Goal: Task Accomplishment & Management: Manage account settings

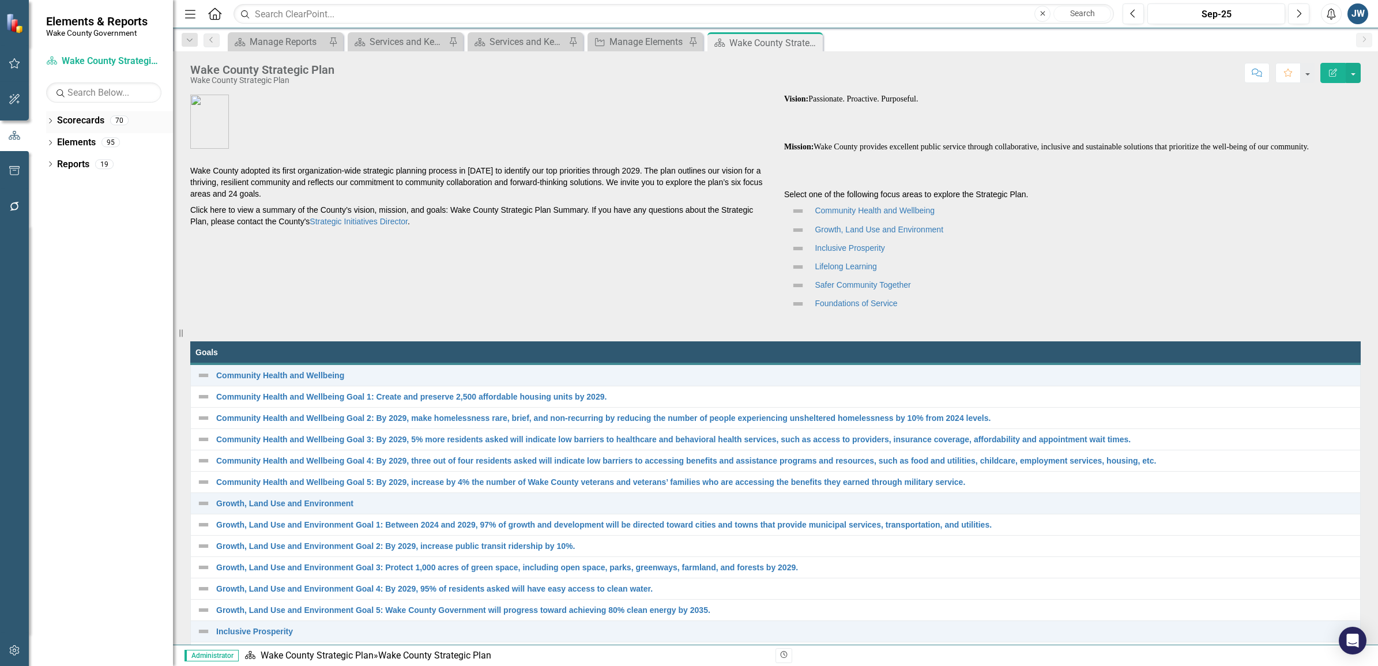
click at [52, 118] on div "Dropdown" at bounding box center [50, 122] width 8 height 10
click at [55, 160] on div "Dropdown" at bounding box center [56, 165] width 9 height 10
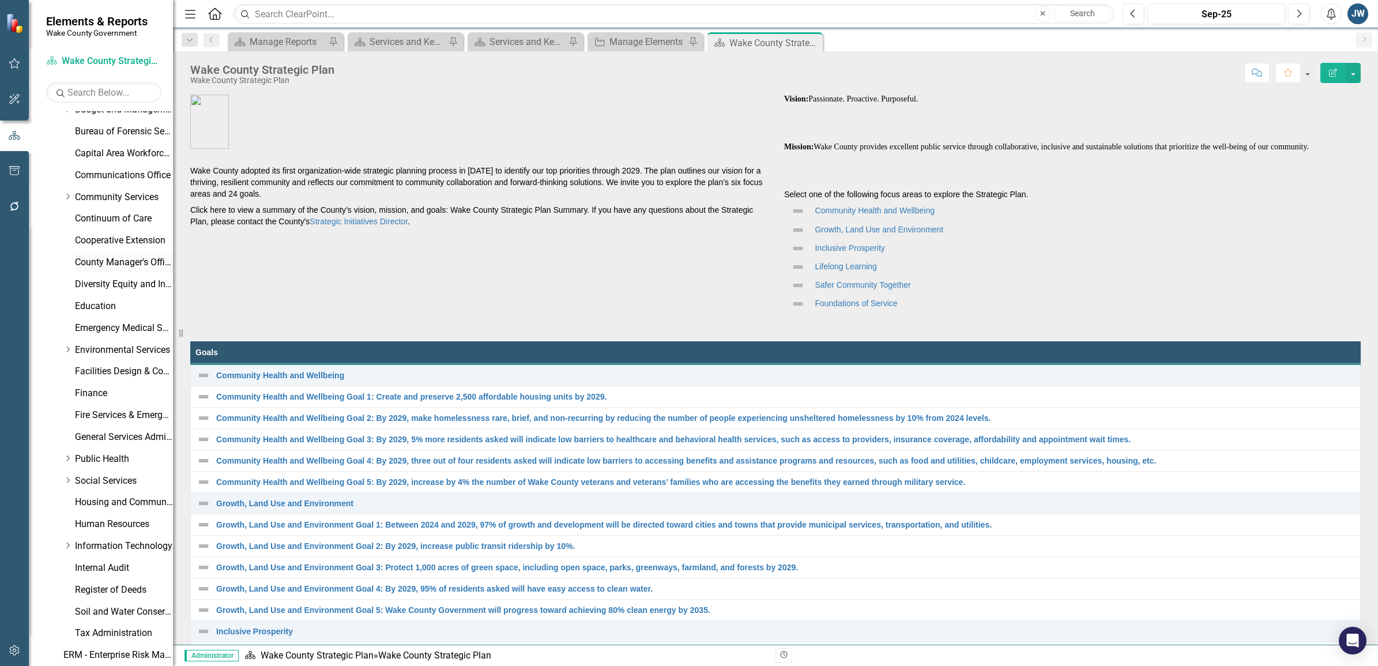
scroll to position [231, 0]
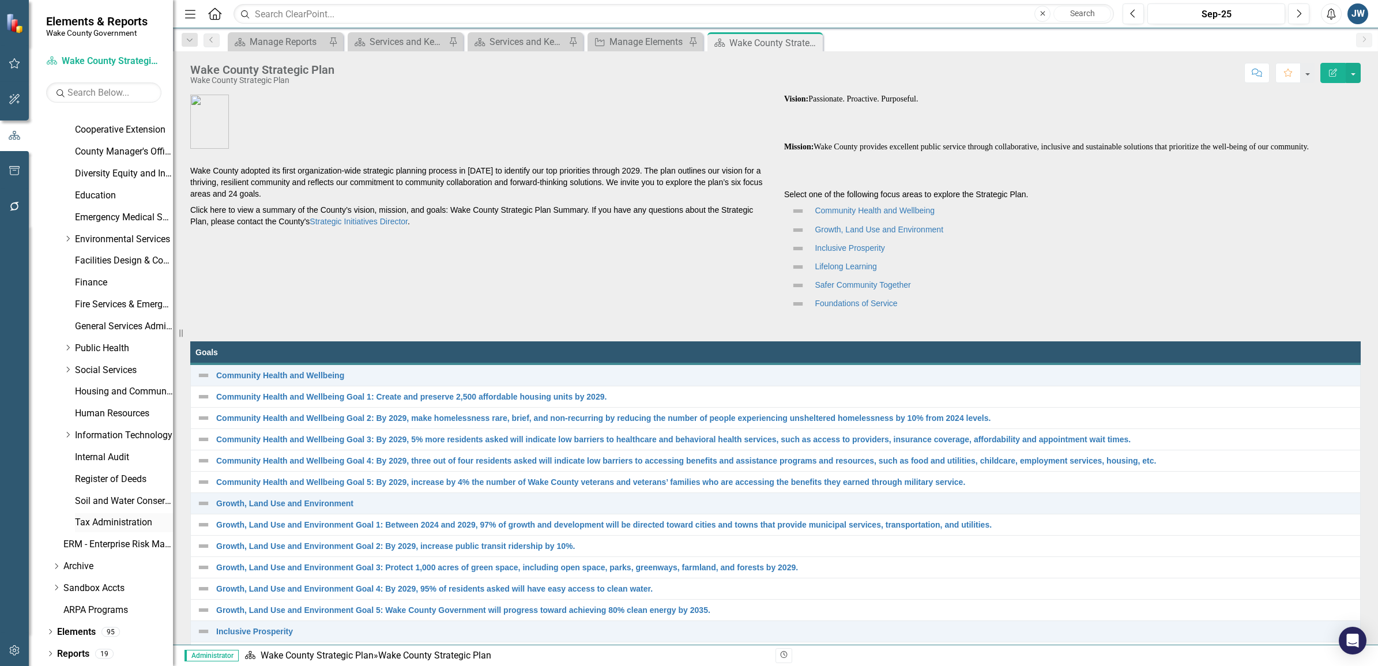
click at [84, 517] on link "Tax Administration" at bounding box center [124, 522] width 98 height 13
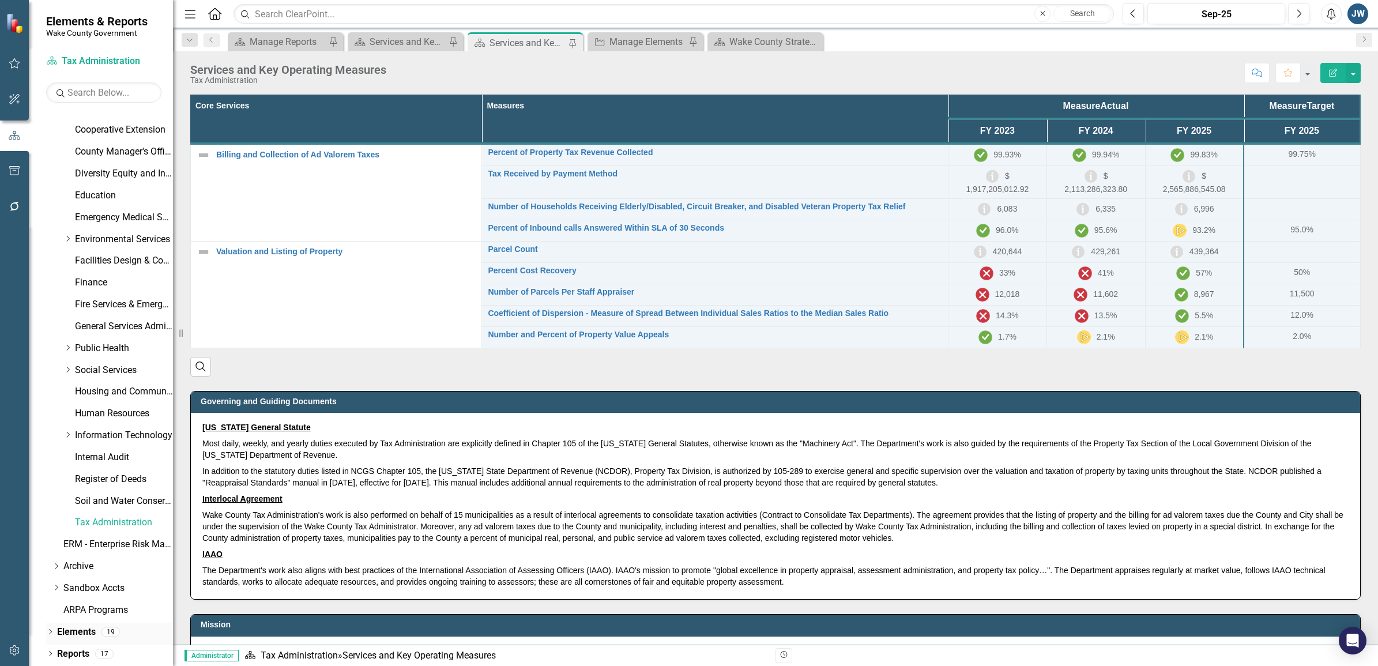
click at [48, 630] on icon "Dropdown" at bounding box center [50, 633] width 8 height 6
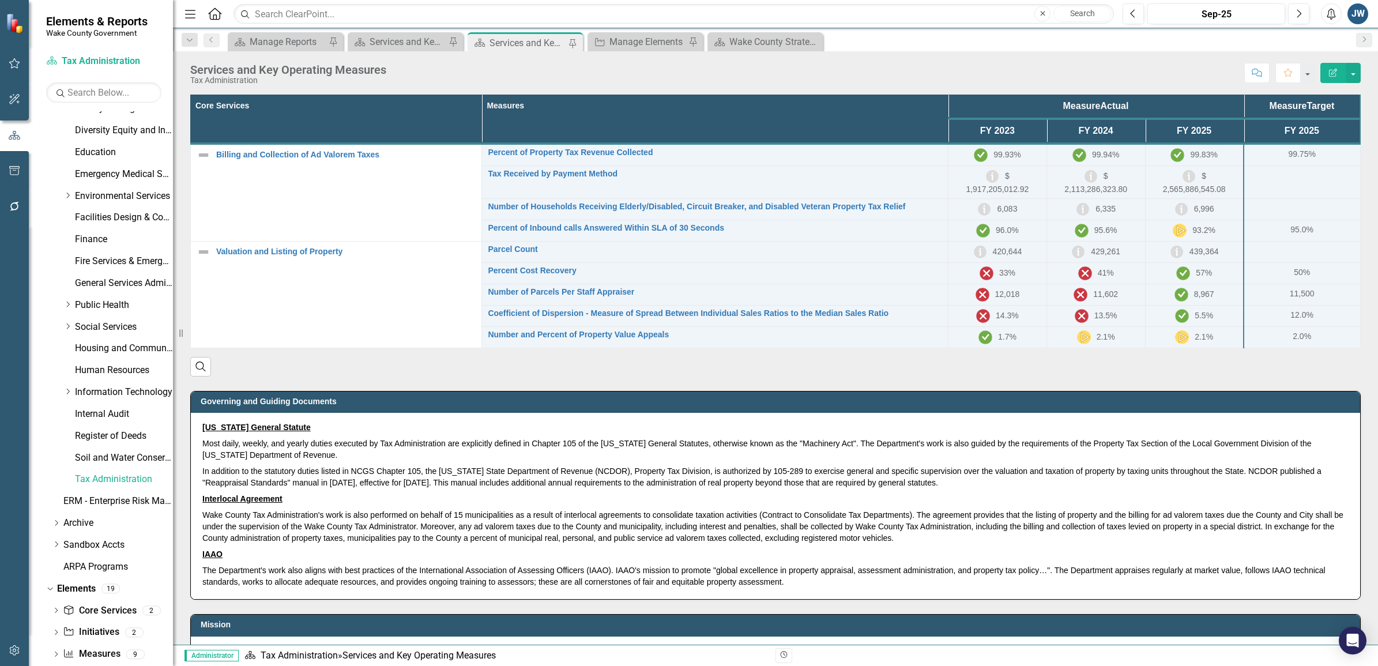
scroll to position [297, 0]
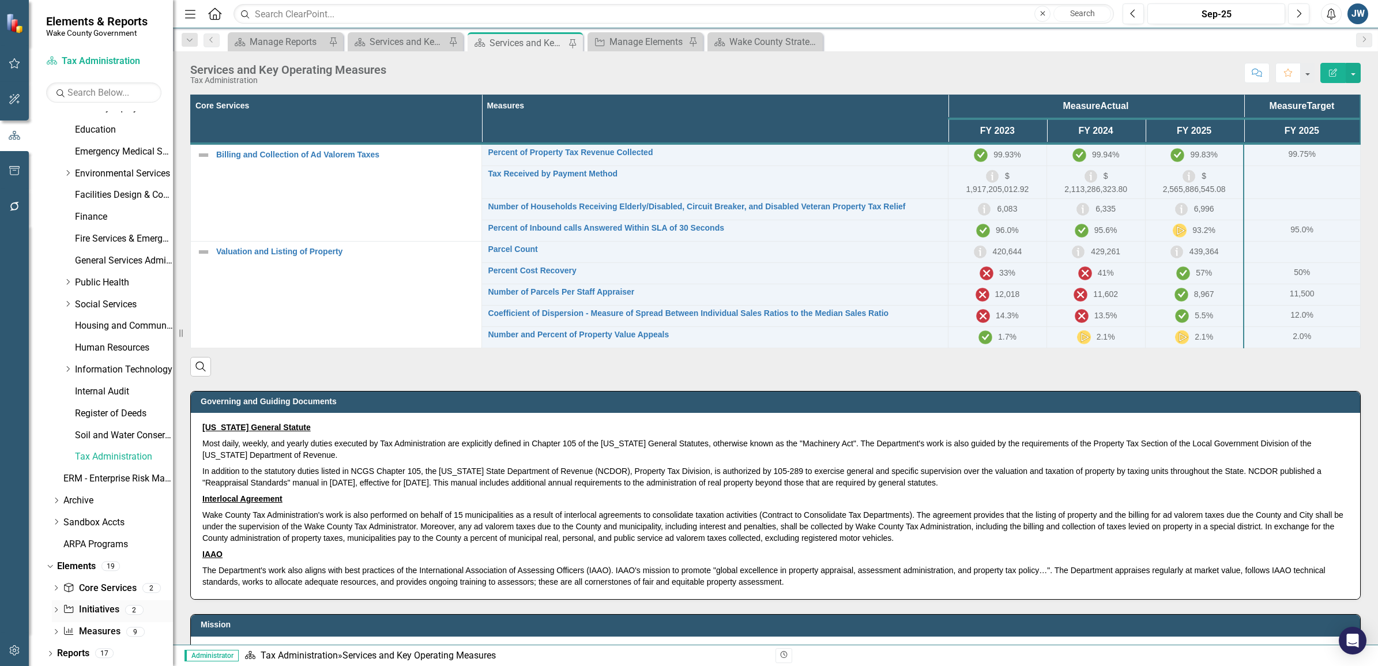
click at [81, 604] on link "Initiative Initiatives" at bounding box center [91, 609] width 56 height 13
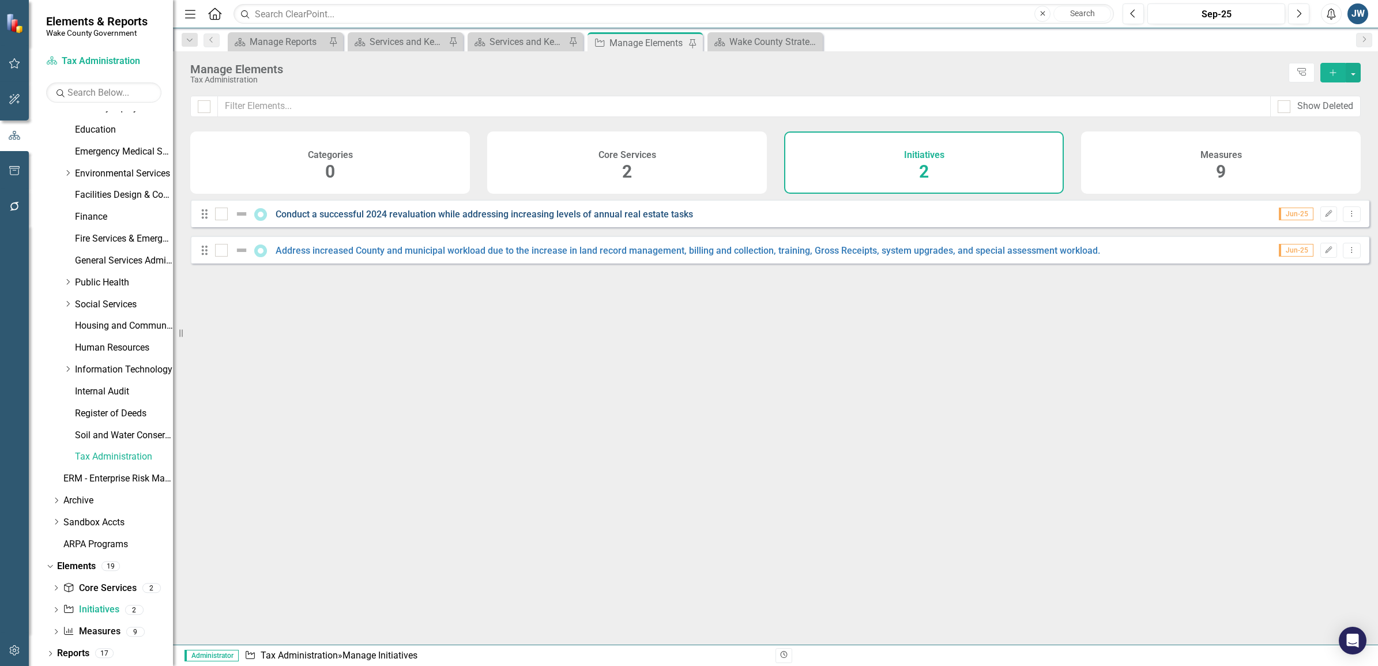
click at [402, 220] on link "Conduct a successful 2024 revaluation while addressing increasing levels of ann…" at bounding box center [484, 214] width 417 height 11
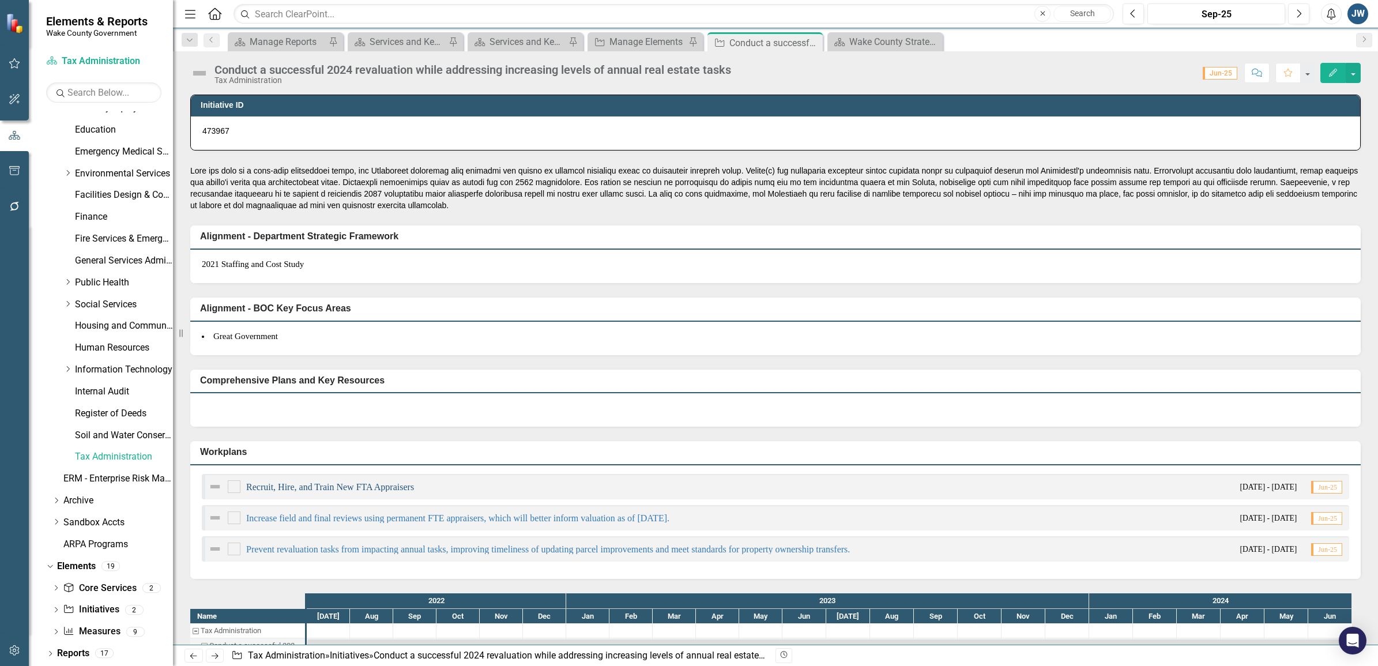
click at [364, 484] on link "Recruit, Hire, and Train New FTA Appraisers" at bounding box center [330, 487] width 168 height 10
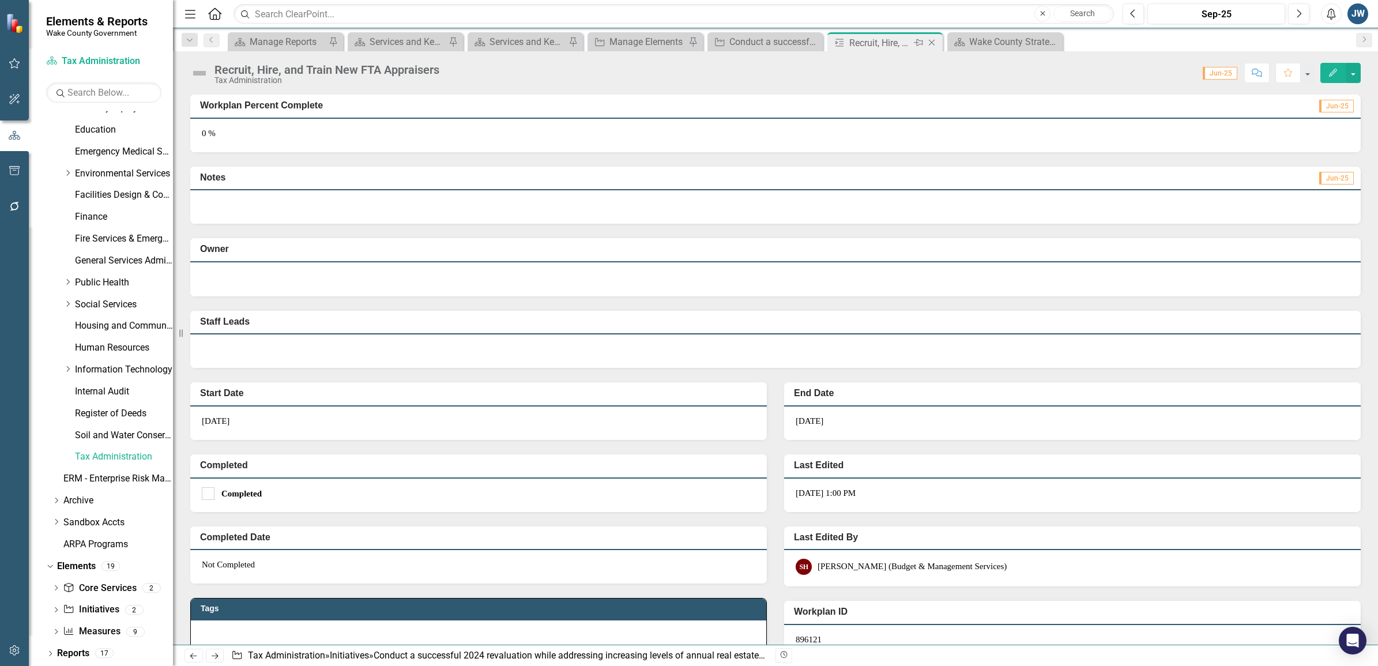
click at [932, 42] on icon "Close" at bounding box center [932, 42] width 12 height 9
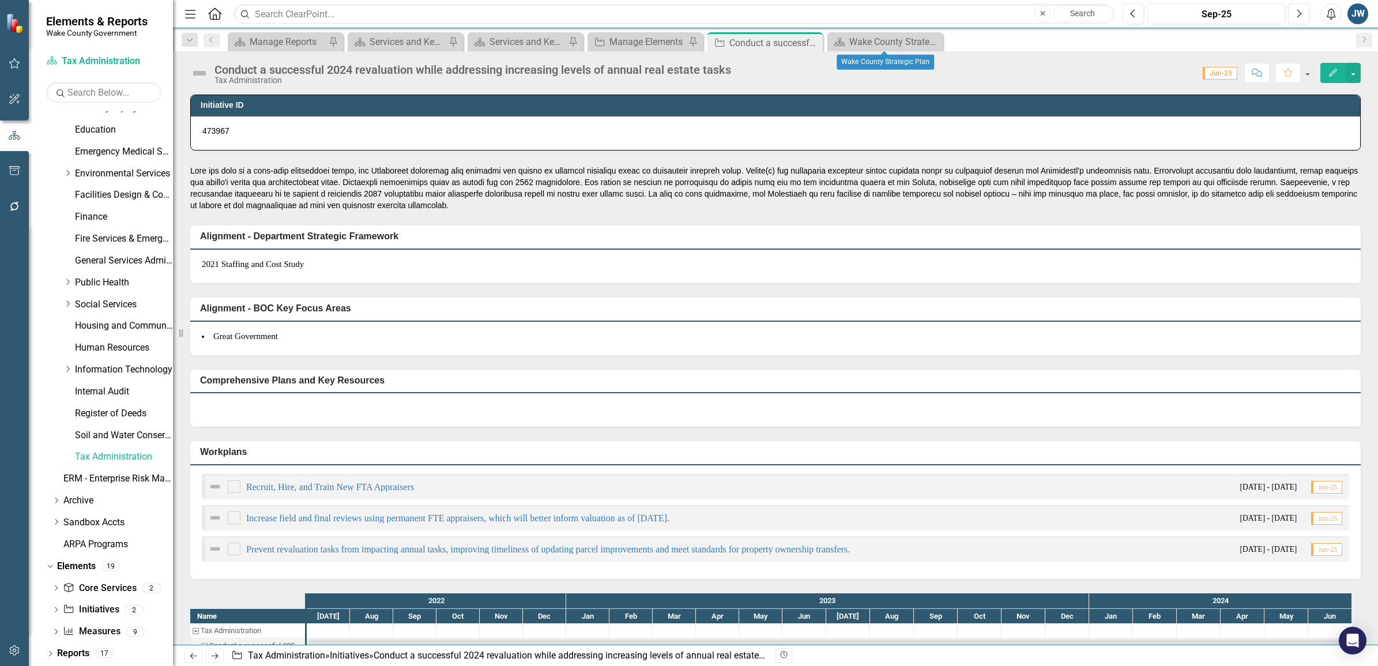
click at [0, 0] on icon "Close" at bounding box center [0, 0] width 0 height 0
click at [809, 39] on icon "Close" at bounding box center [812, 42] width 12 height 9
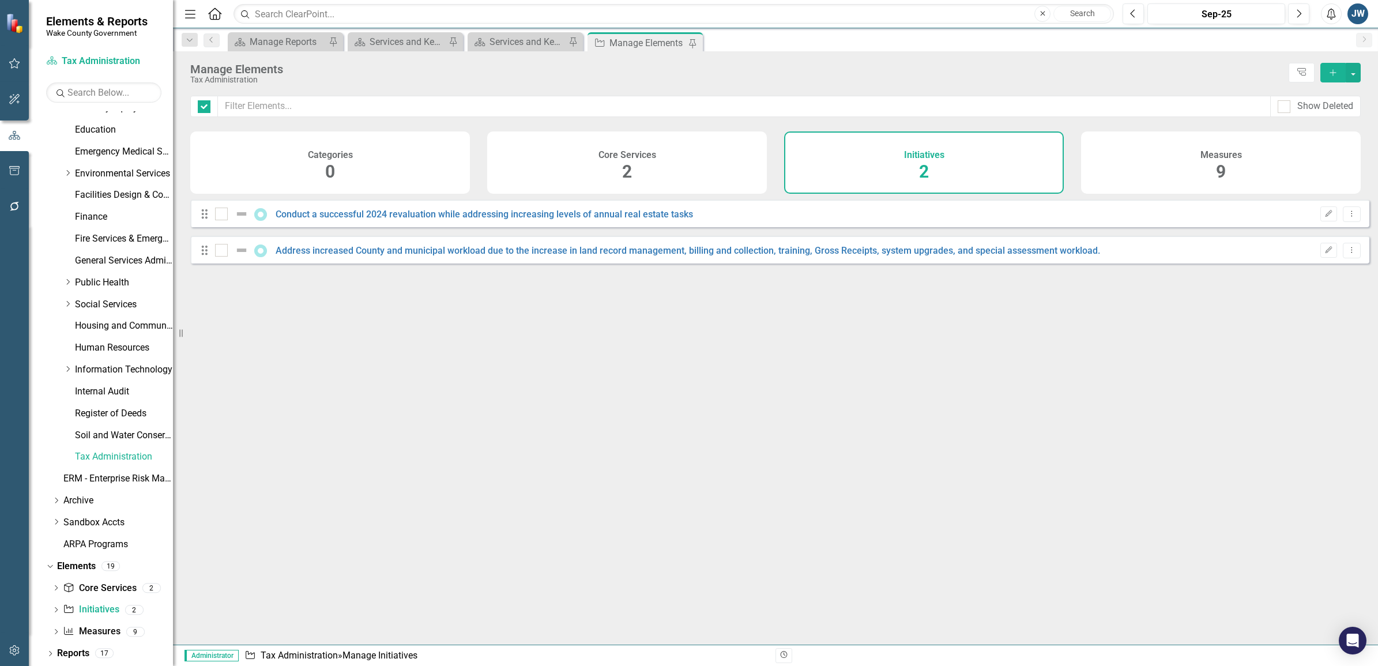
checkbox input "false"
click at [695, 40] on icon "Pin" at bounding box center [691, 43] width 9 height 12
click at [695, 40] on icon "Close" at bounding box center [692, 42] width 12 height 9
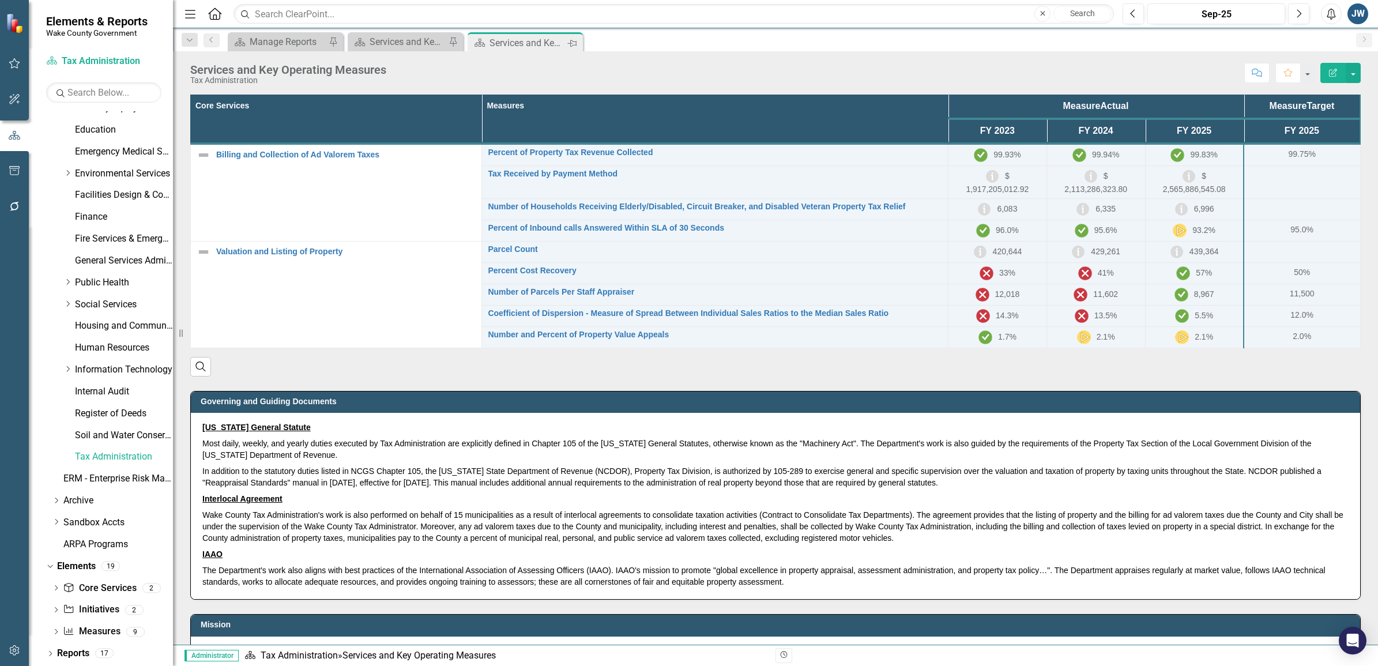
click at [571, 39] on icon "Pin" at bounding box center [571, 43] width 9 height 12
click at [574, 41] on icon at bounding box center [572, 43] width 6 height 6
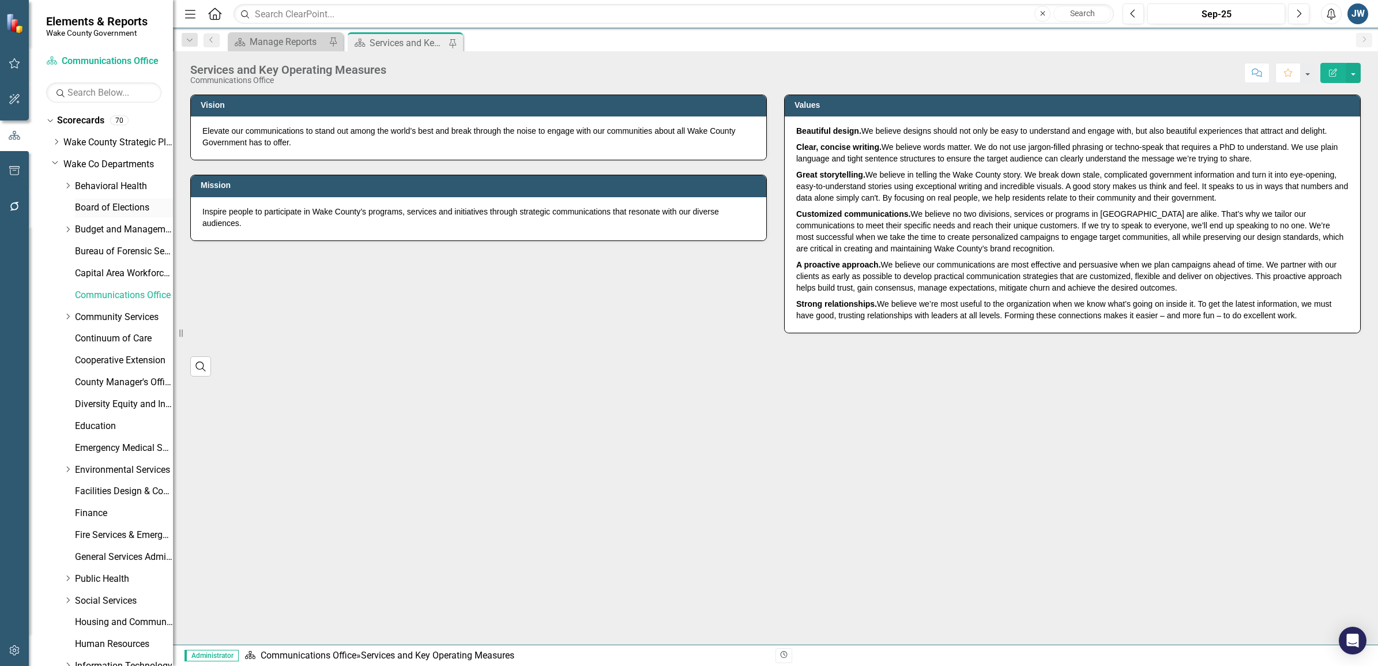
click at [99, 198] on div "Board of Elections" at bounding box center [124, 207] width 98 height 19
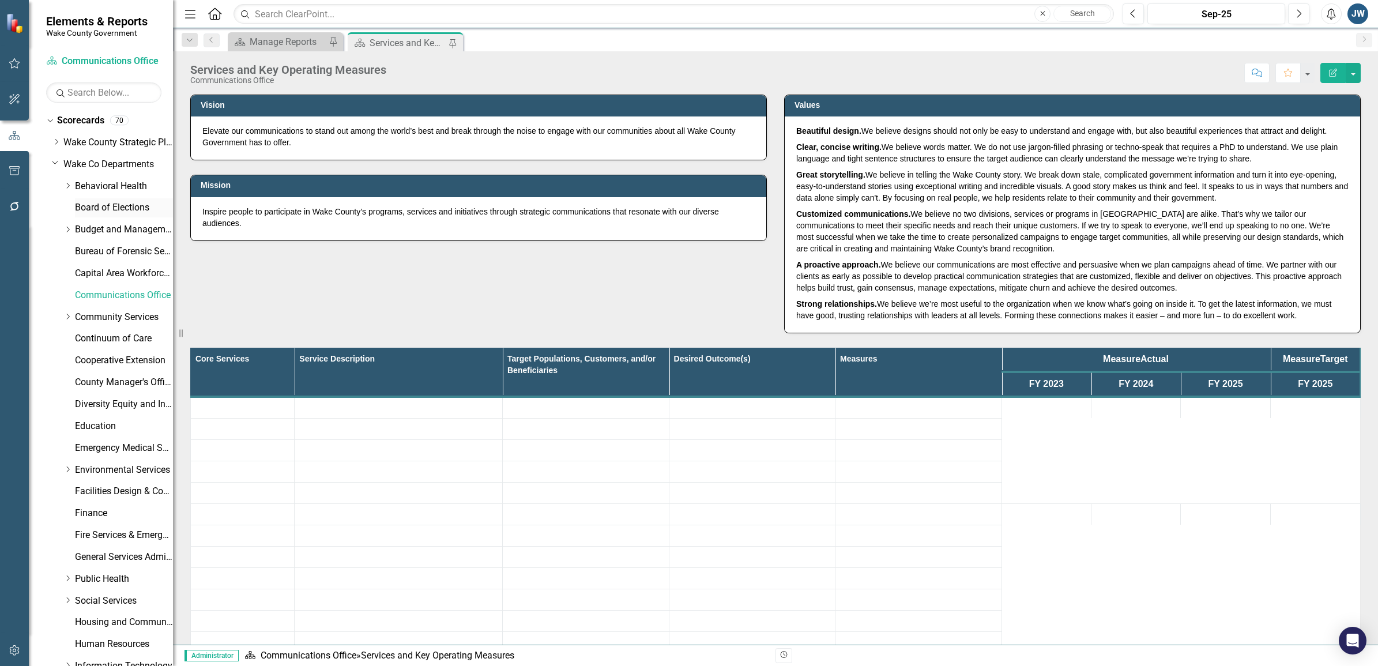
click at [121, 203] on link "Board of Elections" at bounding box center [124, 207] width 98 height 13
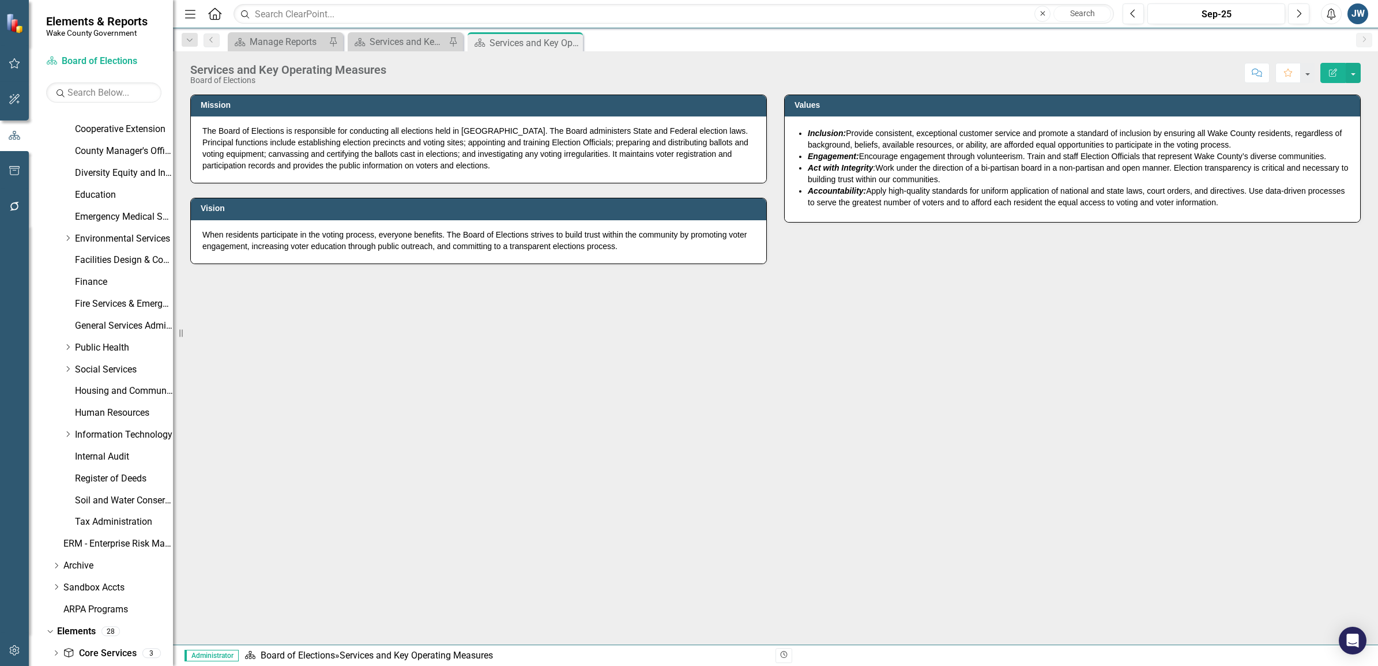
scroll to position [297, 0]
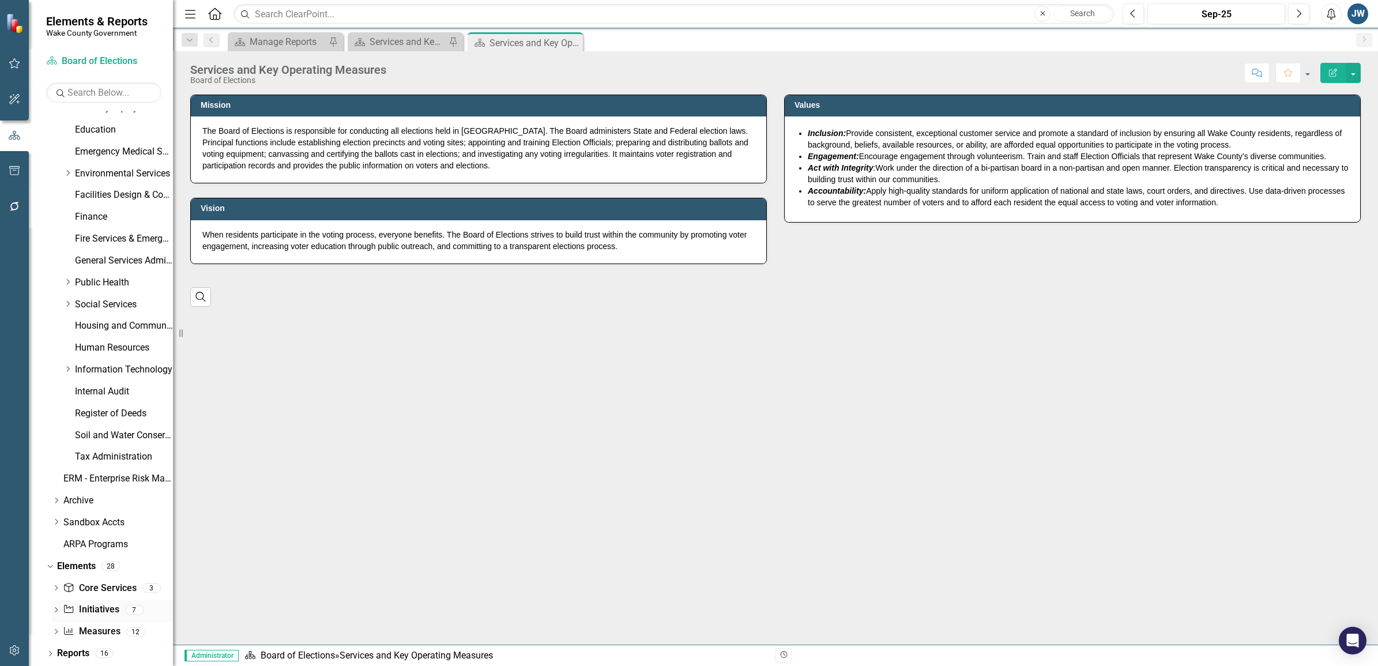
click at [76, 606] on link "Initiative Initiatives" at bounding box center [91, 609] width 56 height 13
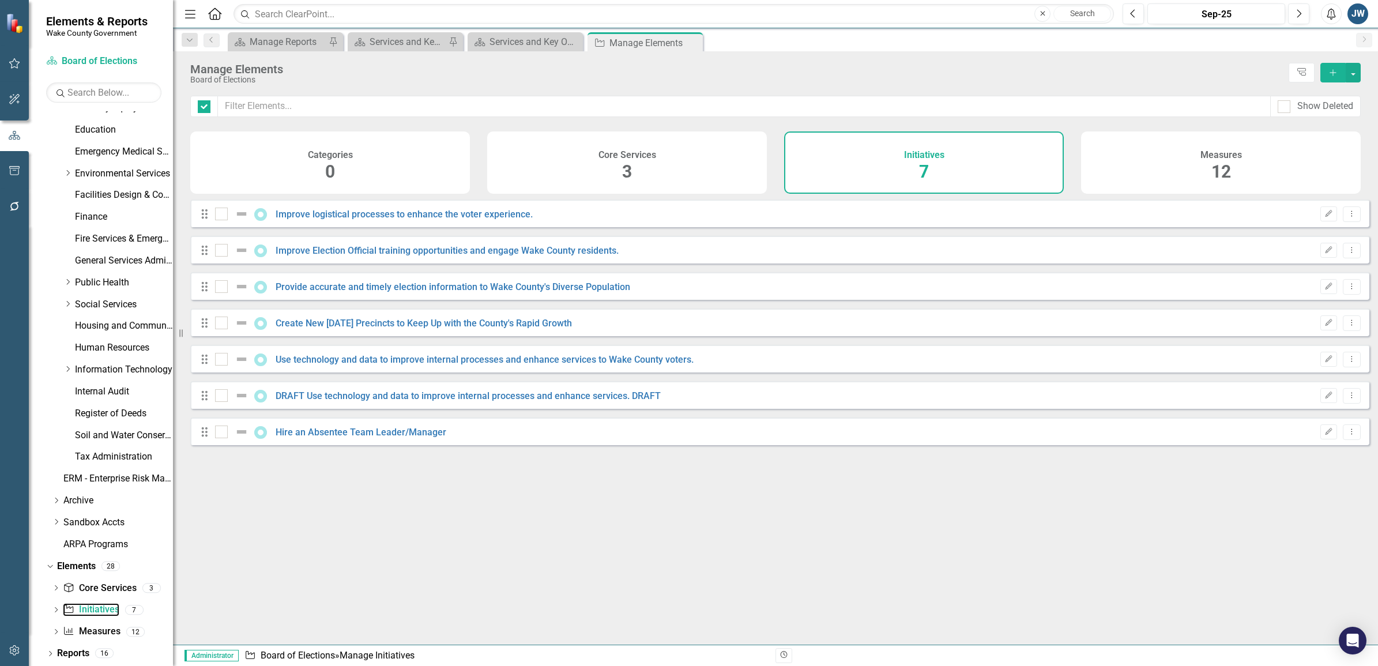
checkbox input "false"
click at [339, 220] on link "Improve logistical processes to enhance the voter experience." at bounding box center [404, 214] width 257 height 11
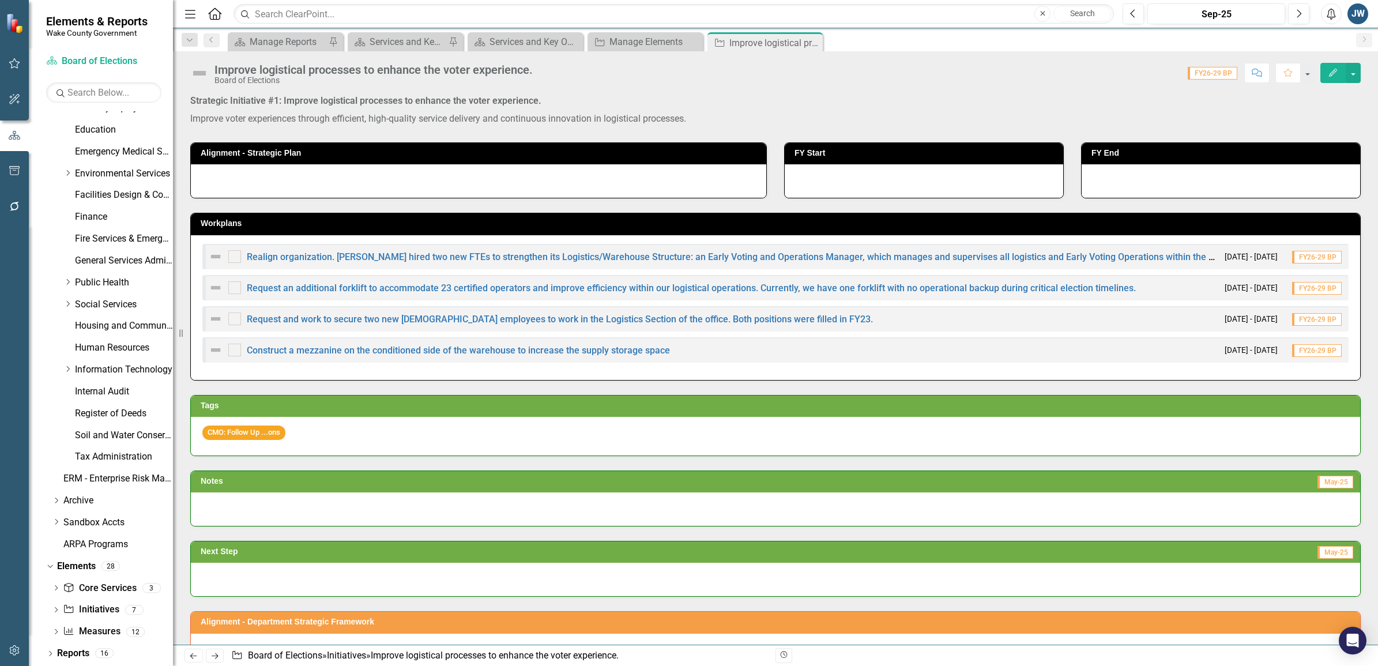
click at [1330, 73] on icon "Edit" at bounding box center [1333, 73] width 10 height 8
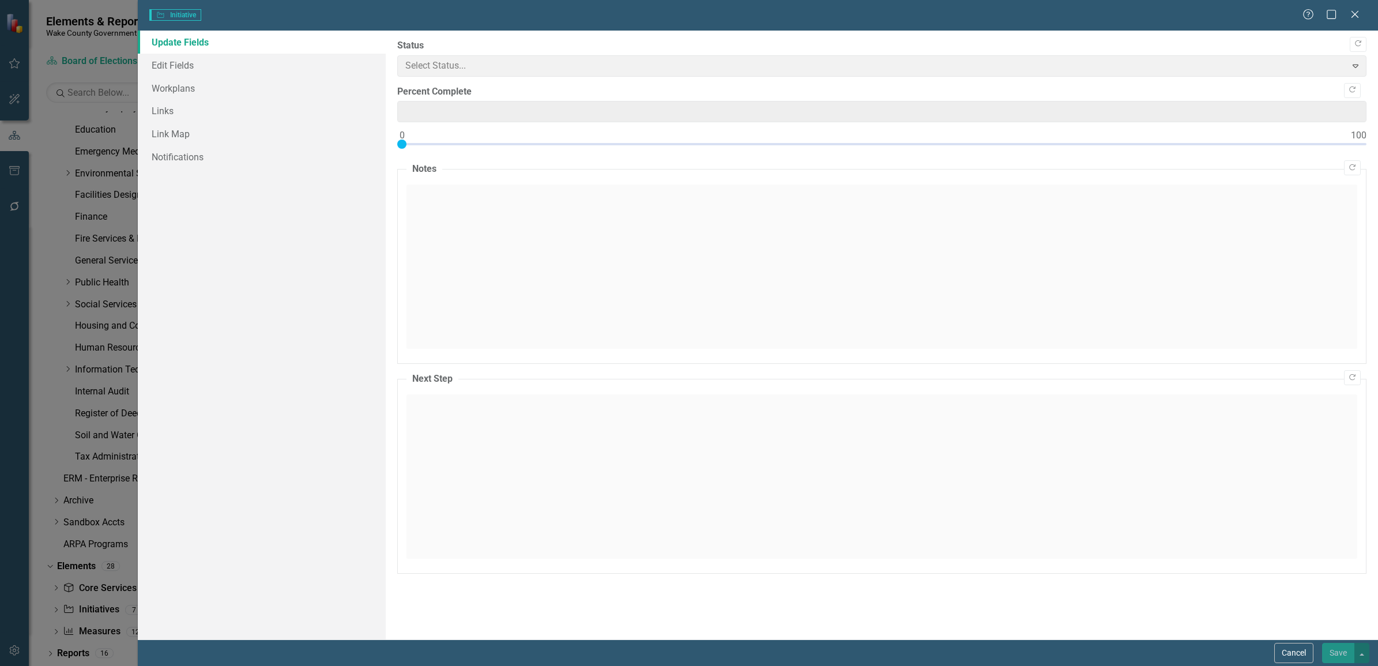
type input "0"
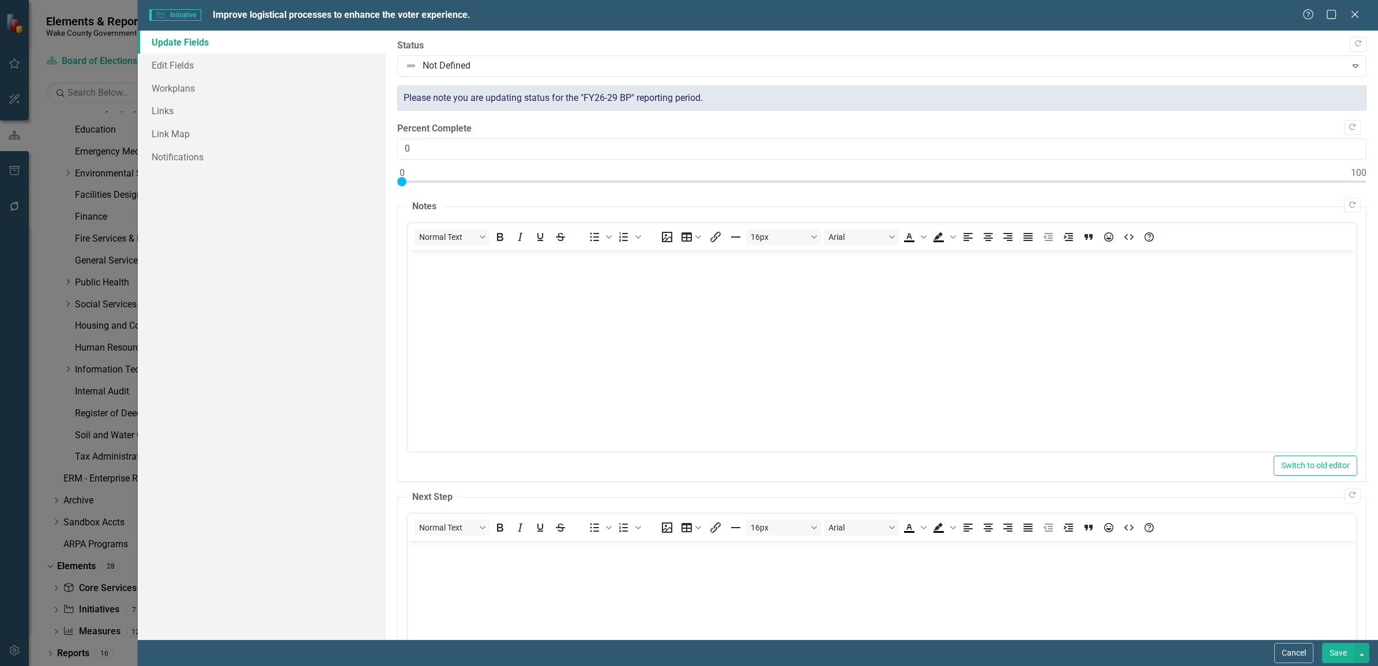
click at [1345, 16] on div "Help Maximize Close" at bounding box center [1335, 15] width 64 height 13
click at [1355, 14] on icon "Close" at bounding box center [1355, 14] width 14 height 11
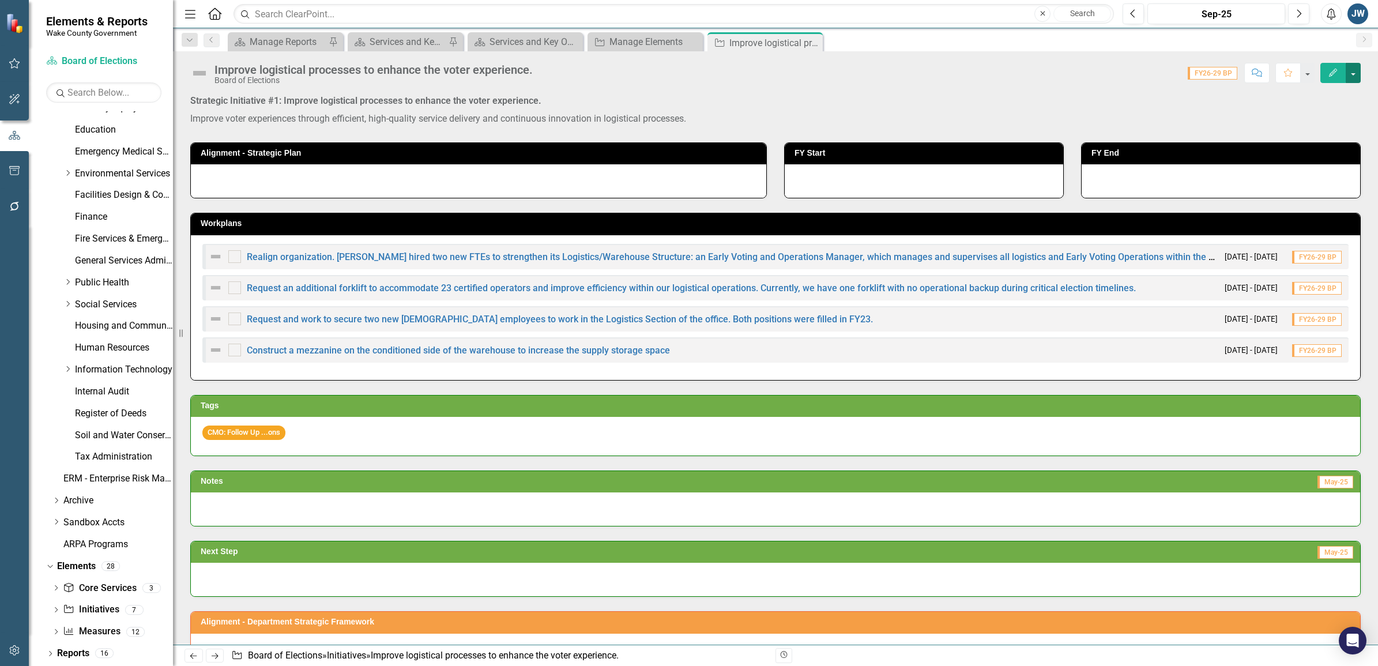
click at [1356, 69] on button "button" at bounding box center [1353, 73] width 15 height 20
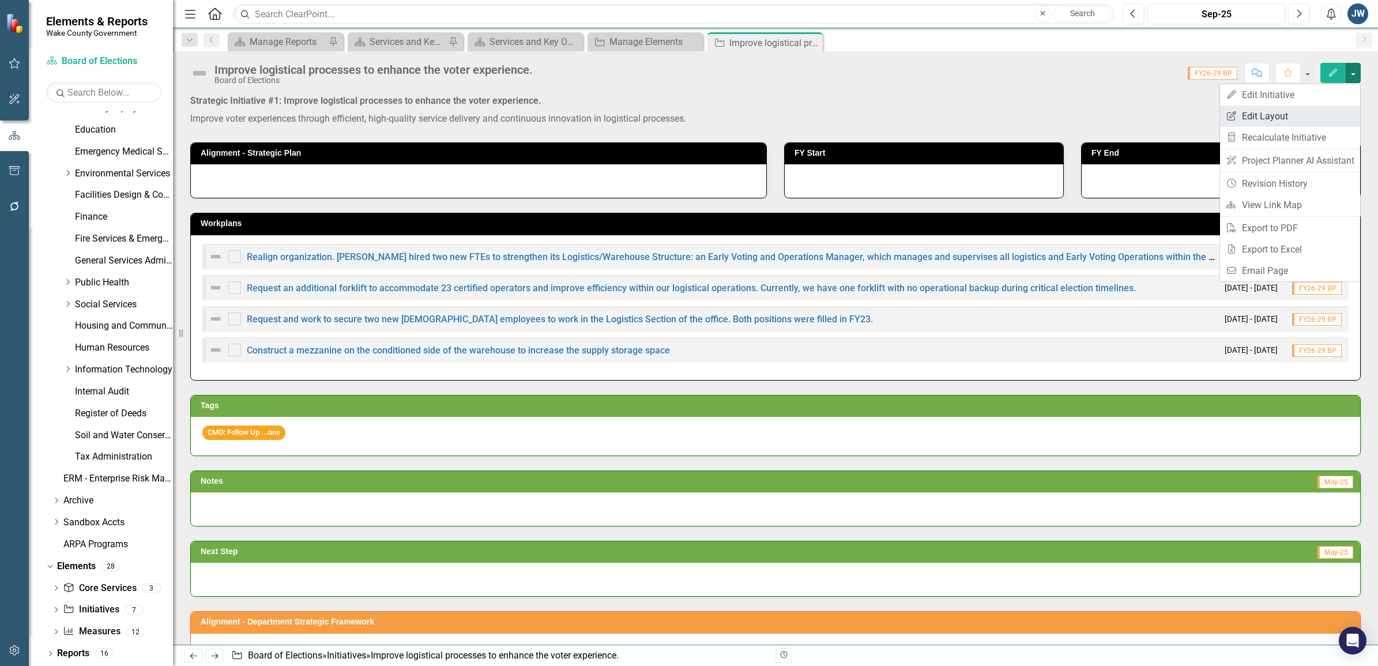
click at [1301, 114] on link "Edit Report Edit Layout" at bounding box center [1290, 116] width 140 height 21
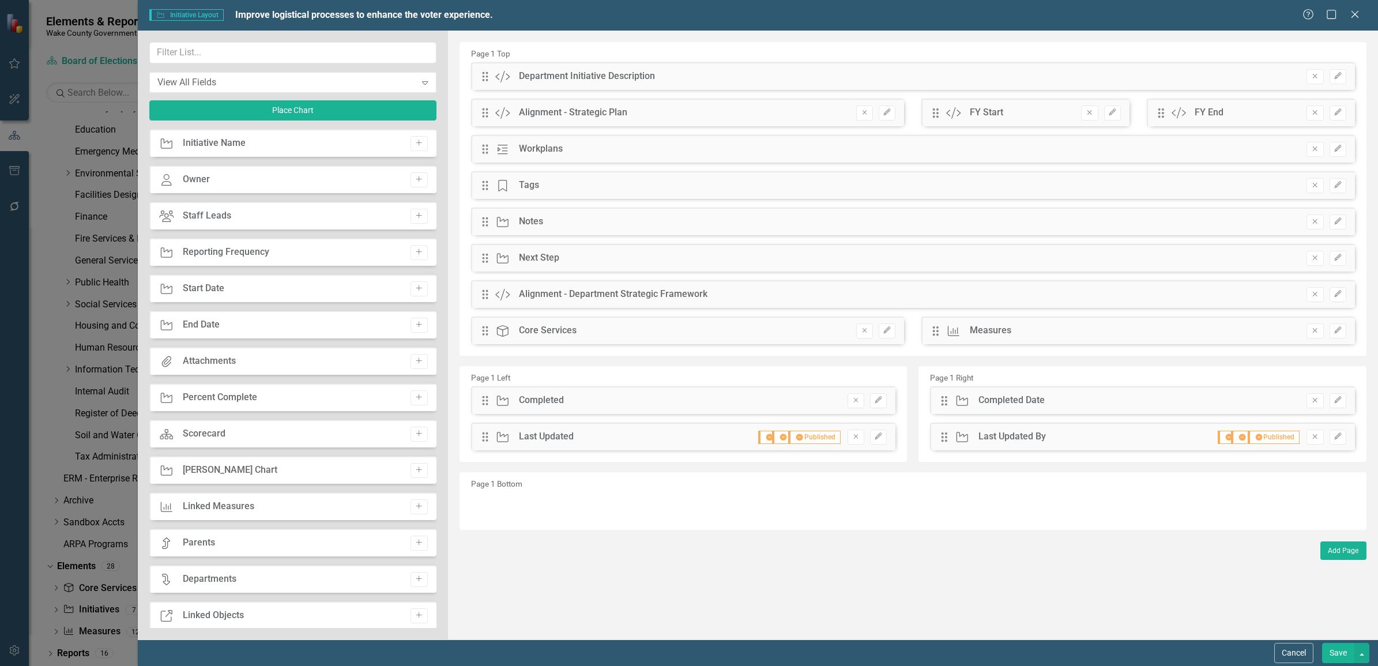
click at [610, 110] on div "Alignment - Strategic Plan" at bounding box center [573, 112] width 108 height 13
click at [521, 108] on div "Alignment - Strategic Plan" at bounding box center [573, 112] width 108 height 13
click at [496, 108] on icon "Custom" at bounding box center [502, 113] width 15 height 12
click at [647, 106] on div "Drag Custom Alignment - Strategic Plan Remove Edit" at bounding box center [688, 113] width 434 height 28
click at [889, 113] on icon "Edit" at bounding box center [887, 112] width 9 height 7
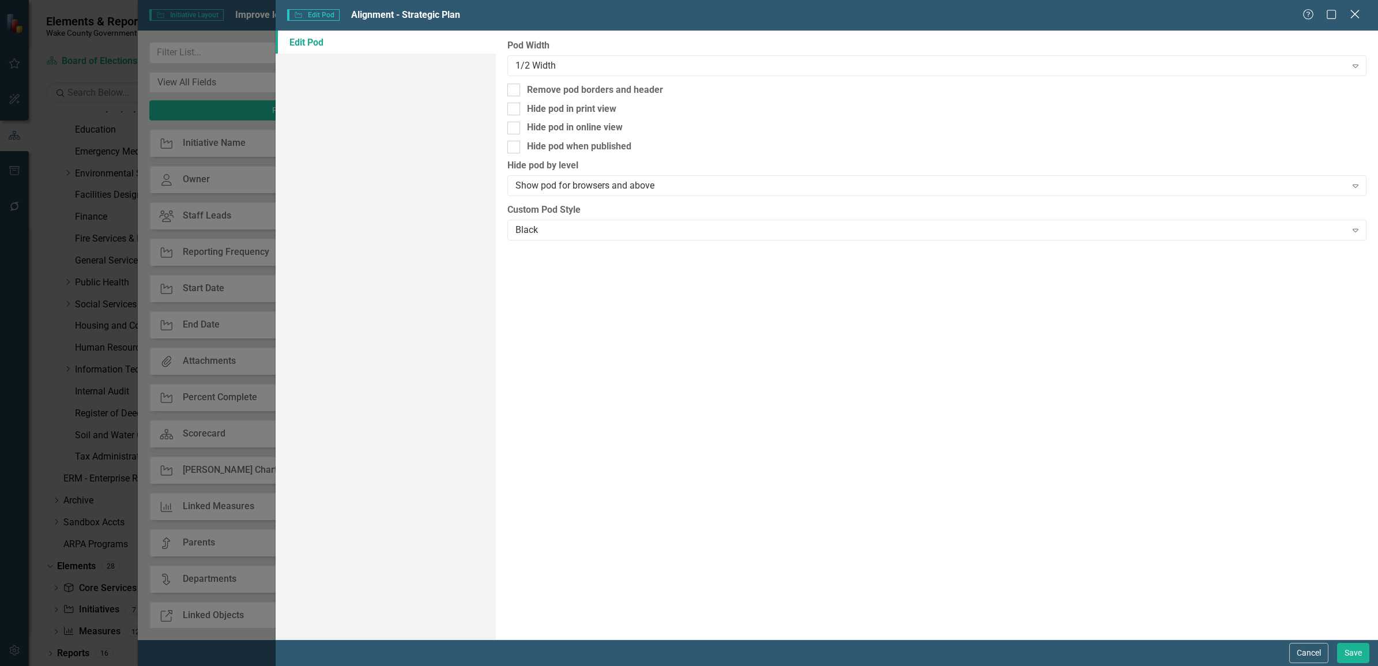
click at [1351, 13] on icon "Close" at bounding box center [1355, 14] width 14 height 11
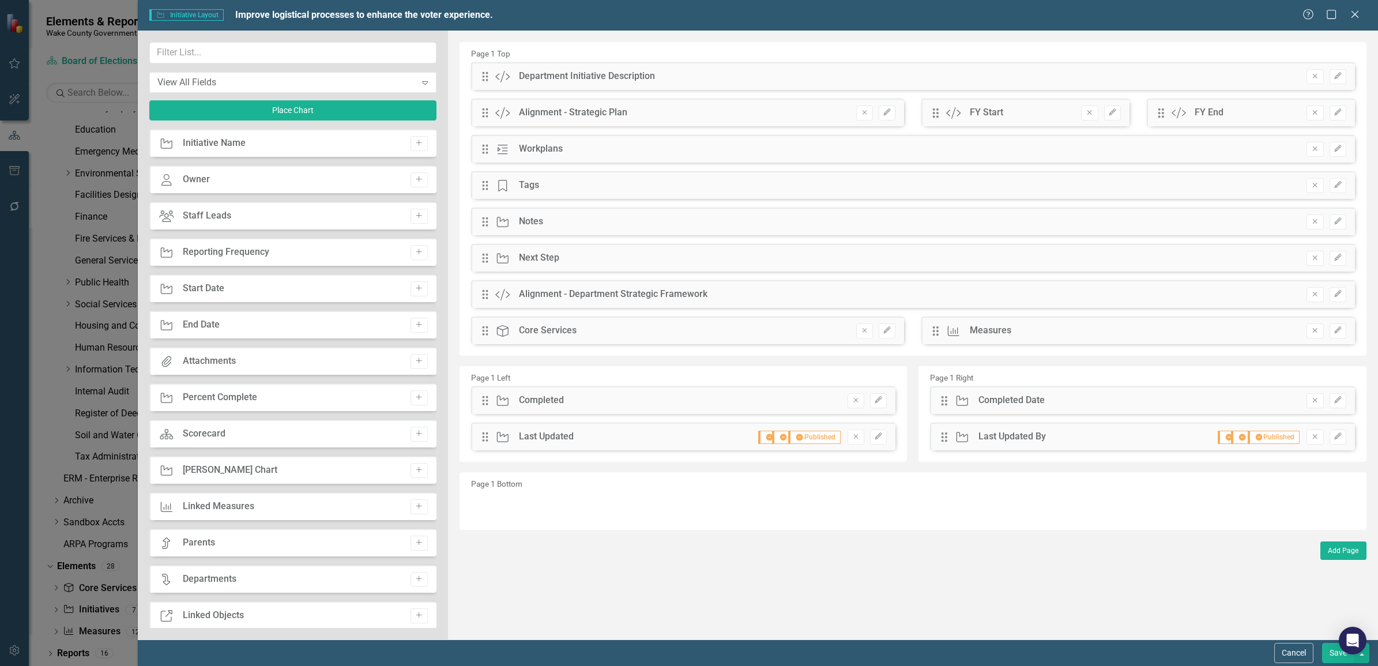
click at [563, 108] on div "Alignment - Strategic Plan" at bounding box center [573, 112] width 108 height 13
click at [1357, 16] on icon at bounding box center [1354, 14] width 9 height 9
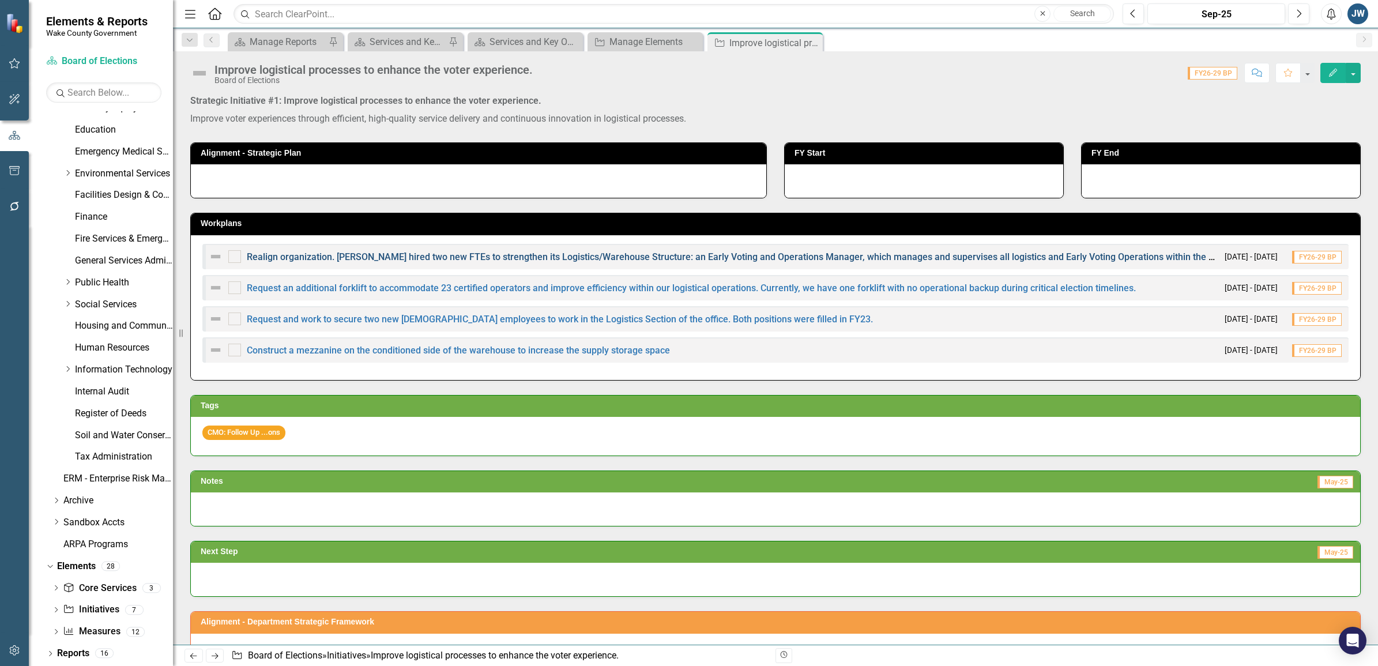
click at [887, 254] on link "Realign organization. [PERSON_NAME] hired two new FTEs to strengthen its Logist…" at bounding box center [1227, 256] width 1961 height 11
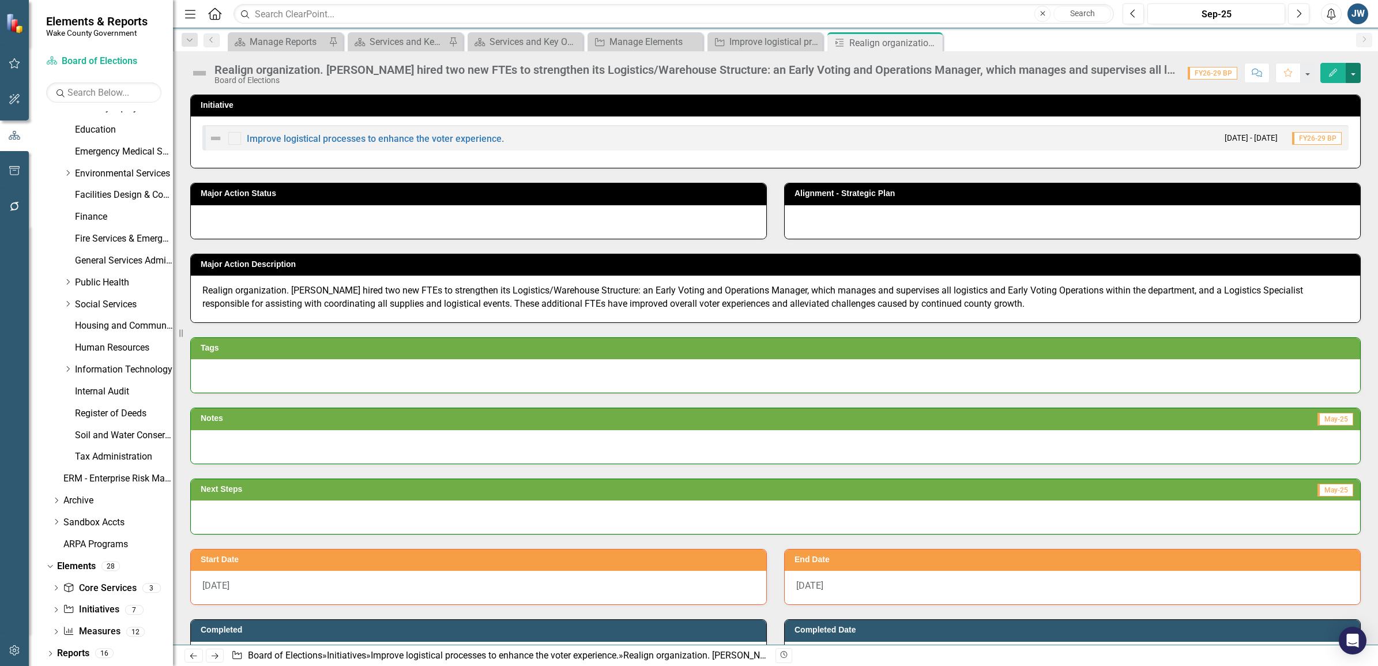
click at [1356, 68] on button "button" at bounding box center [1353, 73] width 15 height 20
click at [1315, 111] on link "Edit Report Edit Layout" at bounding box center [1313, 116] width 93 height 21
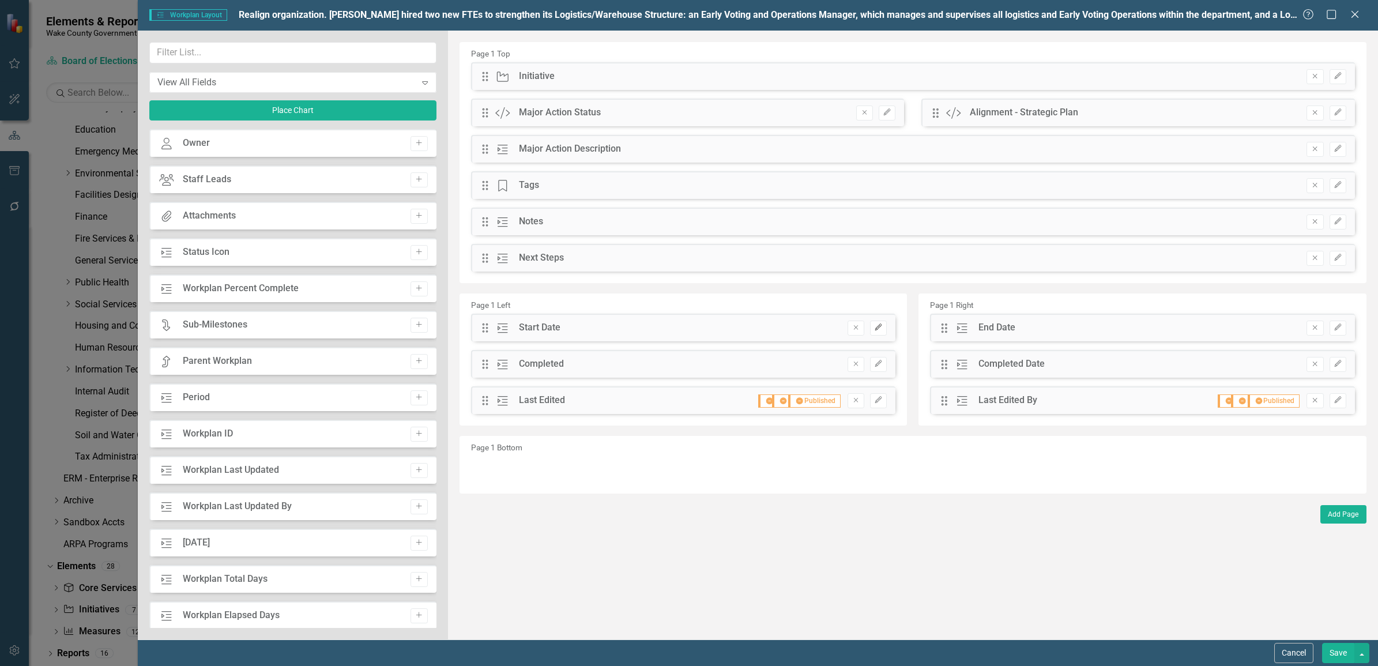
click at [879, 329] on icon "Edit" at bounding box center [878, 327] width 9 height 7
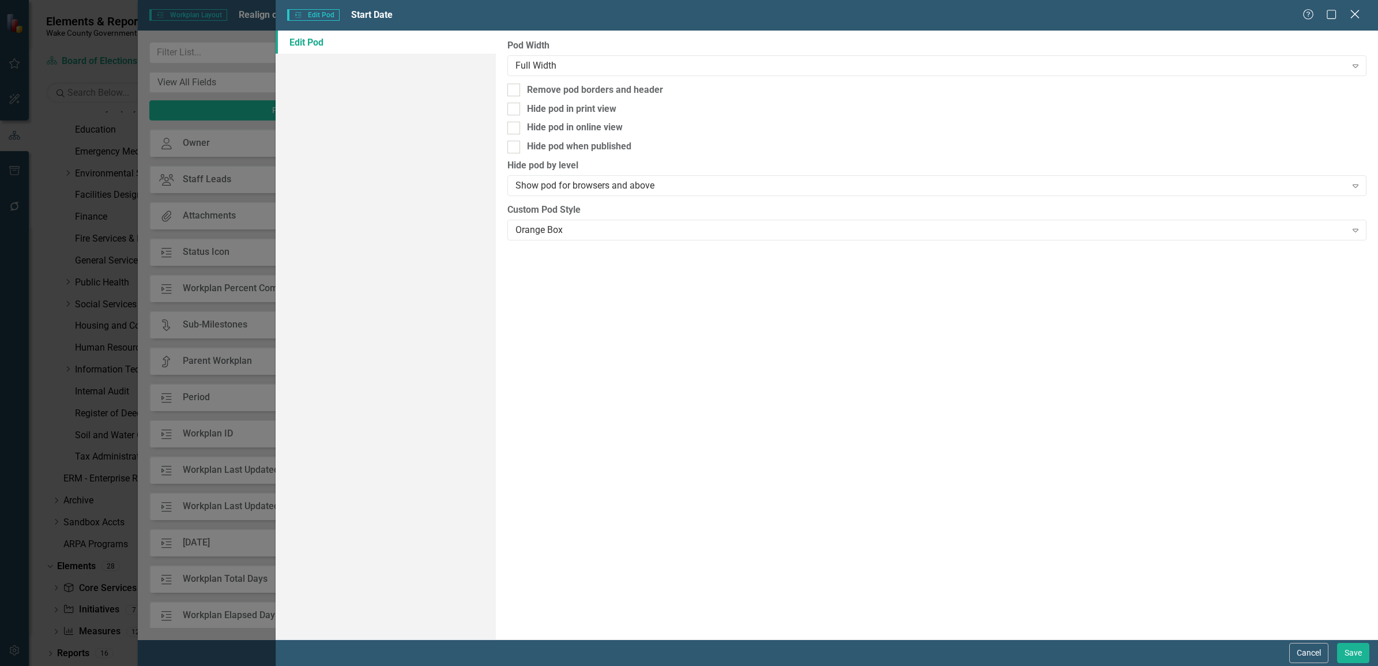
click at [1356, 17] on icon "Close" at bounding box center [1355, 14] width 14 height 11
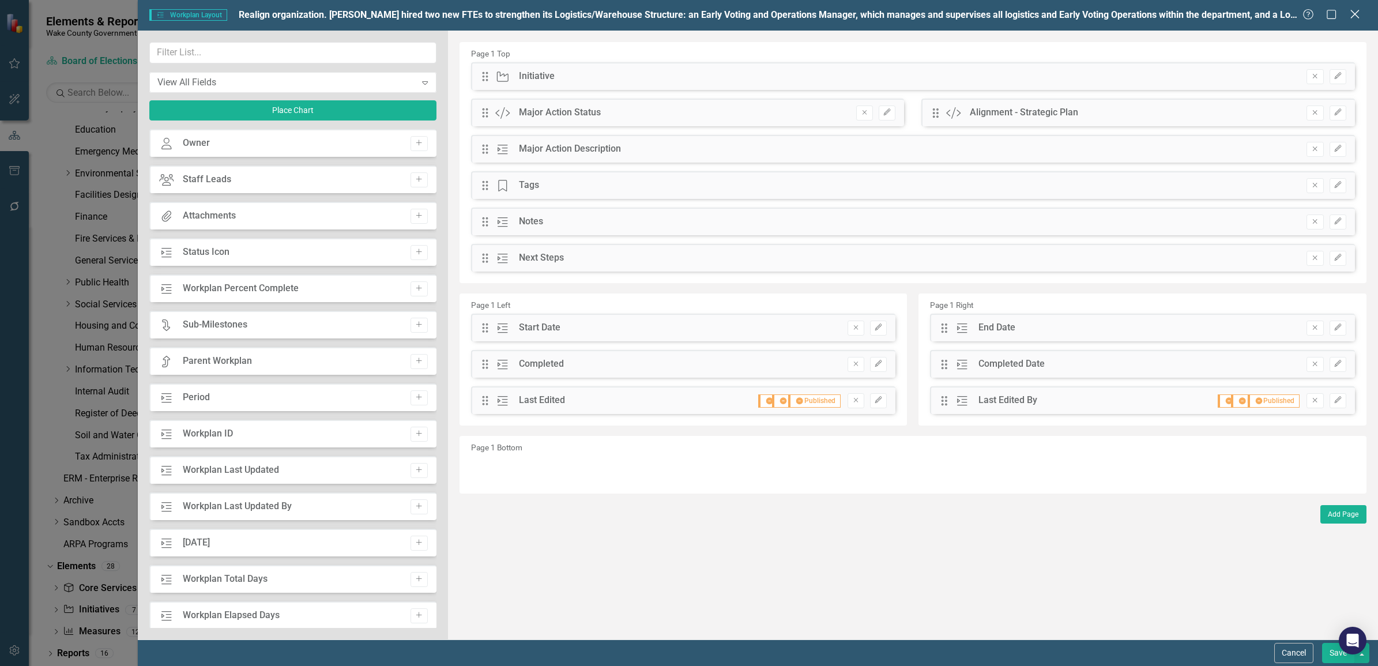
click at [1359, 15] on icon "Close" at bounding box center [1355, 14] width 14 height 11
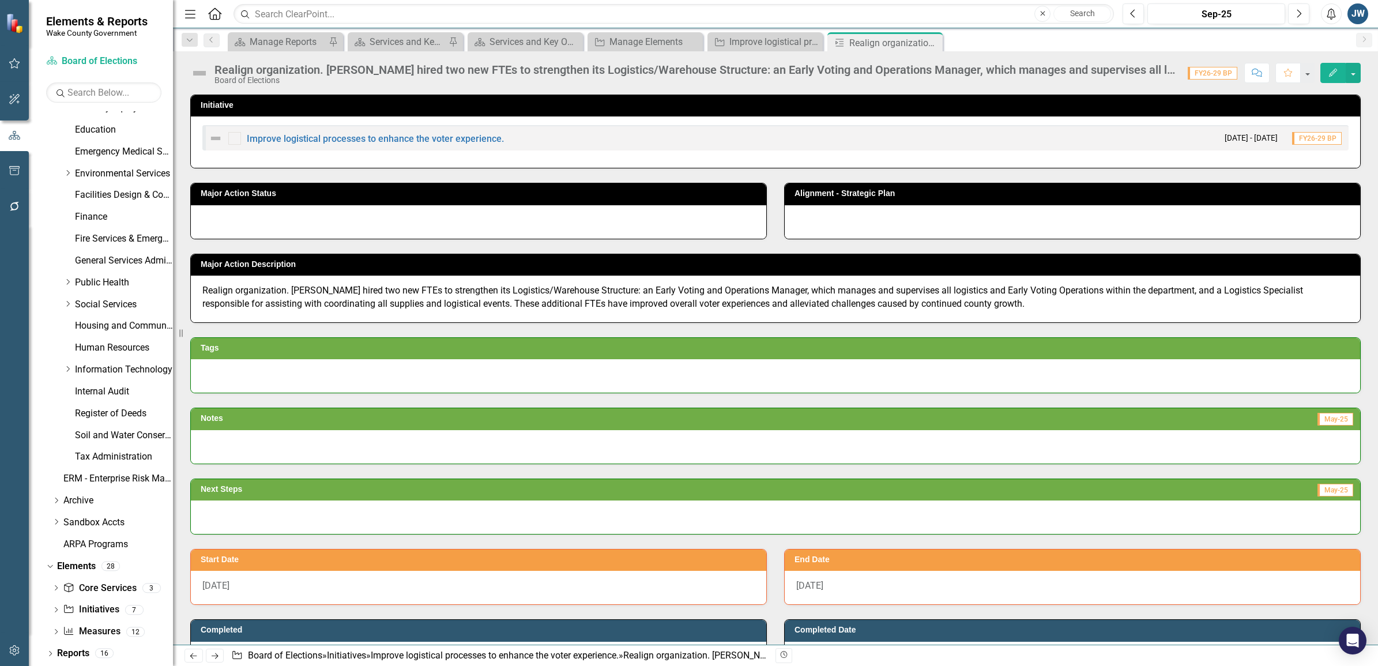
click at [834, 193] on h3 "Alignment - Strategic Plan" at bounding box center [1075, 193] width 560 height 9
click at [393, 220] on div at bounding box center [478, 221] width 575 height 33
click at [322, 219] on div at bounding box center [478, 221] width 575 height 33
click at [1353, 73] on button "button" at bounding box center [1353, 73] width 15 height 20
click at [1308, 95] on link "Edit Edit Workplan" at bounding box center [1313, 94] width 93 height 21
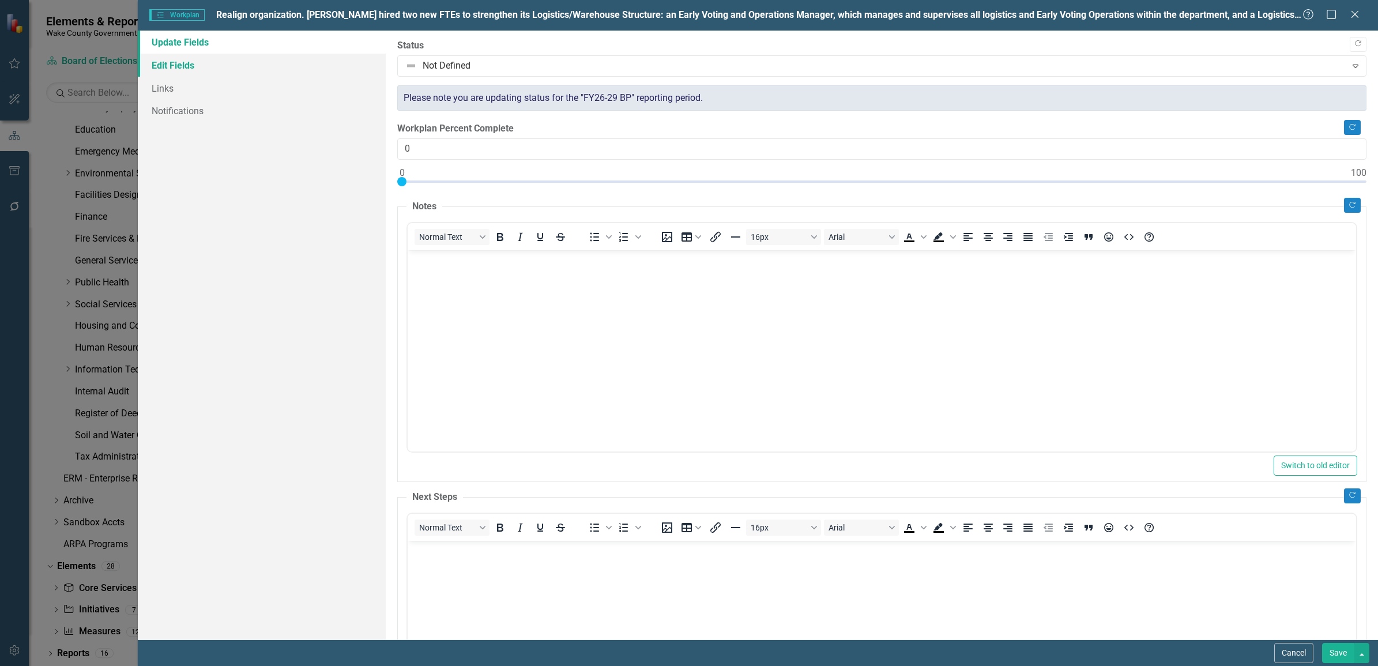
click at [182, 62] on link "Edit Fields" at bounding box center [262, 65] width 248 height 23
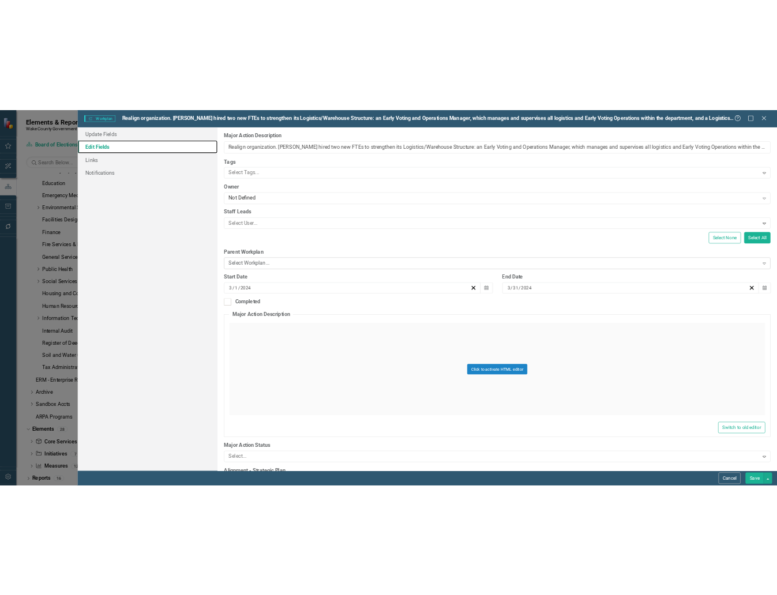
scroll to position [50, 0]
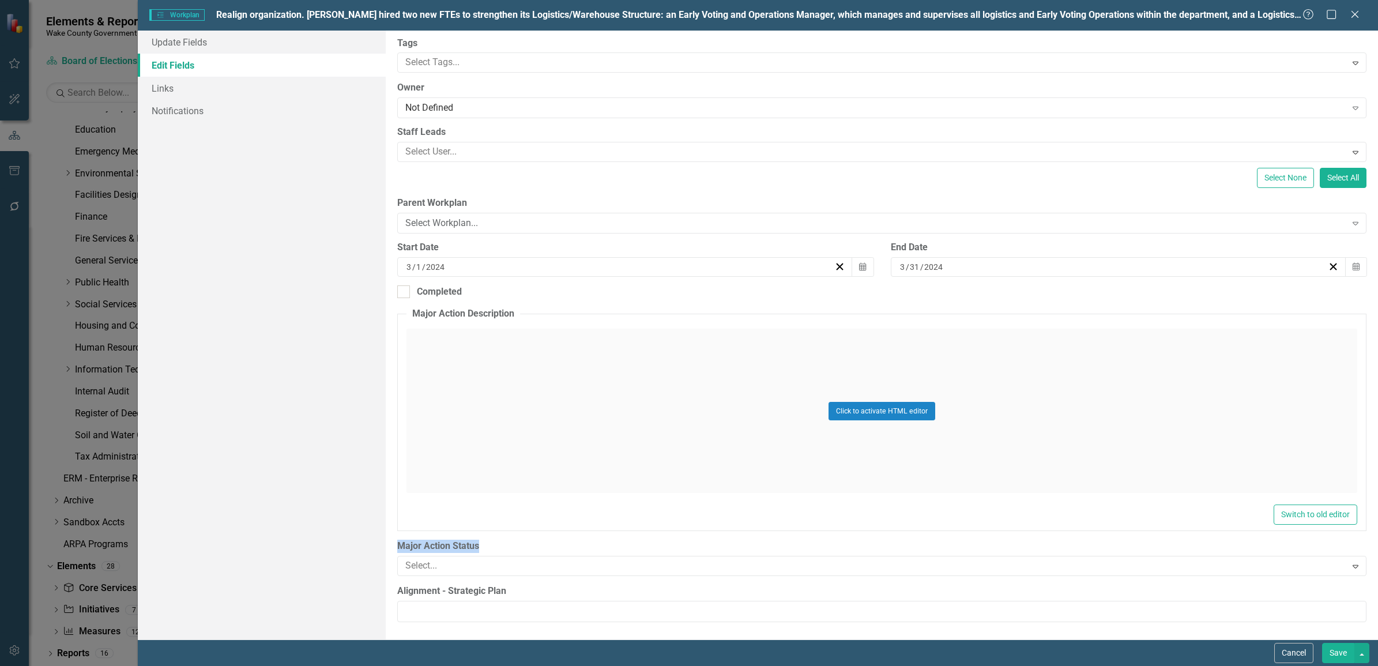
drag, startPoint x: 488, startPoint y: 545, endPoint x: 387, endPoint y: 541, distance: 100.4
click at [387, 541] on div "ClearPoint Can Do More! How ClearPoint Can Help Close Enterprise plans can auto…" at bounding box center [882, 335] width 992 height 609
copy label "Major Action Status"
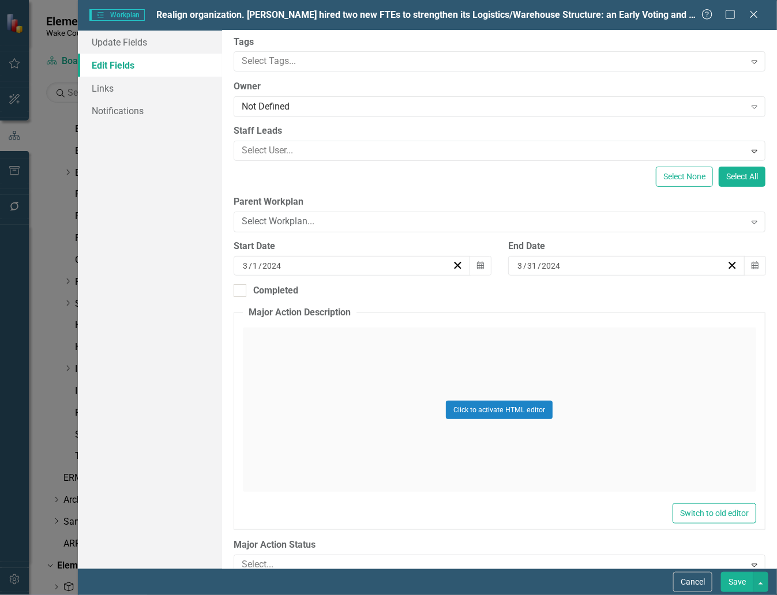
click at [96, 239] on div "Update Fields Edit Fields Links Notifications" at bounding box center [150, 300] width 144 height 538
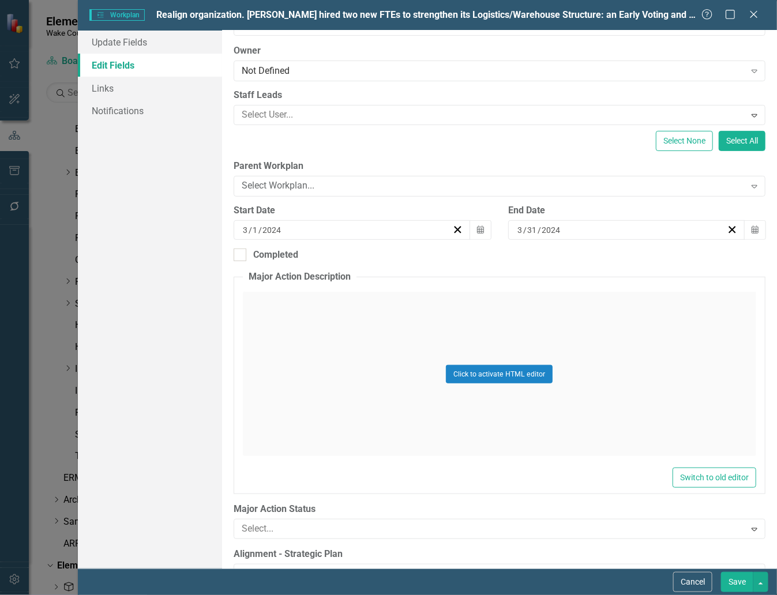
scroll to position [120, 0]
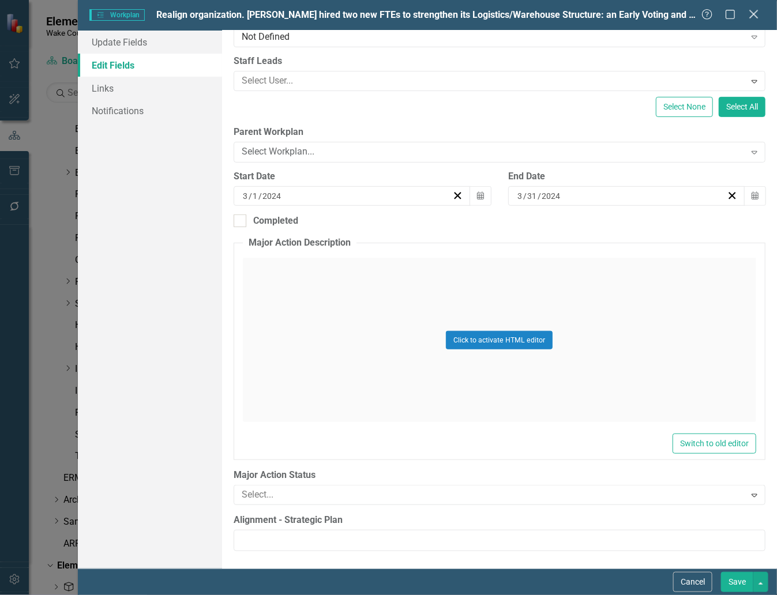
click at [756, 14] on icon "Close" at bounding box center [753, 14] width 14 height 11
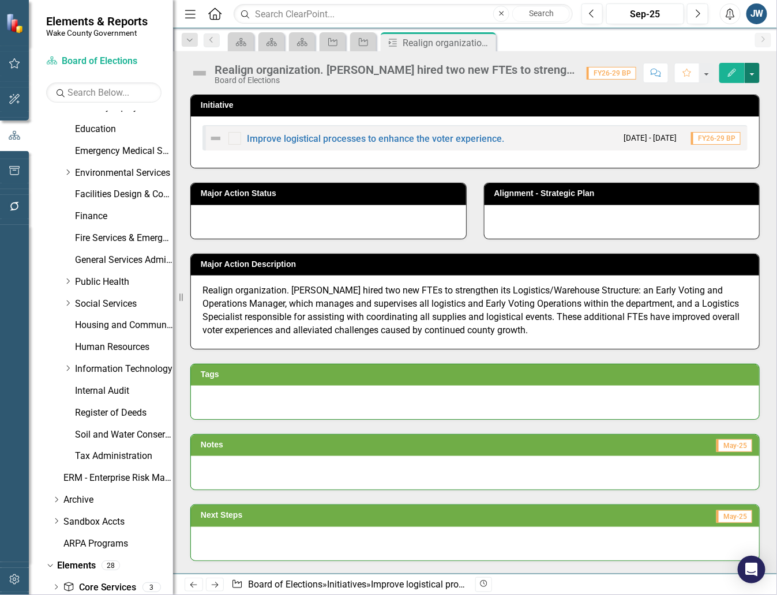
click at [748, 70] on button "button" at bounding box center [751, 73] width 15 height 20
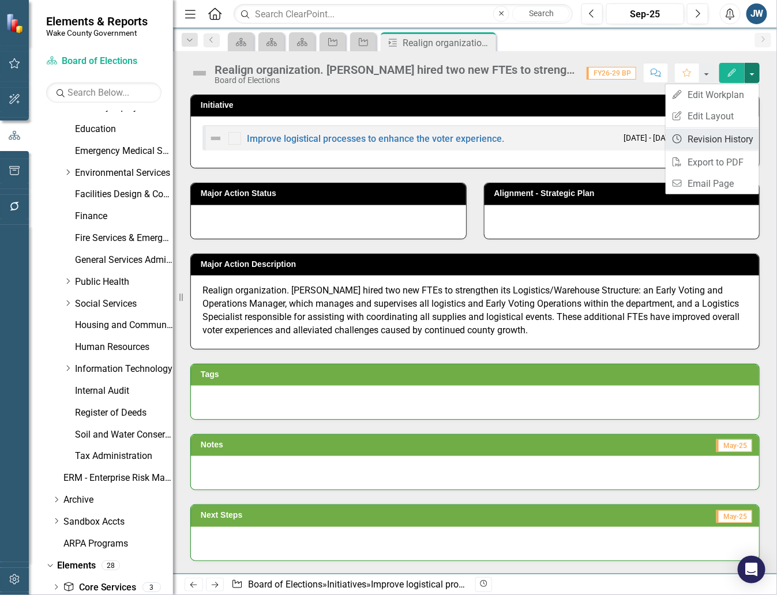
click at [698, 137] on link "Revision History Revision History" at bounding box center [711, 139] width 93 height 21
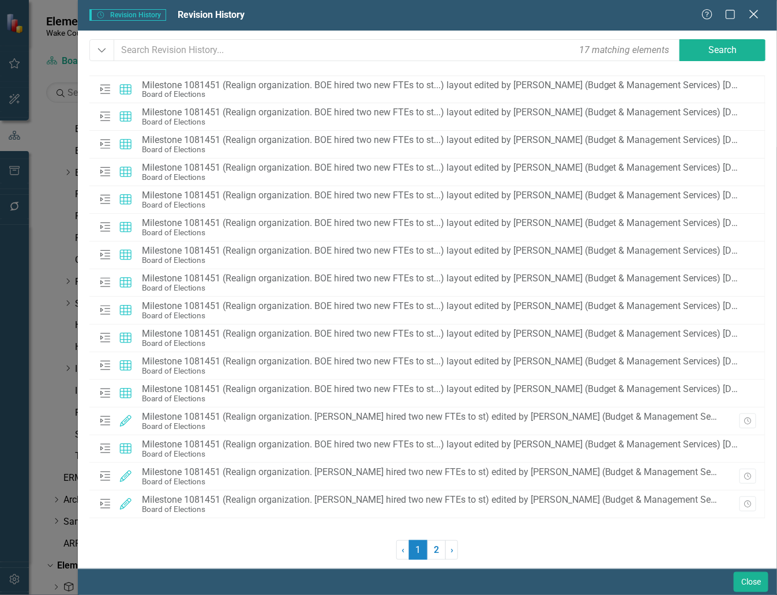
click at [754, 12] on icon "Close" at bounding box center [753, 14] width 14 height 11
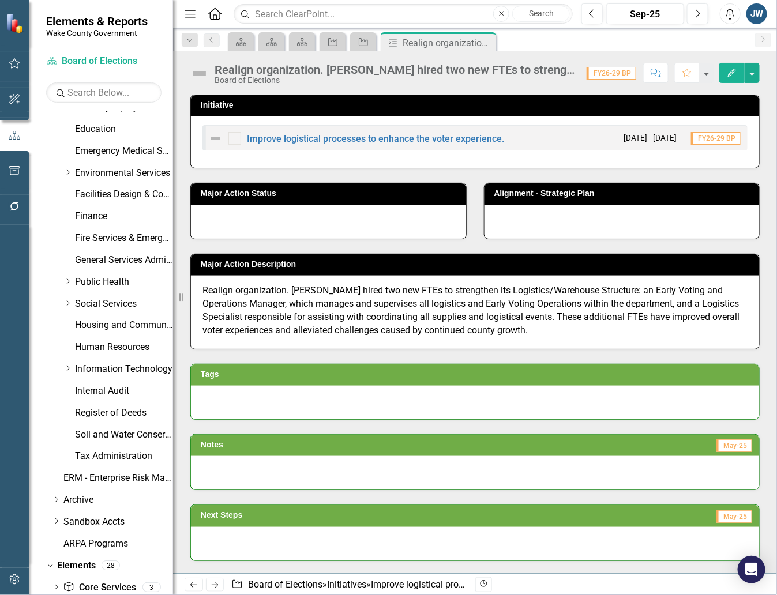
click at [731, 70] on icon "Edit" at bounding box center [732, 73] width 10 height 8
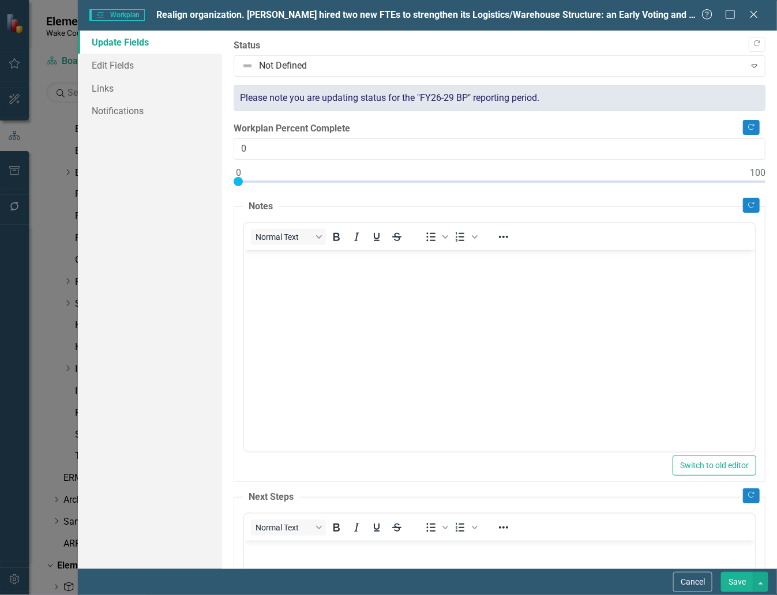
scroll to position [0, 0]
click at [750, 12] on icon "Close" at bounding box center [753, 14] width 14 height 11
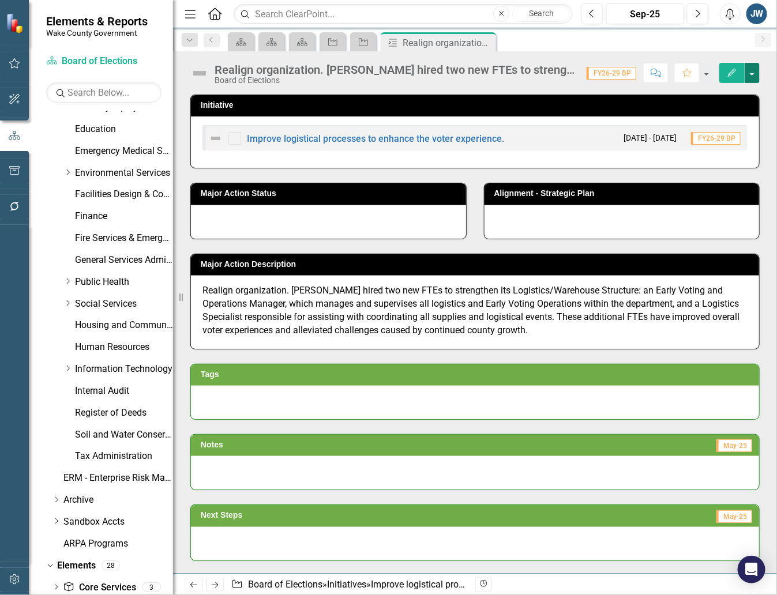
click at [757, 73] on button "button" at bounding box center [751, 73] width 15 height 20
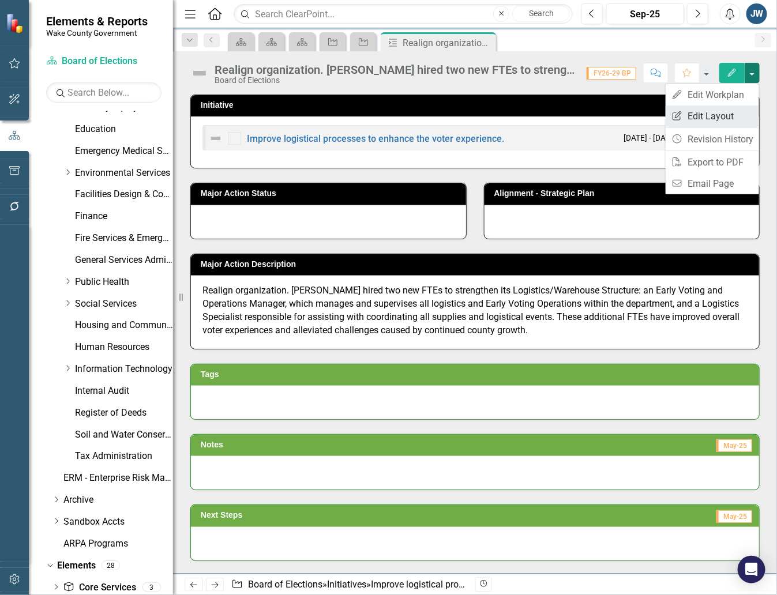
click at [730, 114] on link "Edit Report Edit Layout" at bounding box center [711, 116] width 93 height 21
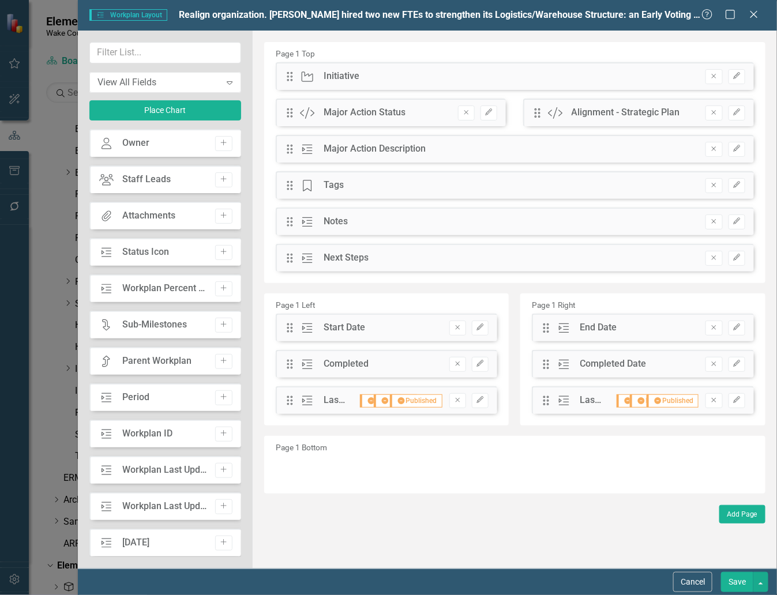
click at [761, 18] on div "Help Maximize Close" at bounding box center [733, 15] width 64 height 13
click at [754, 16] on icon "Close" at bounding box center [753, 14] width 14 height 11
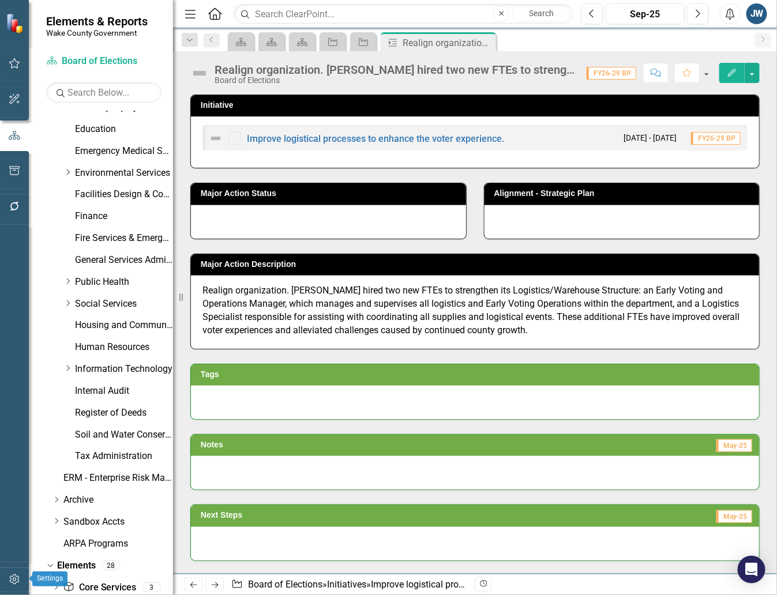
click at [12, 578] on icon "button" at bounding box center [15, 579] width 12 height 9
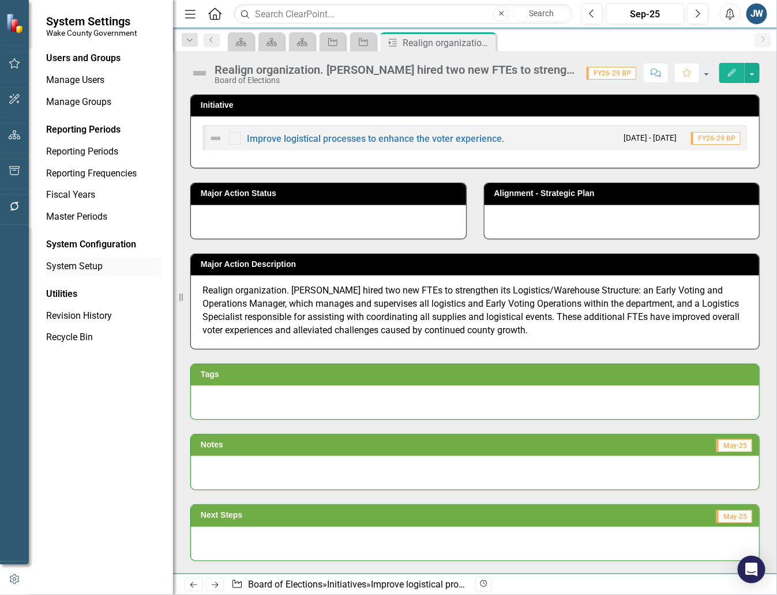
click at [81, 265] on link "System Setup" at bounding box center [103, 266] width 115 height 13
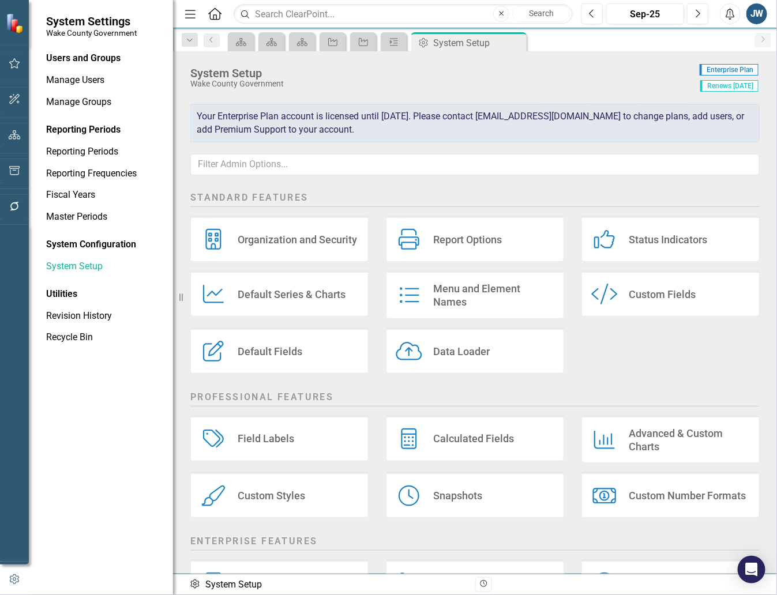
click at [643, 292] on div "Custom Fields" at bounding box center [662, 294] width 67 height 13
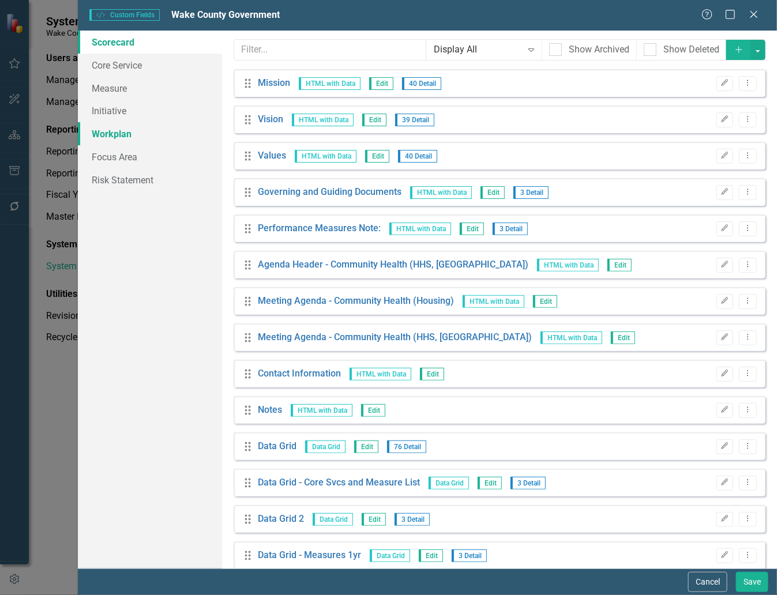
click at [121, 137] on link "Workplan" at bounding box center [150, 133] width 144 height 23
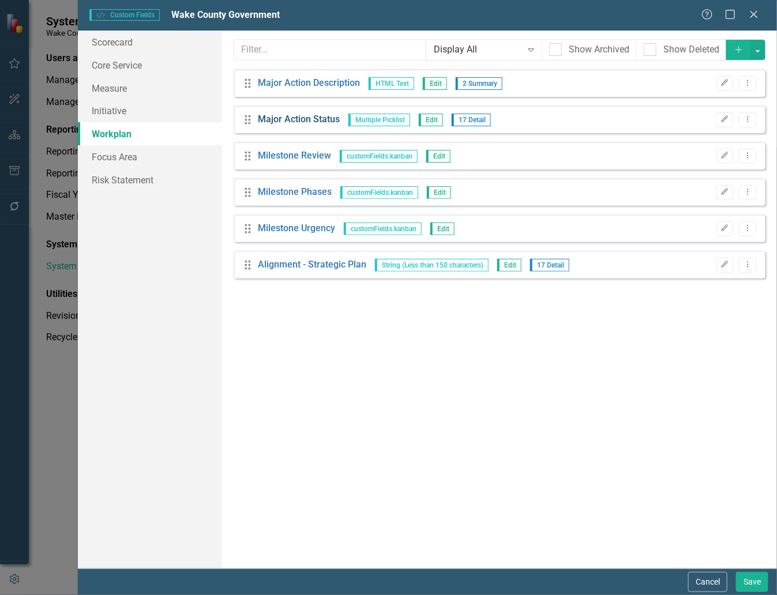
click at [297, 119] on link "Major Action Status" at bounding box center [299, 119] width 82 height 13
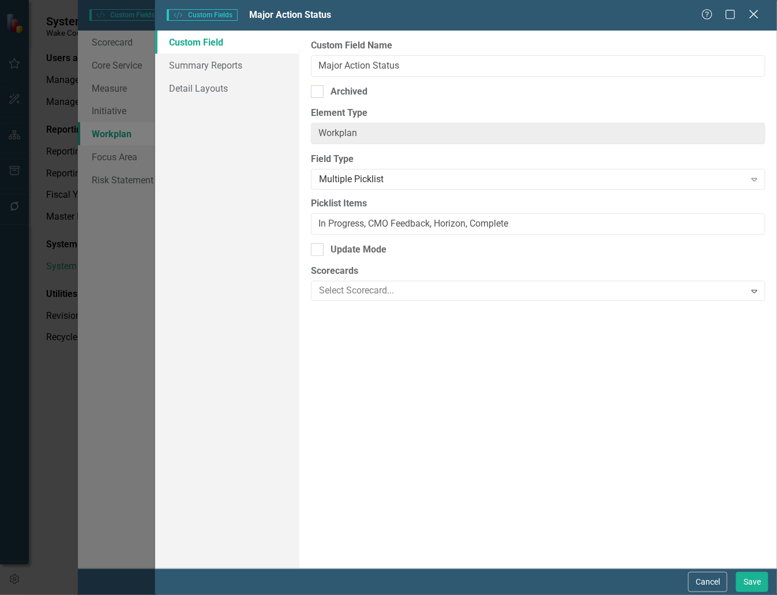
drag, startPoint x: 768, startPoint y: 12, endPoint x: 754, endPoint y: 13, distance: 13.9
click at [767, 12] on div "Custom Style Custom Fields Major Action Status Help Maximize Close" at bounding box center [466, 15] width 622 height 31
click at [754, 13] on icon "Close" at bounding box center [753, 14] width 14 height 11
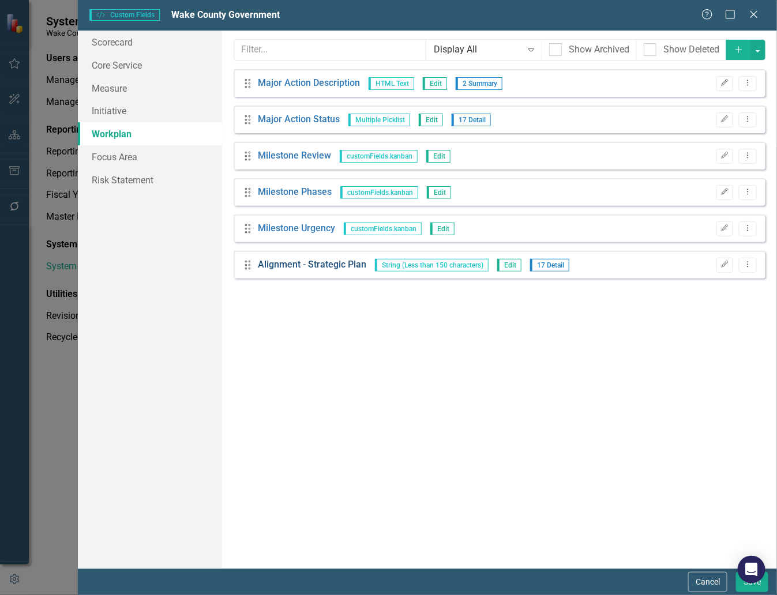
click at [290, 265] on link "Alignment - Strategic Plan" at bounding box center [312, 264] width 108 height 13
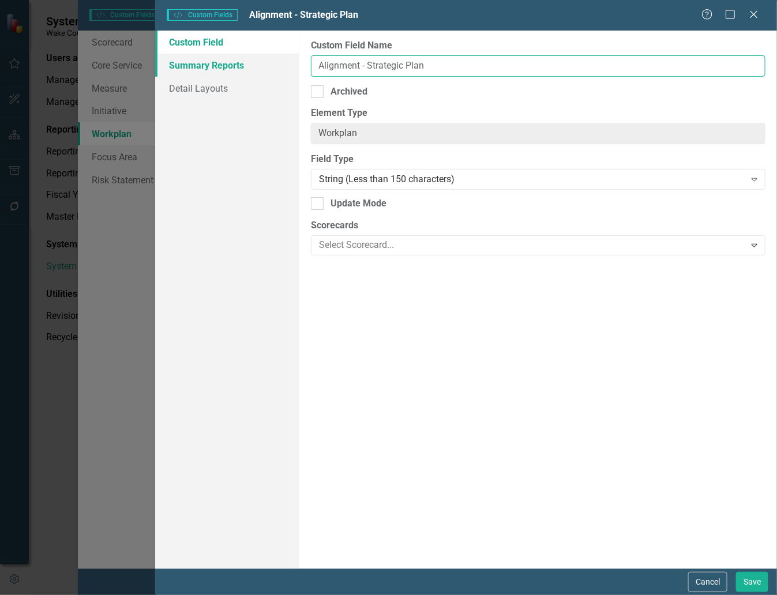
drag, startPoint x: 446, startPoint y: 64, endPoint x: 281, endPoint y: 63, distance: 164.3
click at [281, 63] on div "Custom Field Summary Reports Detail Layouts Custom Field Name Alignment - Strat…" at bounding box center [466, 300] width 622 height 538
click at [93, 216] on div "Custom Style Custom Fields Alignment - Strategic Plan Help Maximize Close Custo…" at bounding box center [388, 297] width 777 height 595
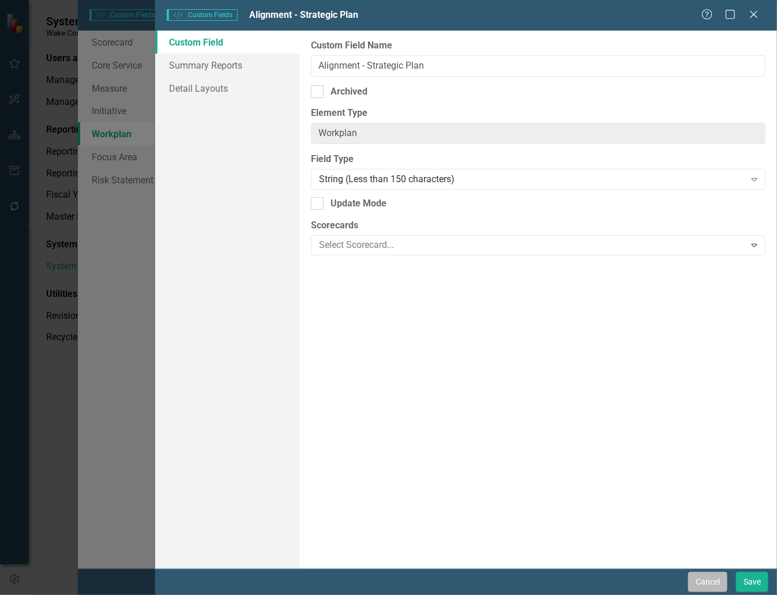
click at [707, 587] on button "Cancel" at bounding box center [707, 582] width 39 height 20
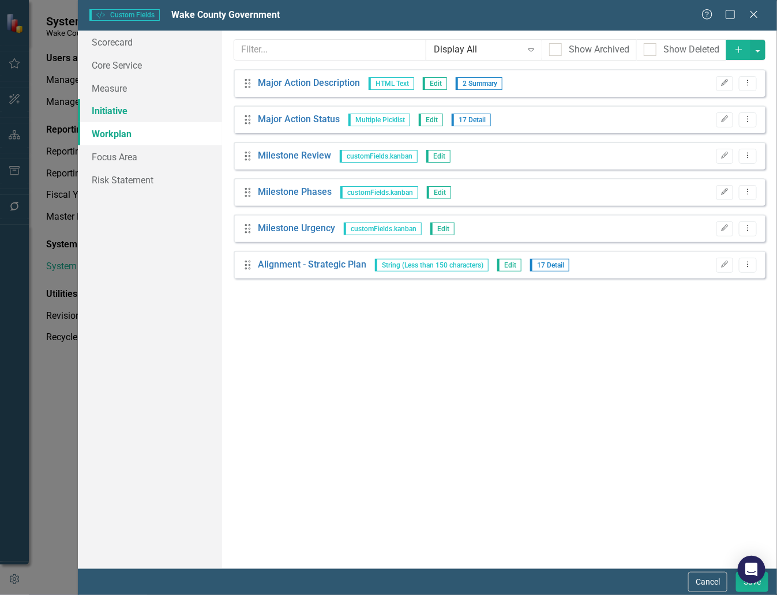
click at [111, 108] on link "Initiative" at bounding box center [150, 110] width 144 height 23
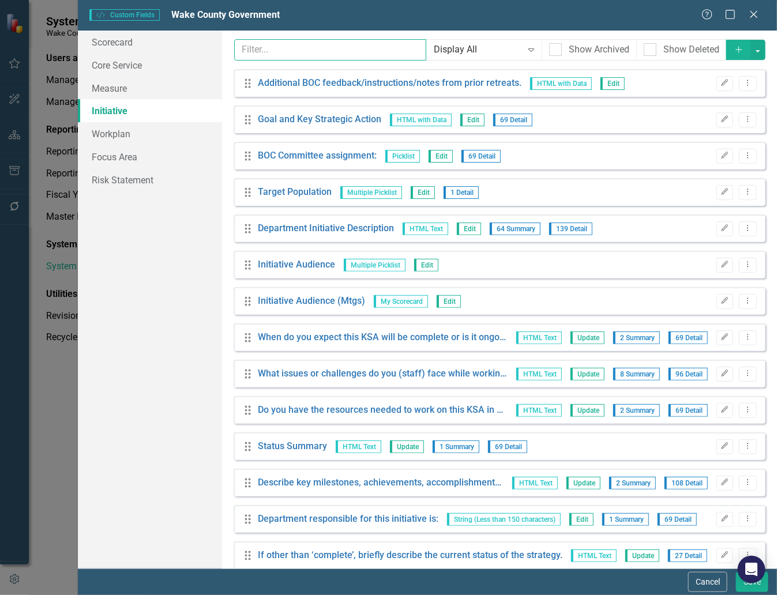
click at [336, 50] on input "text" at bounding box center [330, 49] width 192 height 21
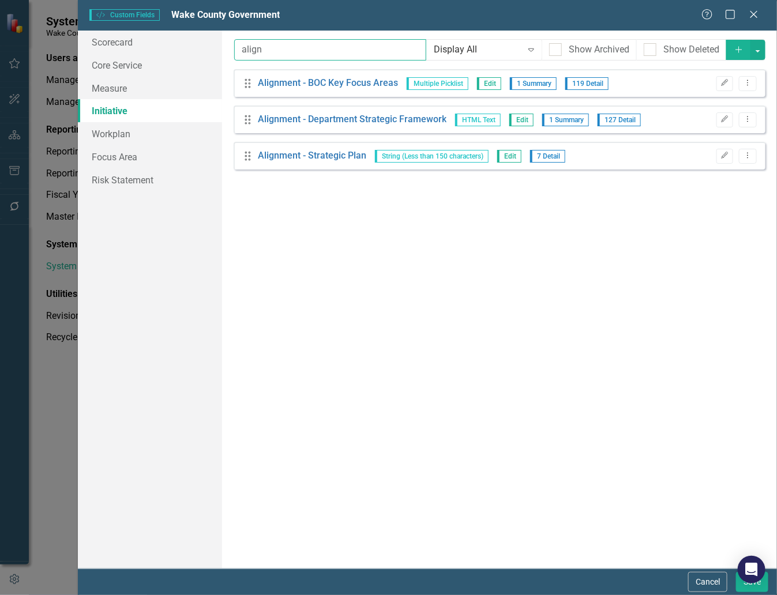
type input "align"
click at [119, 213] on div "Scorecard Core Service Measure Initiative Workplan Focus Area Risk Statement" at bounding box center [150, 300] width 144 height 538
click at [758, 12] on icon "Close" at bounding box center [753, 14] width 14 height 11
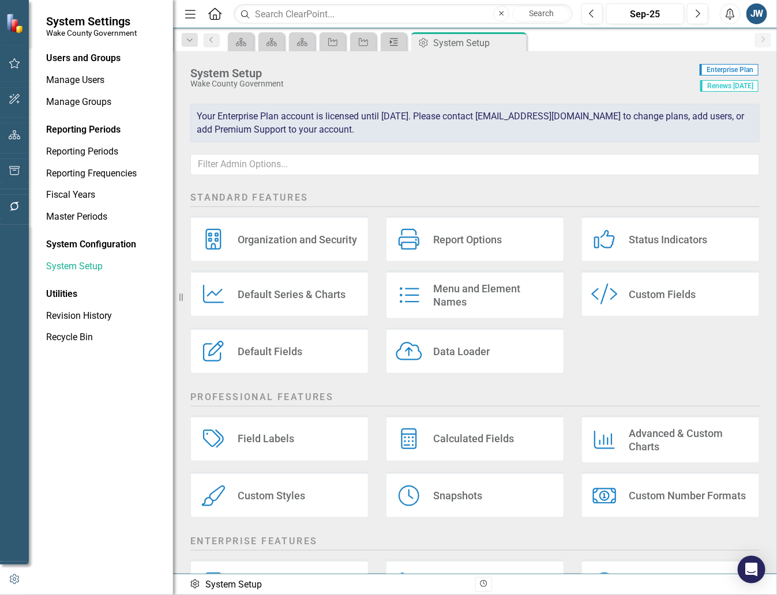
click at [389, 45] on icon "Workplan" at bounding box center [394, 41] width 12 height 9
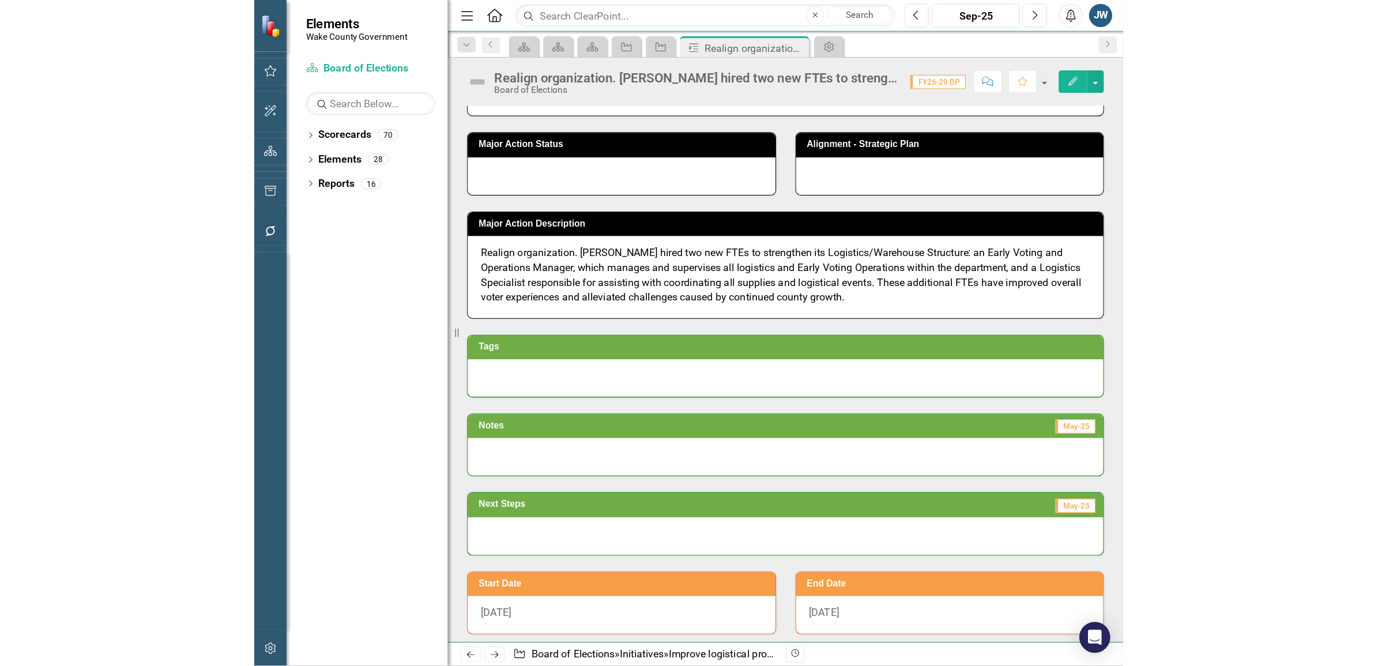
scroll to position [142, 0]
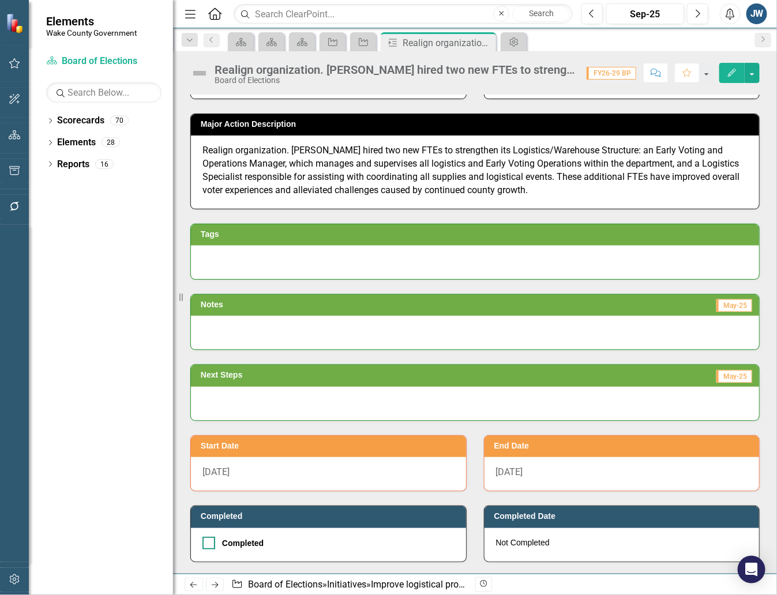
click at [349, 540] on div "Completed" at bounding box center [325, 543] width 246 height 13
click at [210, 540] on input "Completed" at bounding box center [205, 540] width 7 height 7
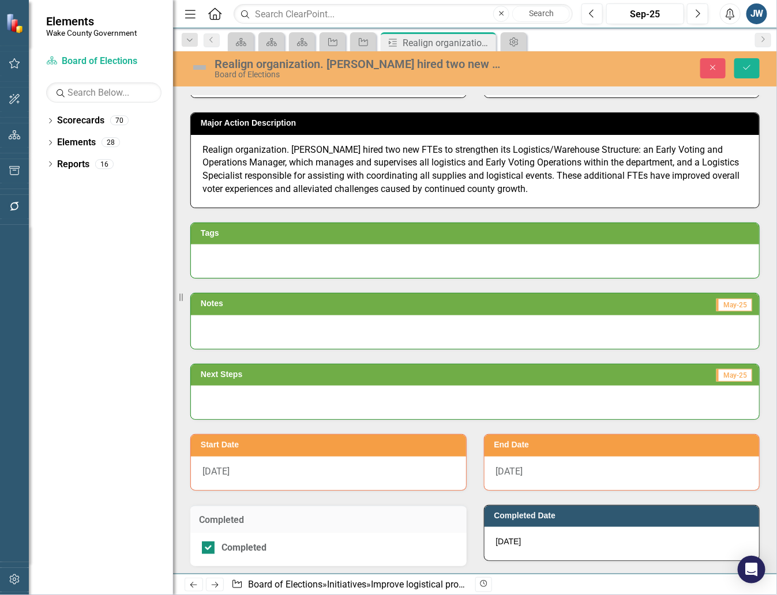
click at [326, 543] on div "Completed" at bounding box center [325, 547] width 247 height 13
click at [209, 543] on input "Completed" at bounding box center [205, 544] width 7 height 7
checkbox input "false"
click at [715, 67] on icon "Close" at bounding box center [713, 67] width 10 height 8
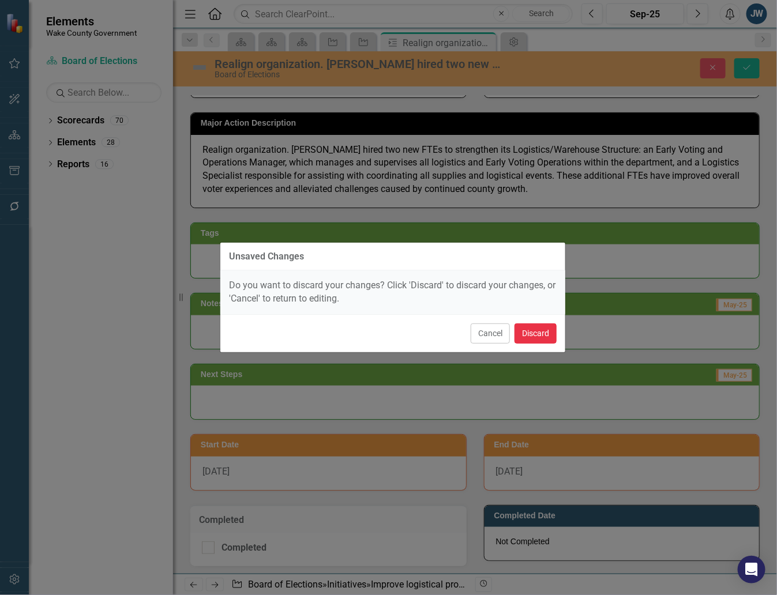
click at [531, 334] on button "Discard" at bounding box center [535, 333] width 42 height 20
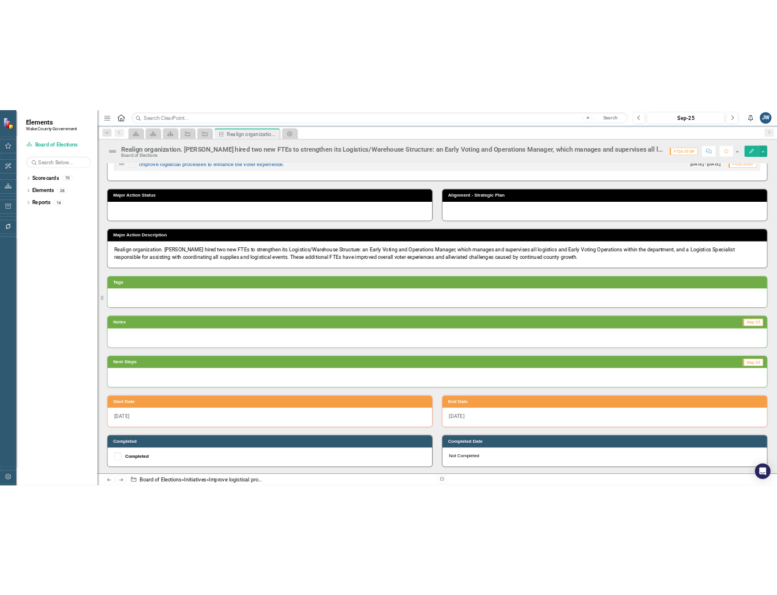
scroll to position [45, 0]
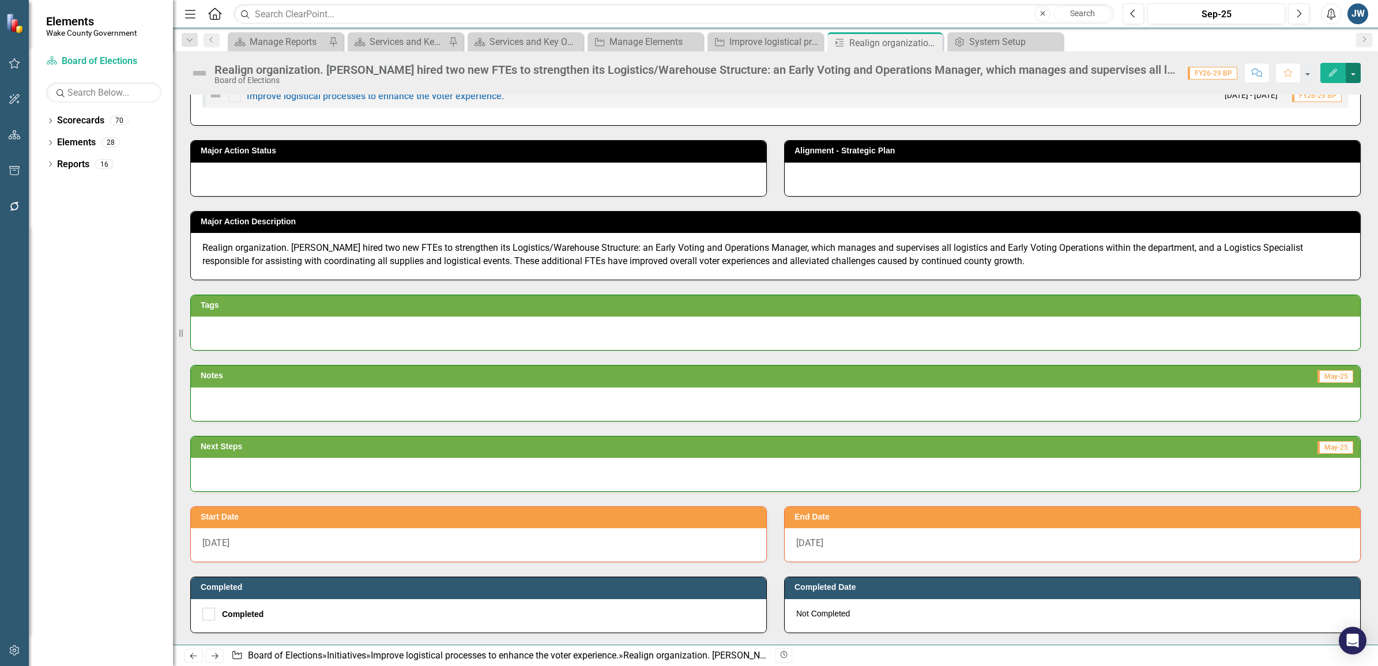
click at [1355, 68] on button "button" at bounding box center [1353, 73] width 15 height 20
click at [1310, 119] on link "Edit Report Edit Layout" at bounding box center [1313, 116] width 93 height 21
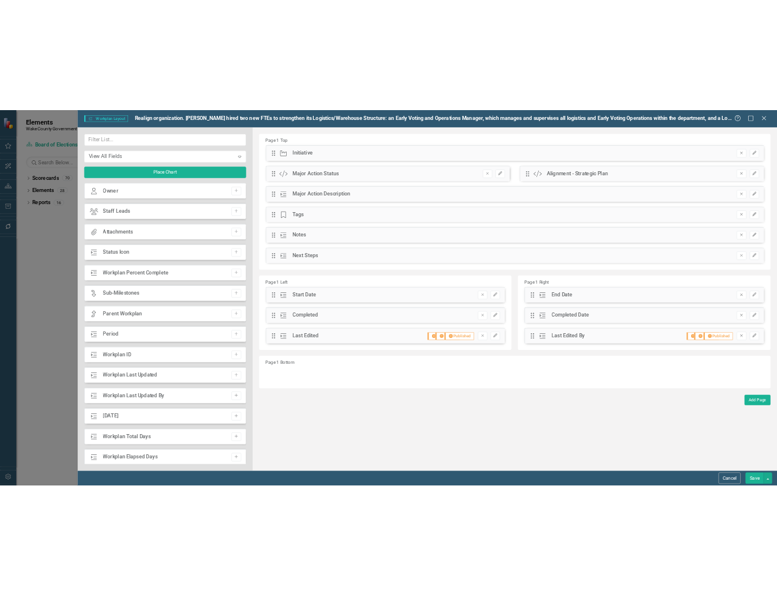
scroll to position [142, 0]
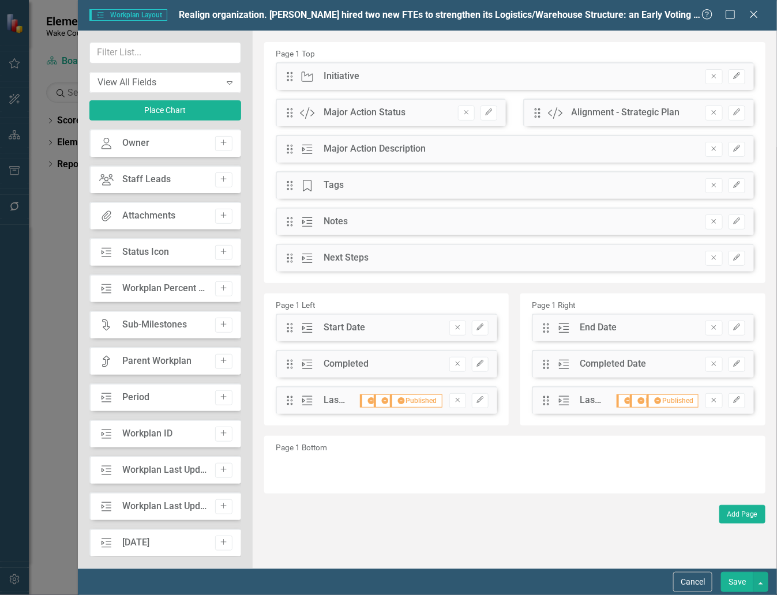
click at [358, 360] on div "Completed" at bounding box center [345, 364] width 45 height 13
click at [479, 364] on icon "Edit" at bounding box center [480, 363] width 9 height 7
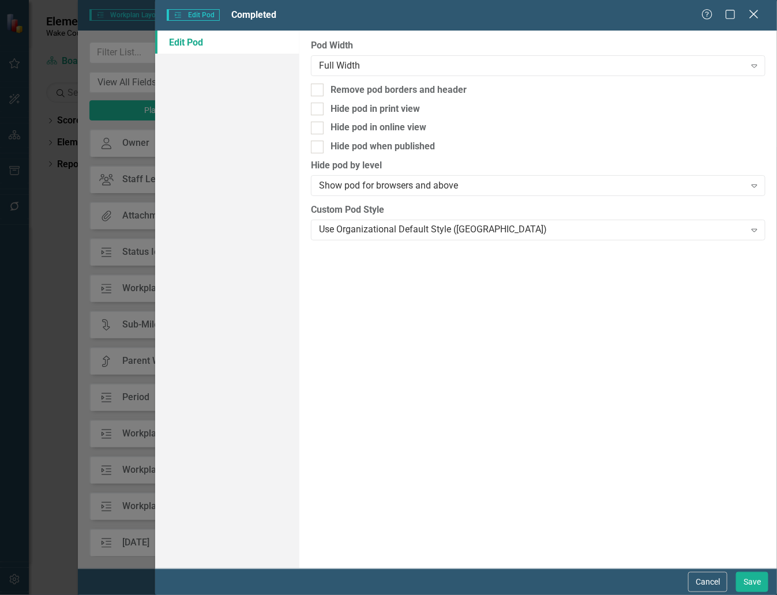
click at [751, 13] on icon "Close" at bounding box center [753, 14] width 14 height 11
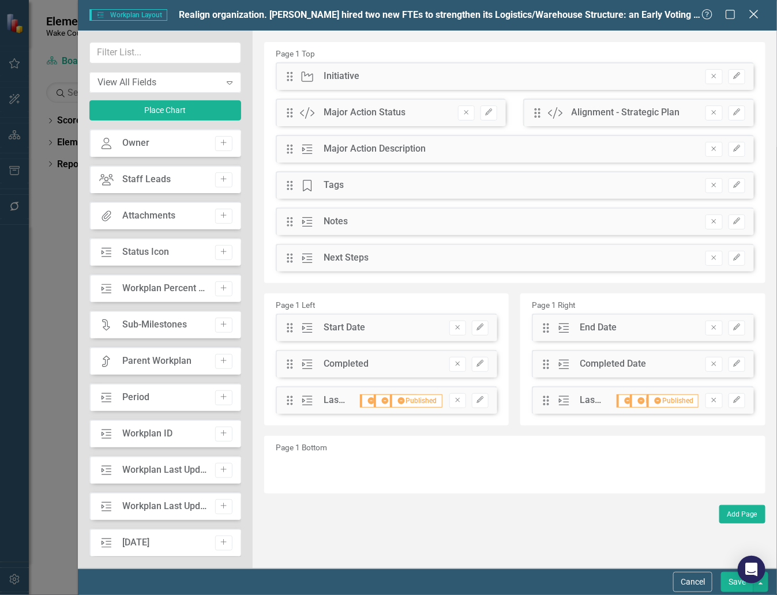
click at [751, 7] on div "Close" at bounding box center [753, 15] width 14 height 16
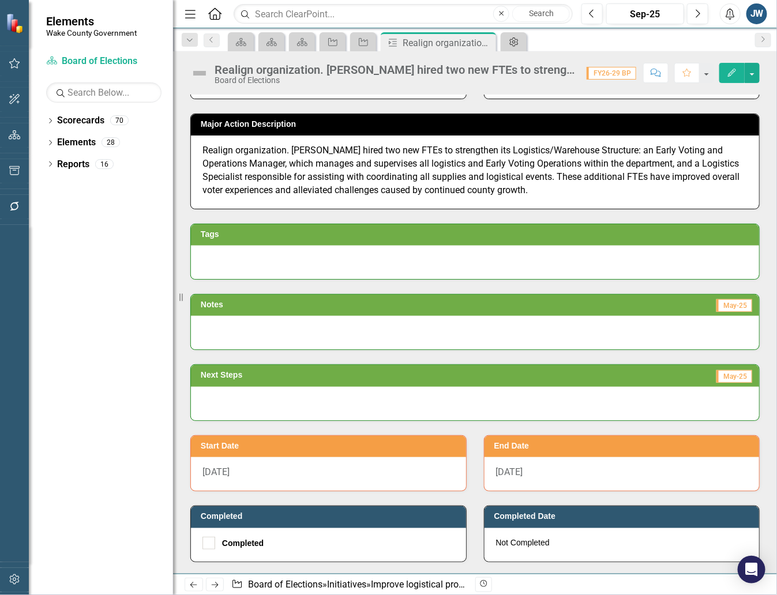
click at [511, 42] on icon "Admin Options" at bounding box center [514, 41] width 12 height 9
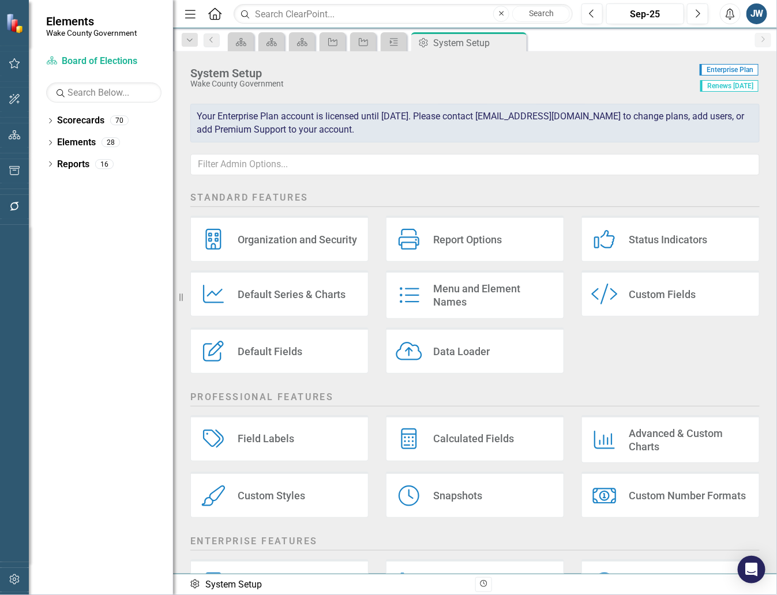
click at [641, 300] on div "Custom Fields" at bounding box center [662, 294] width 67 height 13
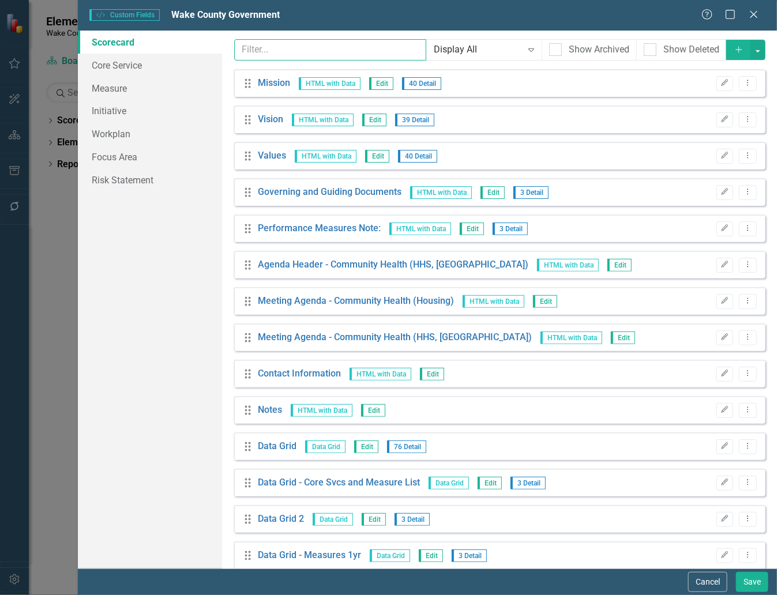
click at [281, 48] on input "text" at bounding box center [330, 49] width 192 height 21
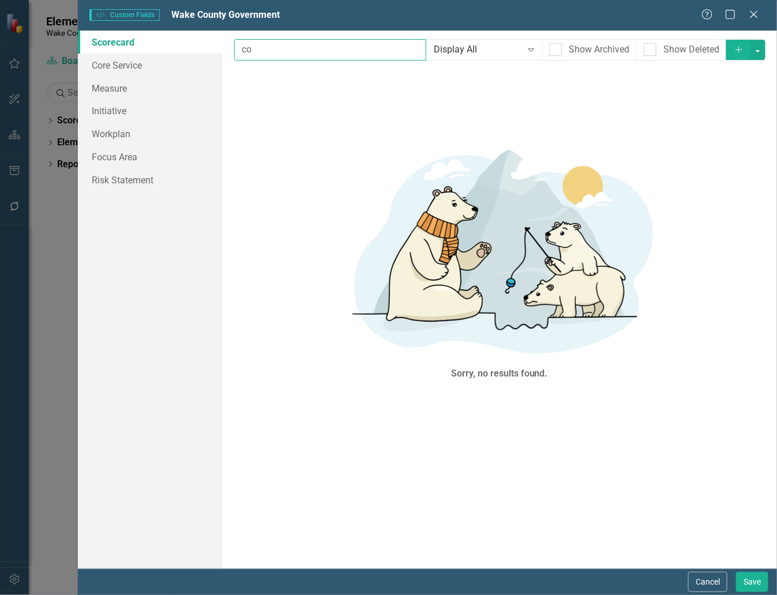
type input "c"
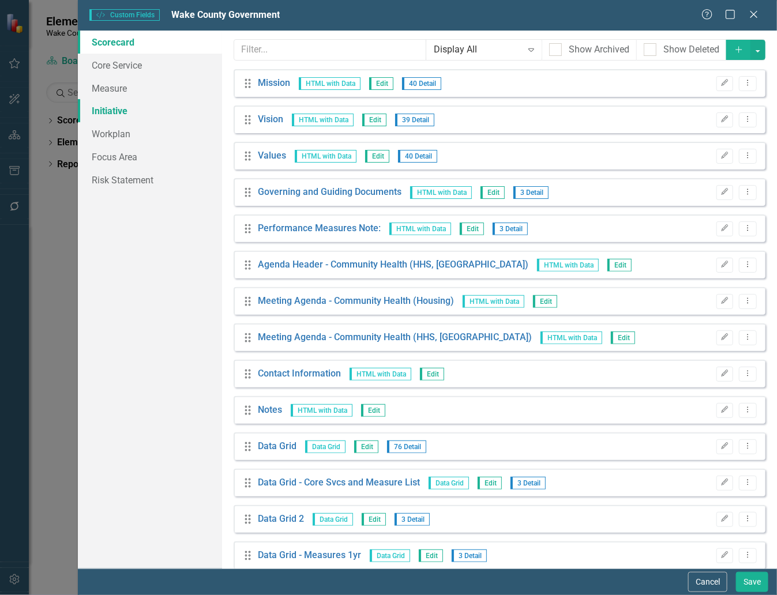
click at [115, 108] on link "Initiative" at bounding box center [150, 110] width 144 height 23
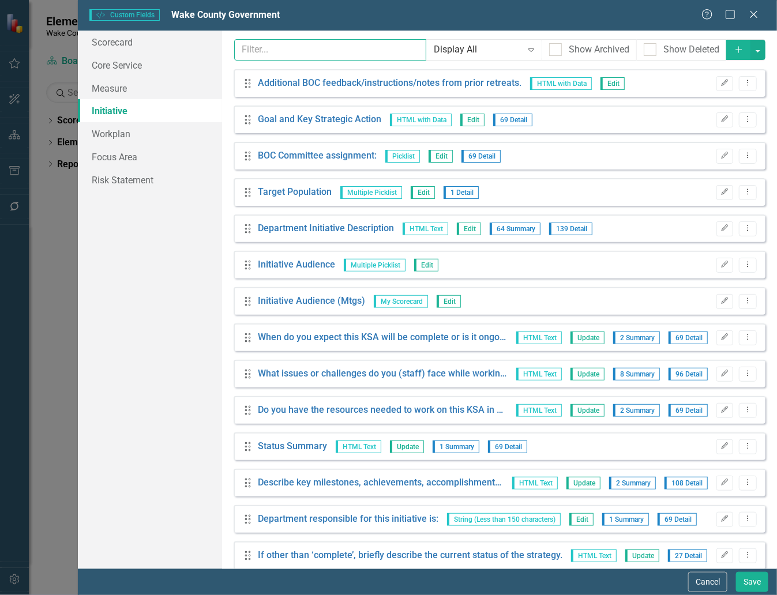
click at [253, 47] on input "text" at bounding box center [330, 49] width 192 height 21
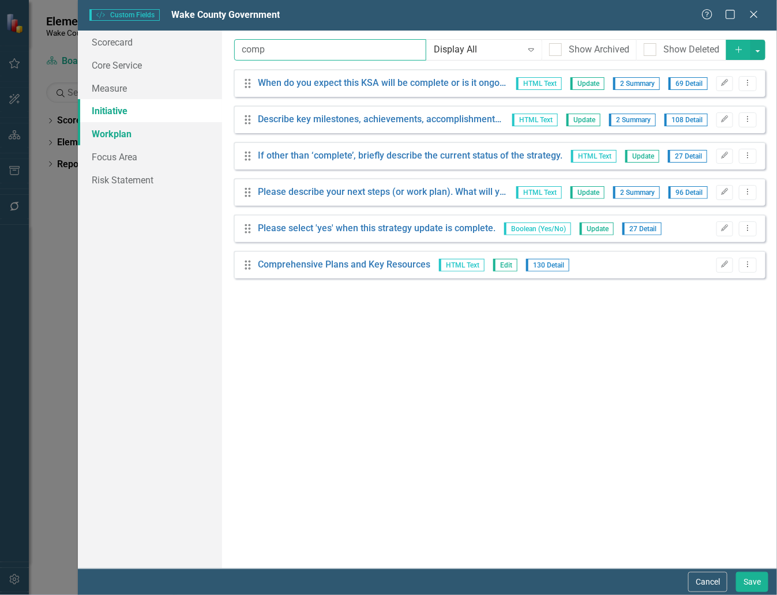
type input "comp"
click at [125, 133] on link "Workplan" at bounding box center [150, 133] width 144 height 23
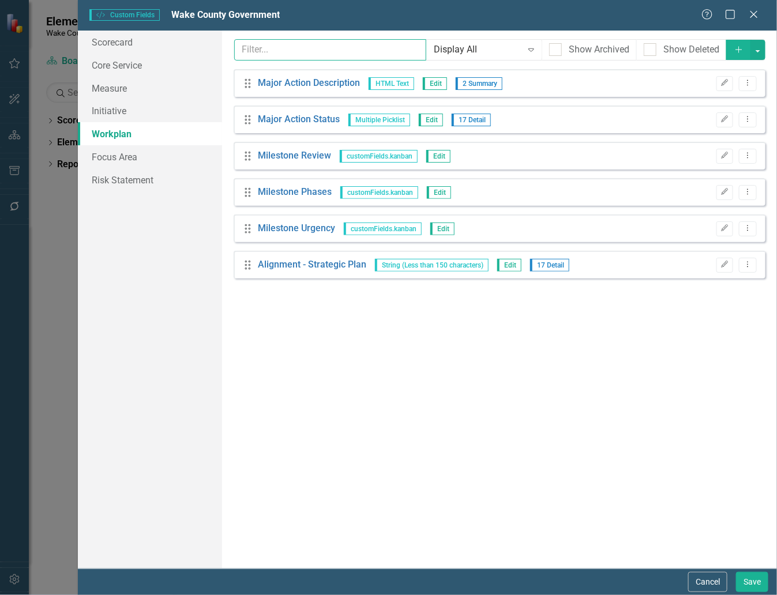
click at [263, 49] on input "text" at bounding box center [330, 49] width 192 height 21
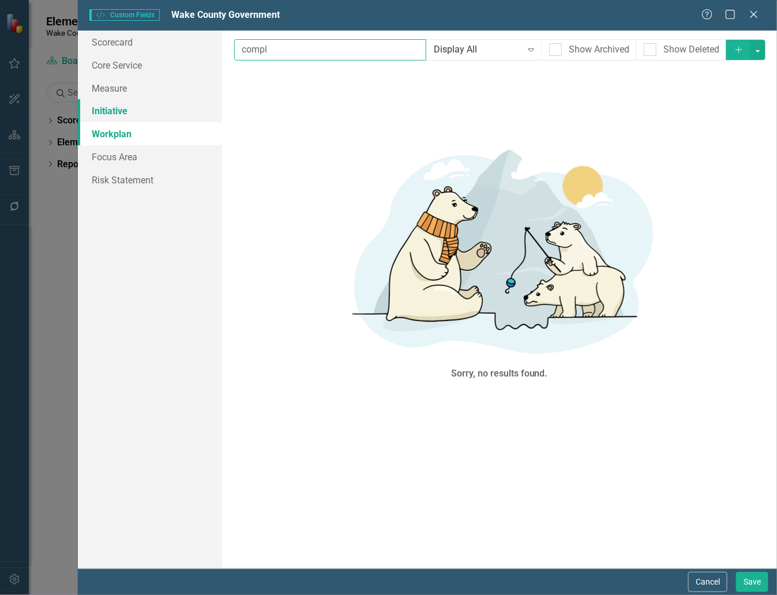
type input "compl"
click at [127, 108] on link "Initiative" at bounding box center [150, 110] width 144 height 23
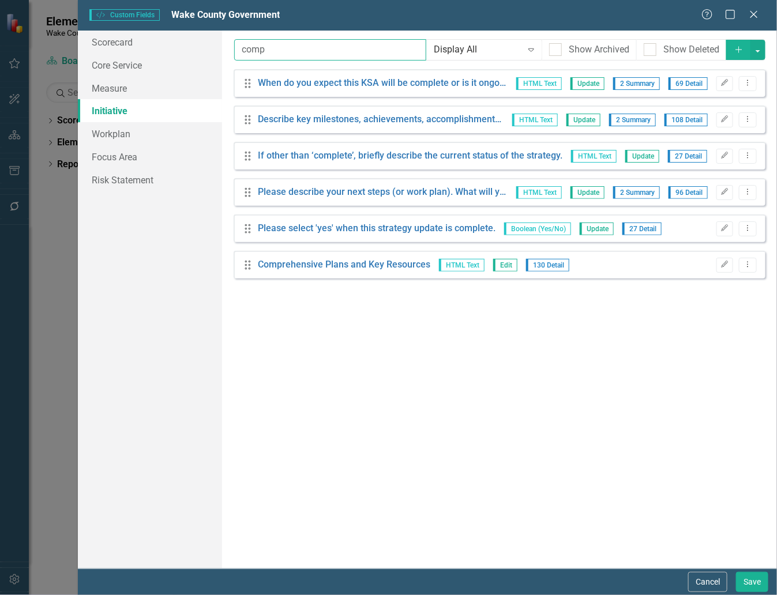
click at [344, 52] on input "comp" at bounding box center [330, 49] width 192 height 21
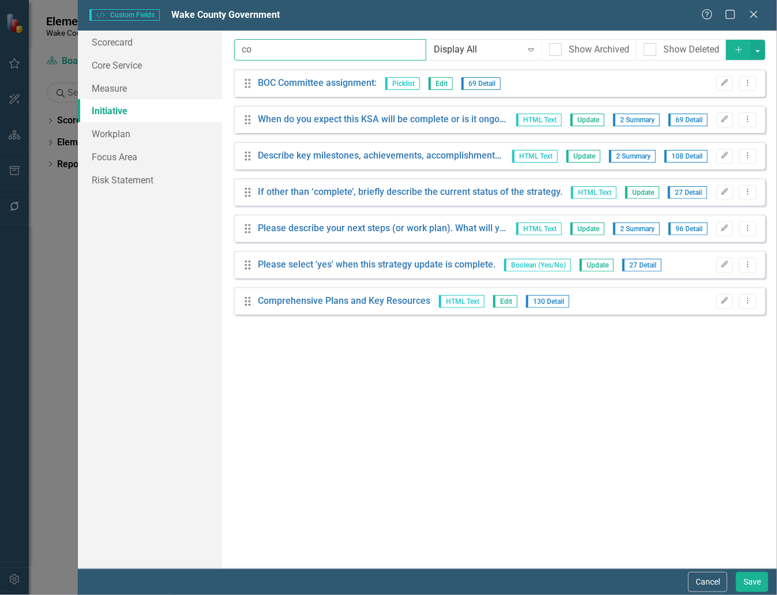
type input "c"
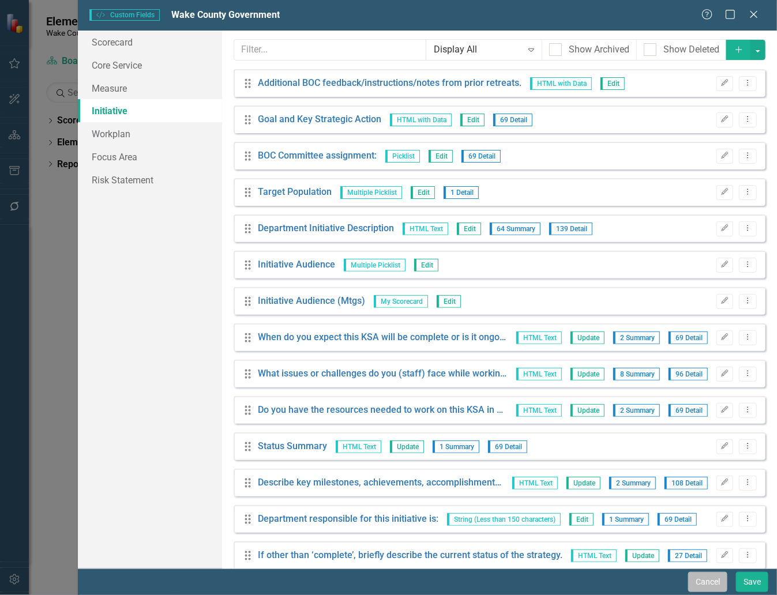
click at [707, 581] on button "Cancel" at bounding box center [707, 582] width 39 height 20
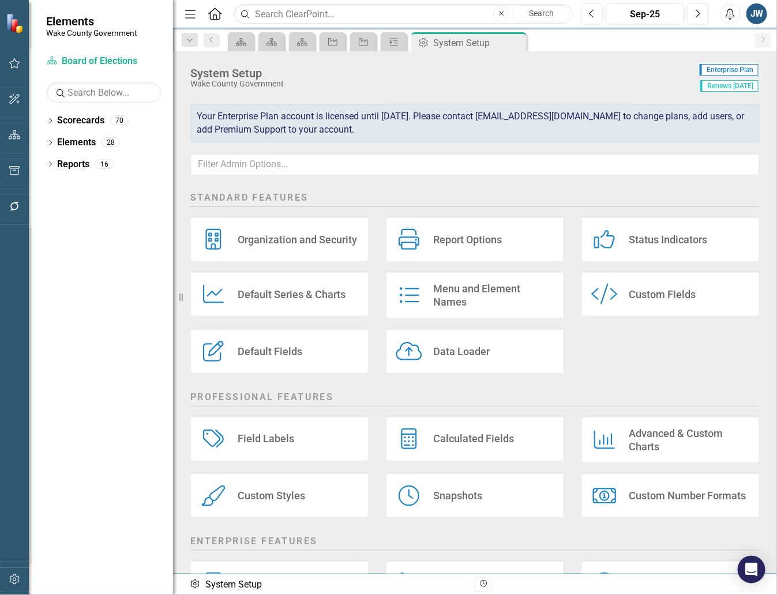
click at [309, 341] on div "Default Fields Default Fields" at bounding box center [279, 351] width 178 height 46
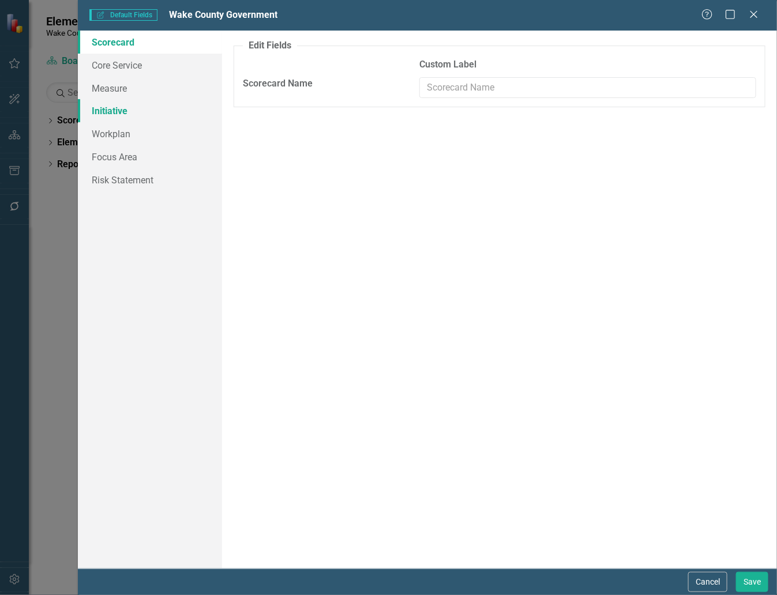
click at [114, 110] on link "Initiative" at bounding box center [150, 110] width 144 height 23
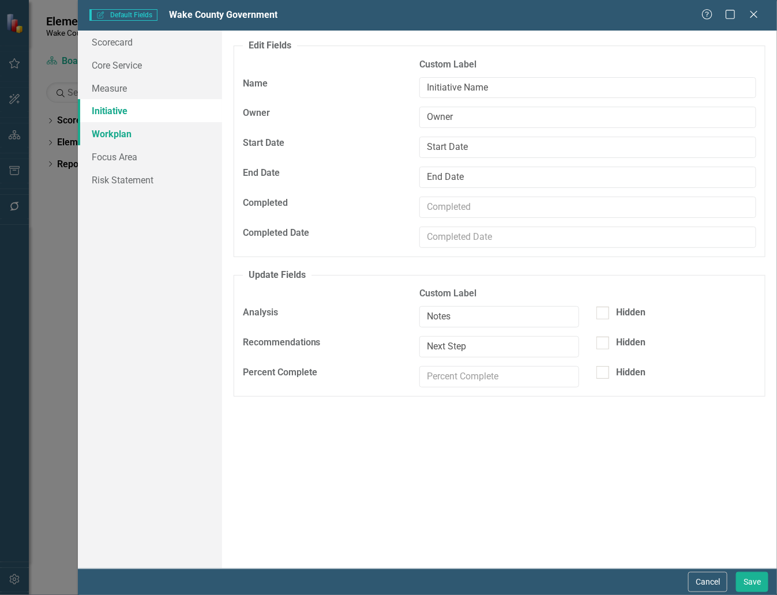
click at [111, 133] on link "Workplan" at bounding box center [150, 133] width 144 height 23
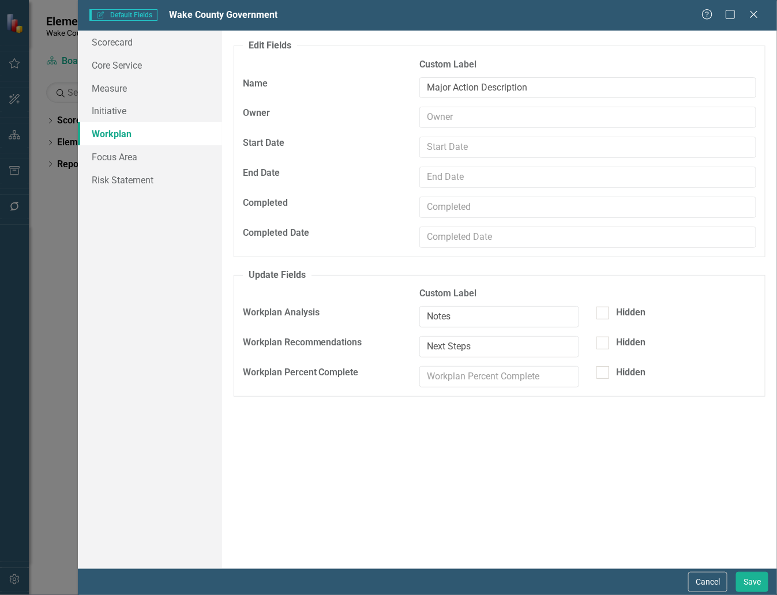
drag, startPoint x: 708, startPoint y: 584, endPoint x: 713, endPoint y: 581, distance: 6.2
click at [708, 584] on button "Cancel" at bounding box center [707, 582] width 39 height 20
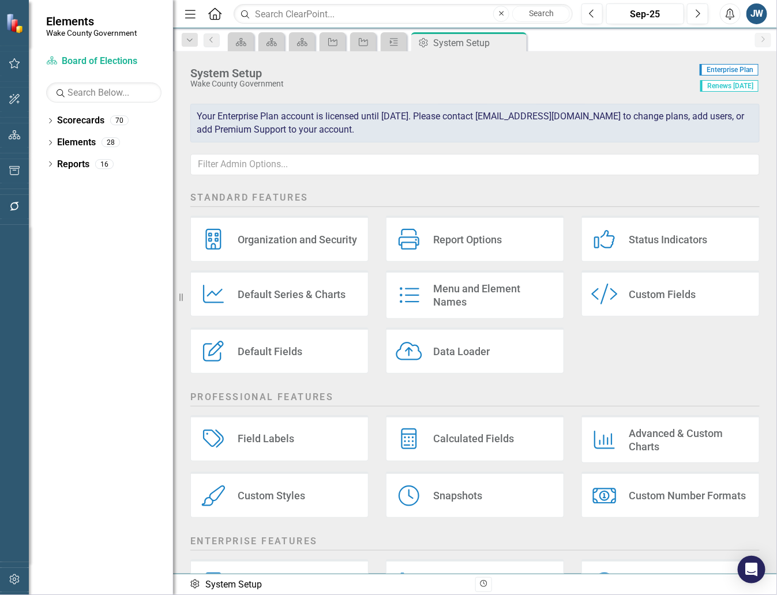
click at [7, 266] on div at bounding box center [14, 393] width 29 height 337
click at [215, 352] on icon "Default Fields" at bounding box center [213, 351] width 27 height 21
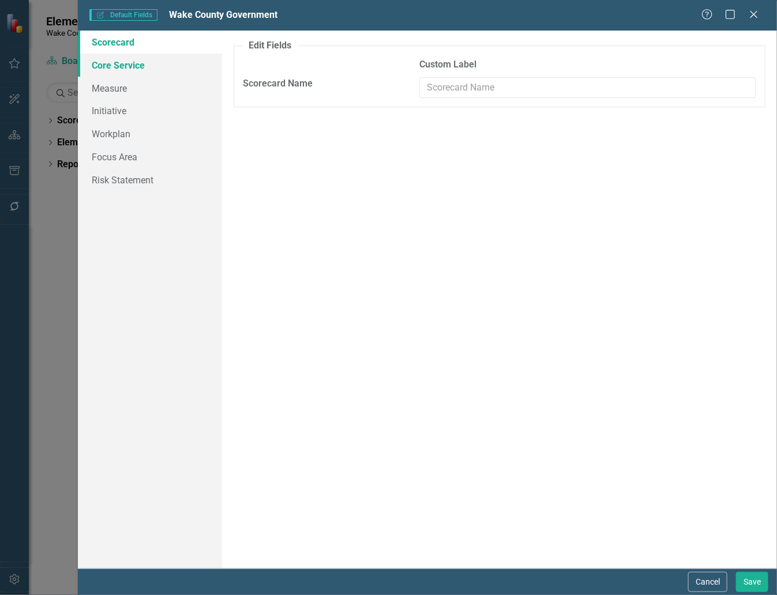
click at [113, 63] on link "Core Service" at bounding box center [150, 65] width 144 height 23
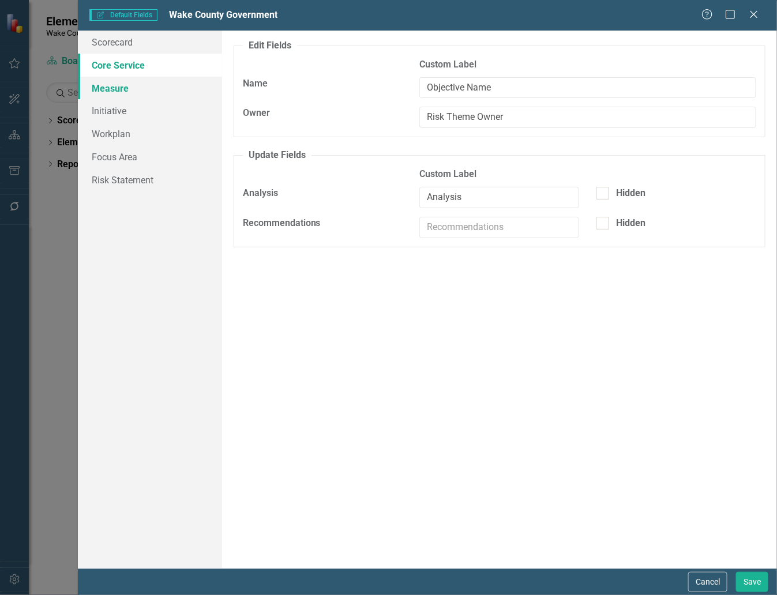
click at [110, 91] on link "Measure" at bounding box center [150, 88] width 144 height 23
click at [105, 130] on link "Workplan" at bounding box center [150, 133] width 144 height 23
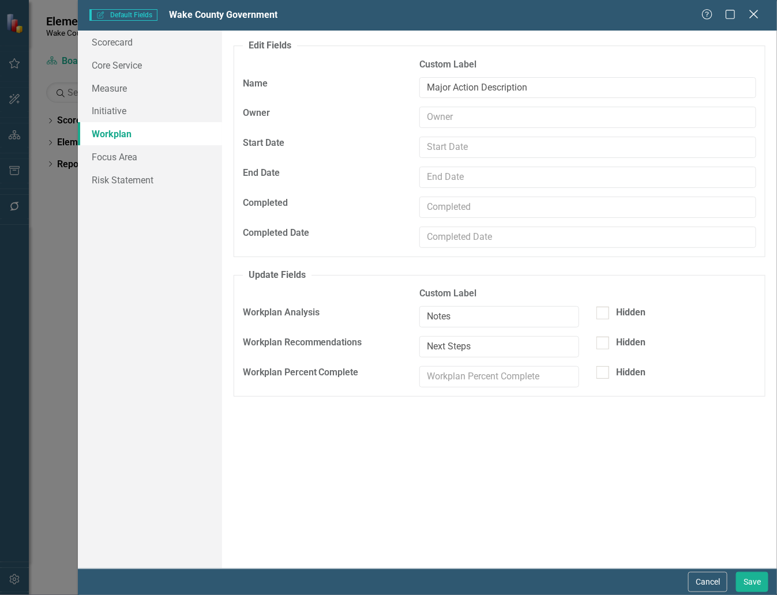
click at [751, 12] on icon at bounding box center [753, 14] width 9 height 9
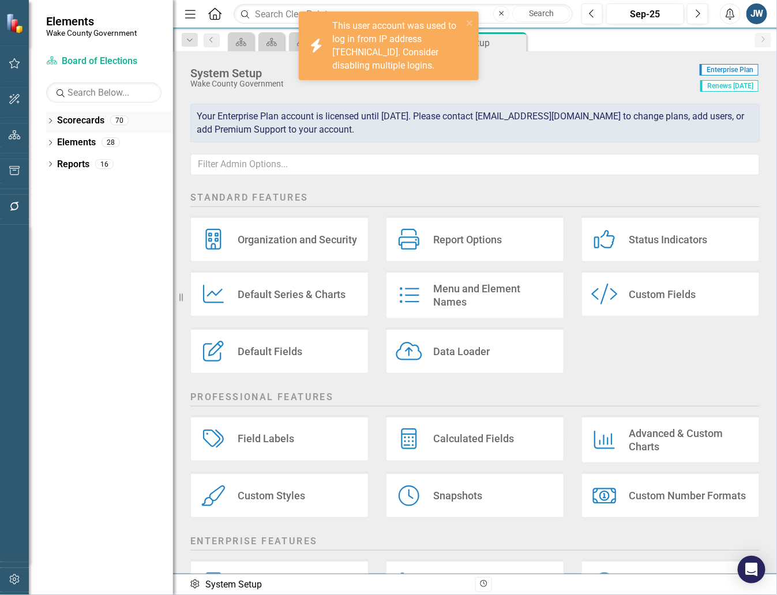
click at [47, 122] on icon "Dropdown" at bounding box center [50, 122] width 8 height 6
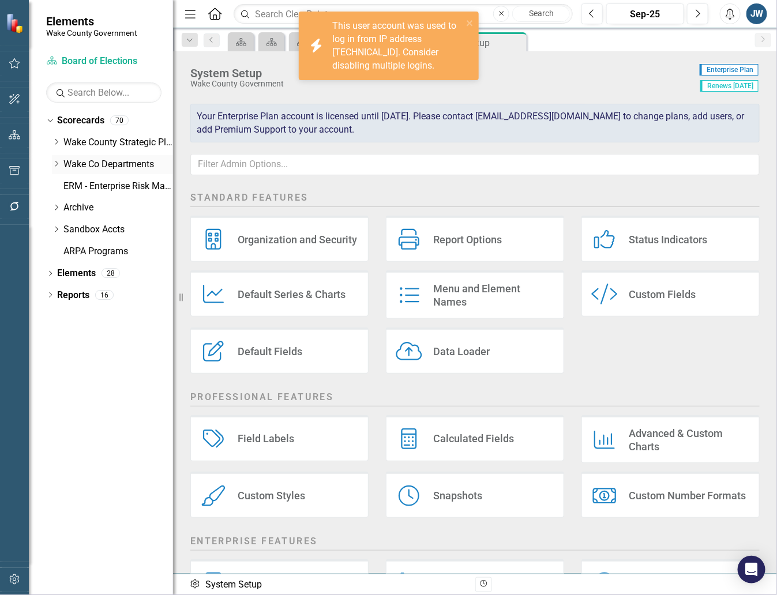
click at [54, 163] on icon "Dropdown" at bounding box center [56, 163] width 9 height 7
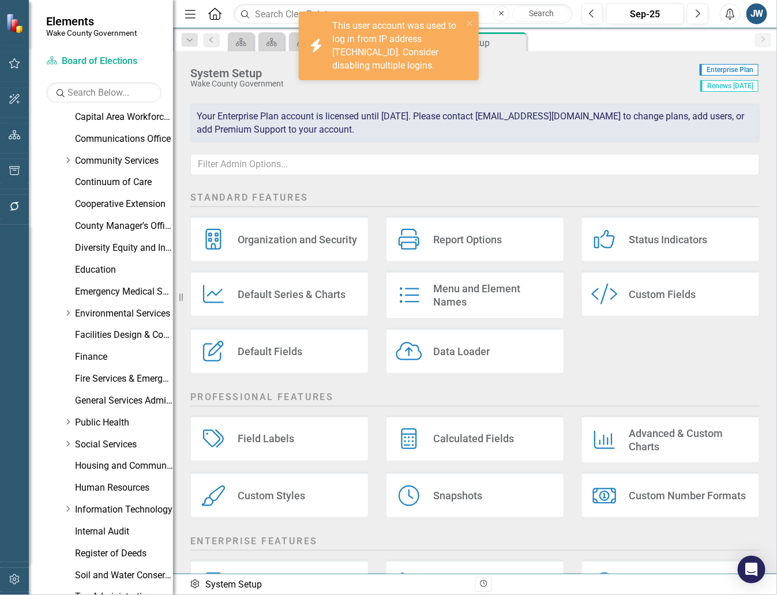
scroll to position [216, 0]
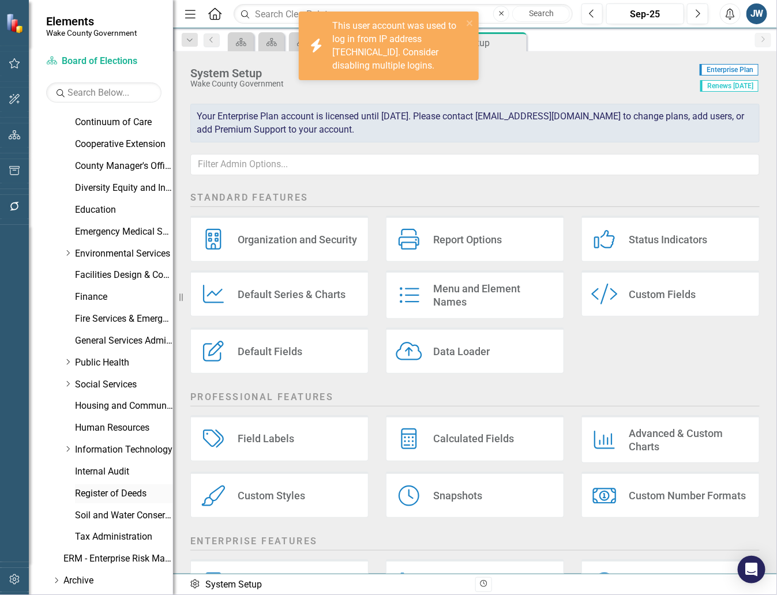
click at [80, 491] on link "Register of Deeds" at bounding box center [124, 493] width 98 height 13
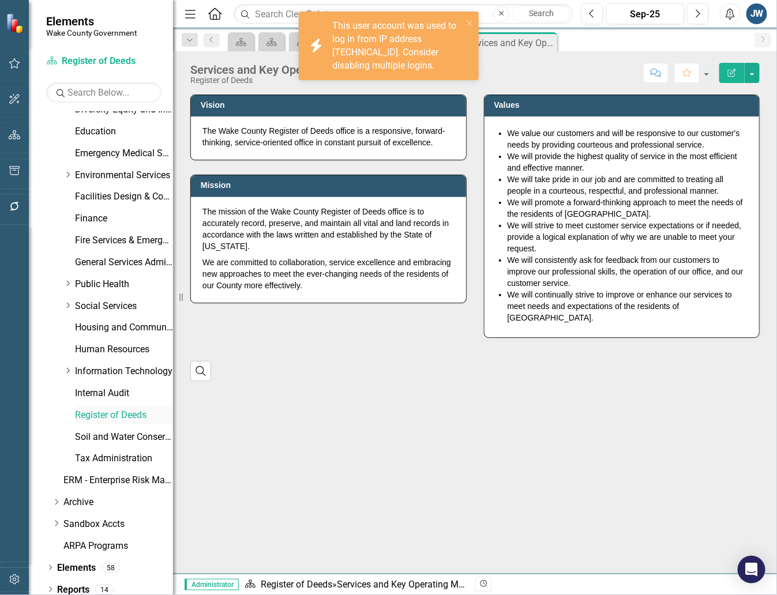
scroll to position [302, 0]
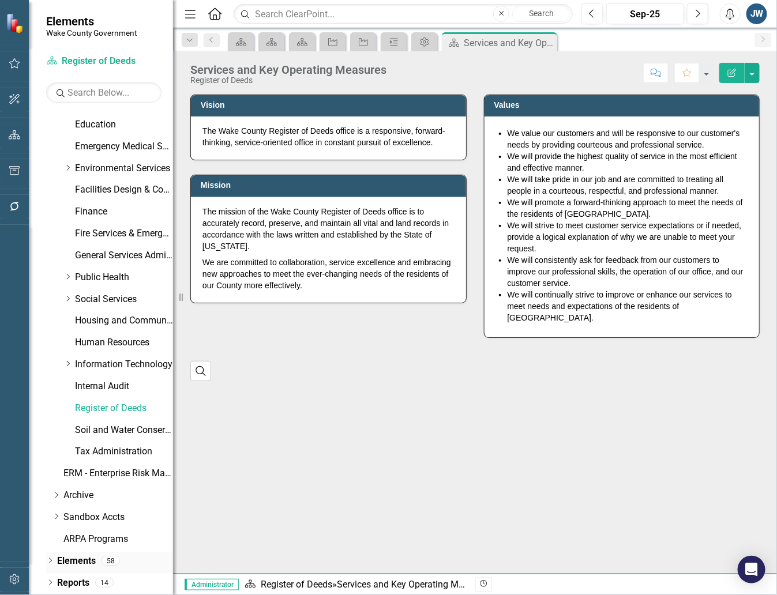
click at [46, 560] on icon "Dropdown" at bounding box center [50, 562] width 8 height 6
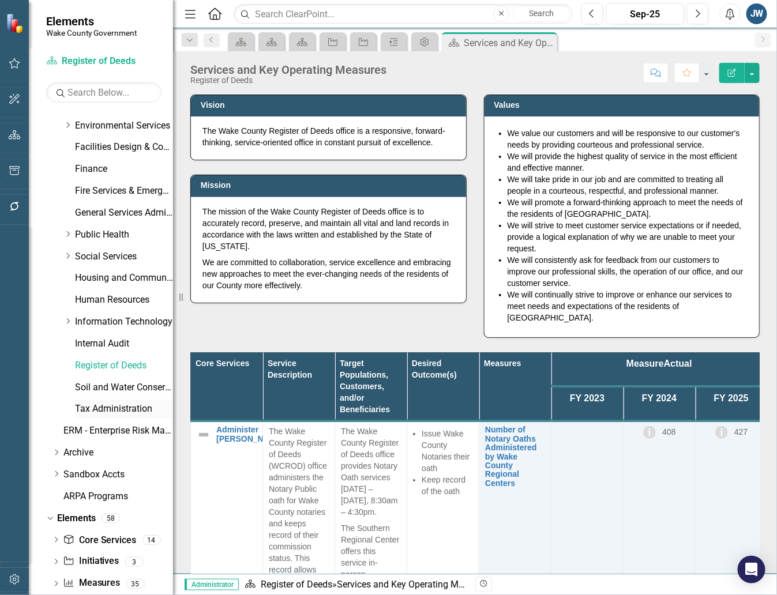
scroll to position [367, 0]
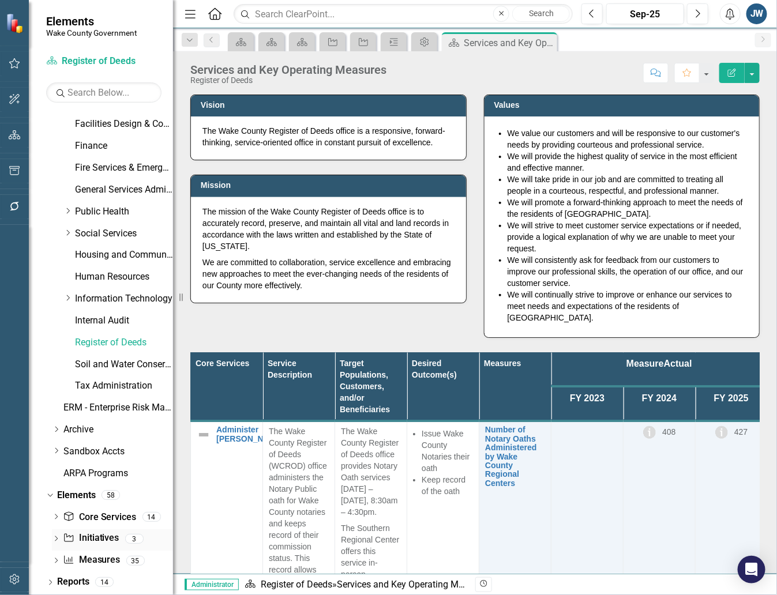
click at [81, 540] on link "Initiative Initiatives" at bounding box center [91, 538] width 56 height 13
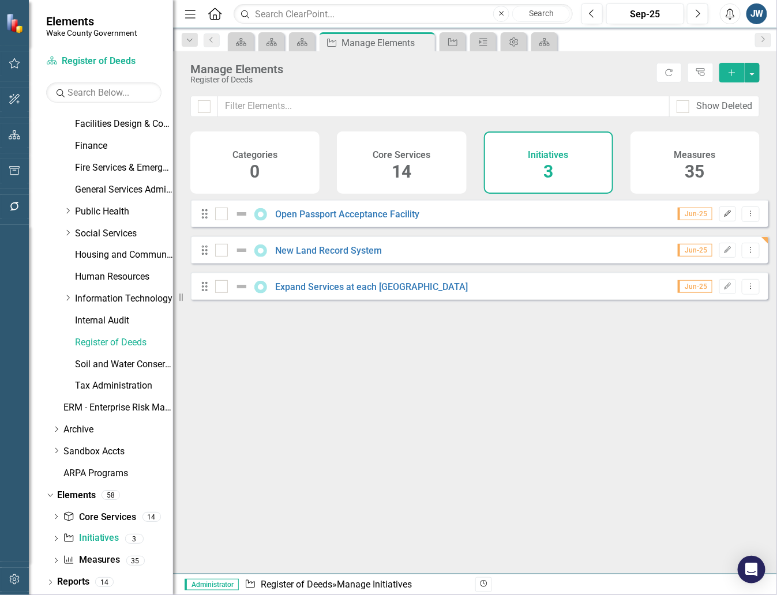
click at [723, 217] on icon "Edit" at bounding box center [727, 213] width 9 height 7
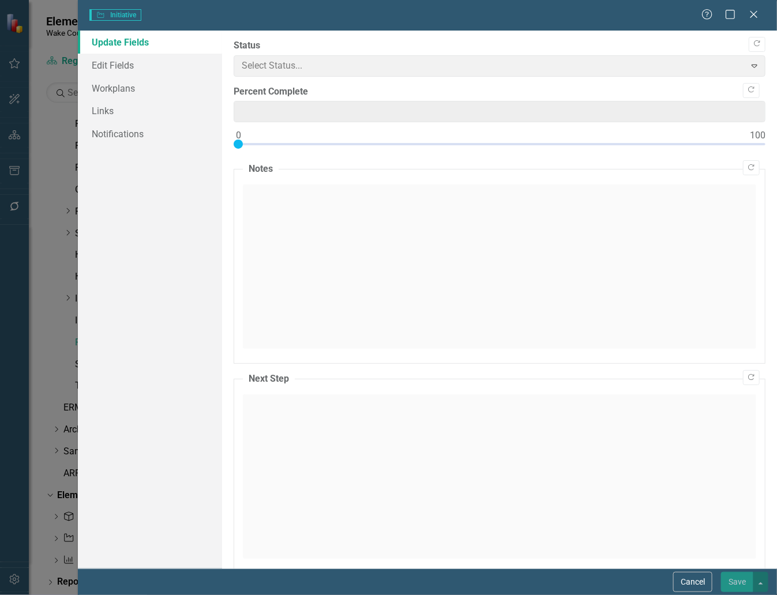
type input "0"
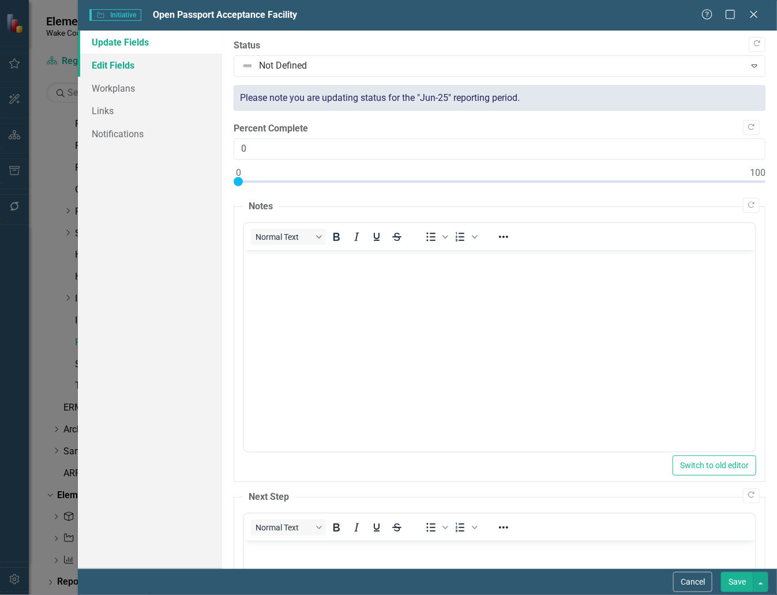
click at [107, 65] on link "Edit Fields" at bounding box center [150, 65] width 144 height 23
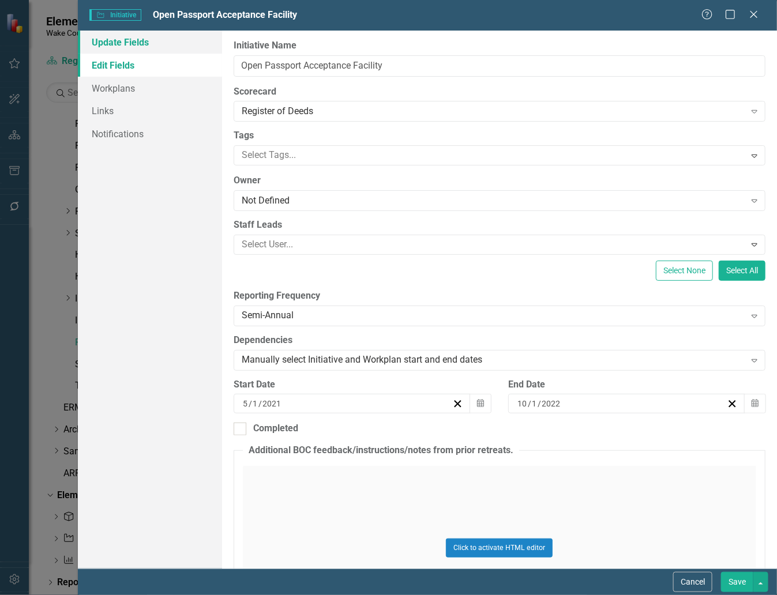
click at [125, 44] on link "Update Fields" at bounding box center [150, 42] width 144 height 23
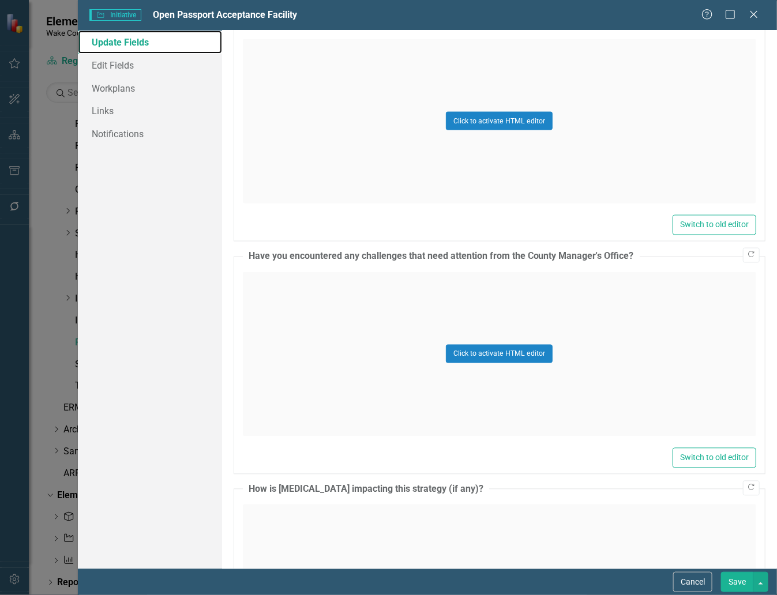
scroll to position [2360, 0]
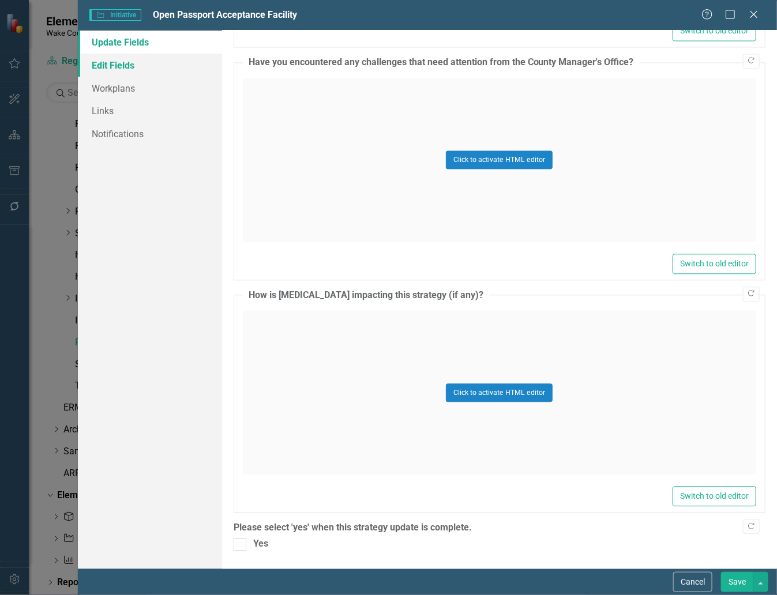
click at [114, 58] on link "Edit Fields" at bounding box center [150, 65] width 144 height 23
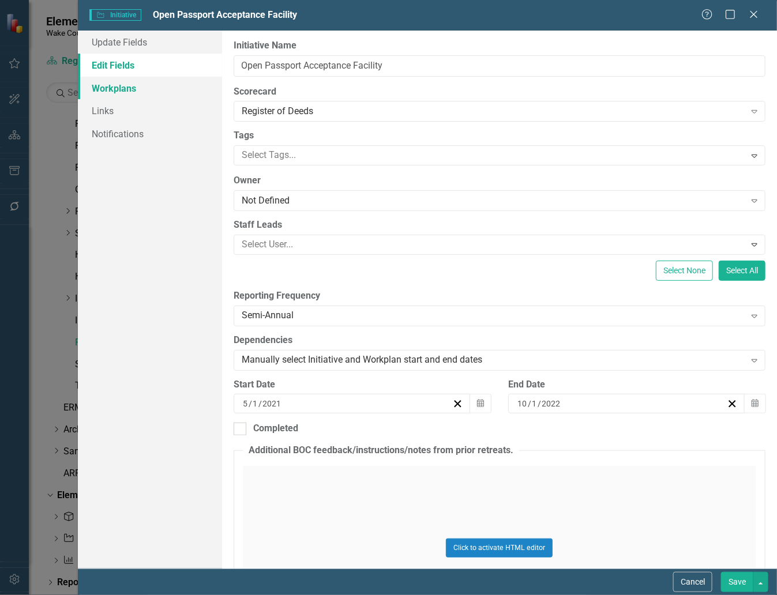
click at [110, 88] on link "Workplans" at bounding box center [150, 88] width 144 height 23
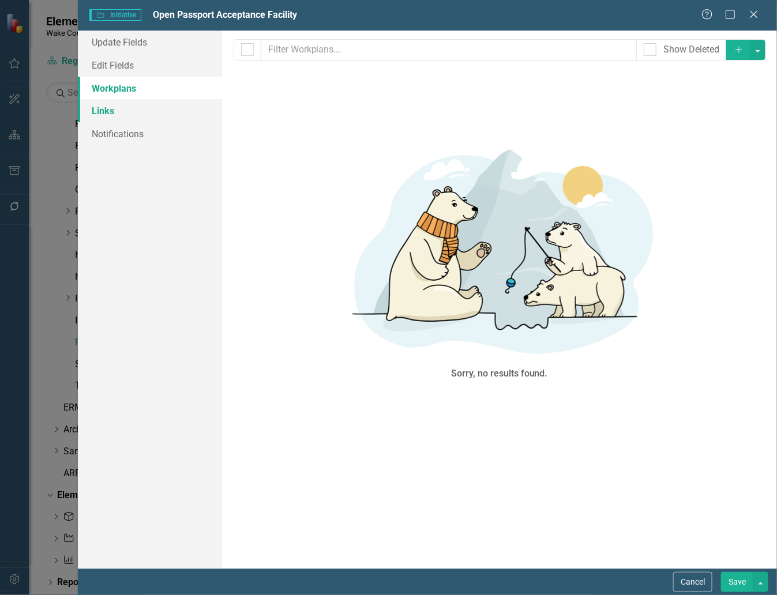
click at [112, 111] on link "Links" at bounding box center [150, 110] width 144 height 23
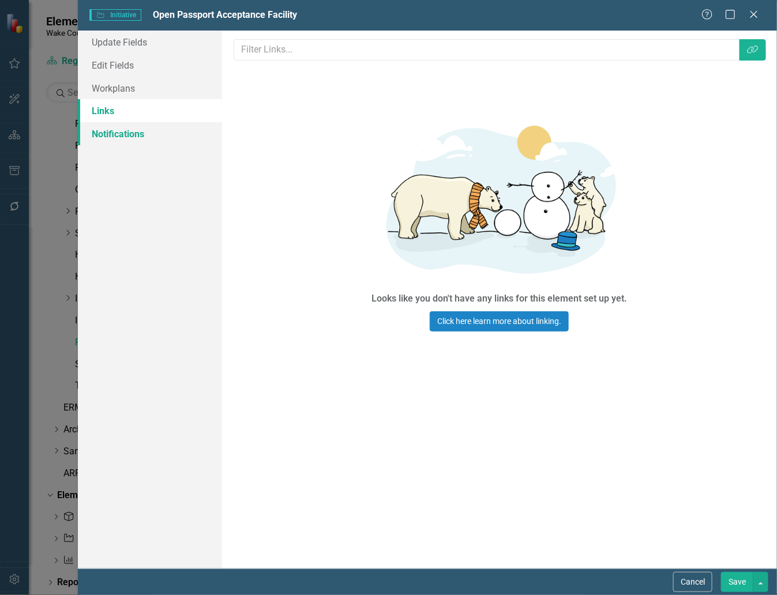
click at [108, 131] on link "Notifications" at bounding box center [150, 133] width 144 height 23
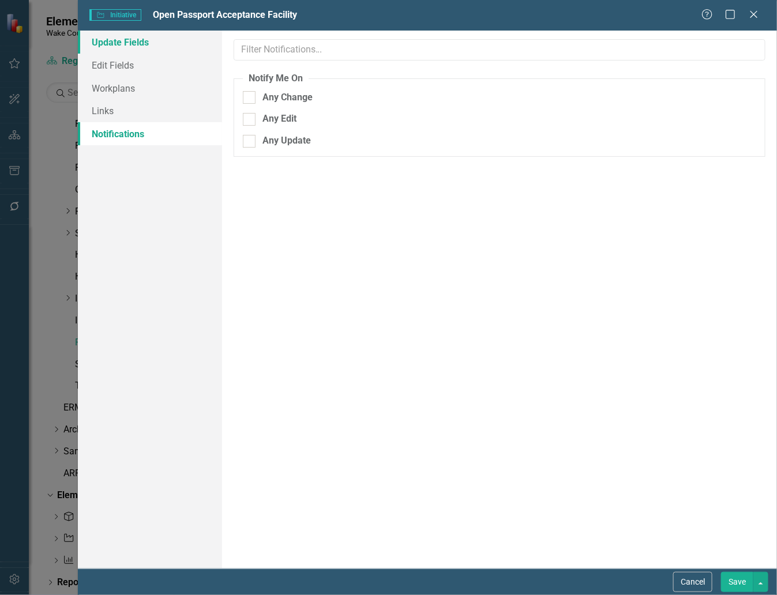
click at [125, 41] on link "Update Fields" at bounding box center [150, 42] width 144 height 23
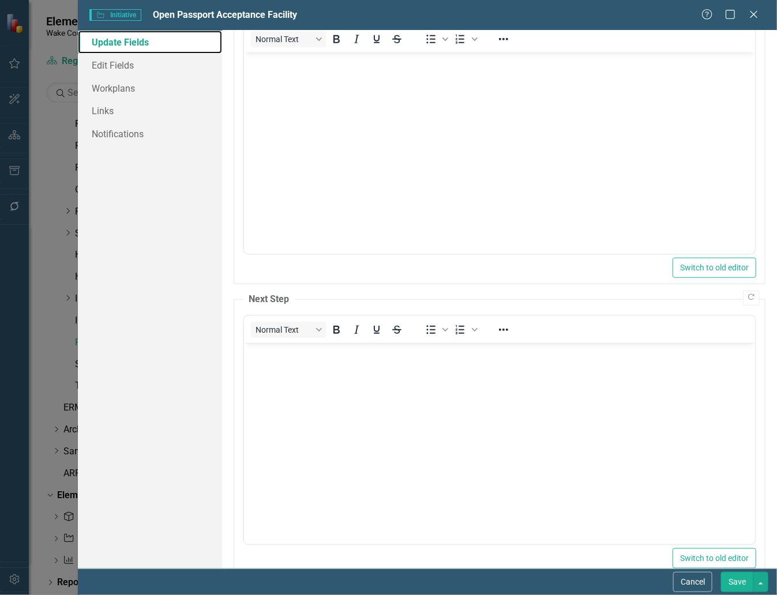
scroll to position [0, 0]
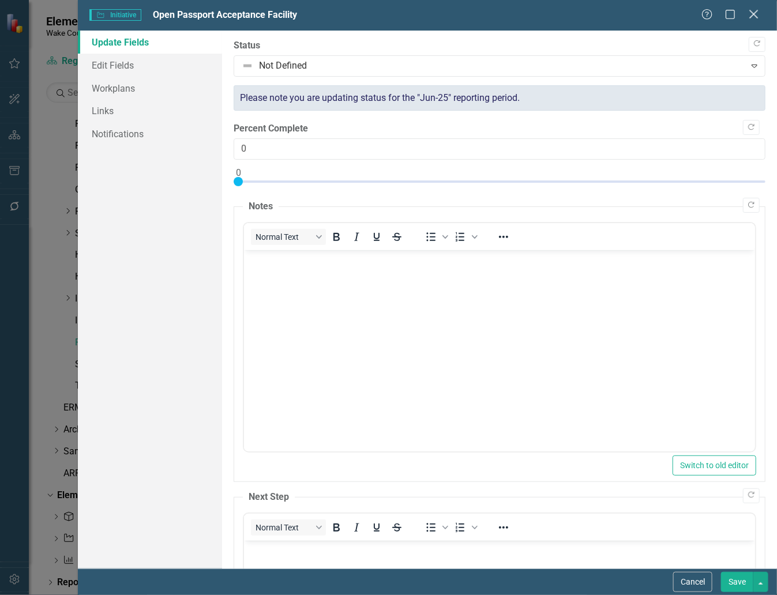
click at [755, 16] on icon at bounding box center [753, 14] width 9 height 9
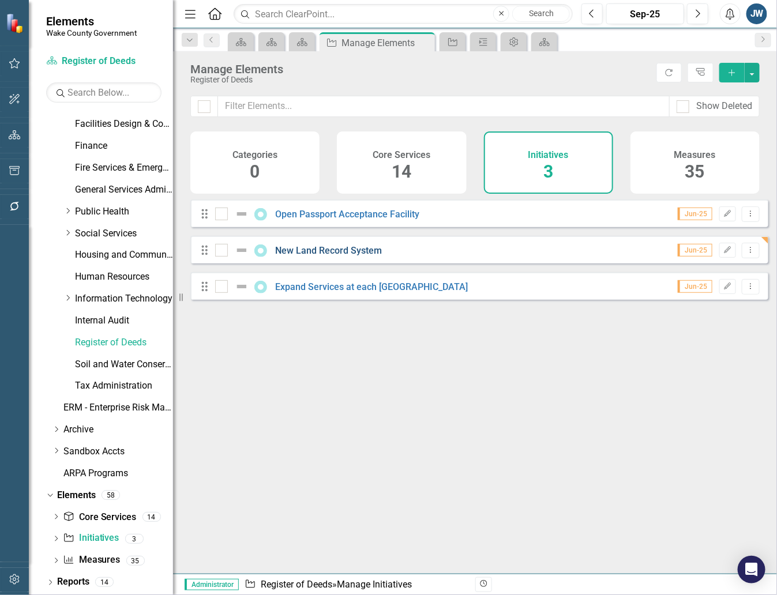
click at [322, 254] on link "New Land Record System" at bounding box center [329, 250] width 107 height 11
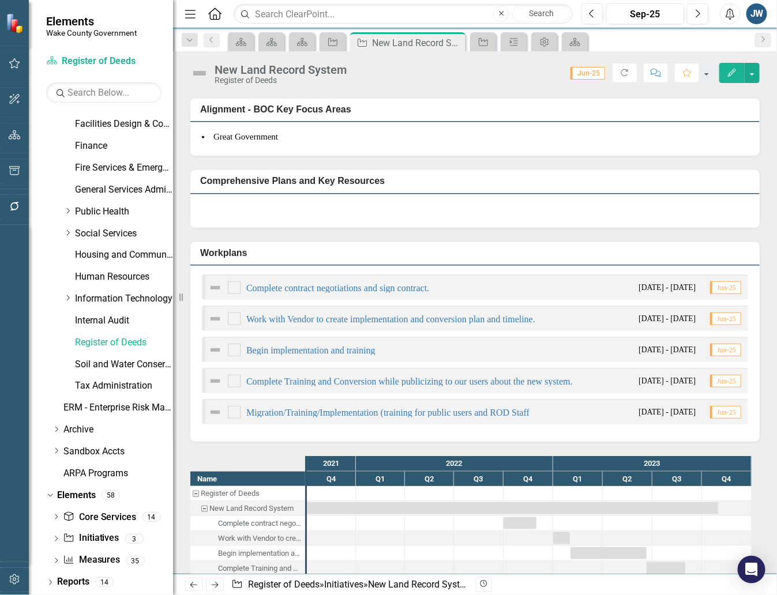
scroll to position [144, 0]
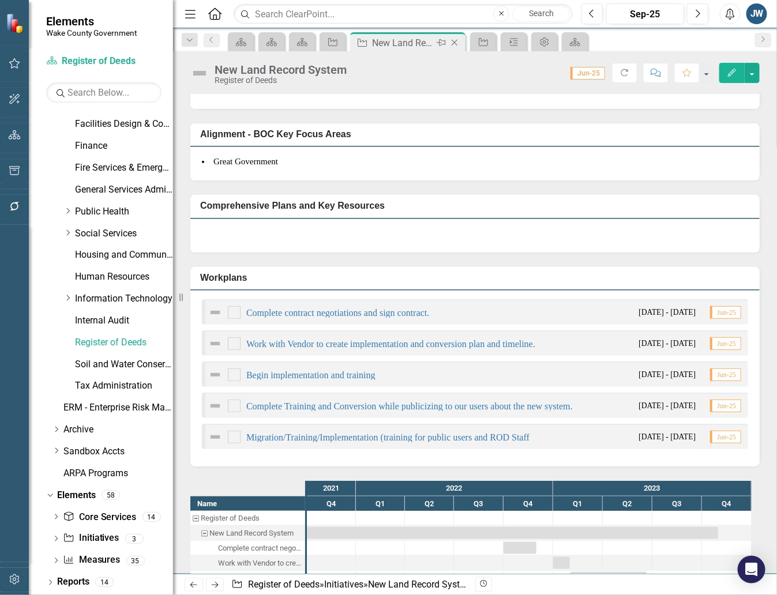
click at [457, 40] on icon at bounding box center [455, 43] width 6 height 6
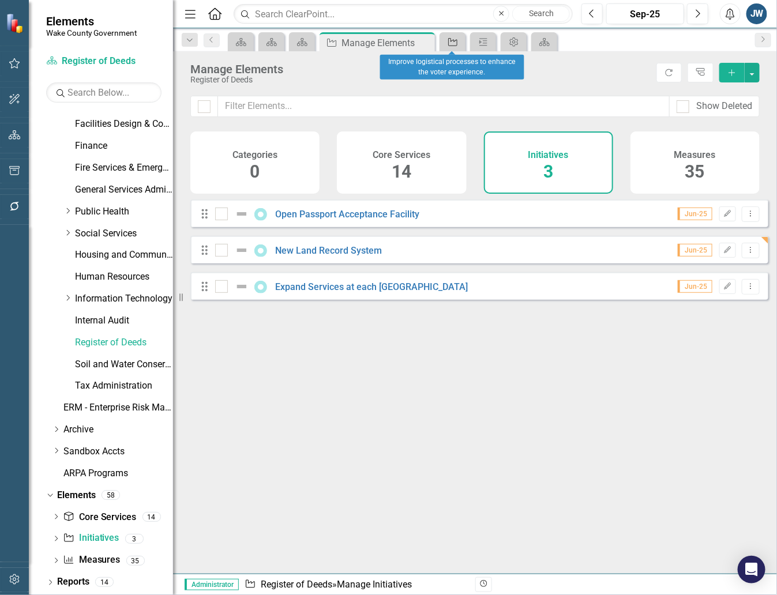
click at [456, 40] on icon "Initiative" at bounding box center [453, 41] width 12 height 9
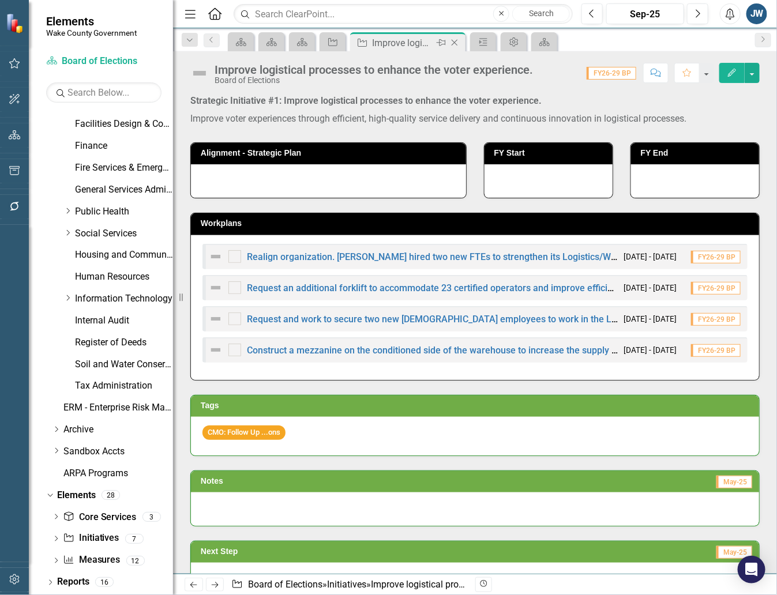
click at [460, 41] on div "Close" at bounding box center [455, 43] width 14 height 14
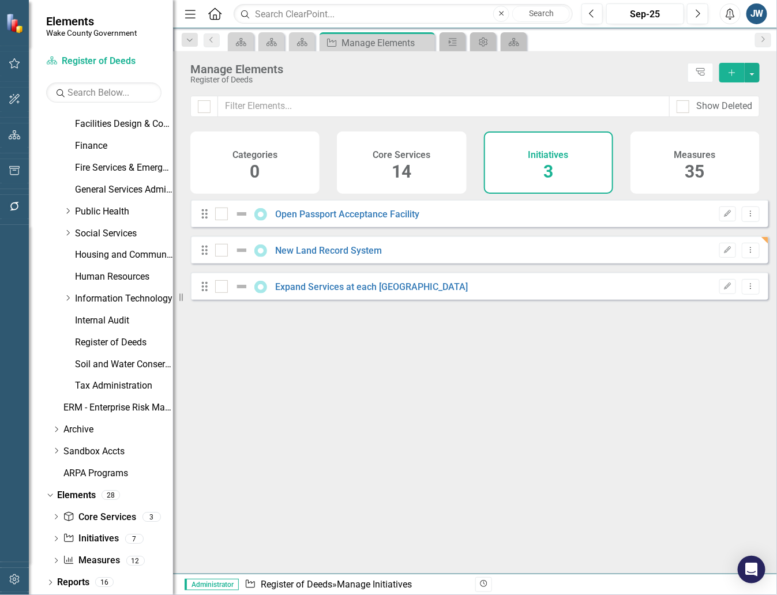
checkbox input "false"
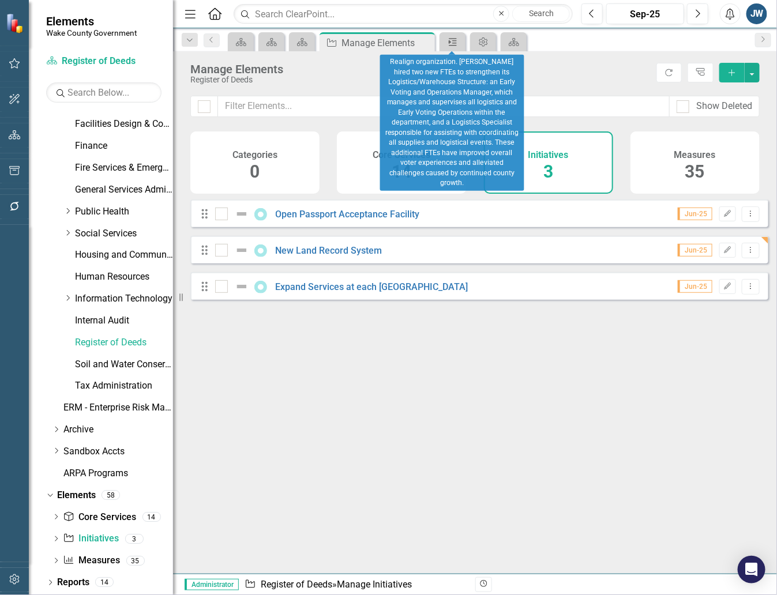
click at [458, 41] on icon "Workplan" at bounding box center [453, 41] width 12 height 9
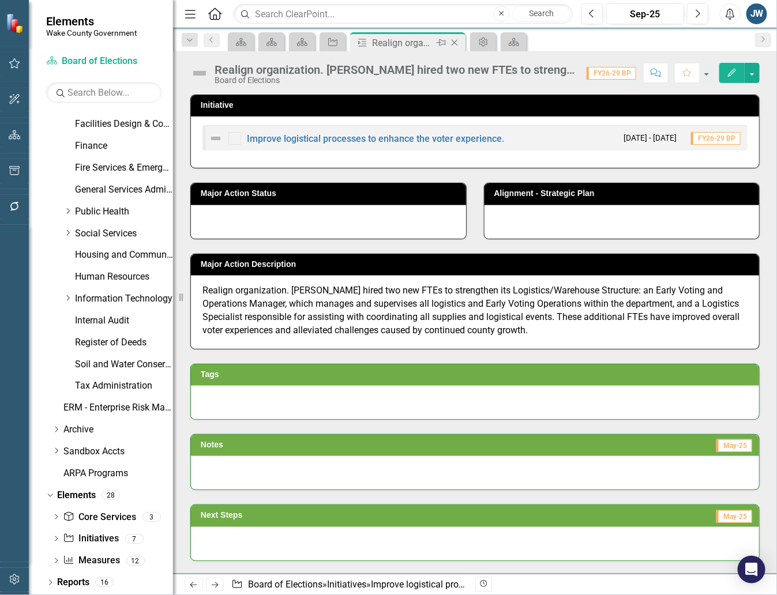
click at [456, 42] on icon "Close" at bounding box center [455, 42] width 12 height 9
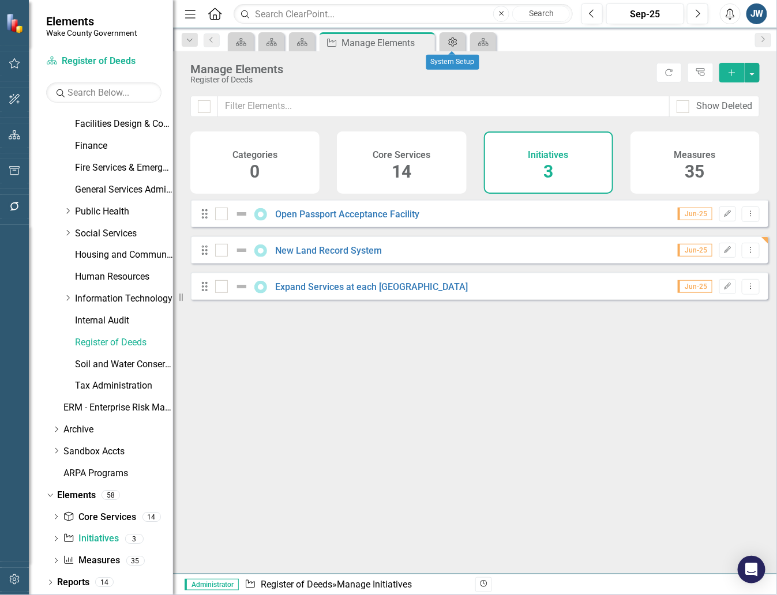
click at [456, 42] on icon at bounding box center [453, 41] width 9 height 9
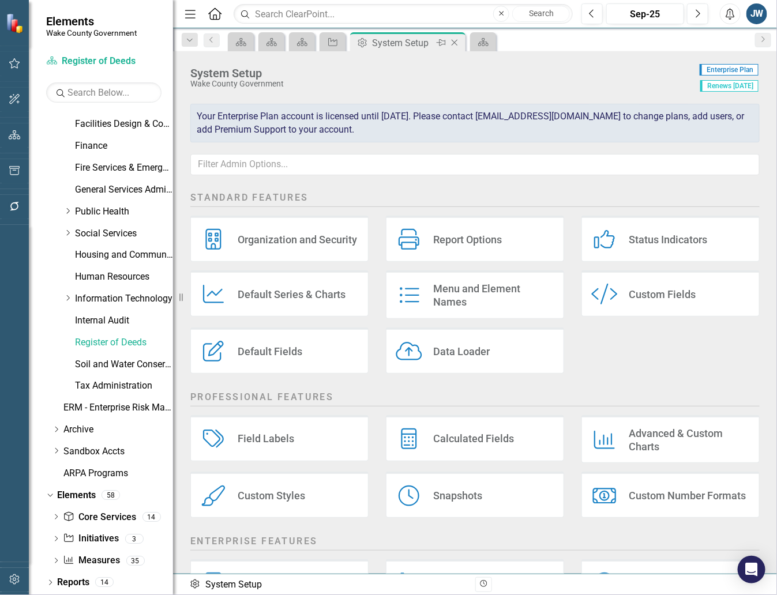
click at [451, 42] on icon "Close" at bounding box center [455, 42] width 12 height 9
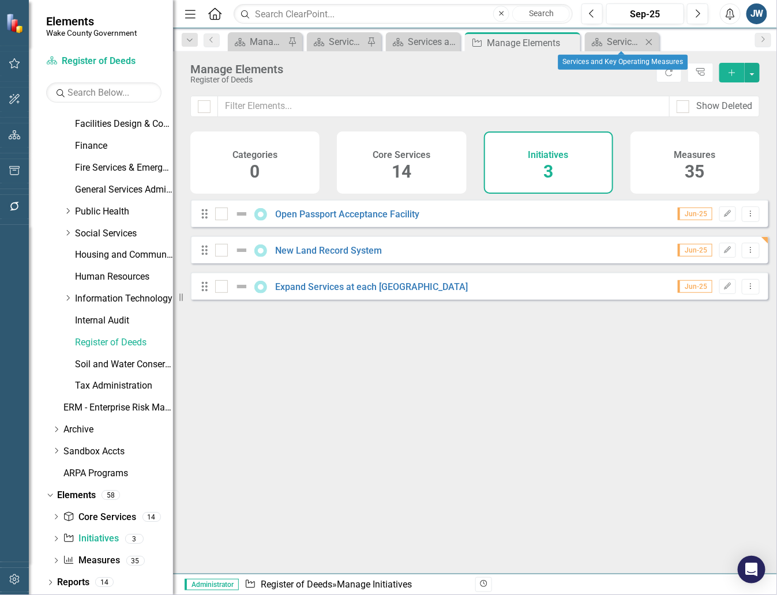
click at [644, 40] on icon "Close" at bounding box center [649, 41] width 12 height 9
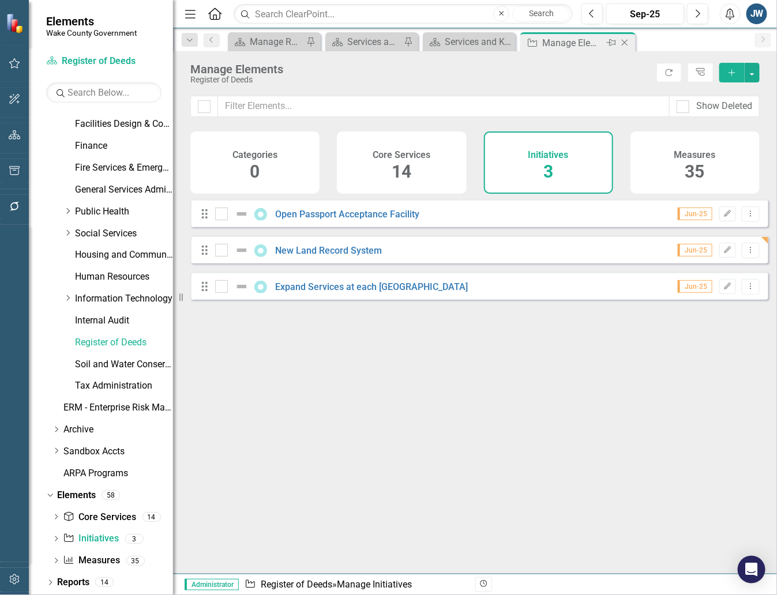
click at [622, 40] on icon at bounding box center [625, 43] width 6 height 6
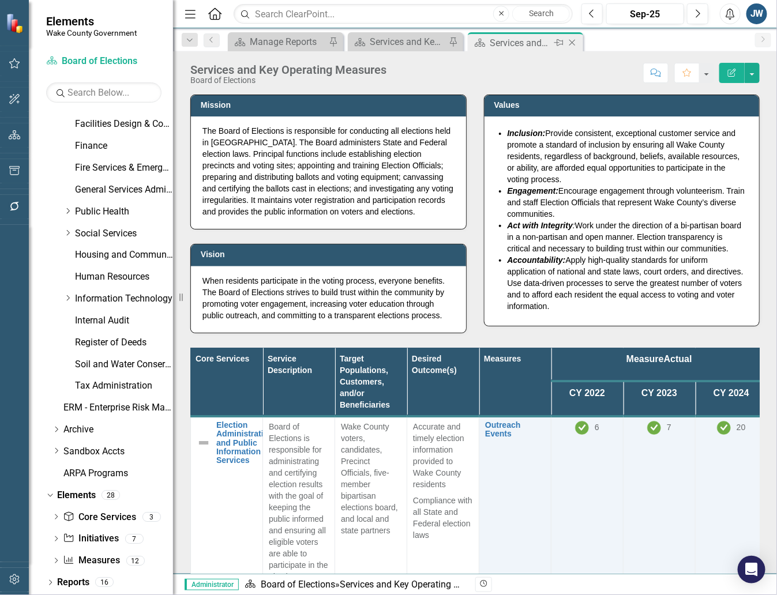
click at [523, 42] on div "Services and Key Operating Measures" at bounding box center [521, 43] width 62 height 14
click at [574, 39] on icon "Close" at bounding box center [572, 42] width 12 height 9
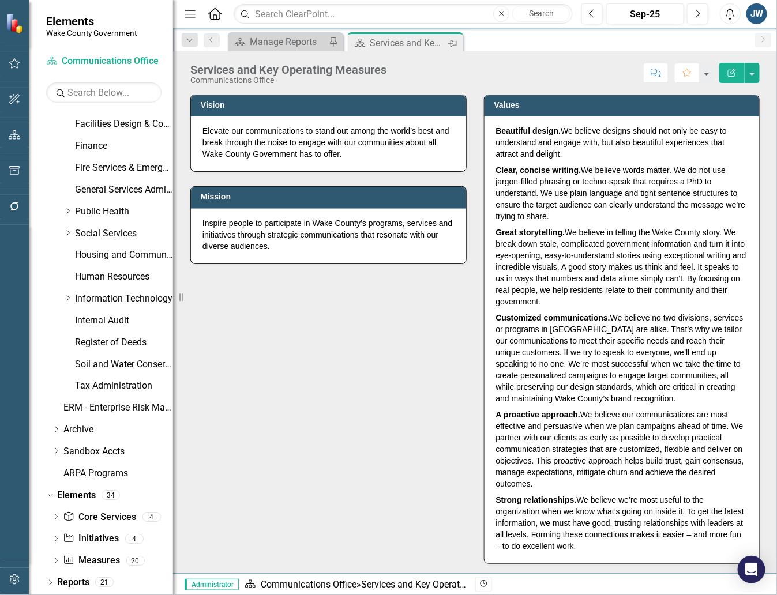
click at [454, 39] on icon "Pin" at bounding box center [451, 43] width 9 height 12
click at [453, 40] on icon "Close" at bounding box center [452, 42] width 12 height 9
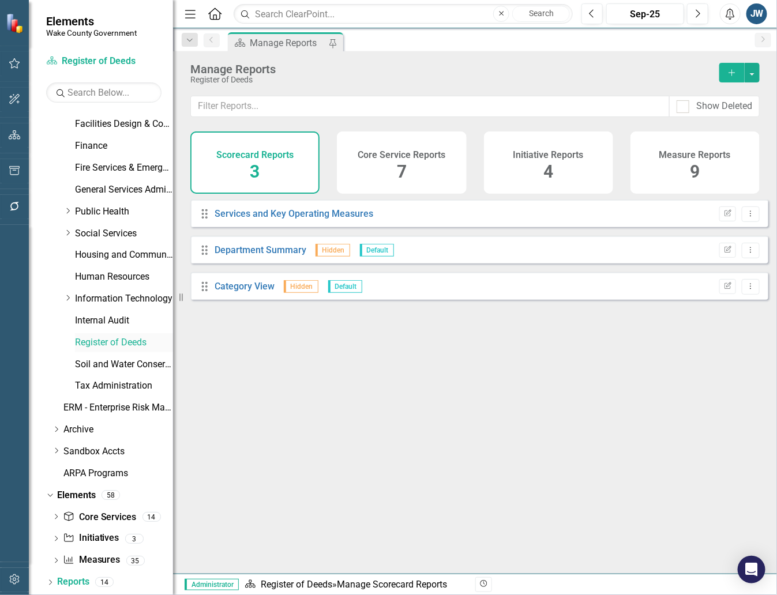
click at [111, 344] on link "Register of Deeds" at bounding box center [124, 342] width 98 height 13
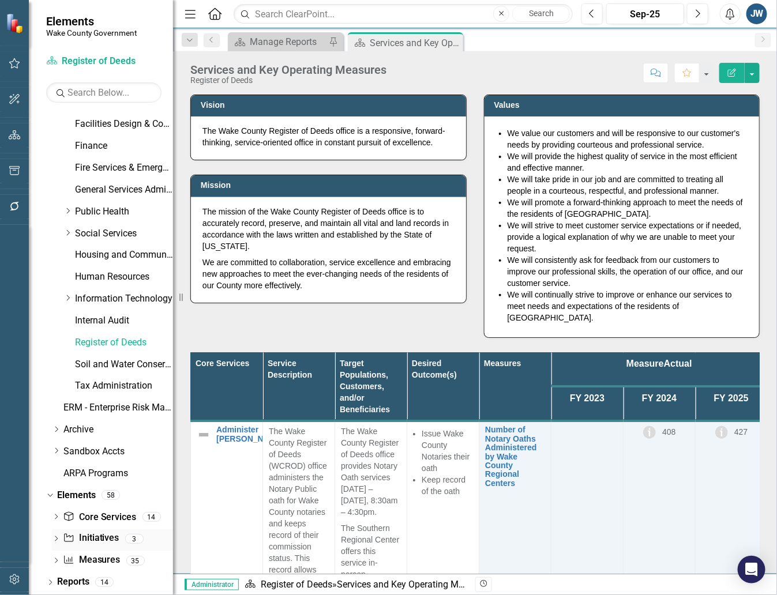
click at [104, 537] on link "Initiative Initiatives" at bounding box center [91, 538] width 56 height 13
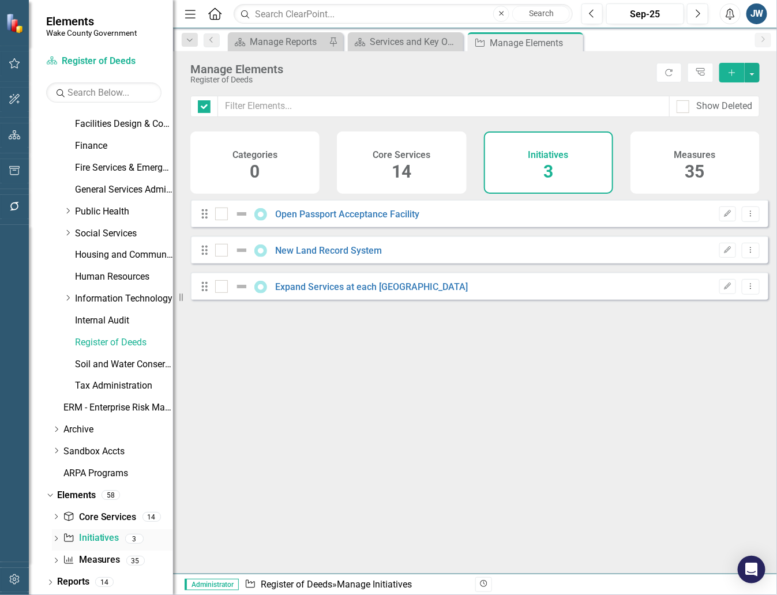
checkbox input "false"
click at [336, 292] on link "Expand Services at each [GEOGRAPHIC_DATA]" at bounding box center [372, 286] width 193 height 11
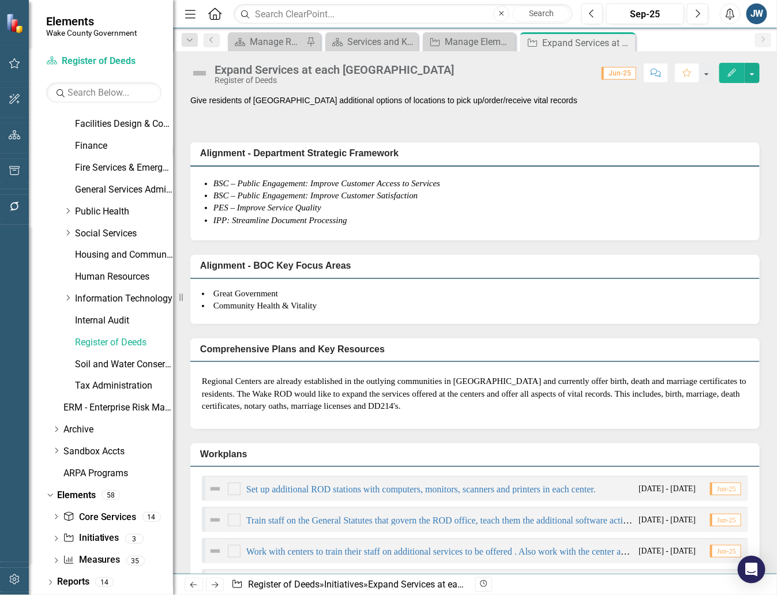
click at [593, 220] on li "IPP: Streamline Document Processing" at bounding box center [480, 221] width 535 height 12
click at [565, 44] on div "Expand Services at each [GEOGRAPHIC_DATA]" at bounding box center [573, 43] width 62 height 14
click at [0, 0] on div "Close" at bounding box center [0, 0] width 0 height 0
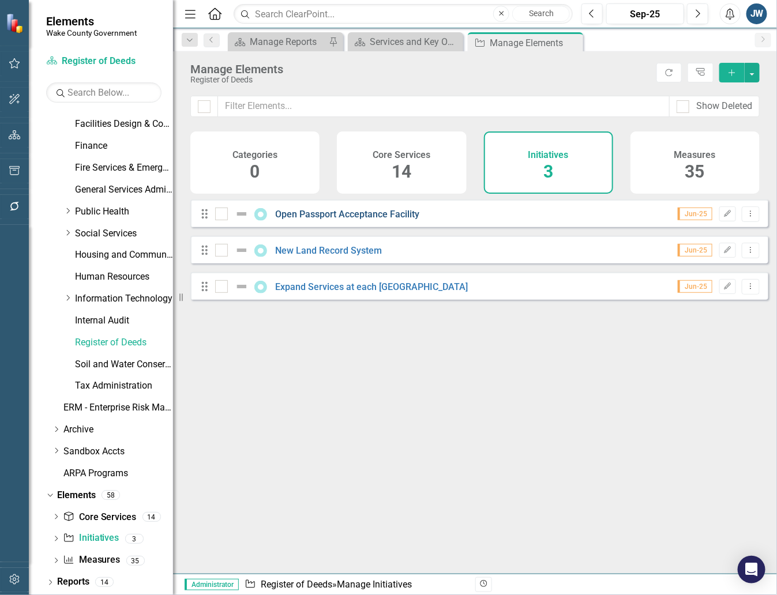
click at [330, 220] on link "Open Passport Acceptance Facility" at bounding box center [348, 214] width 144 height 11
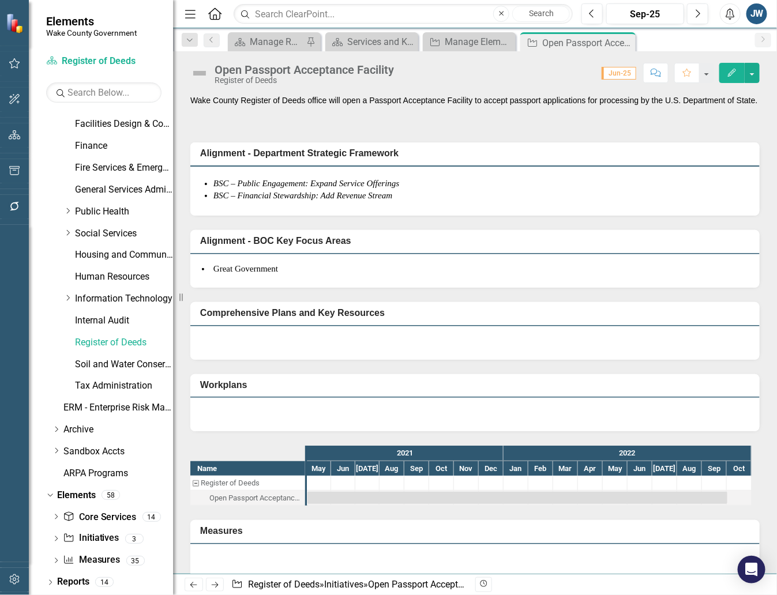
click at [575, 106] on p "Wake County Register of Deeds office will open a Passport Acceptance Facility t…" at bounding box center [474, 101] width 569 height 12
click at [623, 44] on icon at bounding box center [625, 43] width 6 height 6
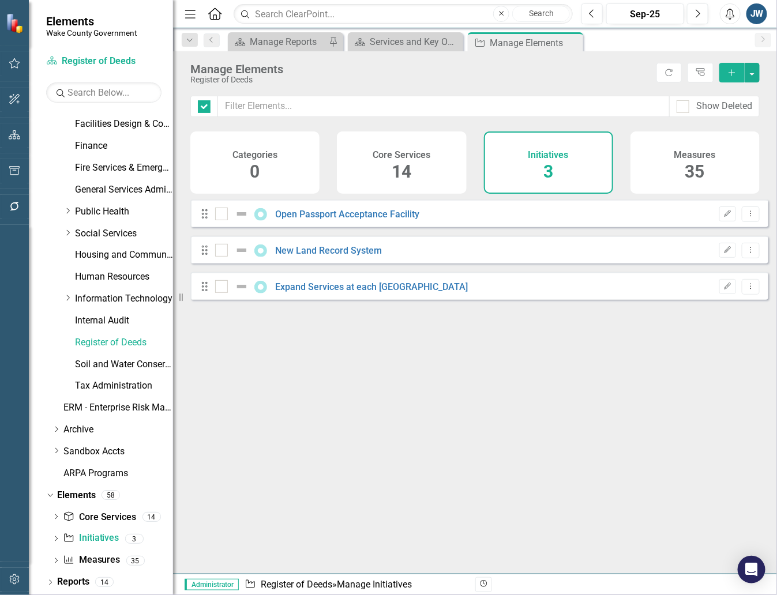
checkbox input "false"
click at [341, 256] on link "New Land Record System" at bounding box center [329, 250] width 107 height 11
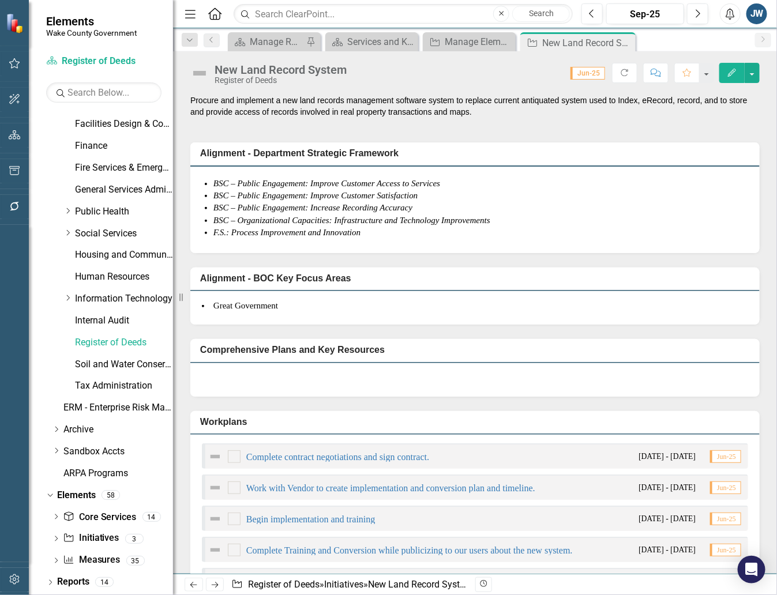
click at [626, 156] on h3 "Alignment - Department Strategic Framework" at bounding box center [477, 153] width 554 height 10
click at [621, 44] on icon "Close" at bounding box center [625, 42] width 12 height 9
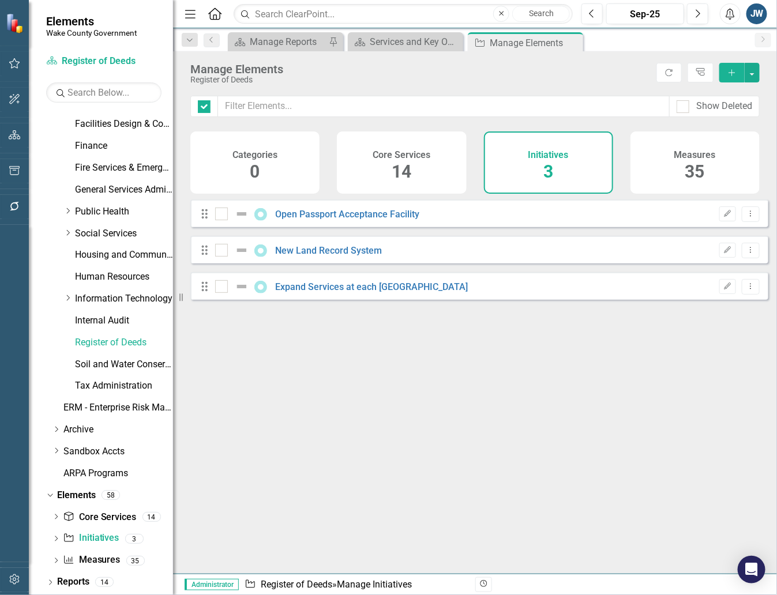
checkbox input "false"
click at [119, 182] on div "General Services Administration" at bounding box center [124, 189] width 98 height 19
click at [119, 186] on link "General Services Administration" at bounding box center [124, 189] width 98 height 13
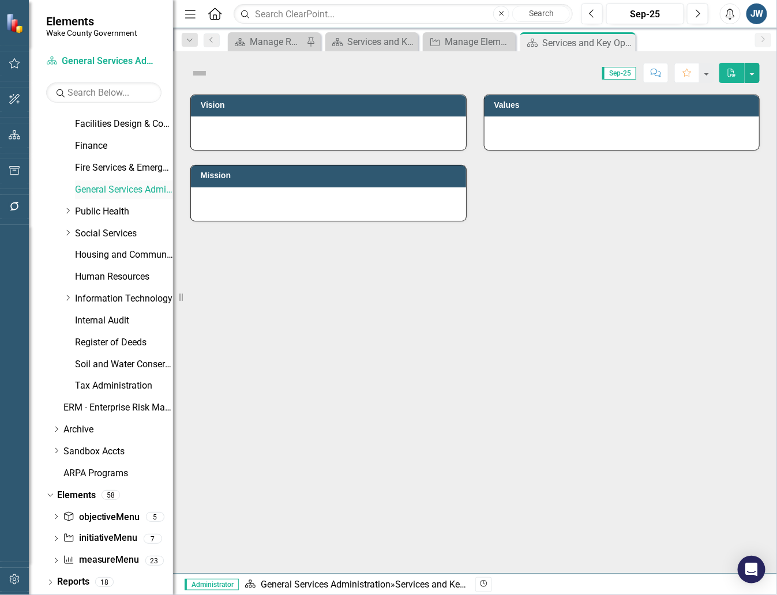
scroll to position [367, 0]
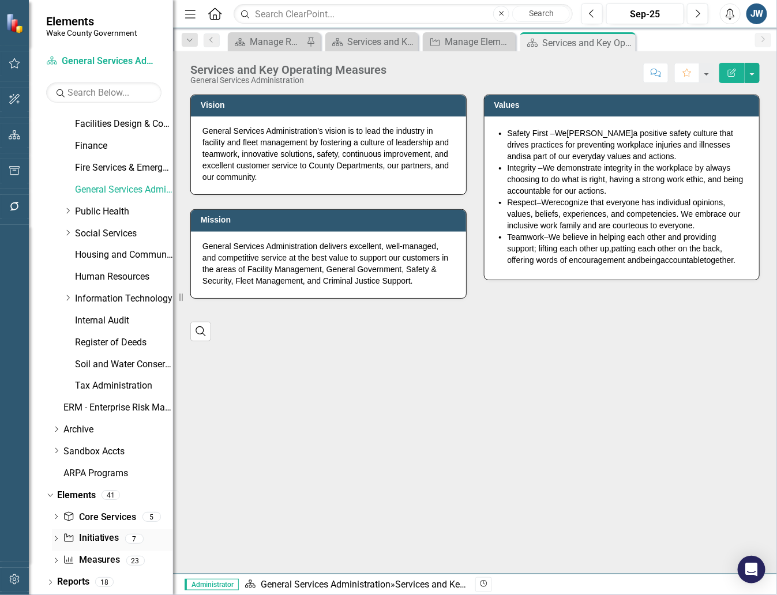
click at [98, 537] on link "Initiative Initiatives" at bounding box center [91, 538] width 56 height 13
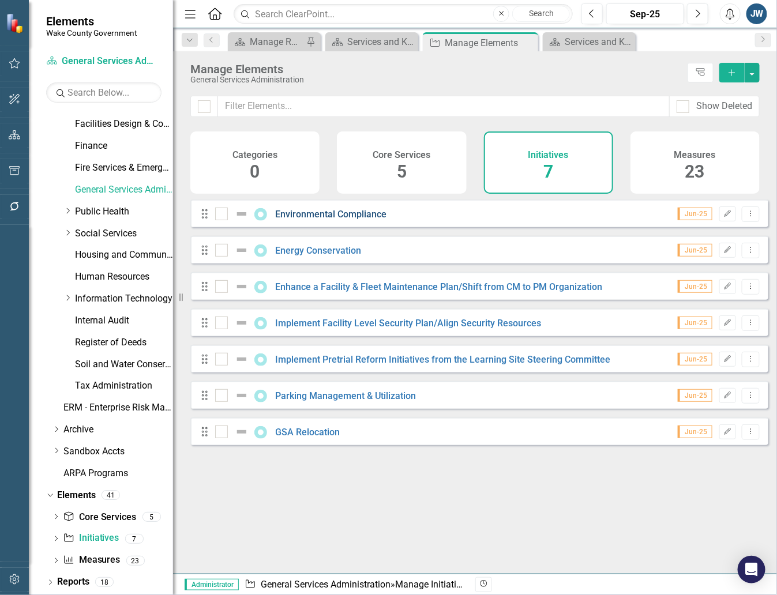
click at [322, 218] on link "Environmental Compliance" at bounding box center [331, 214] width 111 height 11
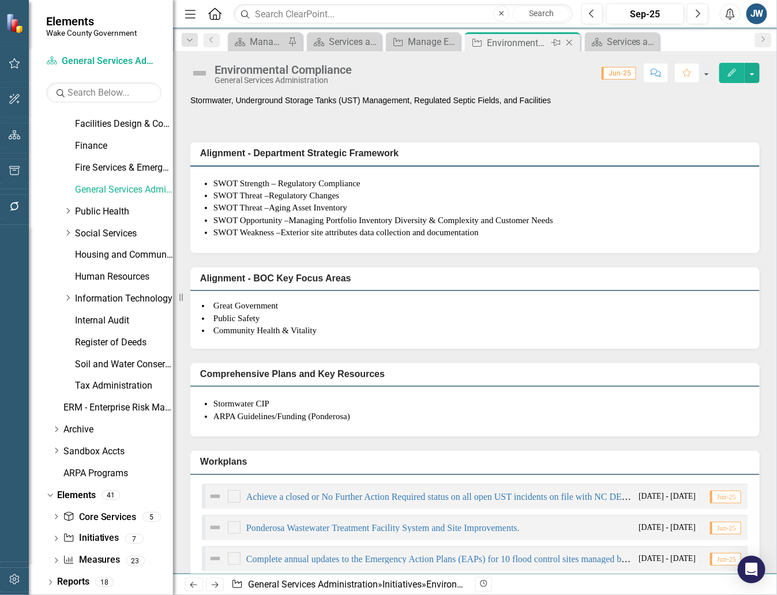
click at [568, 43] on icon at bounding box center [569, 43] width 6 height 6
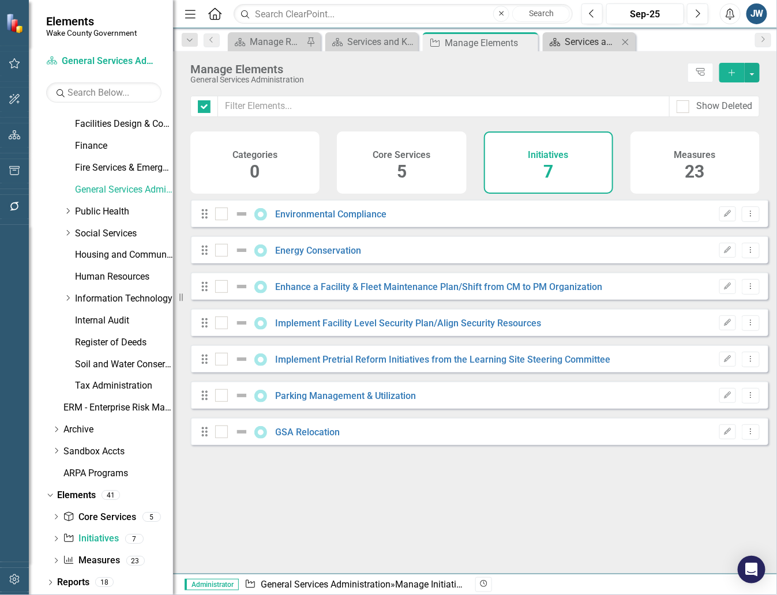
checkbox input "false"
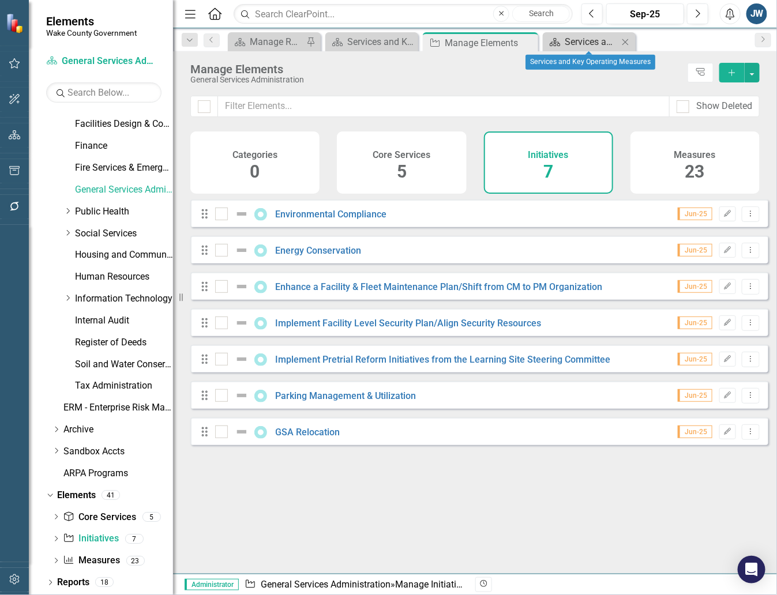
click at [603, 42] on div "Services and Key Operating Measures" at bounding box center [592, 42] width 54 height 14
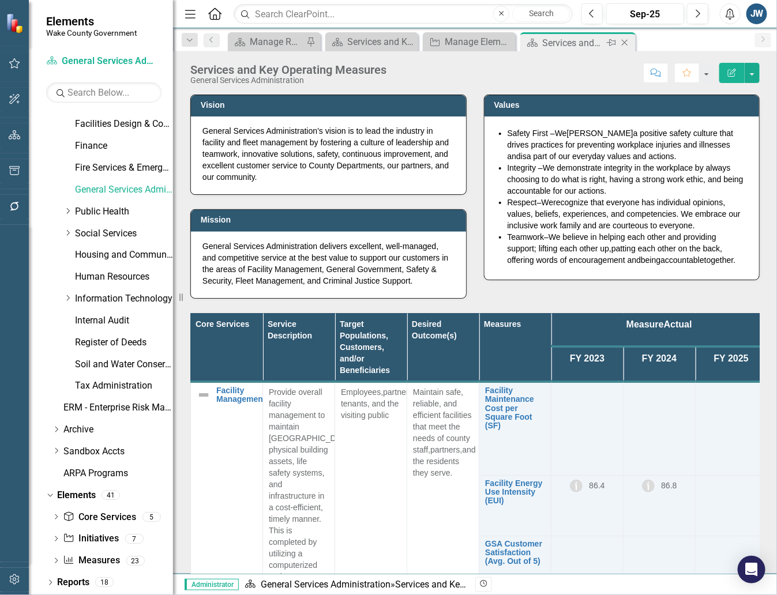
click at [624, 41] on icon "Close" at bounding box center [625, 42] width 12 height 9
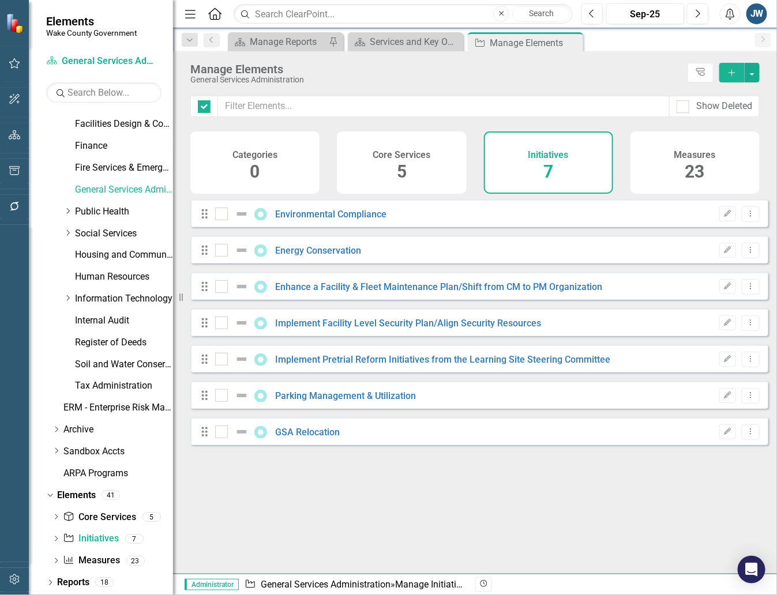
checkbox input "false"
click at [514, 48] on div "Manage Elements" at bounding box center [521, 43] width 62 height 14
click at [569, 43] on icon "Close" at bounding box center [572, 42] width 12 height 9
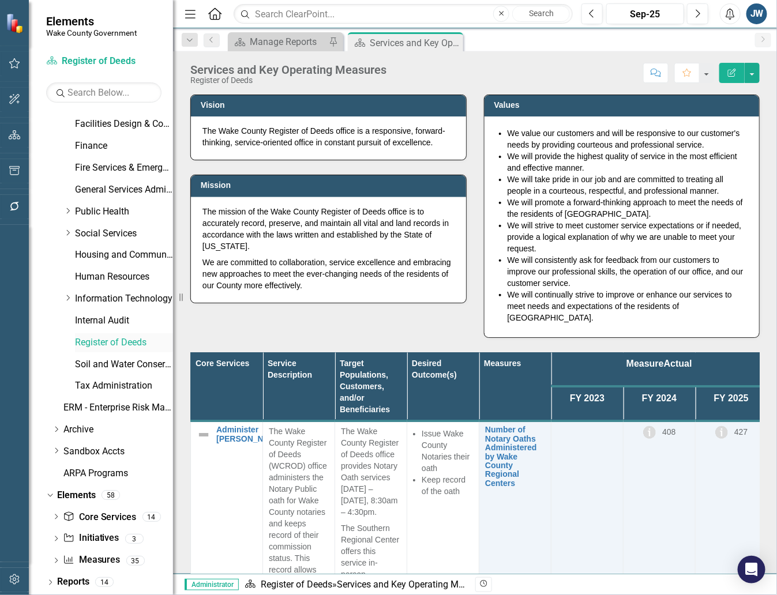
click at [99, 338] on link "Register of Deeds" at bounding box center [124, 342] width 98 height 13
drag, startPoint x: 88, startPoint y: 533, endPoint x: 96, endPoint y: 532, distance: 7.6
click at [88, 533] on link "Initiative Initiatives" at bounding box center [91, 538] width 56 height 13
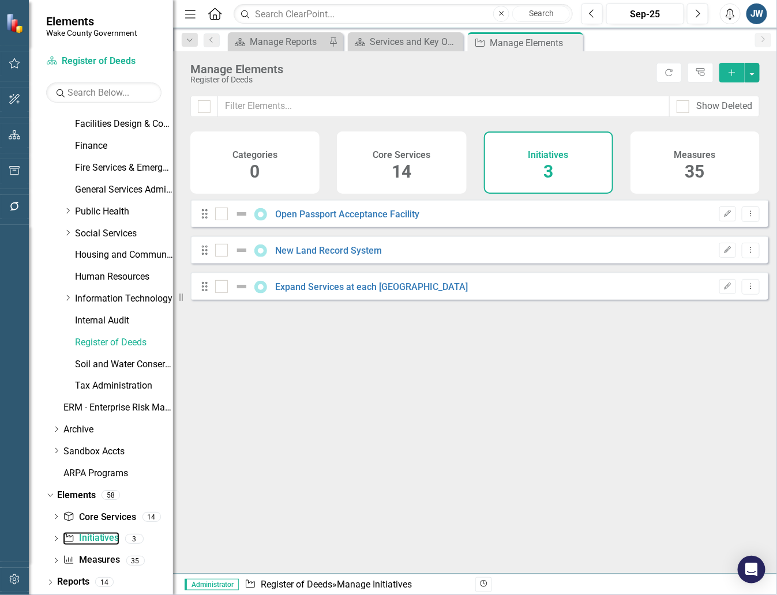
checkbox input "false"
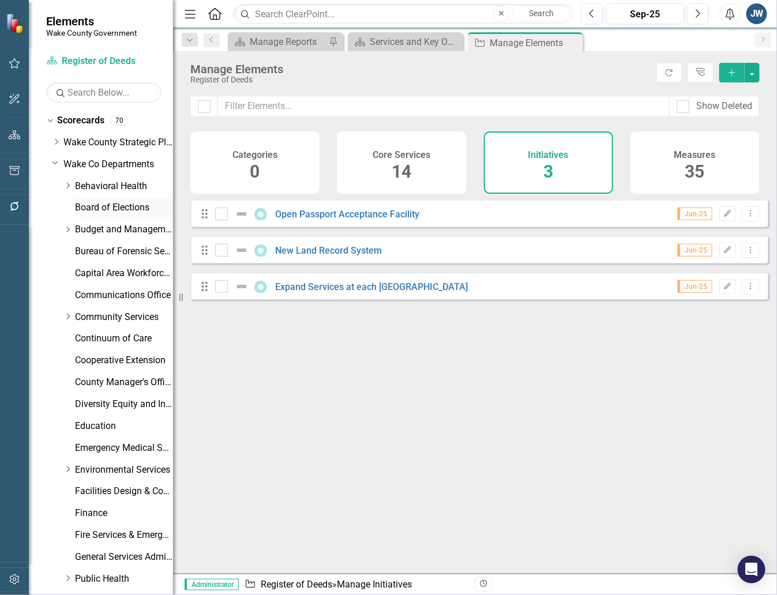
click at [107, 208] on link "Board of Elections" at bounding box center [124, 207] width 98 height 13
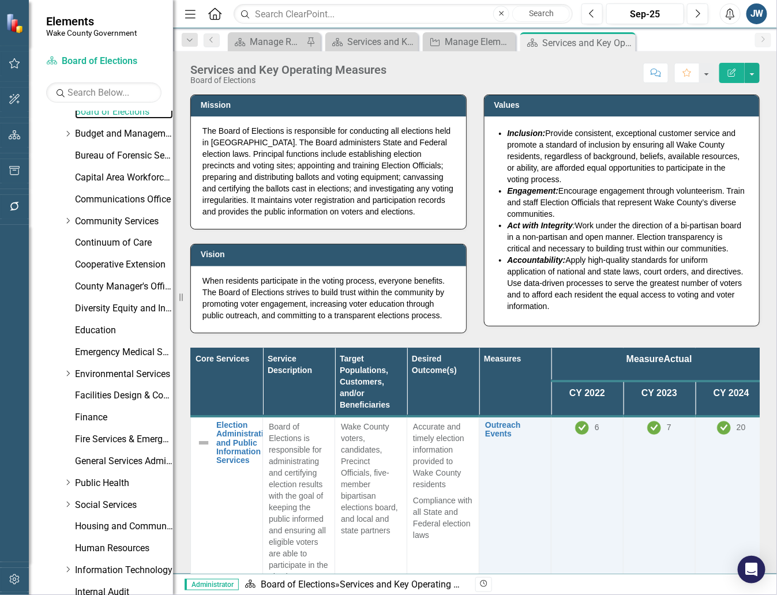
scroll to position [367, 0]
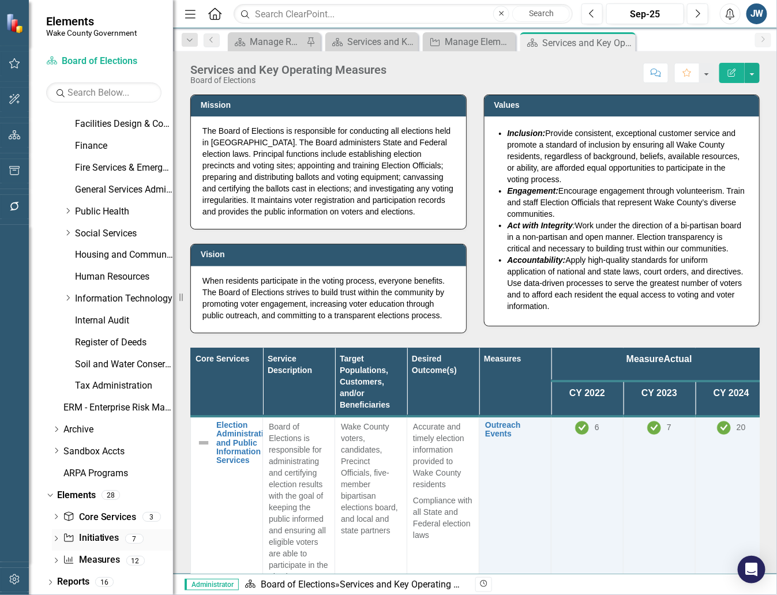
click at [89, 540] on link "Initiative Initiatives" at bounding box center [91, 538] width 56 height 13
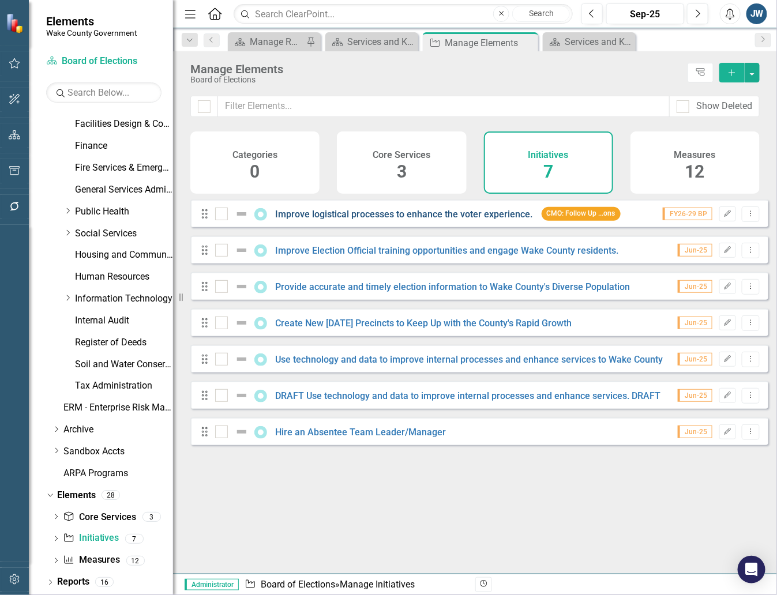
click at [333, 220] on link "Improve logistical processes to enhance the voter experience." at bounding box center [404, 214] width 257 height 11
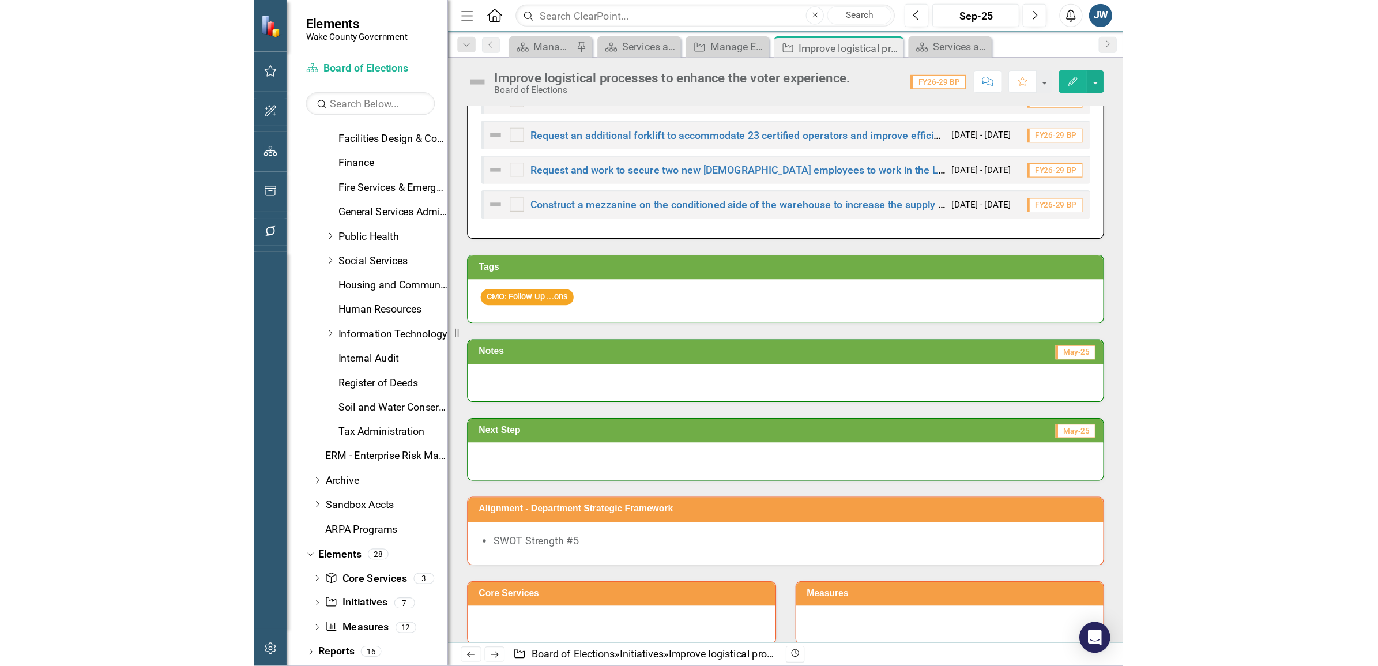
scroll to position [253, 0]
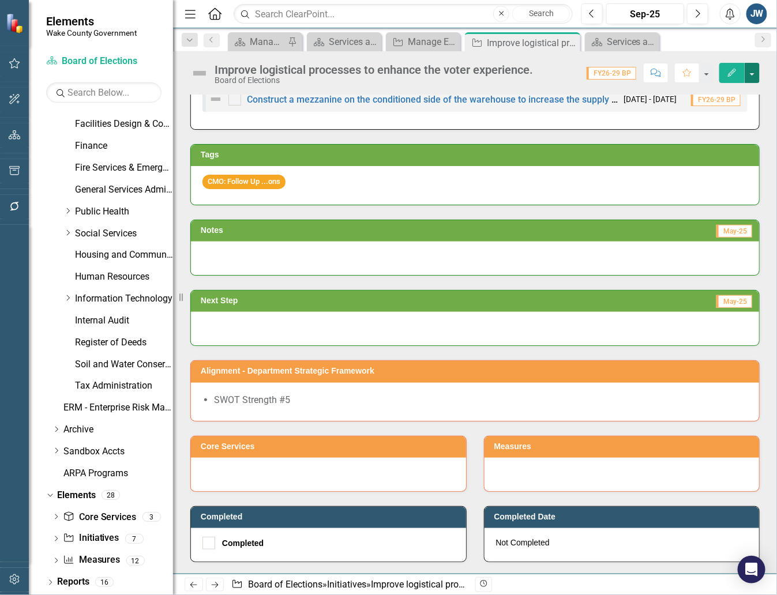
click at [754, 65] on button "button" at bounding box center [751, 73] width 15 height 20
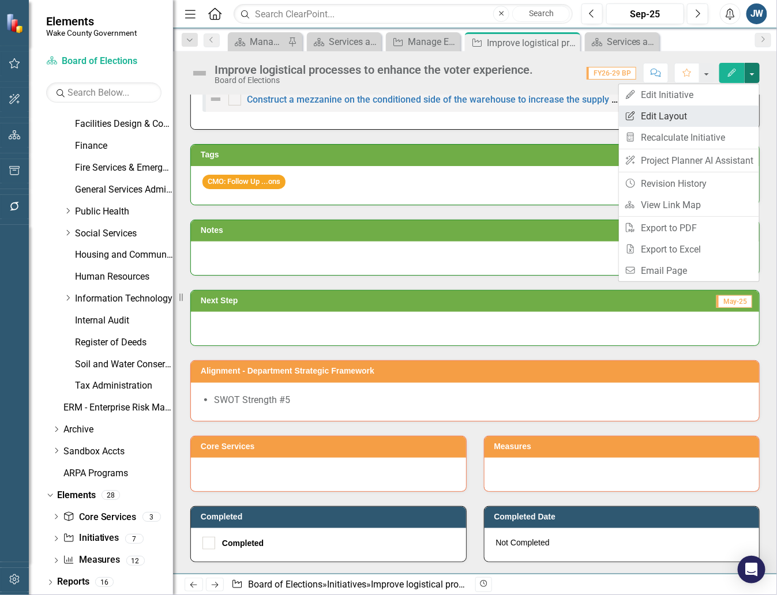
click at [706, 121] on link "Edit Report Edit Layout" at bounding box center [689, 116] width 140 height 21
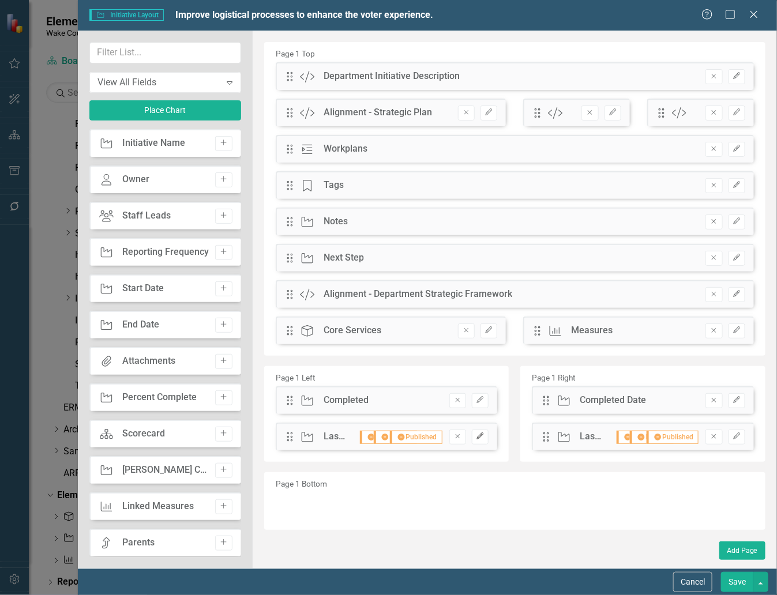
click at [477, 435] on icon "Edit" at bounding box center [480, 436] width 9 height 7
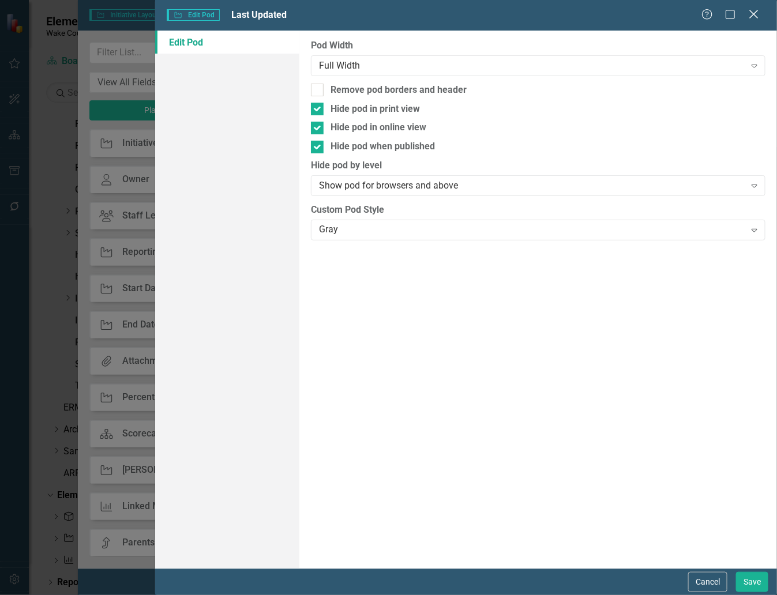
click at [750, 12] on icon "Close" at bounding box center [753, 14] width 14 height 11
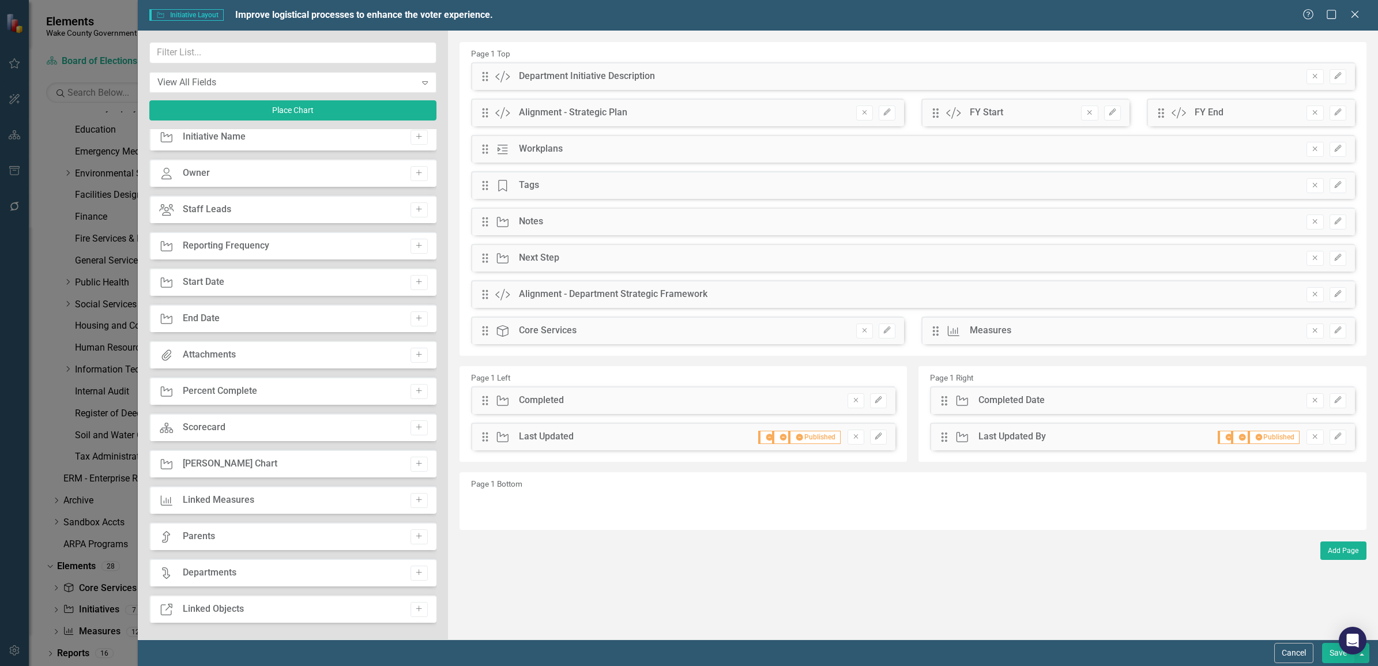
scroll to position [0, 0]
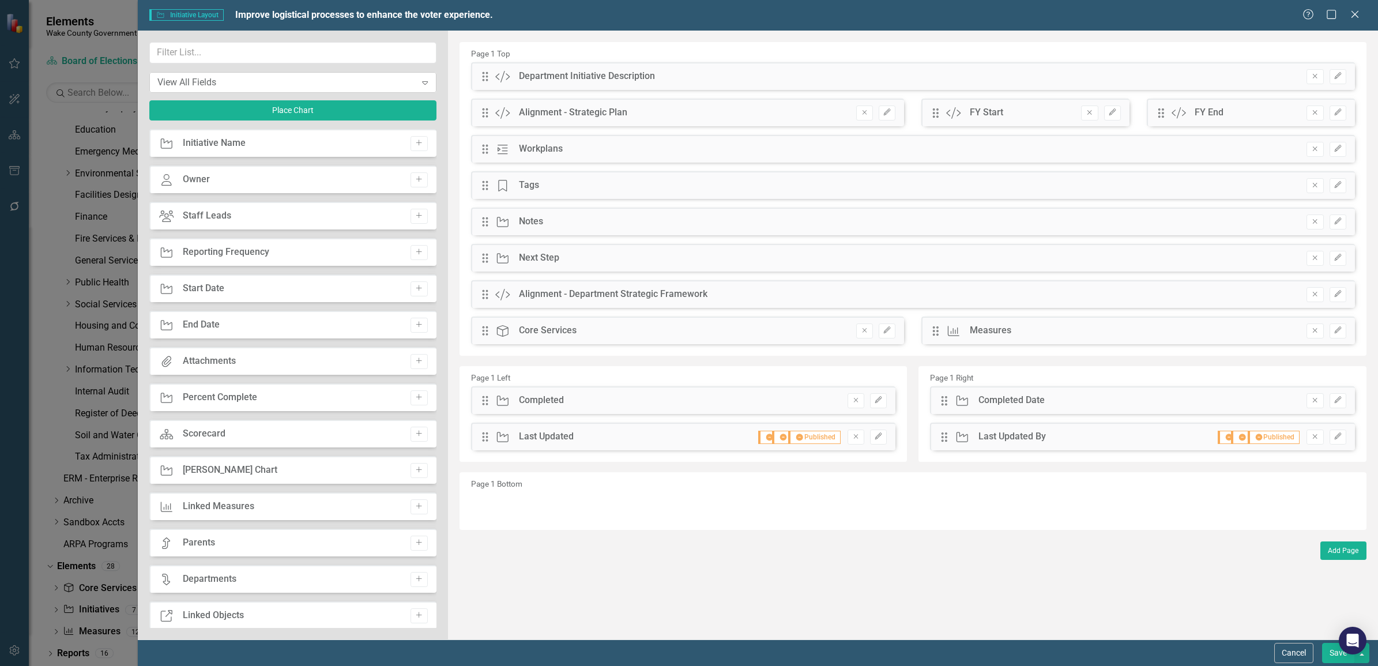
click at [369, 82] on div "View All Fields" at bounding box center [286, 82] width 258 height 13
click at [654, 566] on div "The fields (or pods) that are available for you to include on the detail page a…" at bounding box center [913, 335] width 930 height 609
drag, startPoint x: 1315, startPoint y: 640, endPoint x: 1296, endPoint y: 646, distance: 19.5
click at [1299, 645] on div "Cancel Save" at bounding box center [758, 652] width 1240 height 27
click at [1295, 648] on button "Cancel" at bounding box center [1293, 653] width 39 height 20
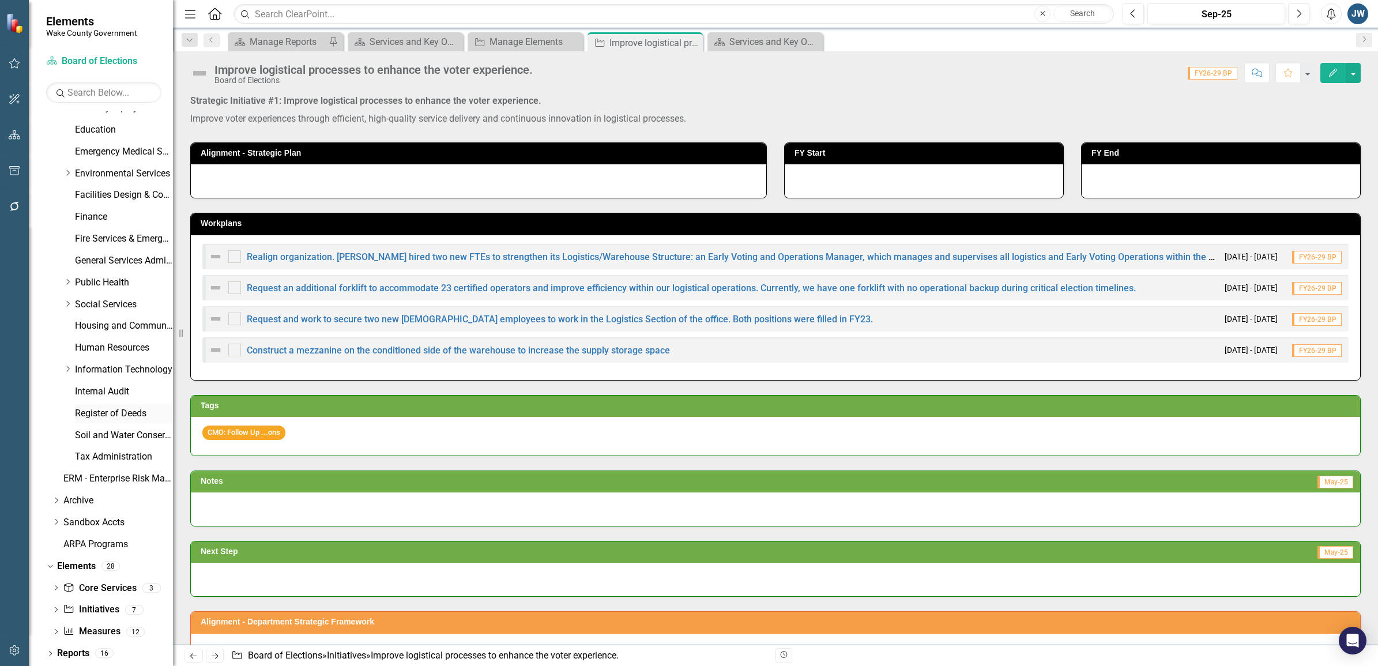
click at [118, 411] on link "Register of Deeds" at bounding box center [124, 413] width 98 height 13
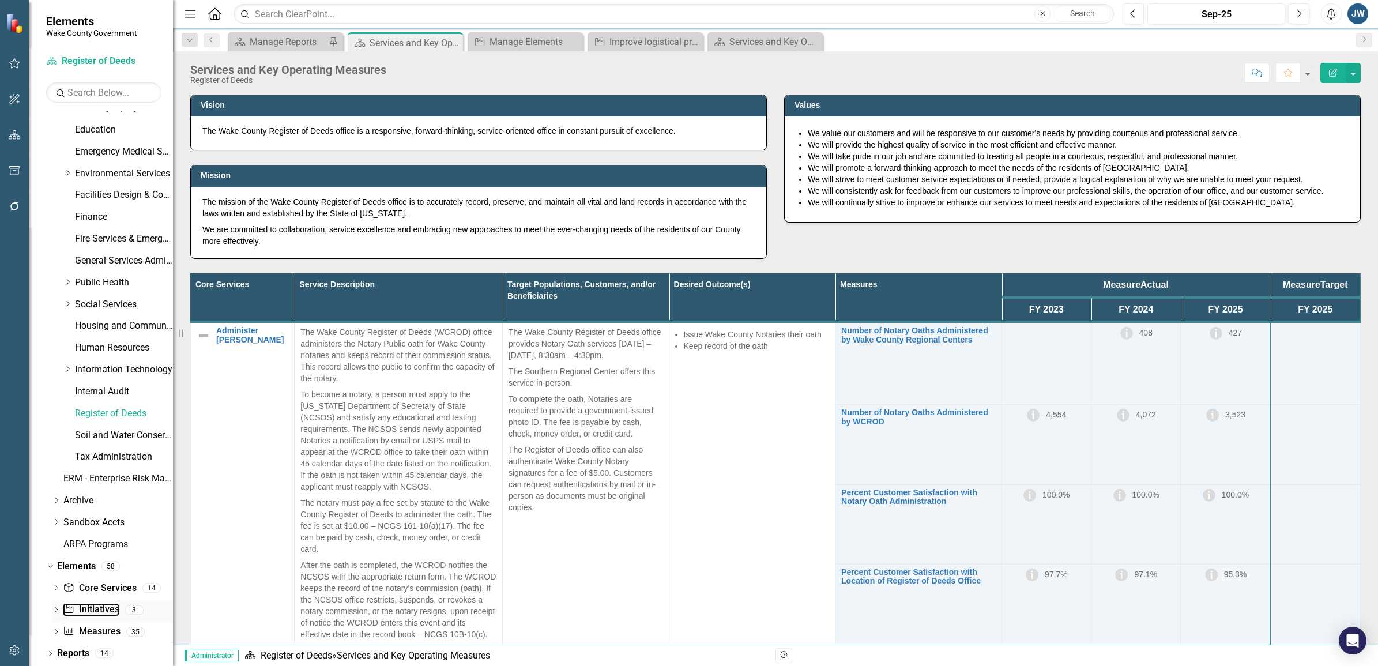
drag, startPoint x: 88, startPoint y: 606, endPoint x: 95, endPoint y: 600, distance: 9.0
click at [88, 605] on link "Initiative Initiatives" at bounding box center [91, 609] width 56 height 13
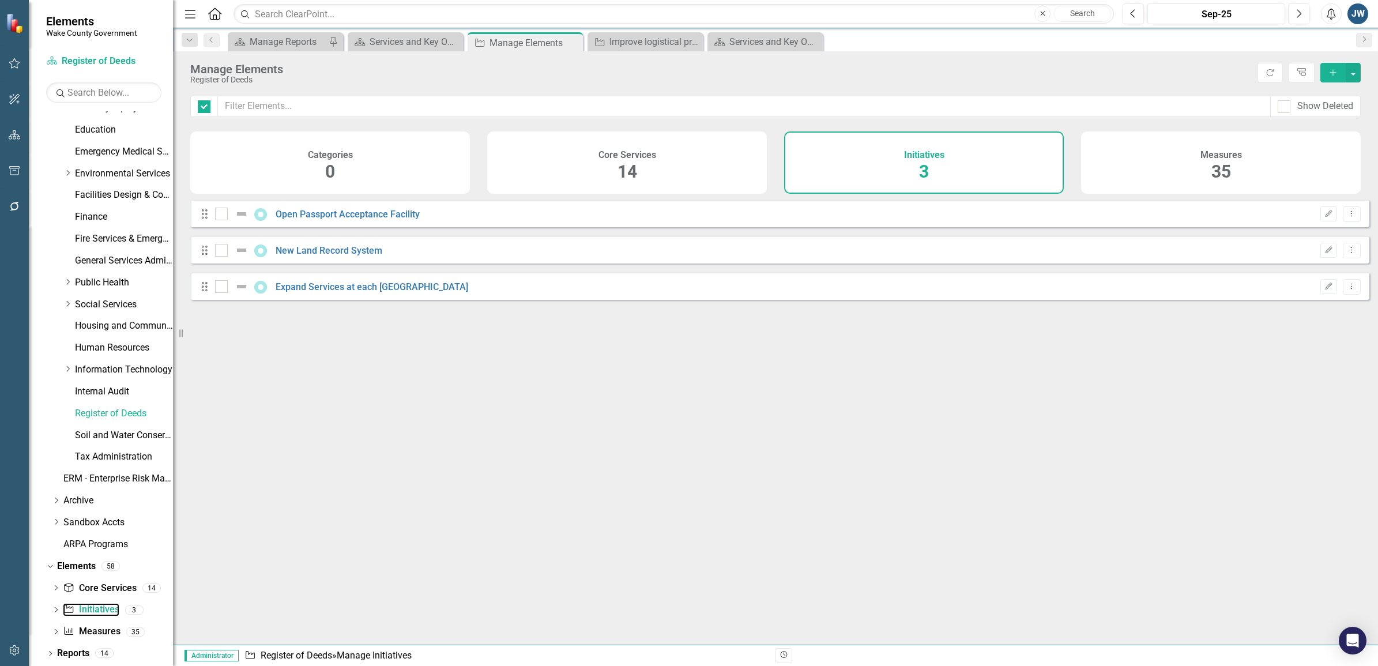
checkbox input "false"
click at [337, 256] on link "New Land Record System" at bounding box center [329, 250] width 107 height 11
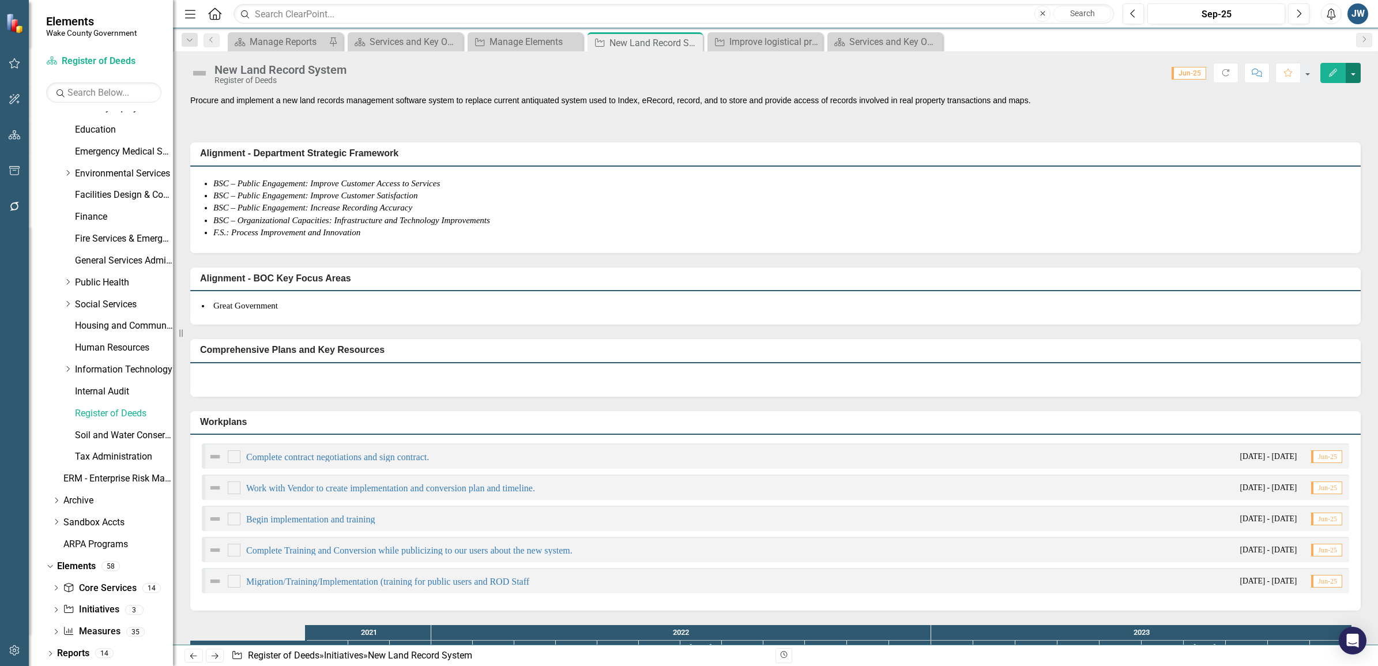
click at [1353, 74] on button "button" at bounding box center [1353, 73] width 15 height 20
click at [1310, 112] on link "Edit Report Edit Layout" at bounding box center [1290, 116] width 140 height 21
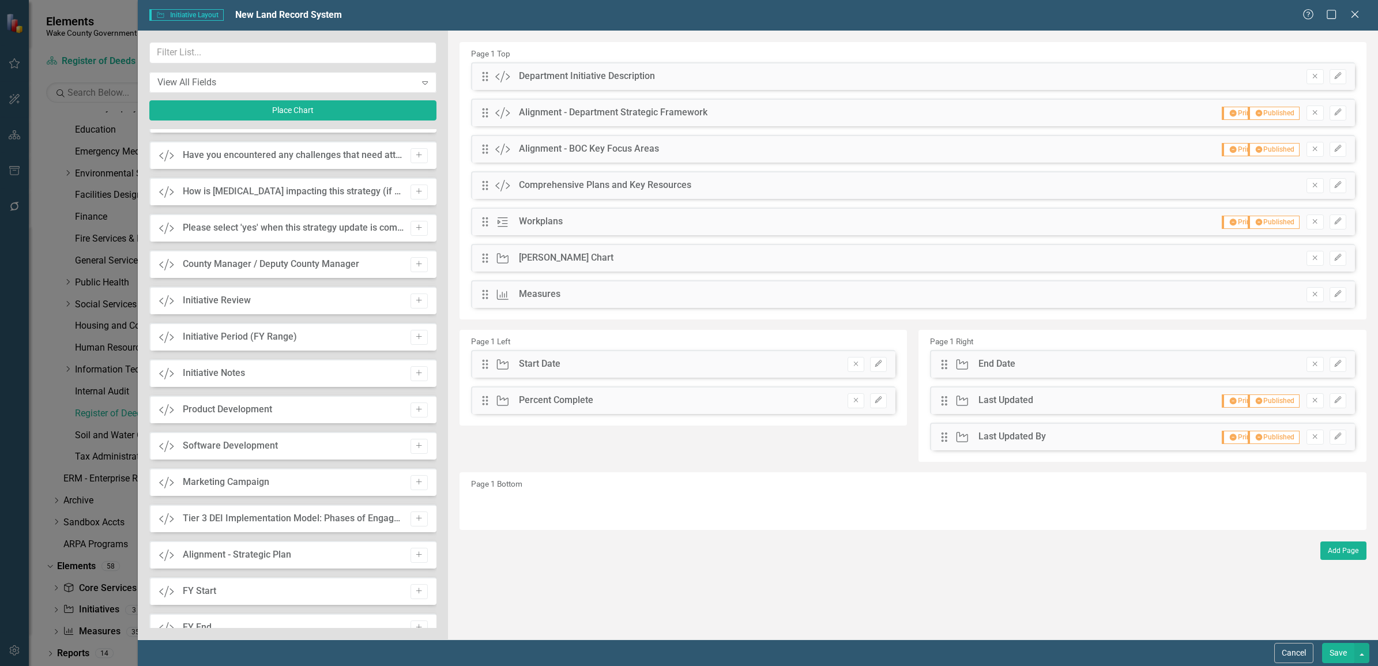
scroll to position [1536, 0]
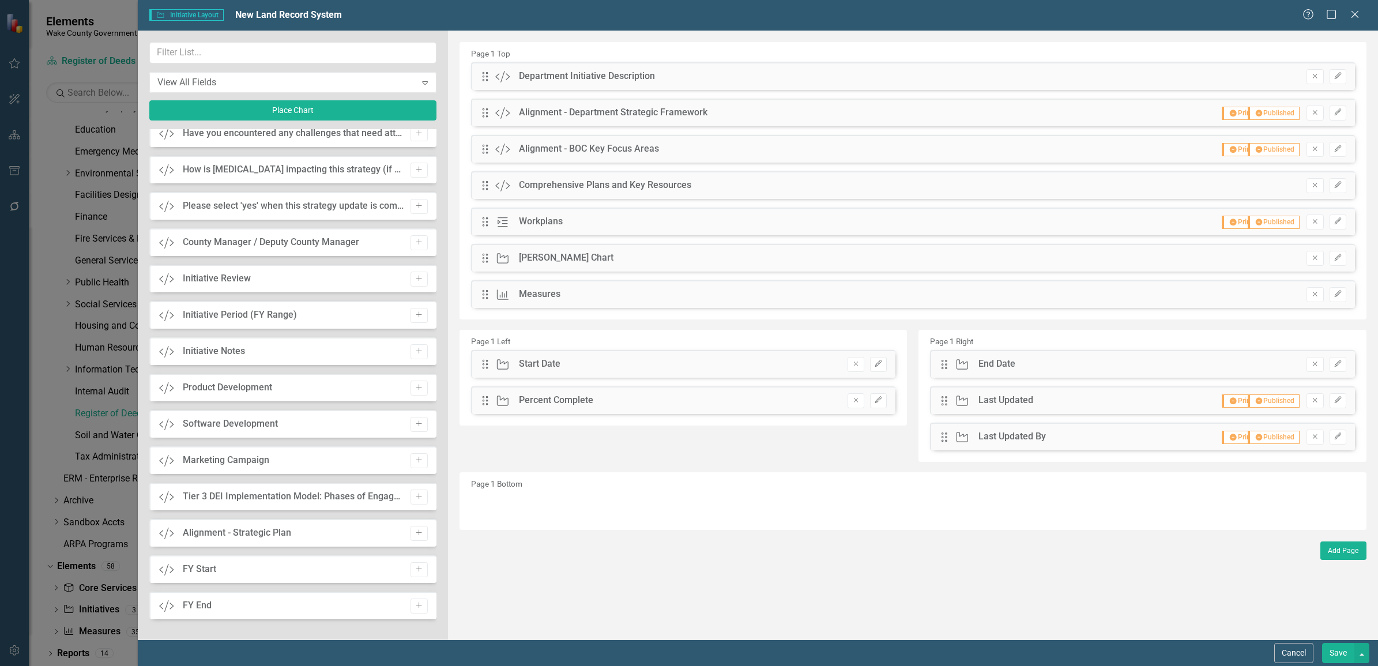
drag, startPoint x: 239, startPoint y: 567, endPoint x: 339, endPoint y: 479, distance: 132.8
click at [343, 473] on div "Initiative Initiative Name Add Owner Owner Add Staff Leads Staff Leads Add Init…" at bounding box center [292, 378] width 287 height 499
click at [416, 566] on icon "Add" at bounding box center [419, 569] width 9 height 7
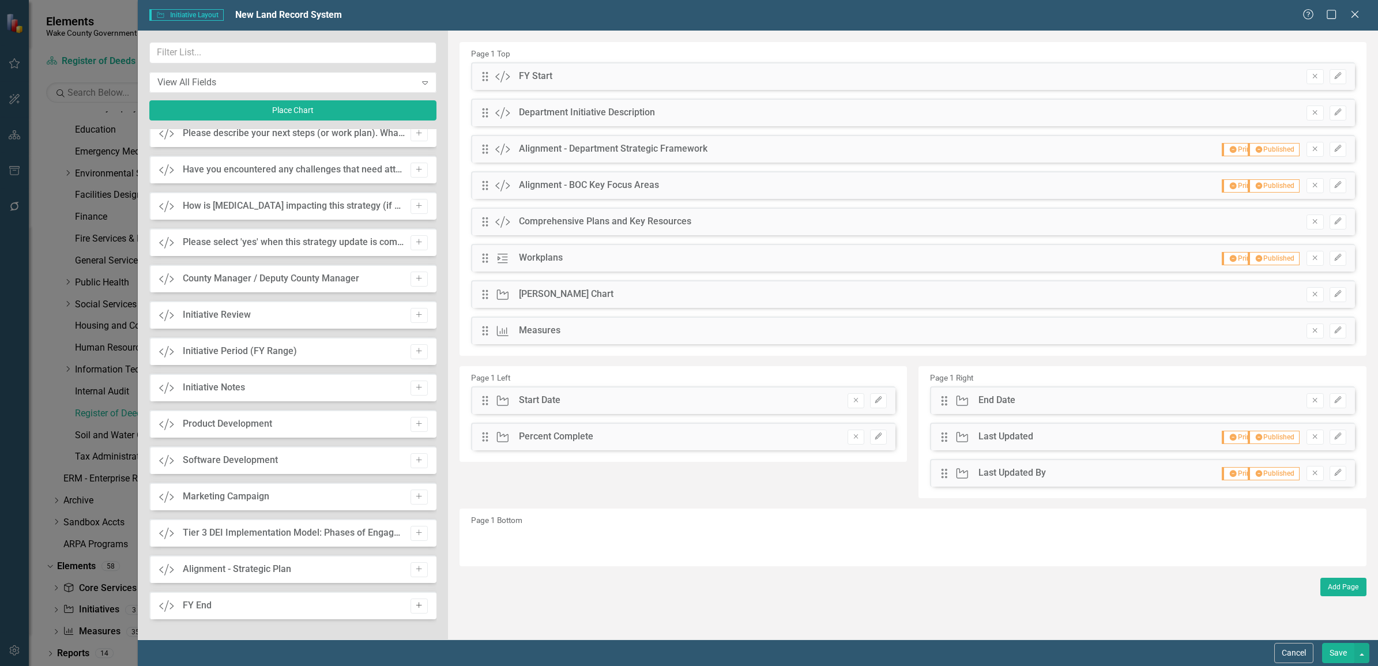
click at [415, 604] on icon "Add" at bounding box center [419, 605] width 9 height 7
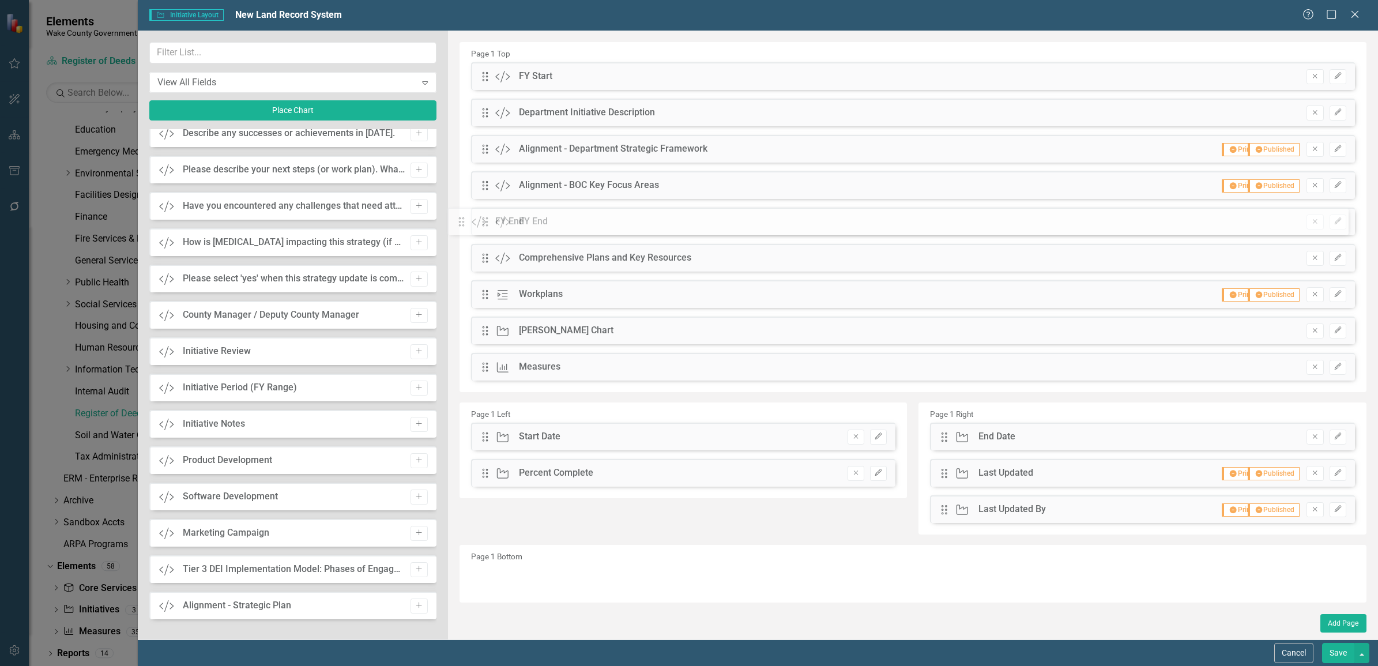
drag, startPoint x: 489, startPoint y: 76, endPoint x: 474, endPoint y: 221, distance: 146.1
drag, startPoint x: 484, startPoint y: 76, endPoint x: 483, endPoint y: 223, distance: 147.1
click at [1336, 186] on icon "Edit" at bounding box center [1338, 185] width 9 height 7
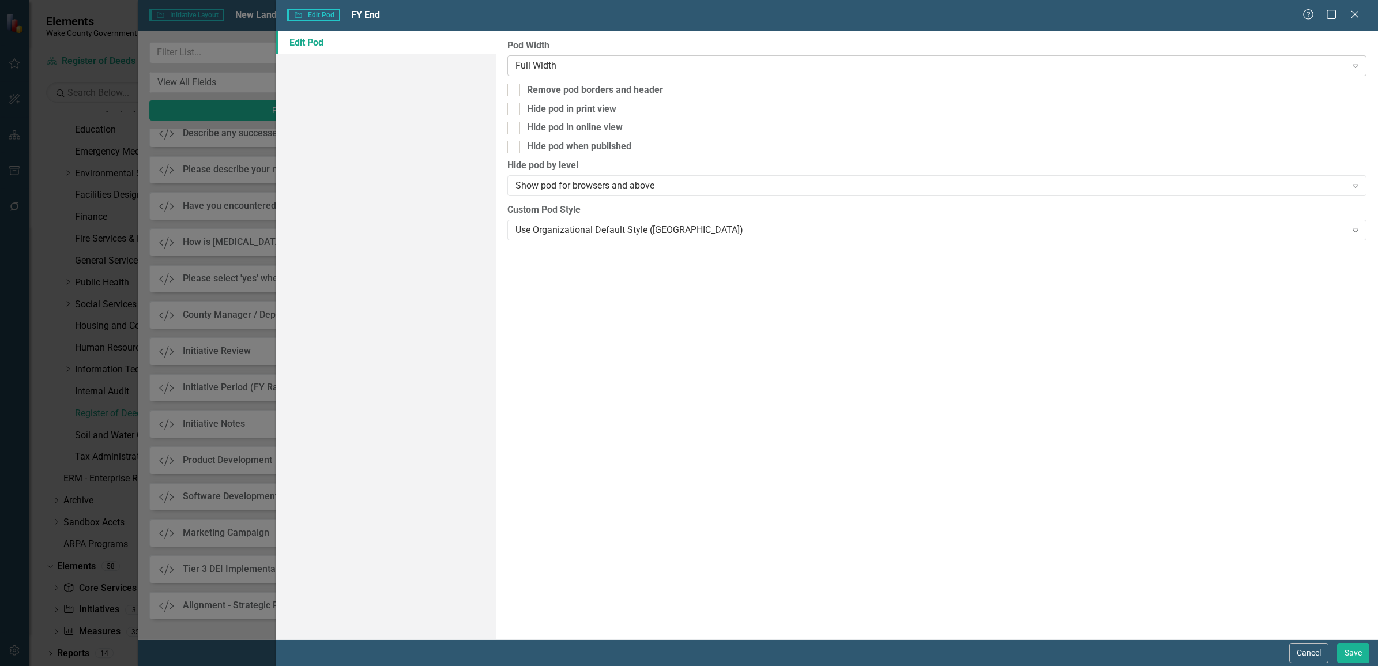
click at [539, 67] on div "Full Width" at bounding box center [931, 65] width 830 height 13
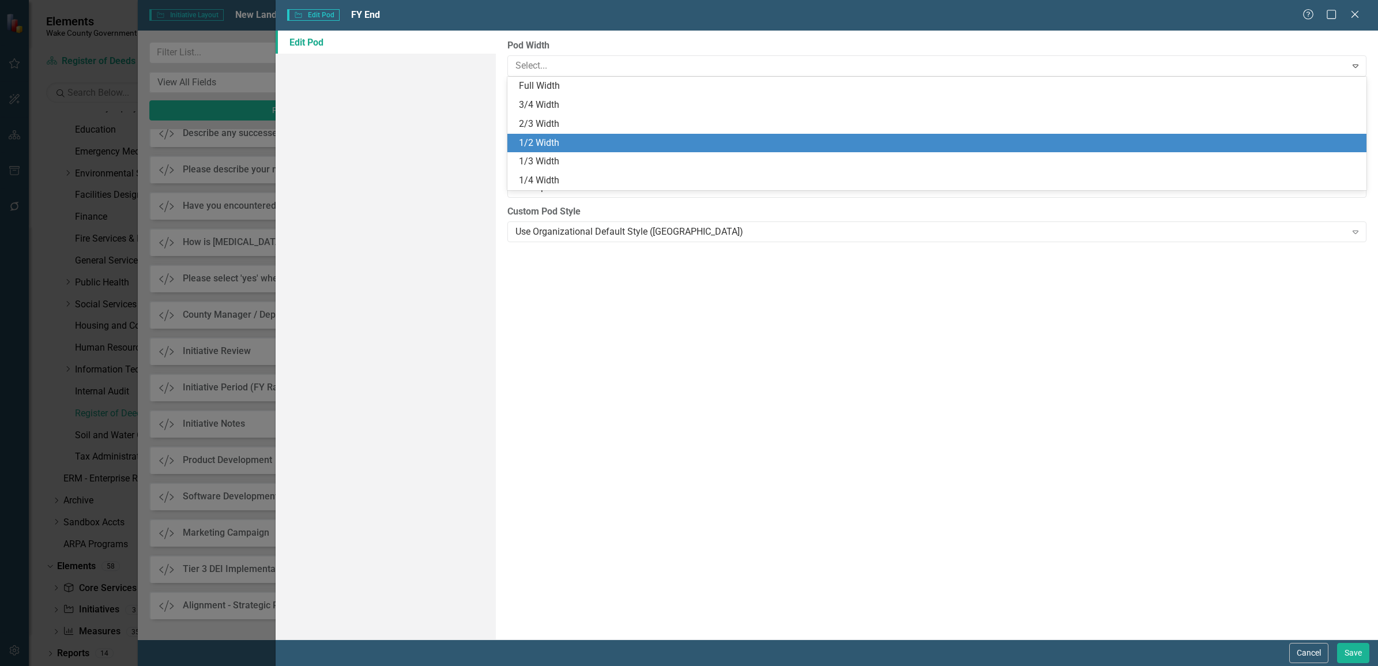
click at [535, 137] on div "1/2 Width" at bounding box center [939, 143] width 841 height 13
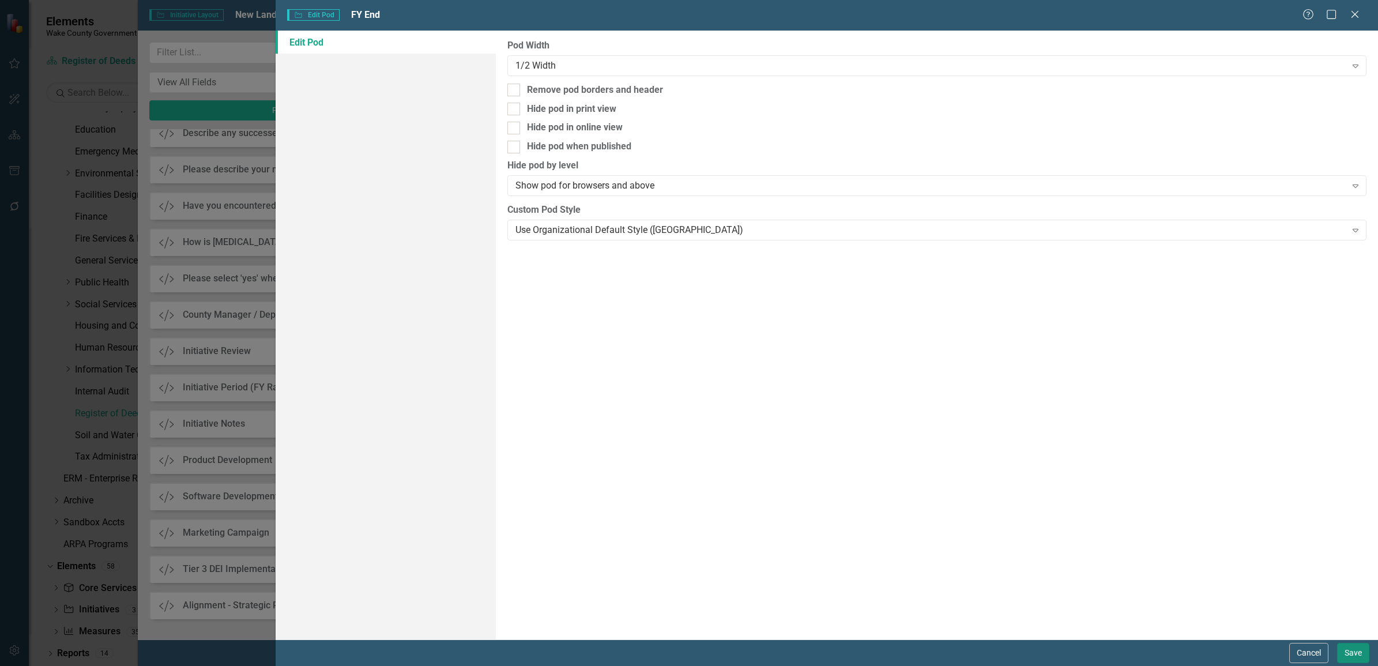
click at [1348, 649] on button "Save" at bounding box center [1353, 653] width 32 height 20
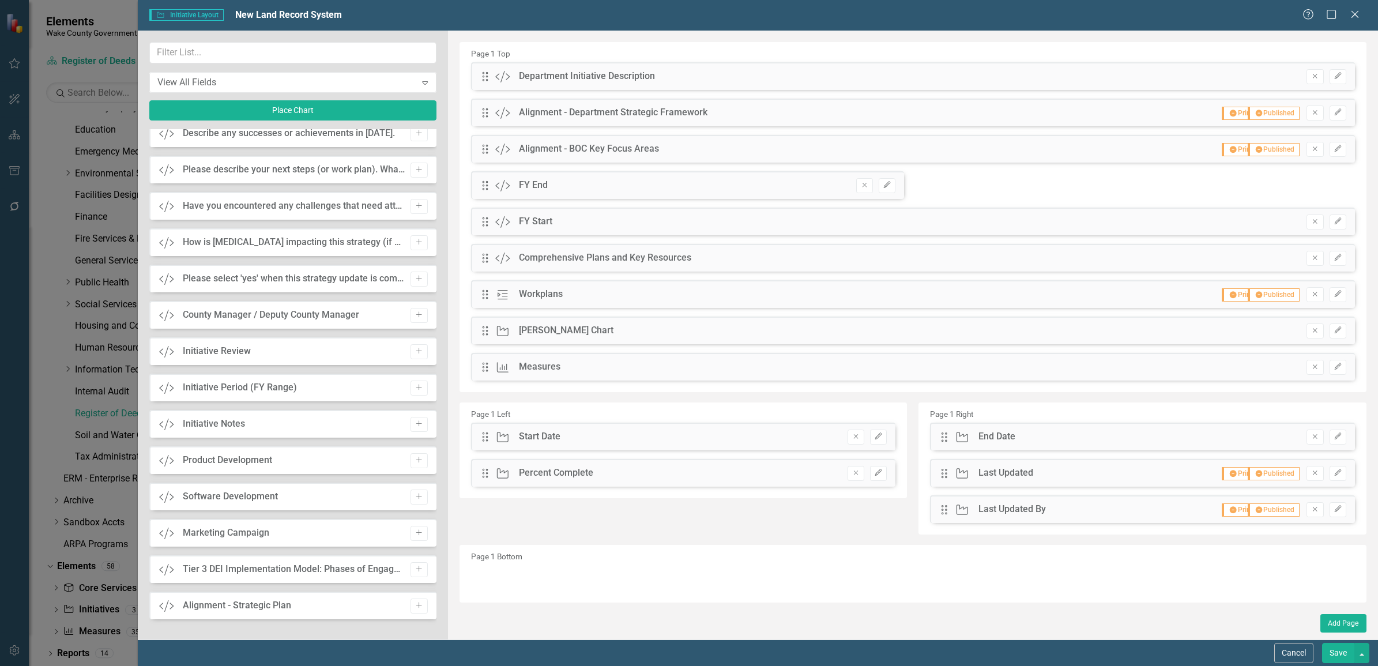
click at [656, 215] on div "Drag Custom FY Start Remove Edit" at bounding box center [913, 222] width 884 height 28
click at [1338, 219] on icon "Edit" at bounding box center [1338, 221] width 9 height 7
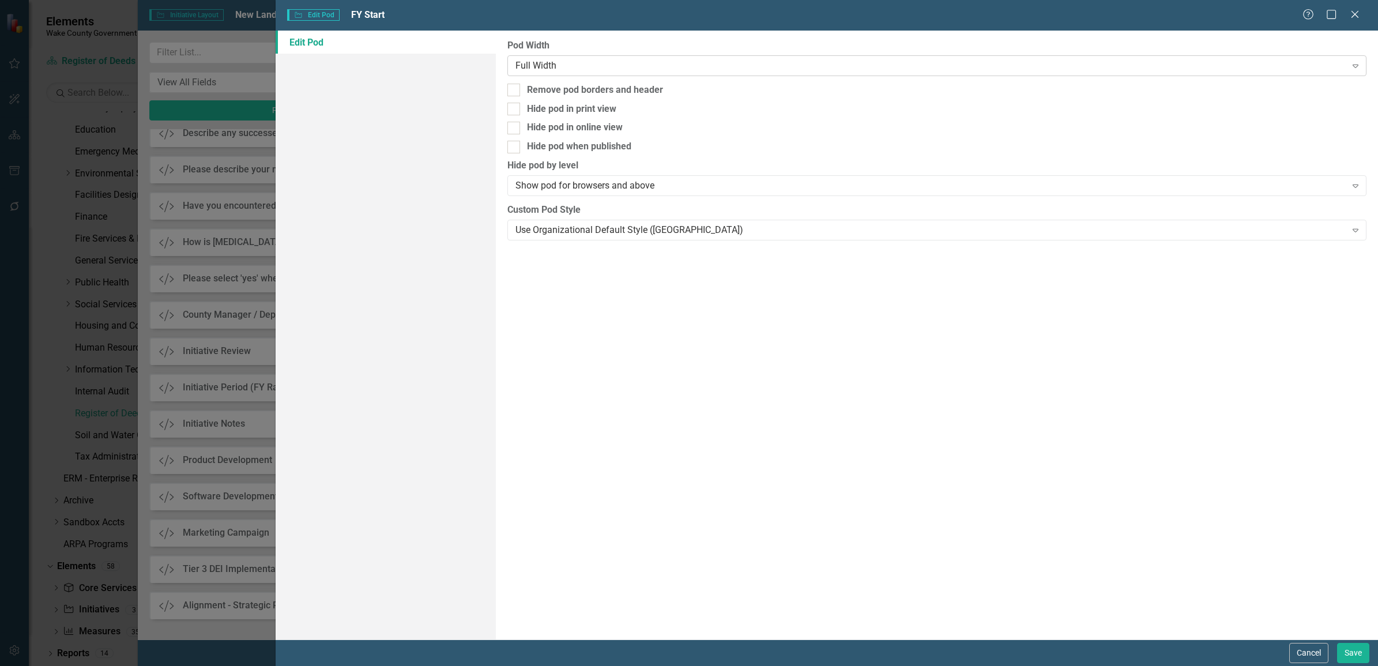
click at [618, 70] on div "Full Width" at bounding box center [931, 65] width 830 height 13
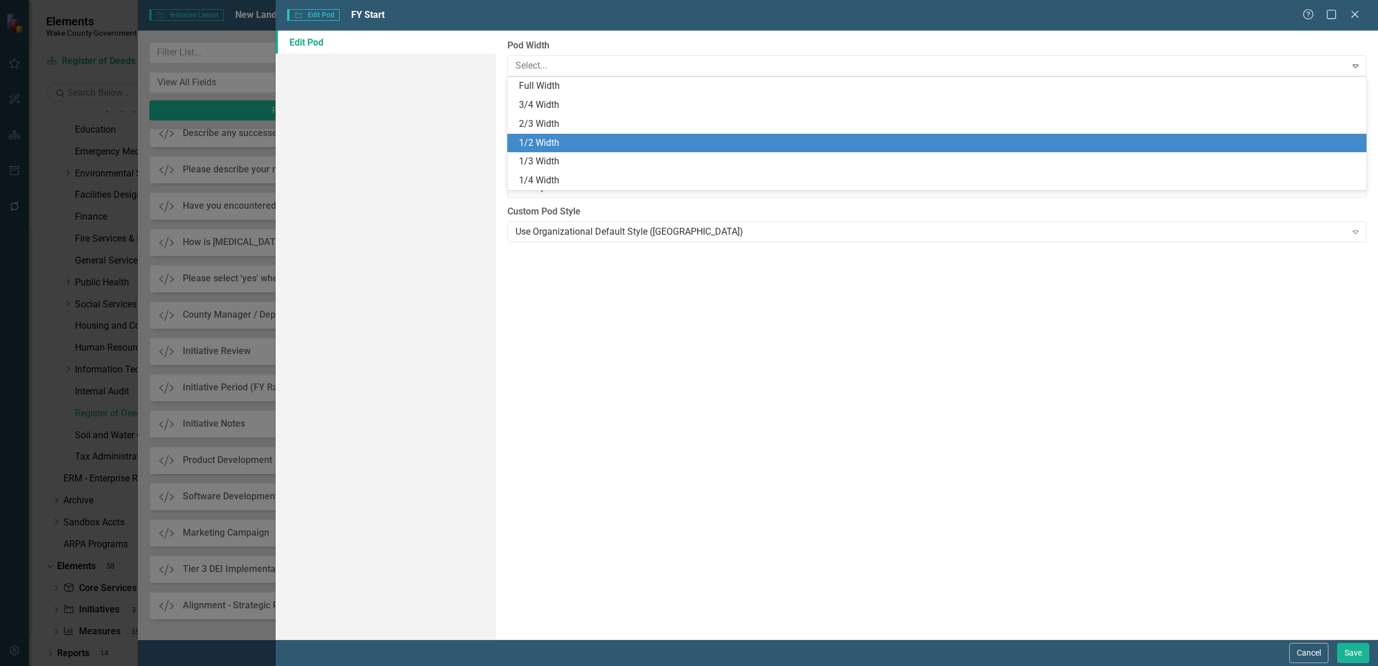
click at [600, 140] on div "1/2 Width" at bounding box center [939, 143] width 841 height 13
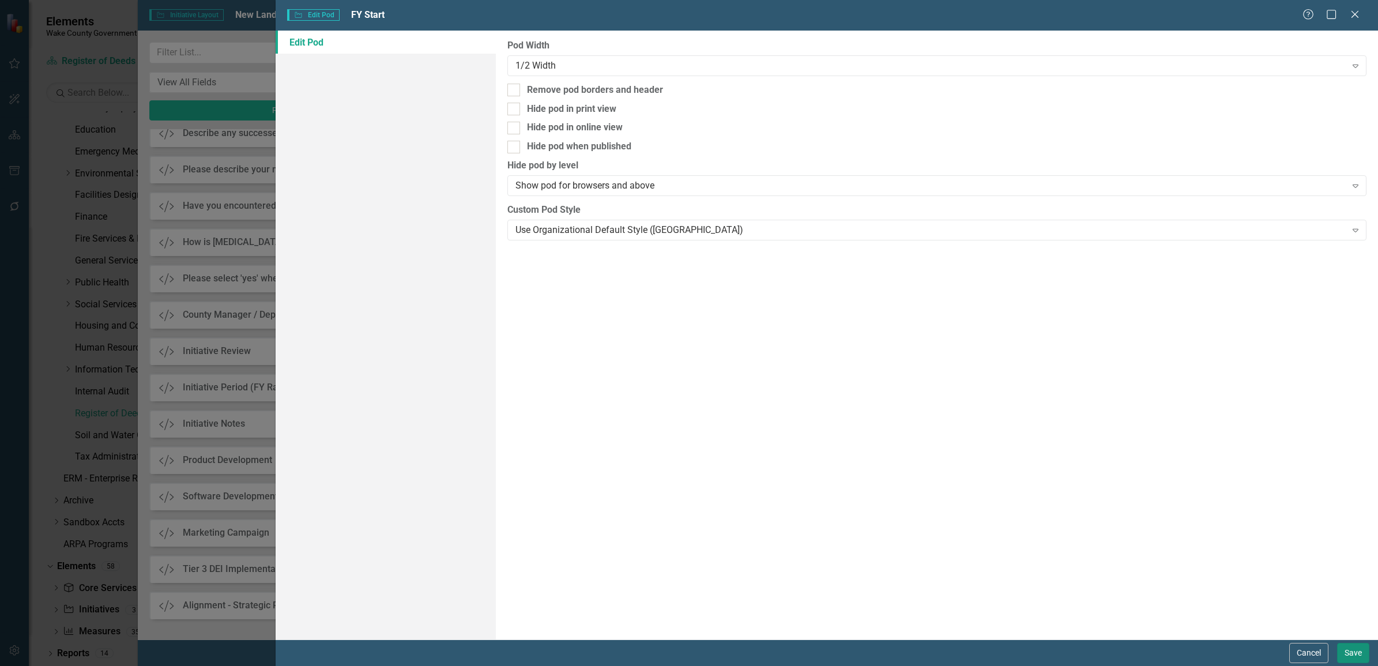
click at [1359, 650] on button "Save" at bounding box center [1353, 653] width 32 height 20
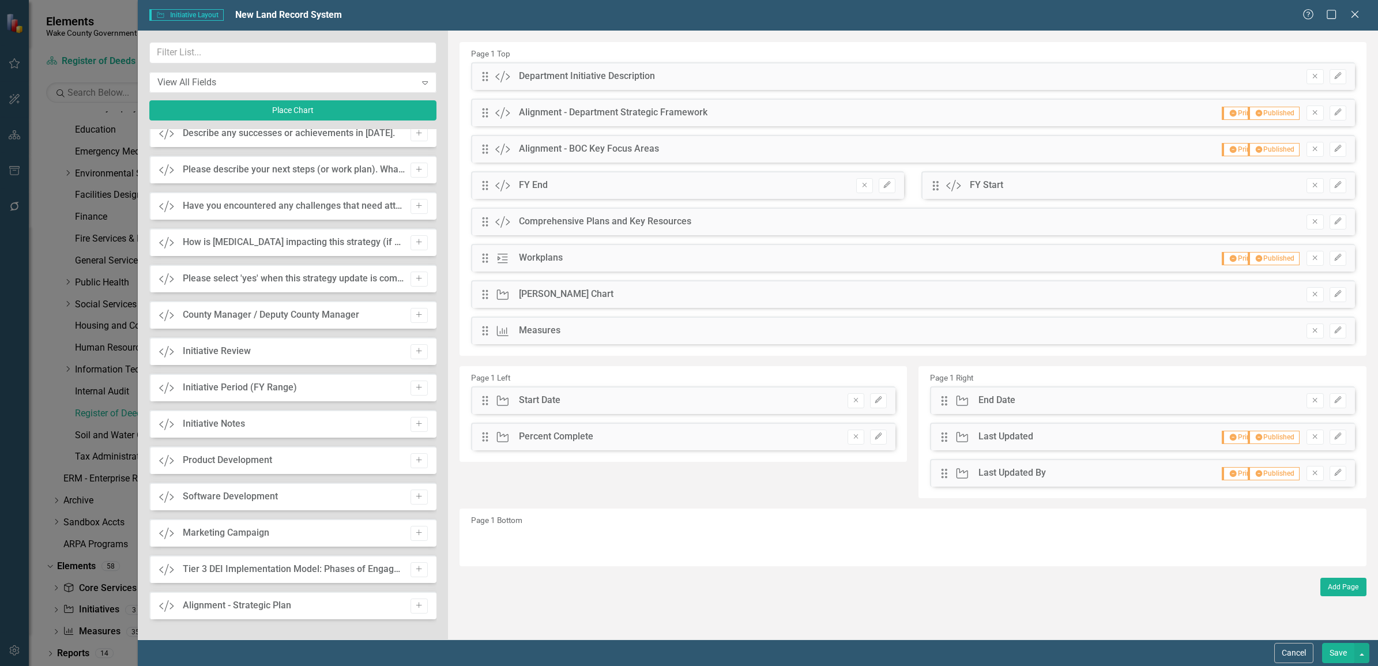
click at [1338, 652] on button "Save" at bounding box center [1338, 653] width 32 height 20
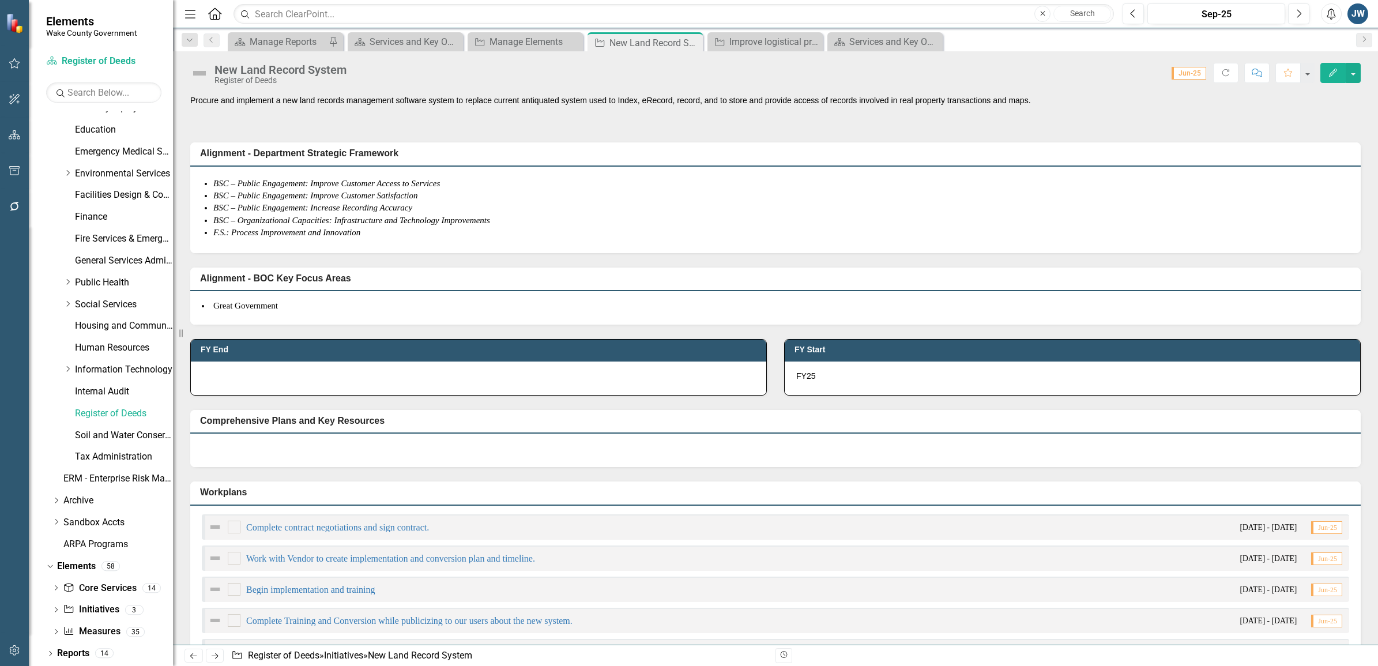
click at [1336, 76] on icon "Edit" at bounding box center [1333, 73] width 10 height 8
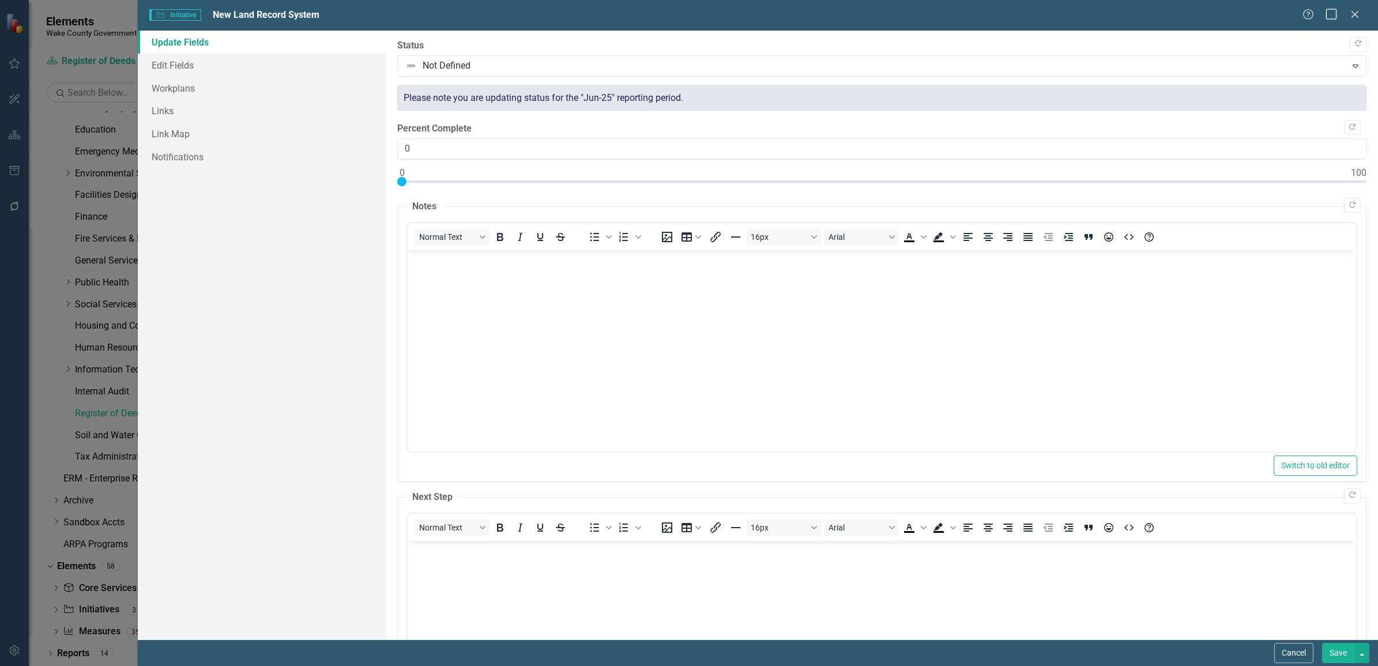
scroll to position [0, 0]
click at [1358, 12] on icon "Close" at bounding box center [1355, 14] width 14 height 11
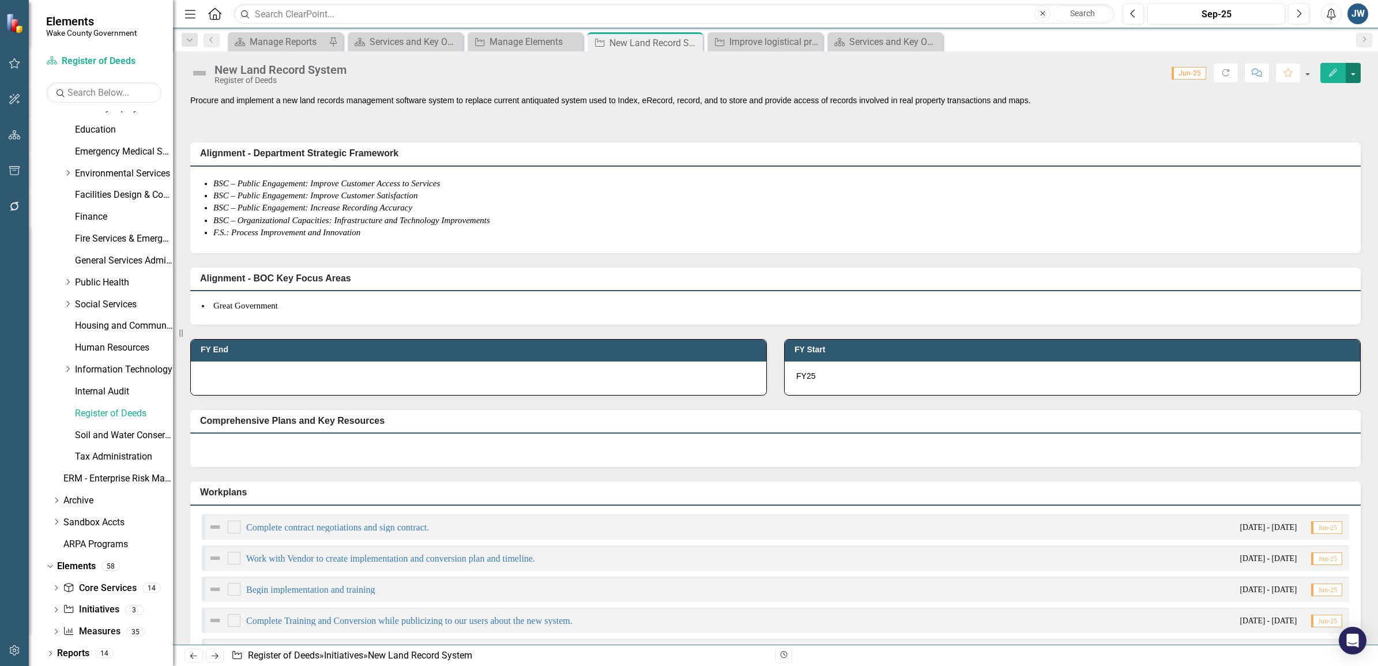
click at [1353, 70] on button "button" at bounding box center [1353, 73] width 15 height 20
click at [1278, 116] on link "Edit Report Edit Layout" at bounding box center [1290, 116] width 140 height 21
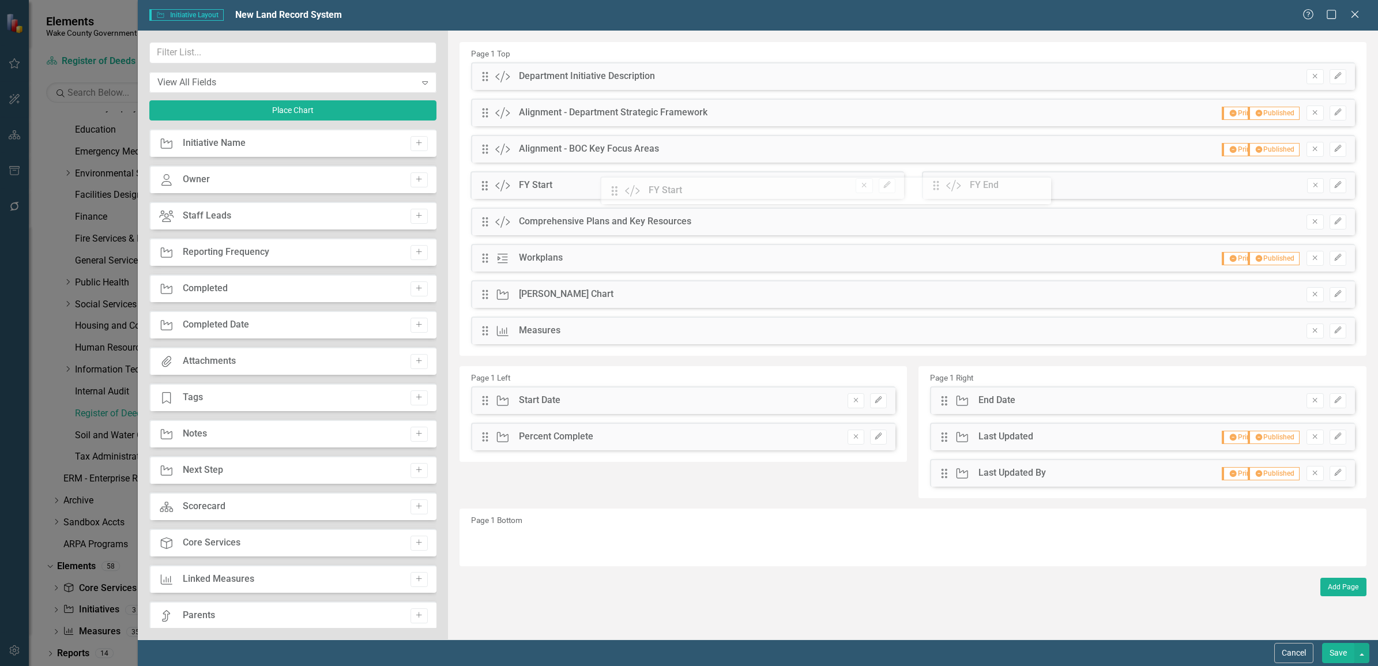
drag, startPoint x: 934, startPoint y: 188, endPoint x: 622, endPoint y: 193, distance: 312.6
click at [622, 193] on div "The fields (or pods) that are available for you to include on the detail page a…" at bounding box center [913, 335] width 930 height 609
click at [1335, 646] on button "Save" at bounding box center [1338, 653] width 32 height 20
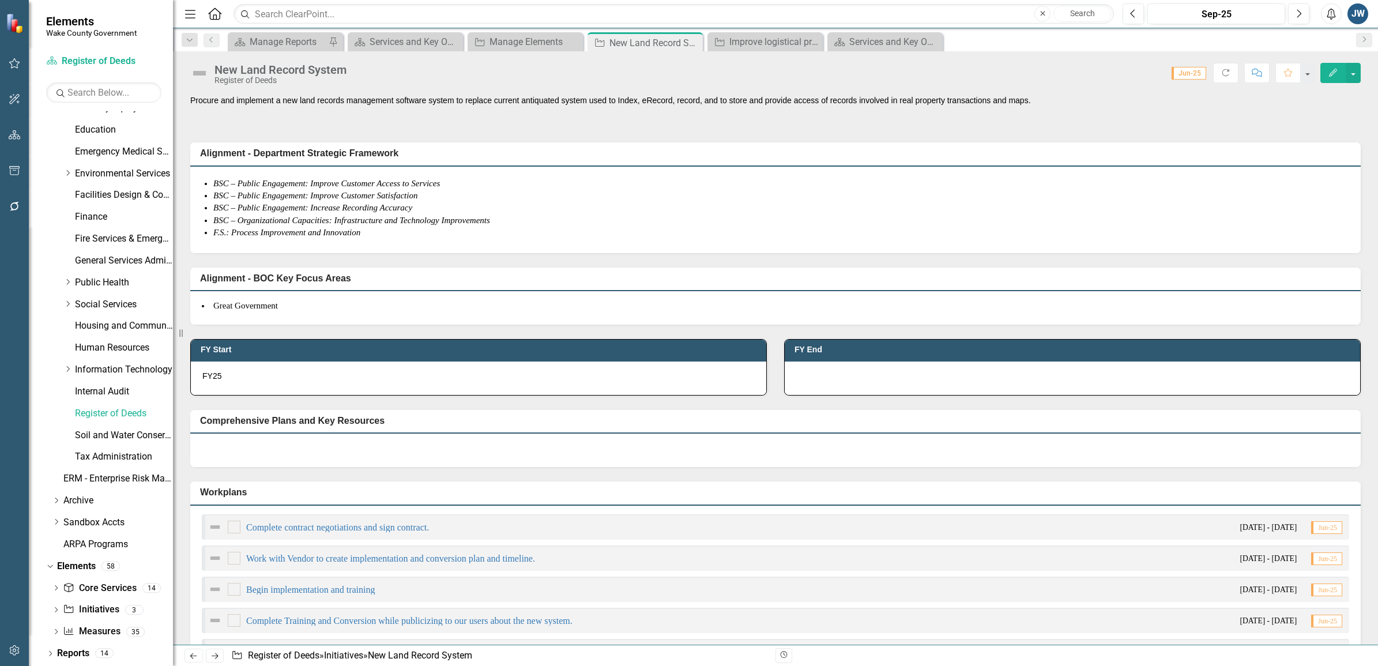
click at [649, 584] on div "Begin implementation and training [DATE] - [DATE] Jun-25" at bounding box center [775, 589] width 1147 height 25
click at [695, 42] on icon "Close" at bounding box center [692, 42] width 12 height 9
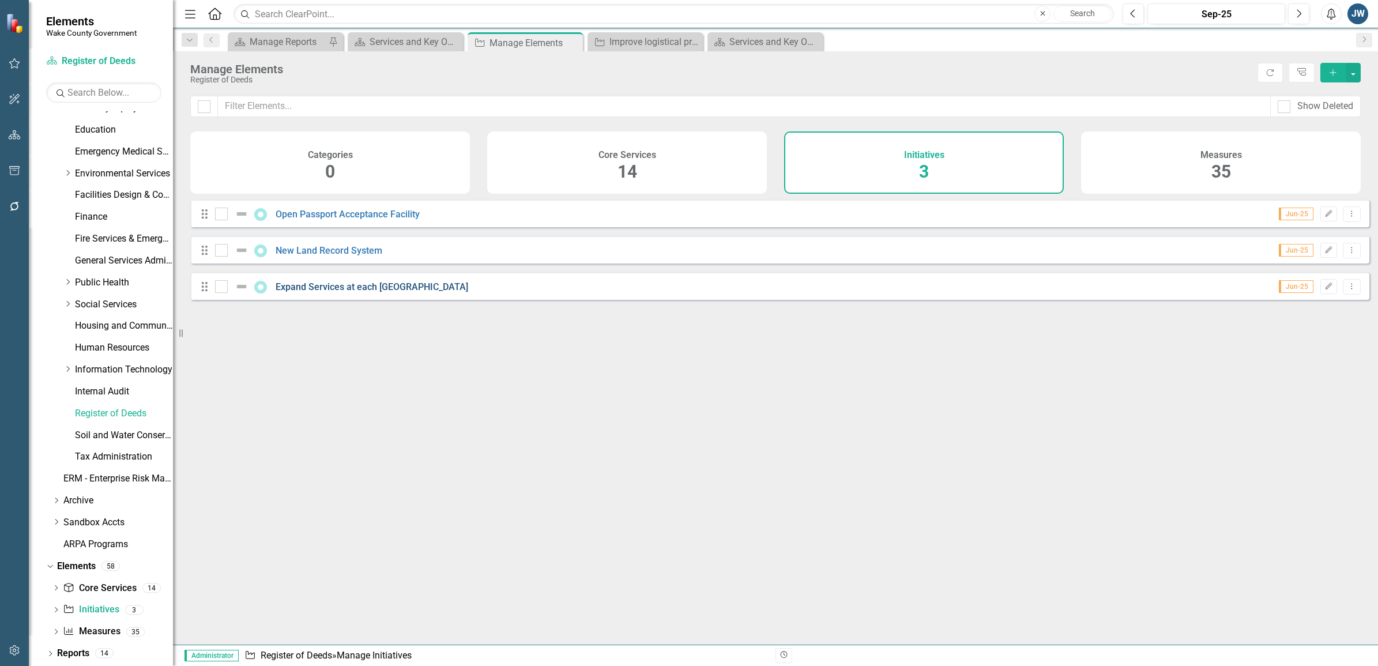
click at [388, 292] on link "Expand Services at each [GEOGRAPHIC_DATA]" at bounding box center [372, 286] width 193 height 11
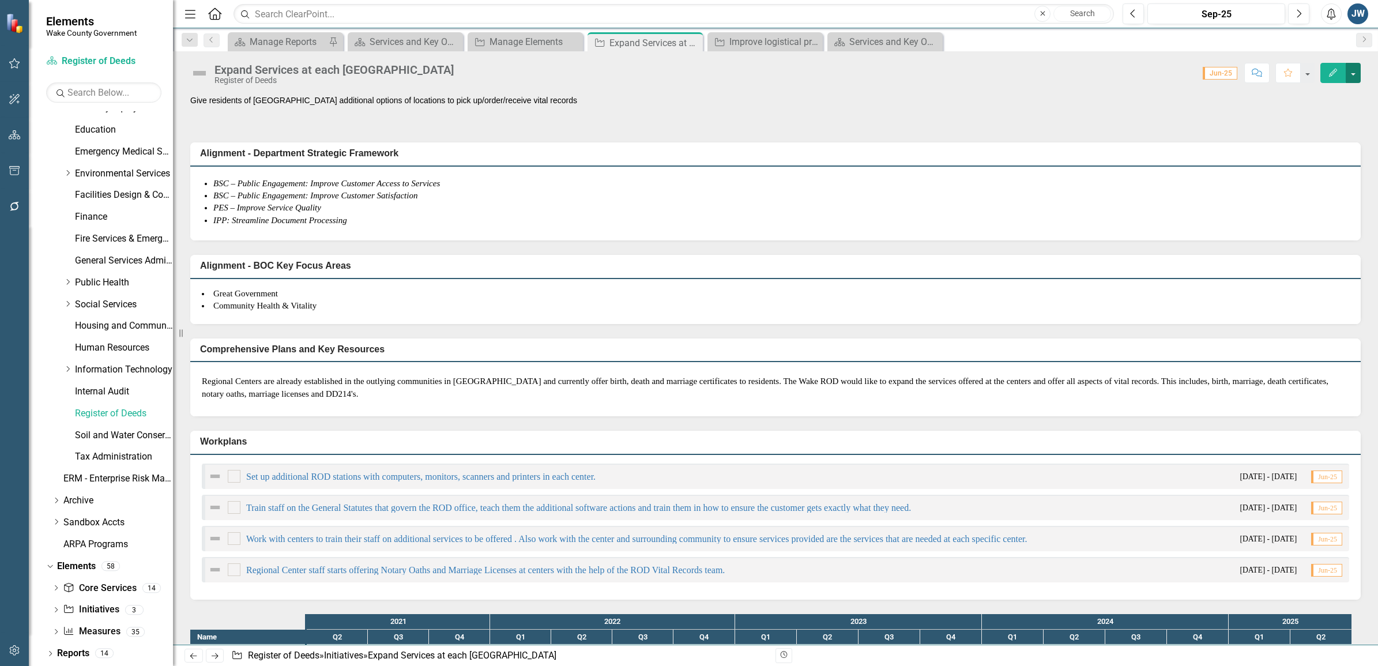
click at [1355, 73] on button "button" at bounding box center [1353, 73] width 15 height 20
click at [1296, 115] on link "Edit Report Edit Layout" at bounding box center [1290, 116] width 140 height 21
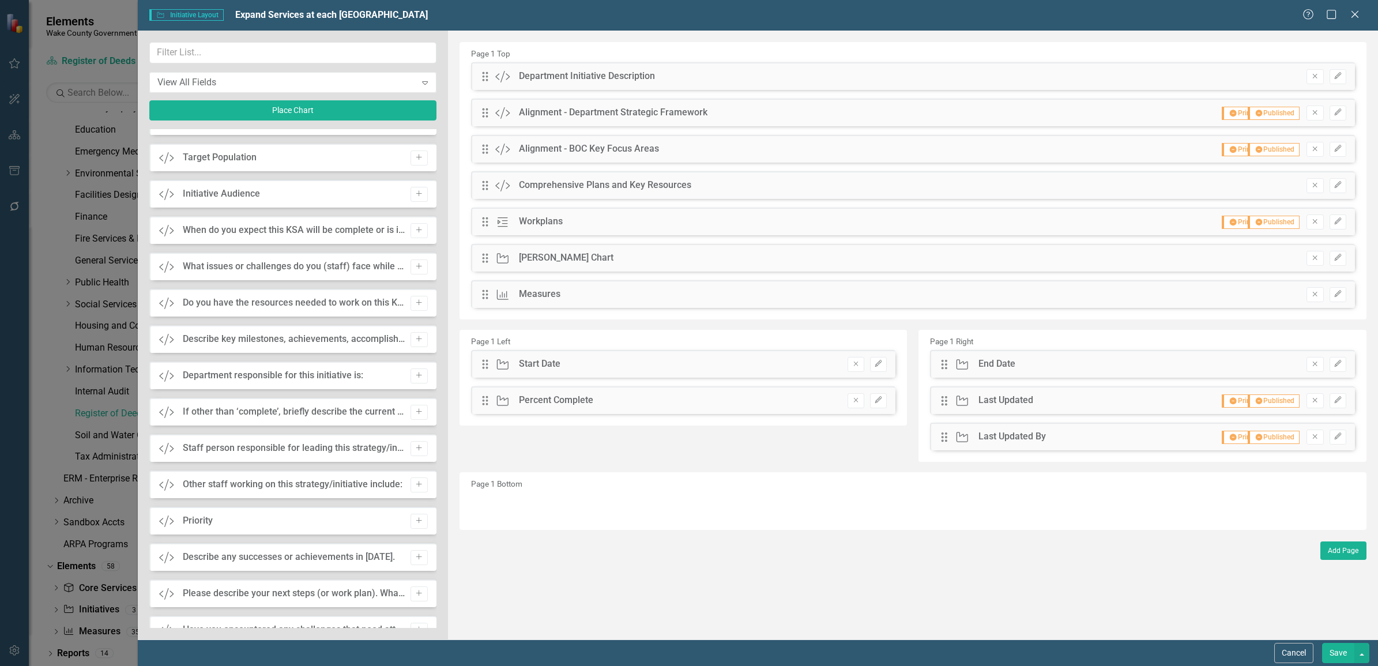
scroll to position [2298, 0]
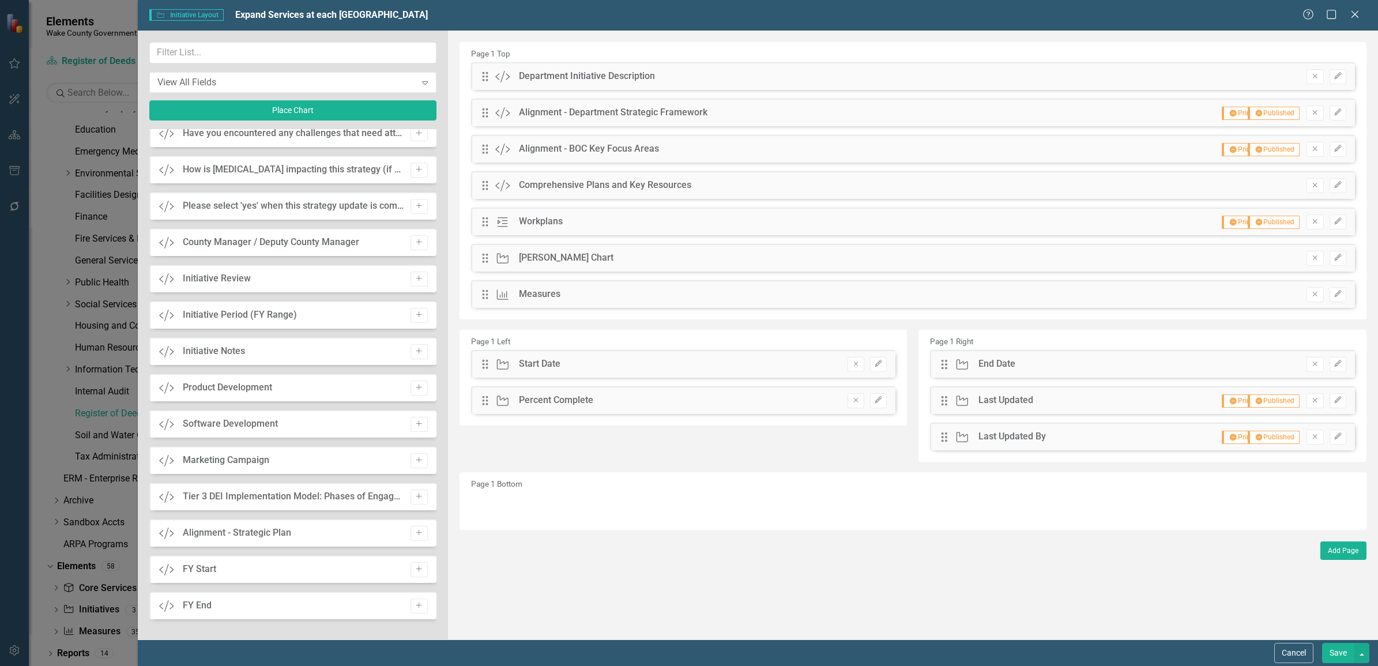
click at [254, 566] on div "Custom FY Start Add" at bounding box center [292, 569] width 287 height 28
click at [415, 566] on icon "Add" at bounding box center [419, 569] width 9 height 7
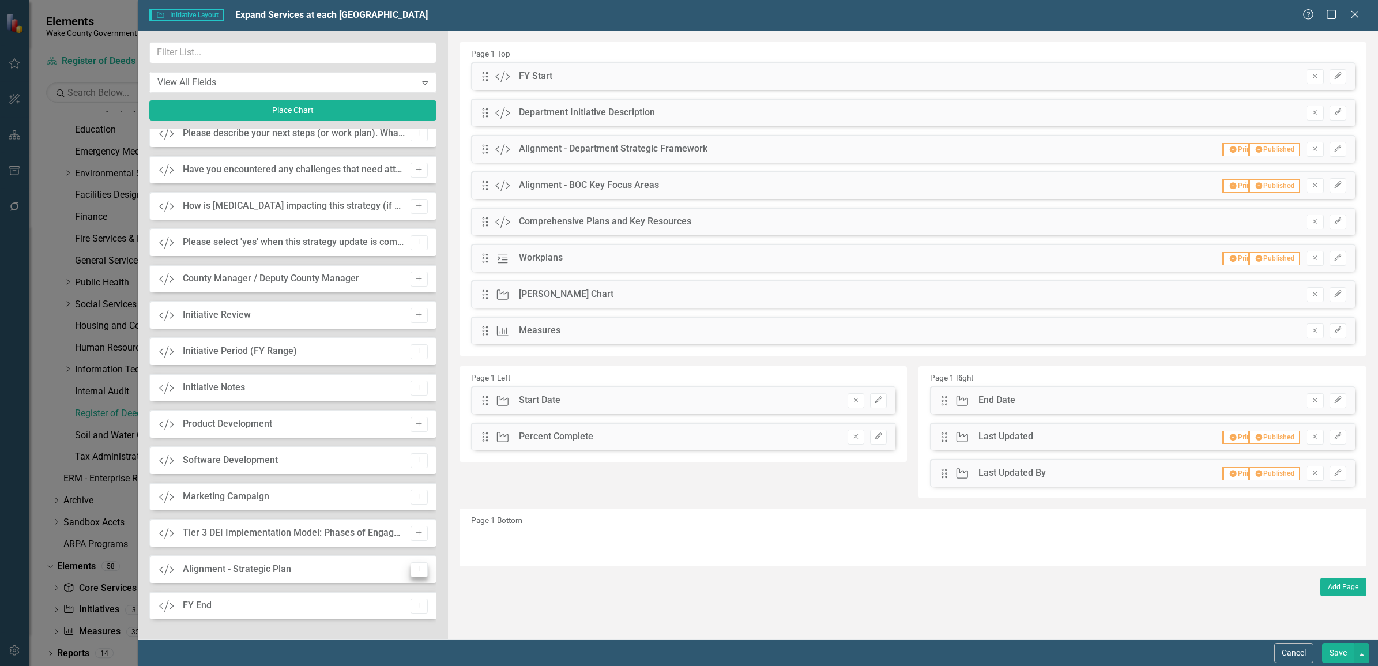
click at [415, 607] on icon "Add" at bounding box center [419, 605] width 9 height 7
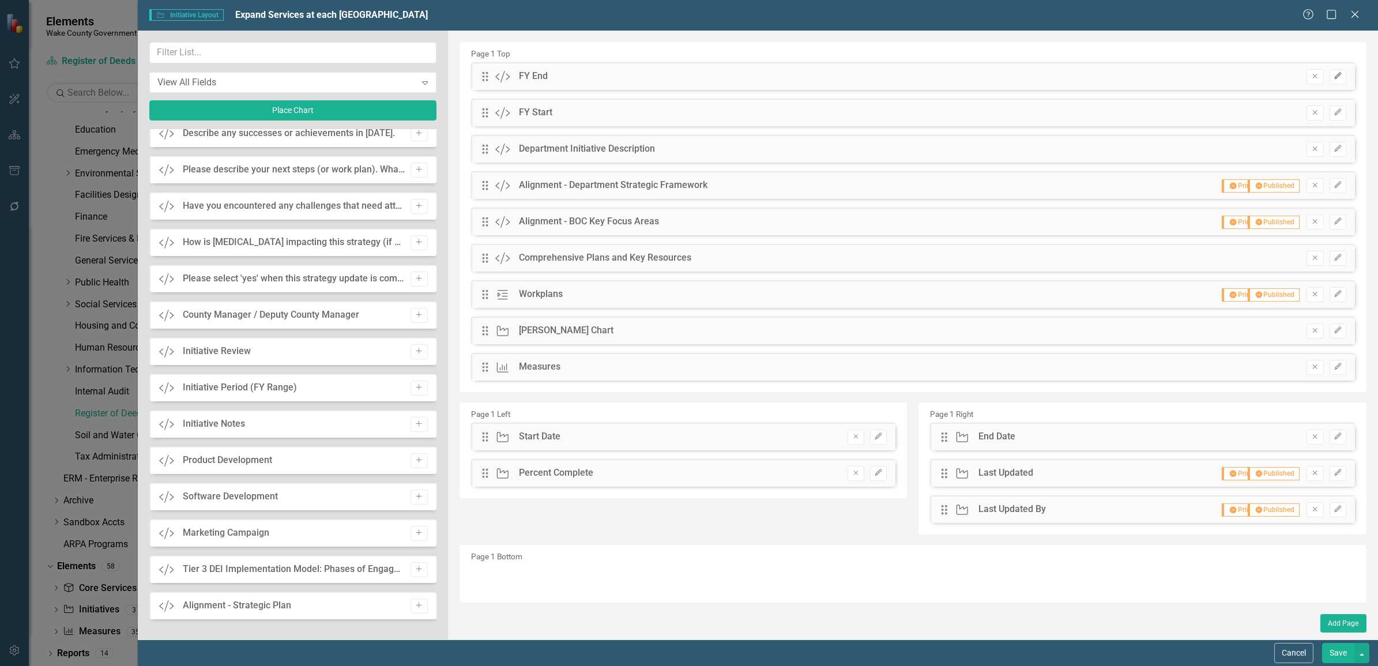
drag, startPoint x: 486, startPoint y: 80, endPoint x: 1335, endPoint y: 73, distance: 848.8
click at [1335, 73] on icon "Edit" at bounding box center [1338, 76] width 9 height 7
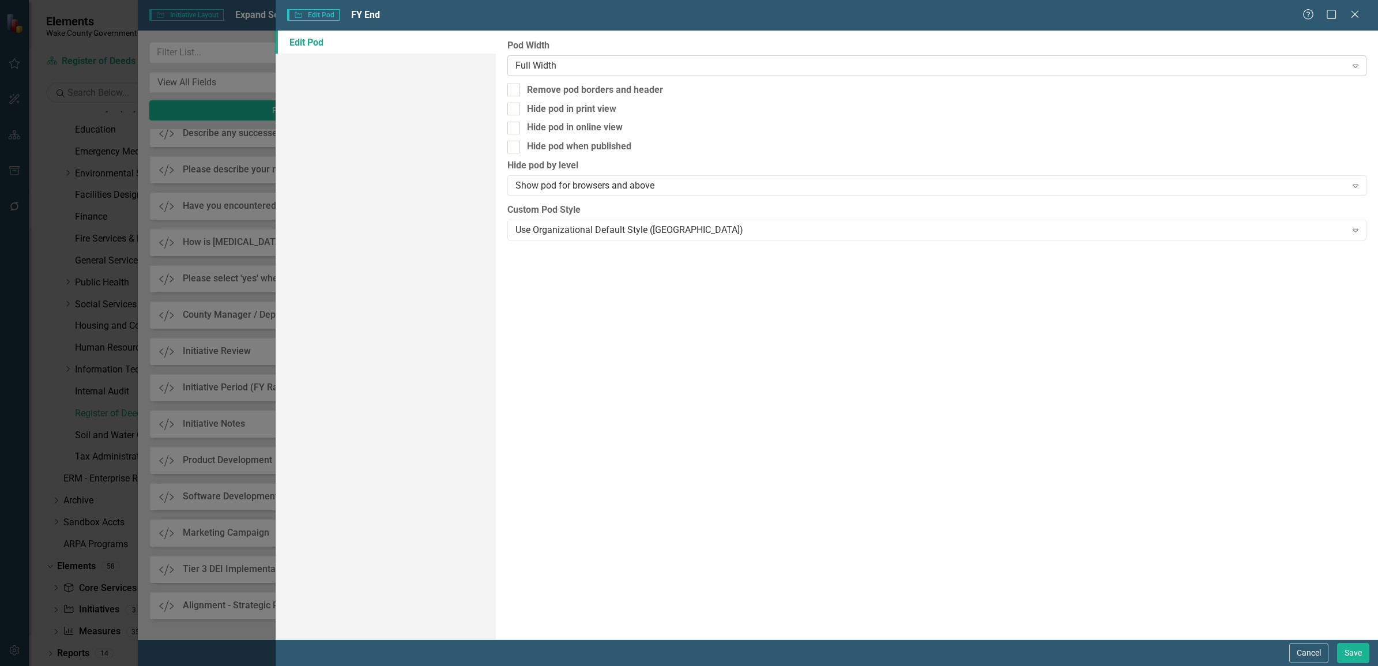
click at [638, 65] on div "Full Width" at bounding box center [931, 65] width 830 height 13
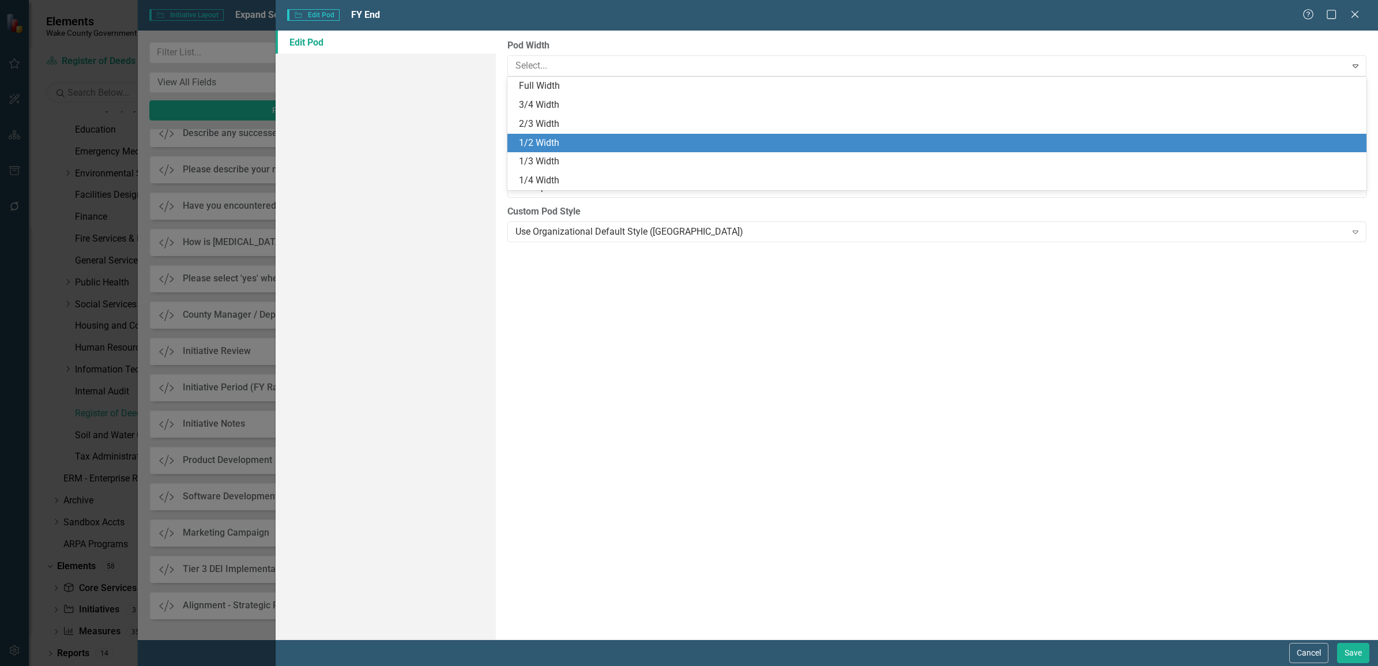
click at [603, 142] on div "1/2 Width" at bounding box center [939, 143] width 841 height 13
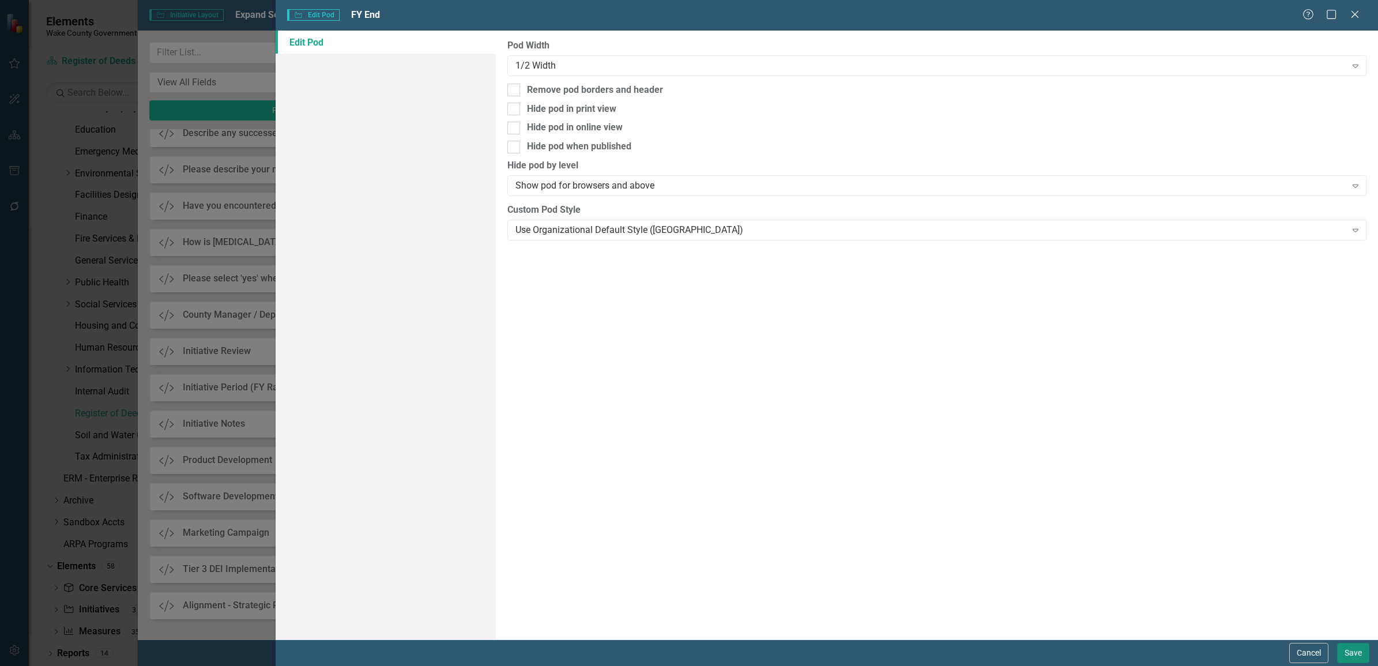
click at [1353, 648] on button "Save" at bounding box center [1353, 653] width 32 height 20
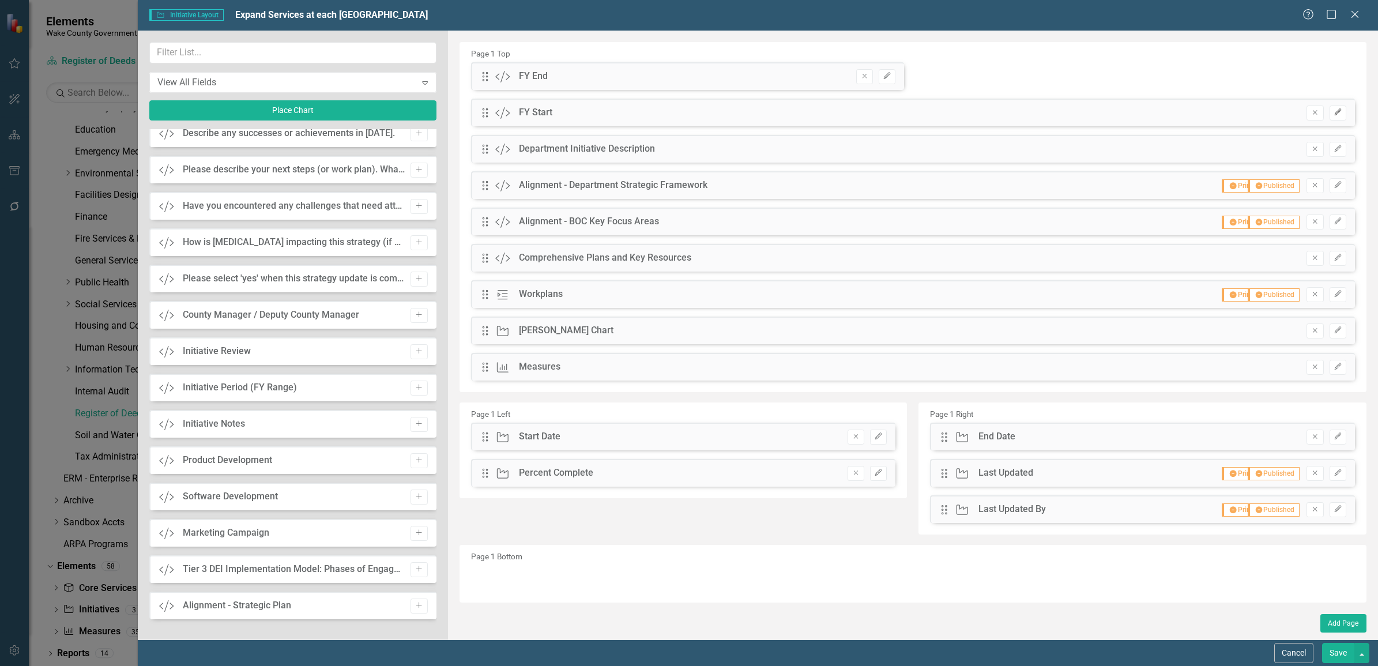
click at [1339, 111] on icon "Edit" at bounding box center [1338, 112] width 9 height 7
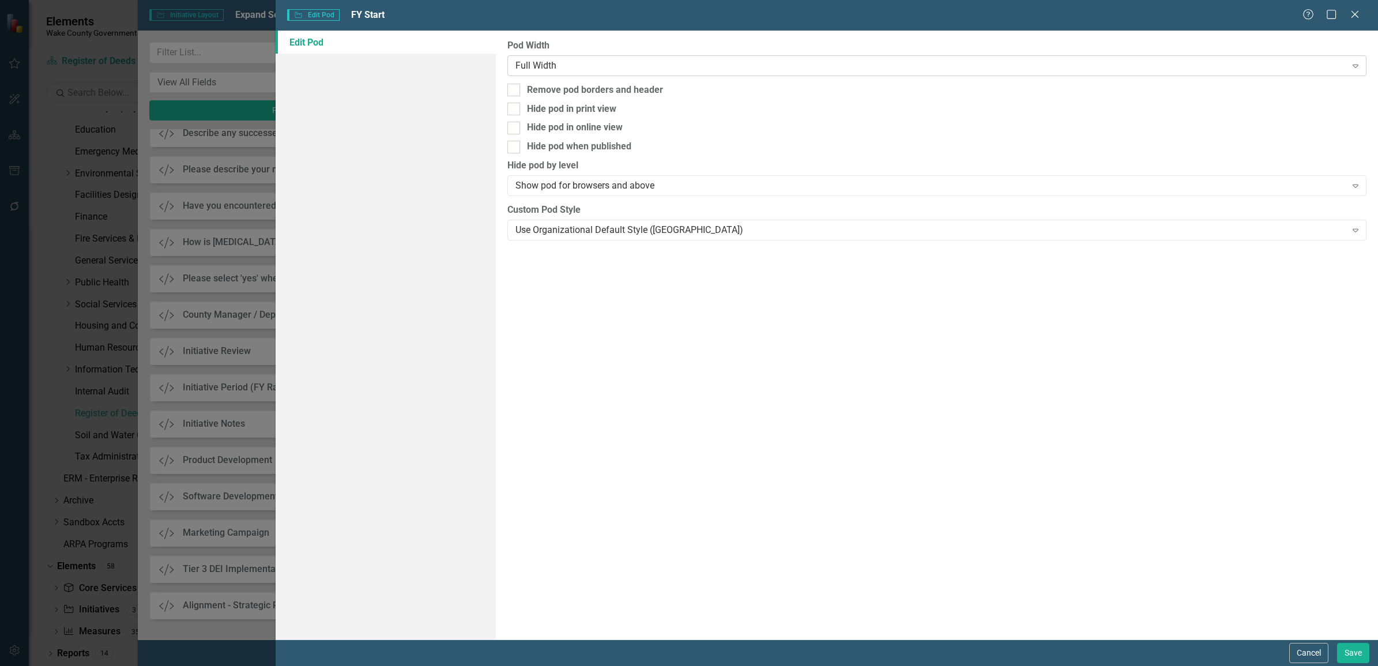
click at [676, 65] on div "Full Width" at bounding box center [931, 65] width 830 height 13
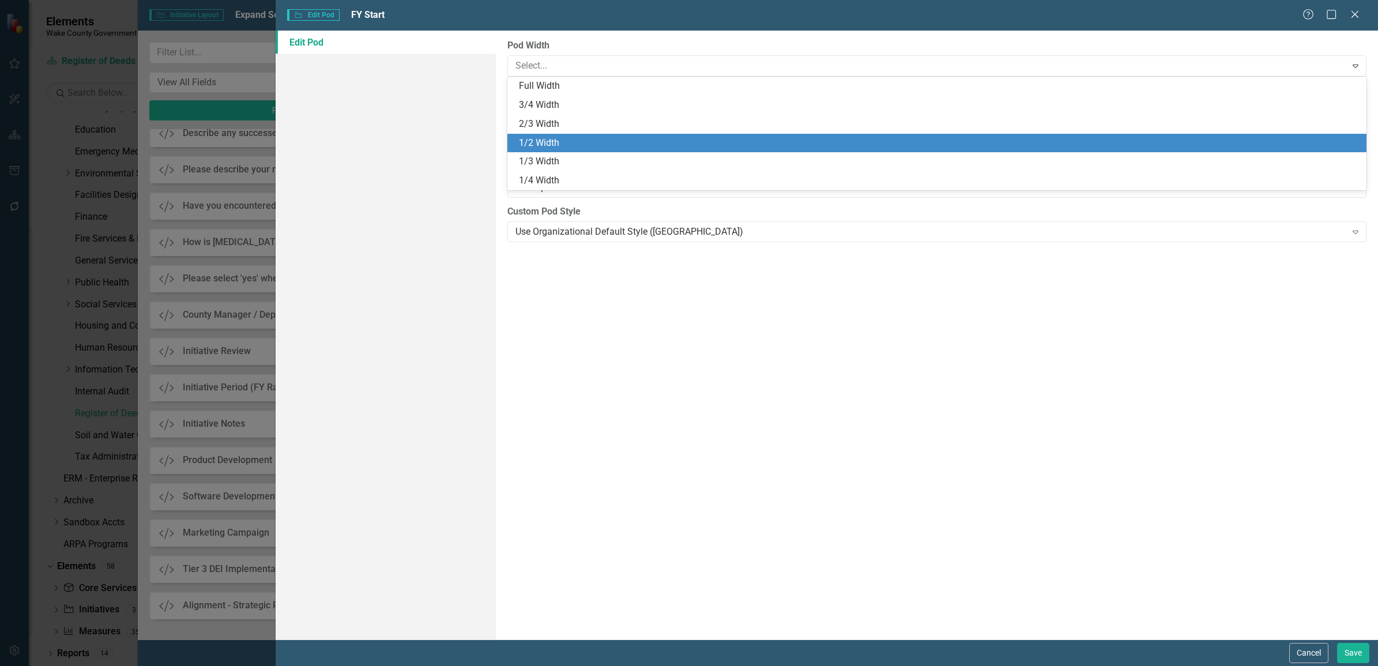
click at [627, 142] on div "1/2 Width" at bounding box center [939, 143] width 841 height 13
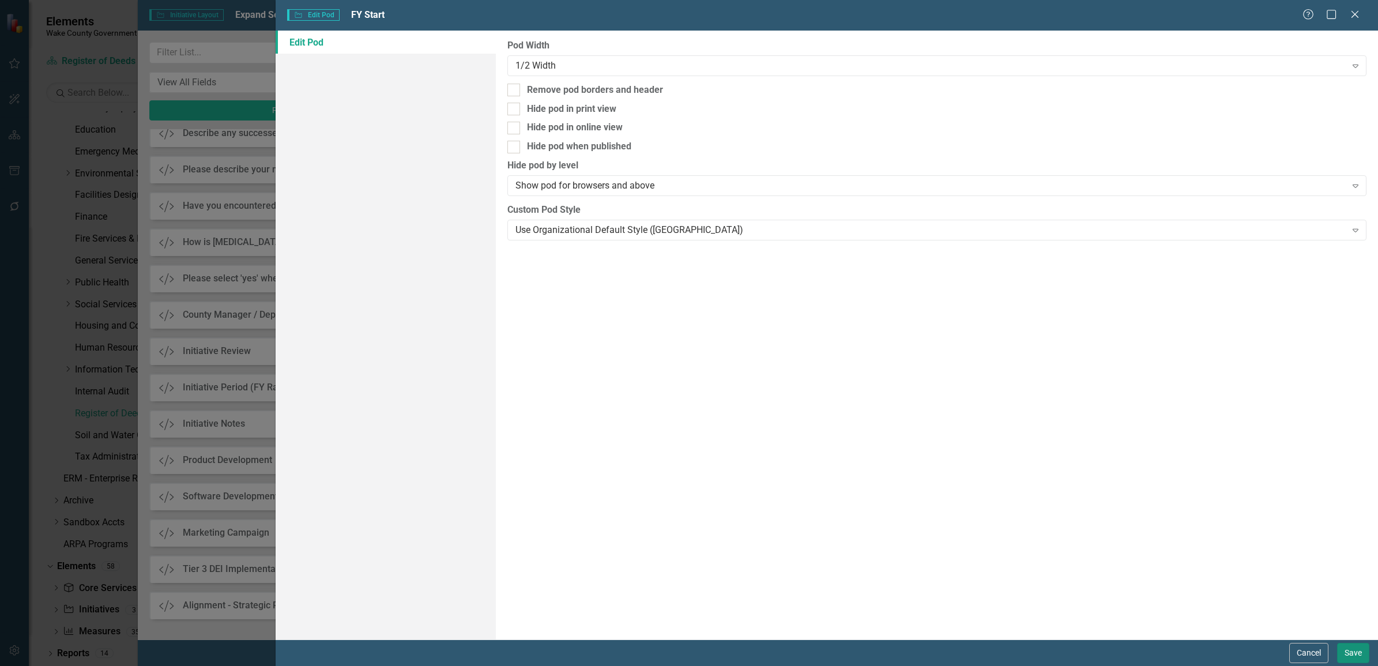
click at [1347, 650] on button "Save" at bounding box center [1353, 653] width 32 height 20
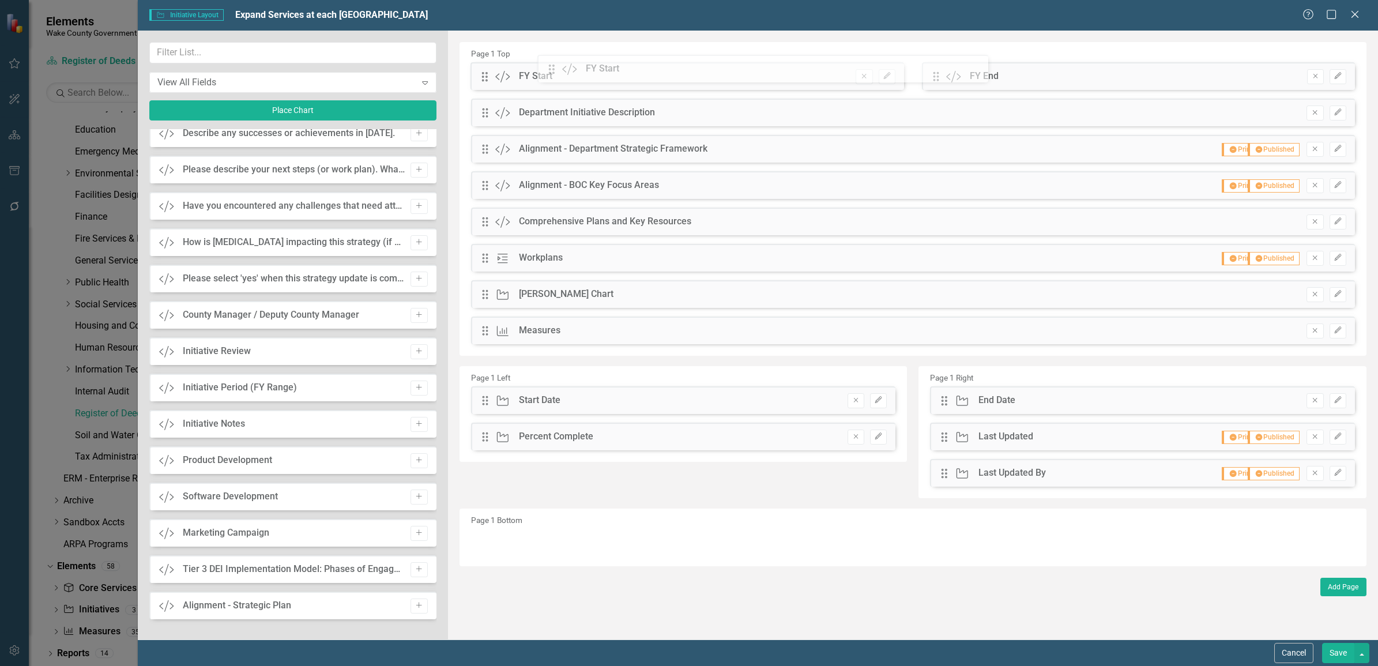
drag, startPoint x: 930, startPoint y: 74, endPoint x: 574, endPoint y: 77, distance: 355.8
click at [555, 68] on div "The fields (or pods) that are available for you to include on the detail page a…" at bounding box center [913, 335] width 930 height 609
click at [1340, 652] on button "Save" at bounding box center [1338, 653] width 32 height 20
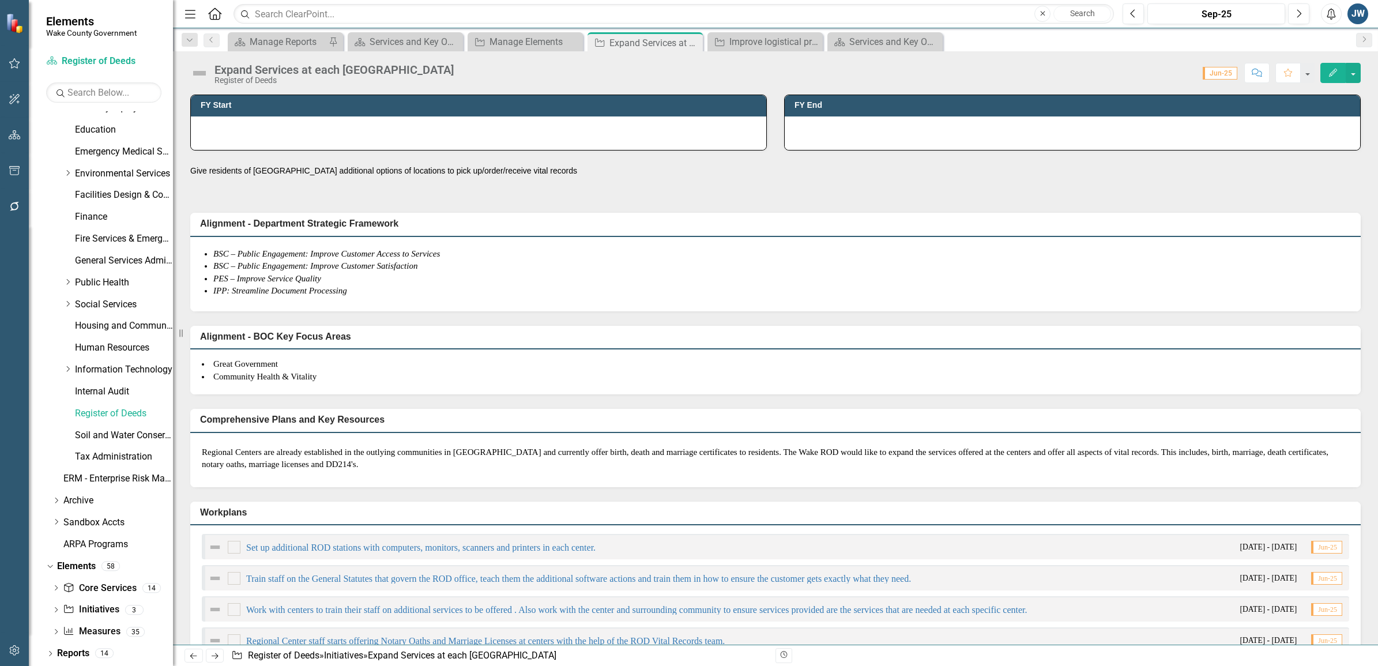
click at [982, 633] on div "Regional Center staff starts offering Notary Oaths and Marriage Licenses at cen…" at bounding box center [775, 639] width 1147 height 25
click at [690, 42] on icon "Close" at bounding box center [692, 42] width 12 height 9
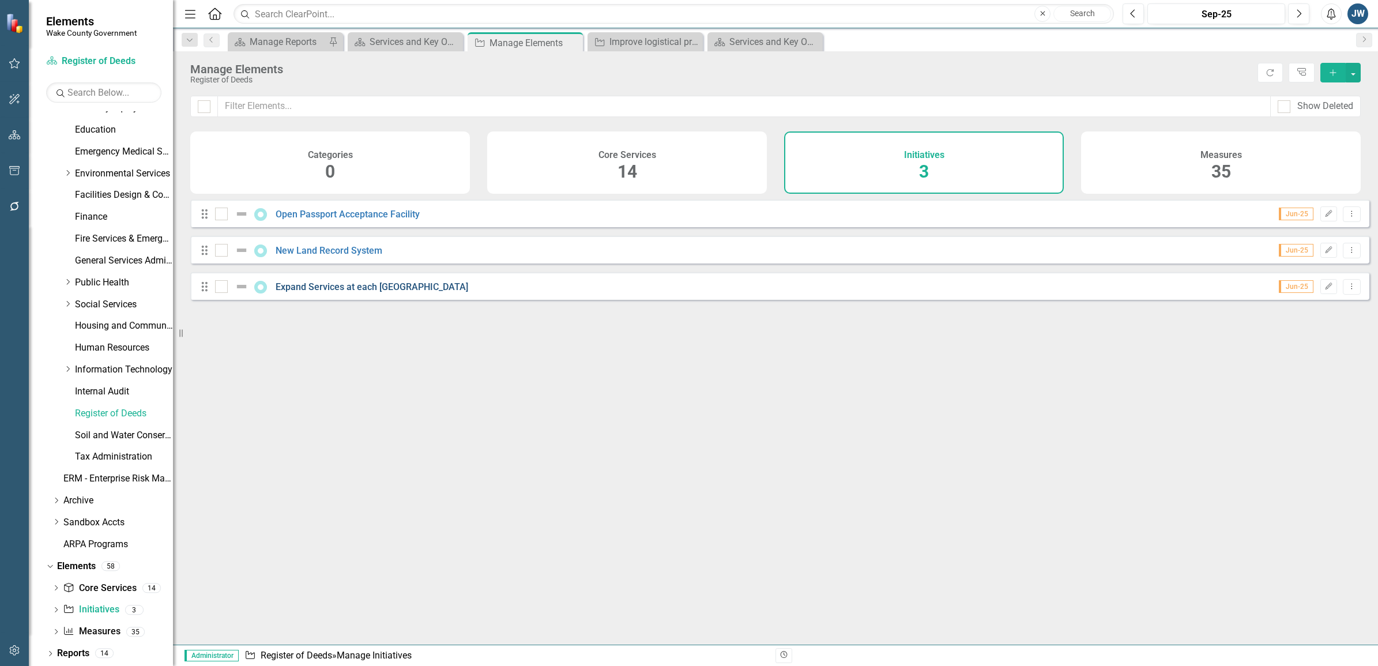
click at [381, 292] on link "Expand Services at each [GEOGRAPHIC_DATA]" at bounding box center [372, 286] width 193 height 11
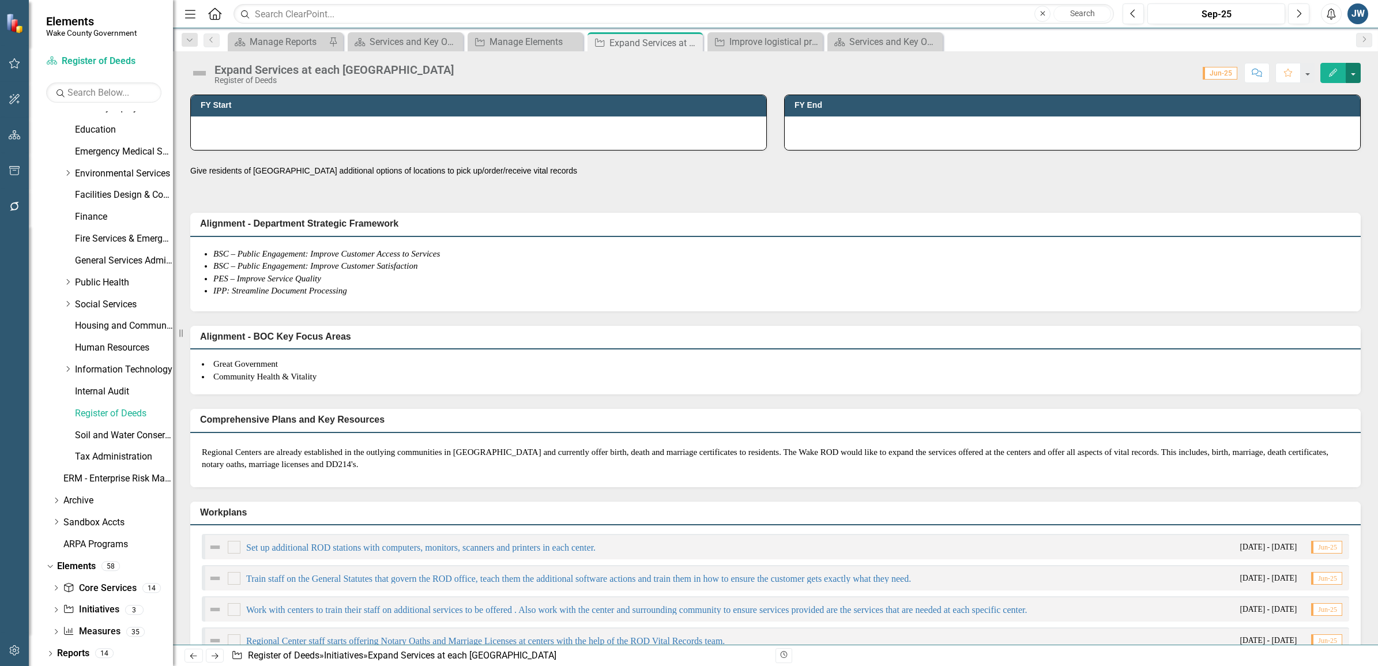
click at [1355, 73] on button "button" at bounding box center [1353, 73] width 15 height 20
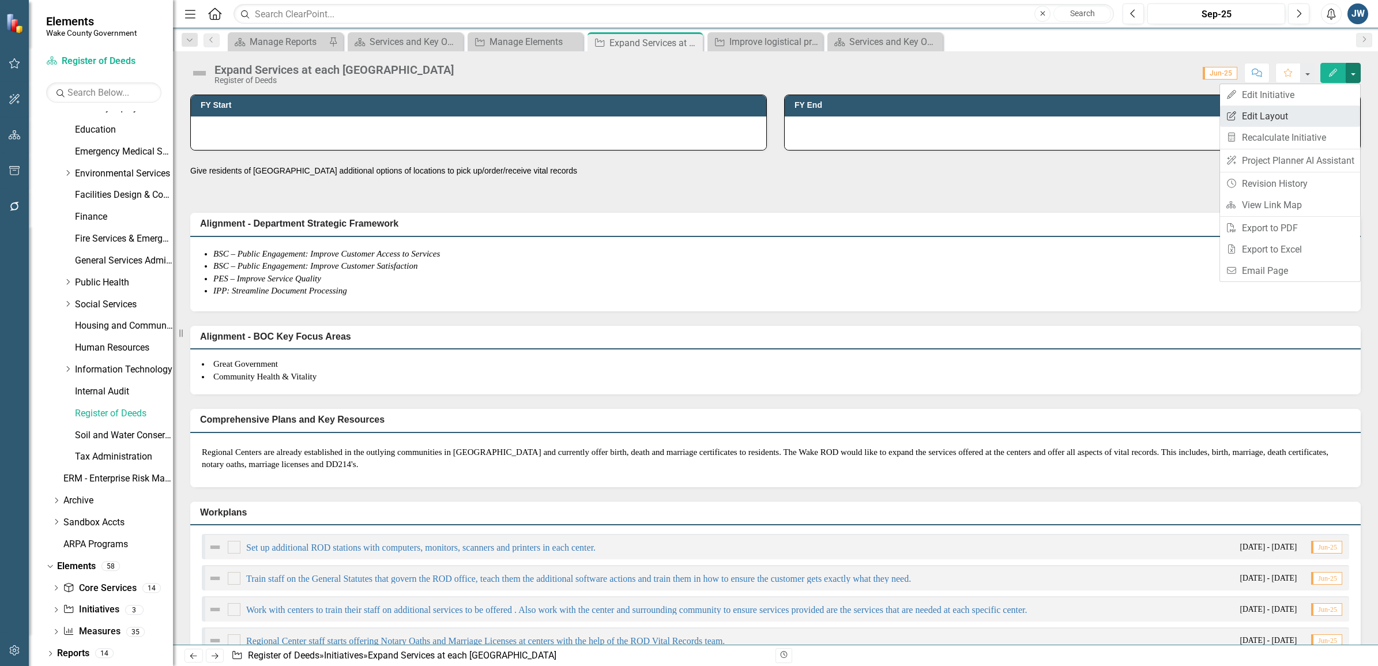
click at [1273, 114] on link "Edit Report Edit Layout" at bounding box center [1290, 116] width 140 height 21
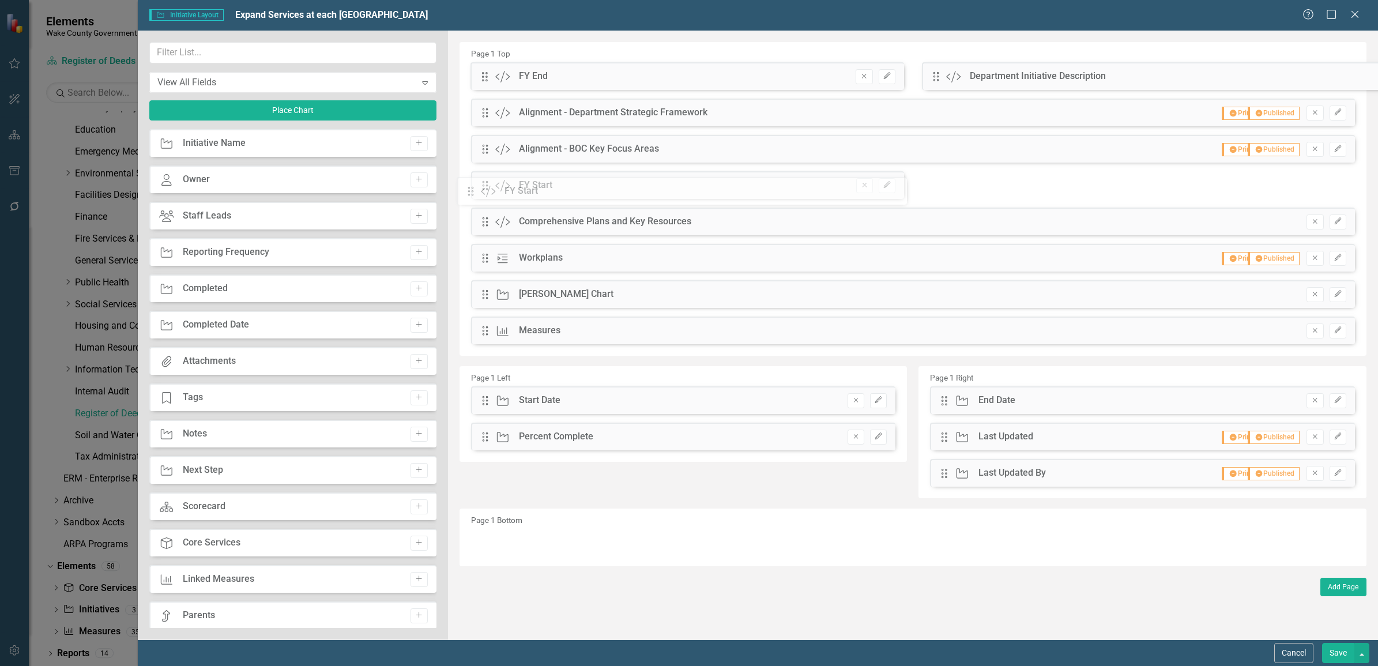
drag, startPoint x: 488, startPoint y: 73, endPoint x: 483, endPoint y: 188, distance: 114.9
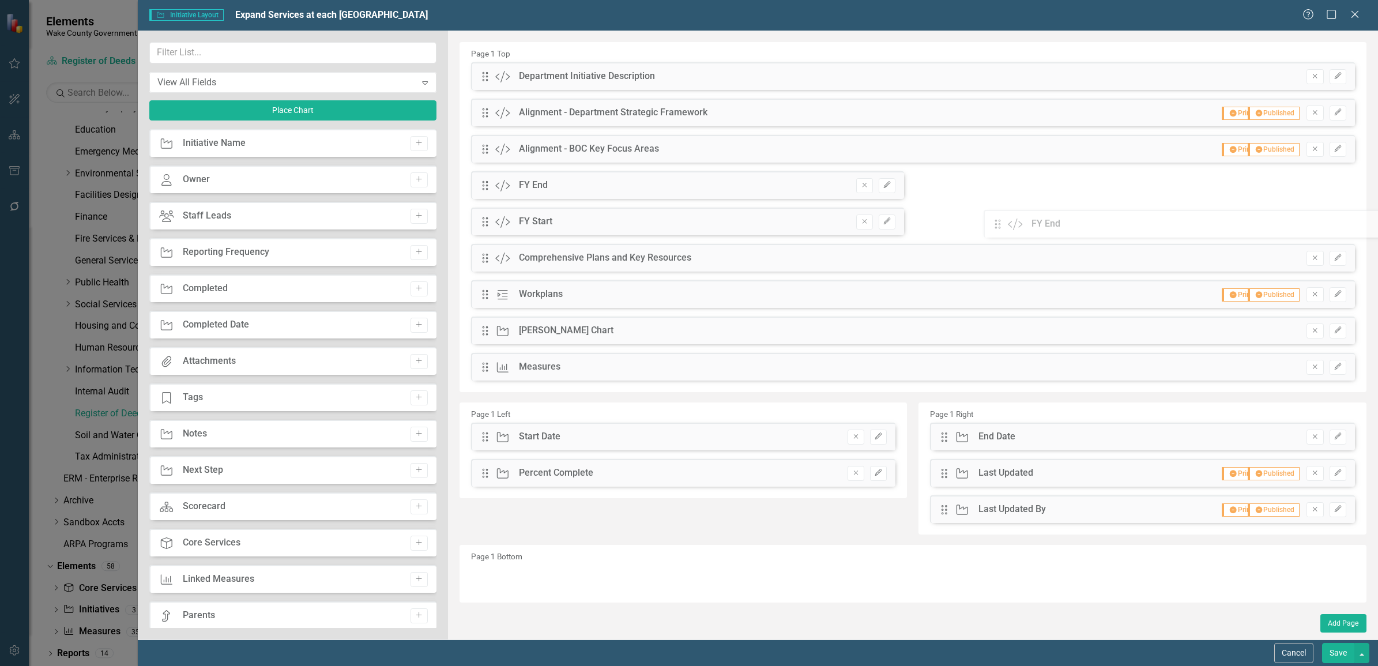
drag, startPoint x: 483, startPoint y: 78, endPoint x: 1004, endPoint y: 225, distance: 541.8
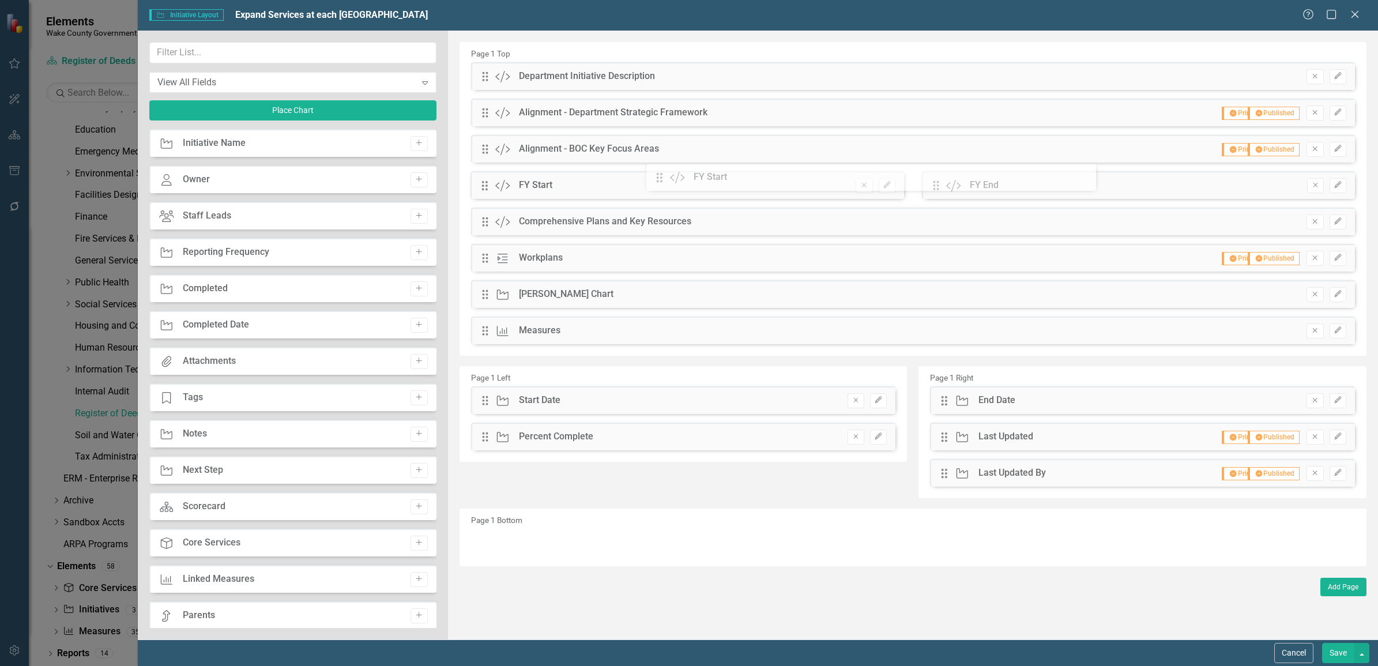
drag, startPoint x: 938, startPoint y: 185, endPoint x: 670, endPoint y: 177, distance: 267.7
click at [670, 177] on div "The fields (or pods) that are available for you to include on the detail page a…" at bounding box center [913, 335] width 930 height 609
click at [1331, 650] on button "Save" at bounding box center [1338, 653] width 32 height 20
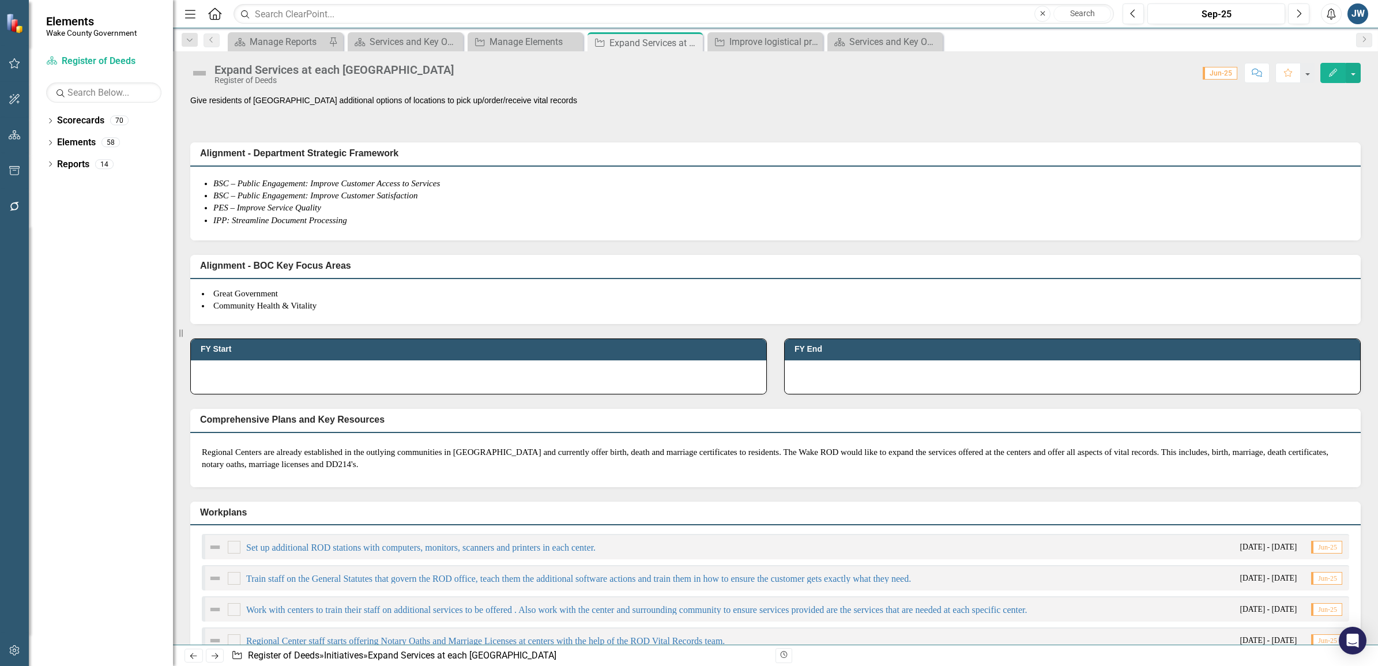
click at [638, 88] on div "Expand Services at each Wake County Regional Center Register of Deeds Score: 0.…" at bounding box center [775, 347] width 1205 height 593
click at [693, 40] on icon "Close" at bounding box center [692, 42] width 12 height 9
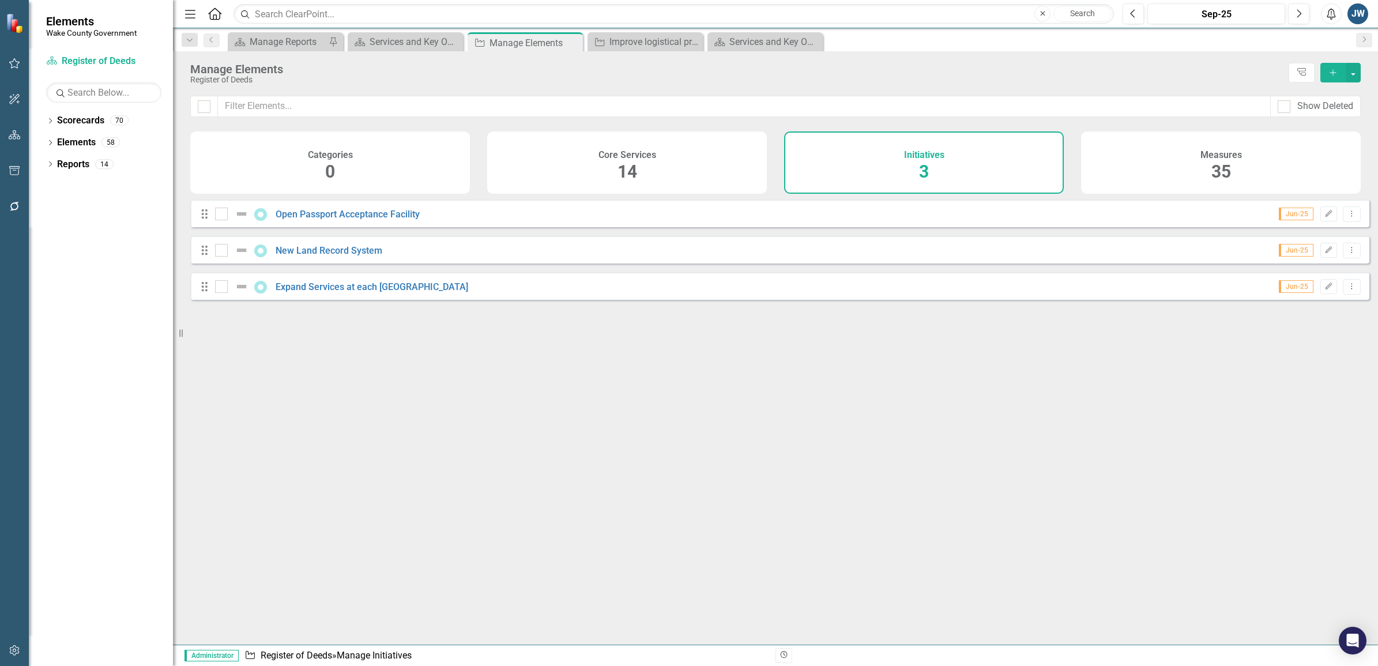
click at [1355, 13] on div "JW" at bounding box center [1358, 13] width 21 height 21
click at [1326, 119] on link "Settings System Setup" at bounding box center [1322, 122] width 91 height 21
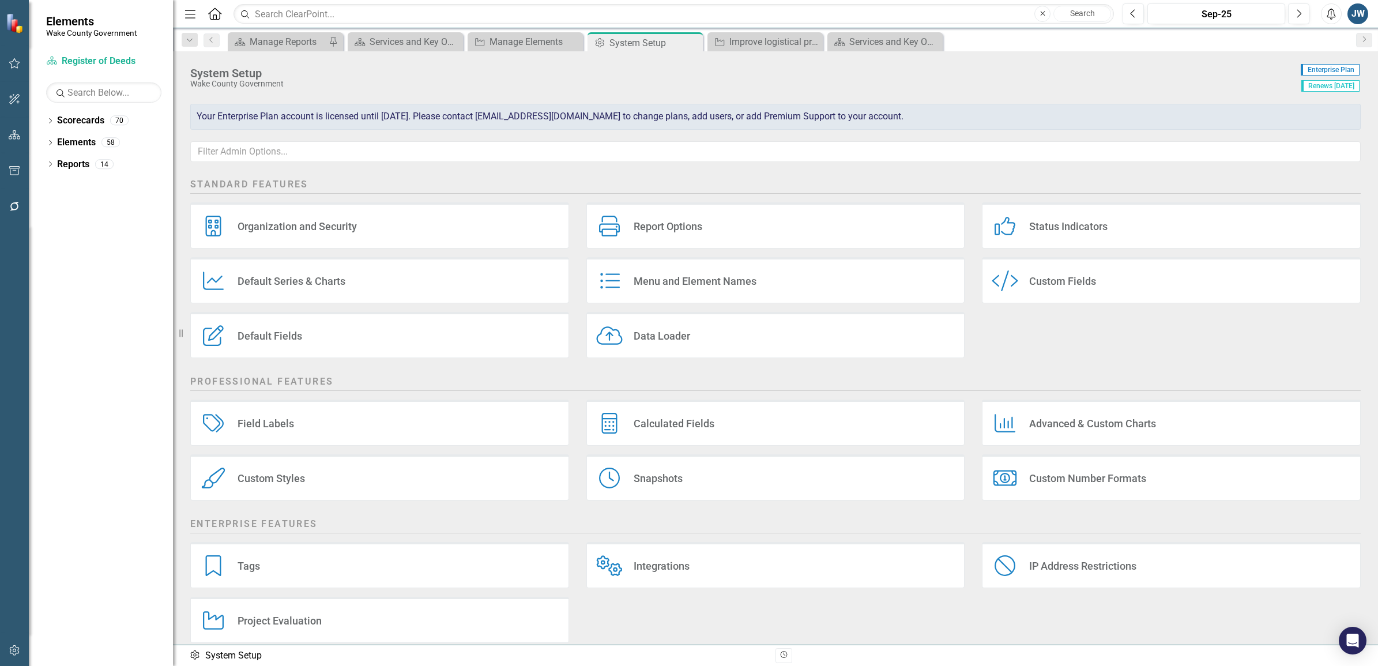
click at [1353, 13] on div "JW" at bounding box center [1358, 13] width 21 height 21
click at [1298, 137] on link "icon.portal Success Portal" at bounding box center [1322, 143] width 91 height 21
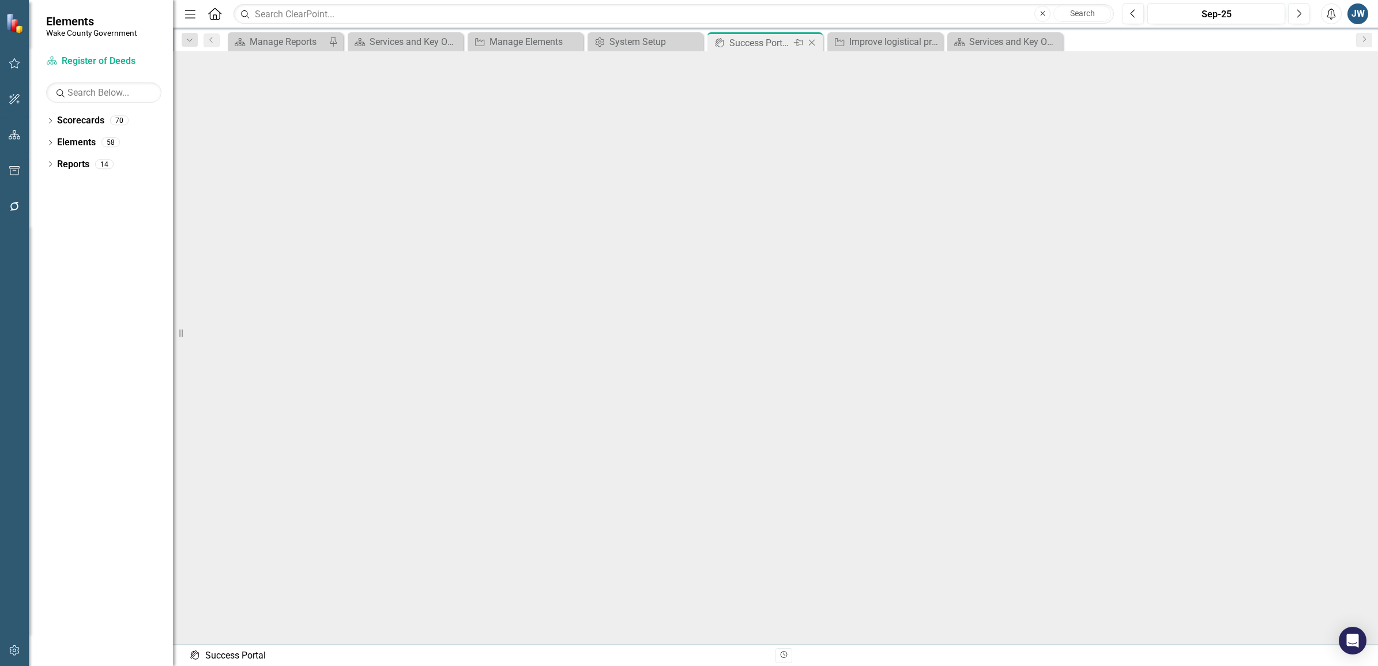
click at [813, 42] on icon "Close" at bounding box center [812, 42] width 12 height 9
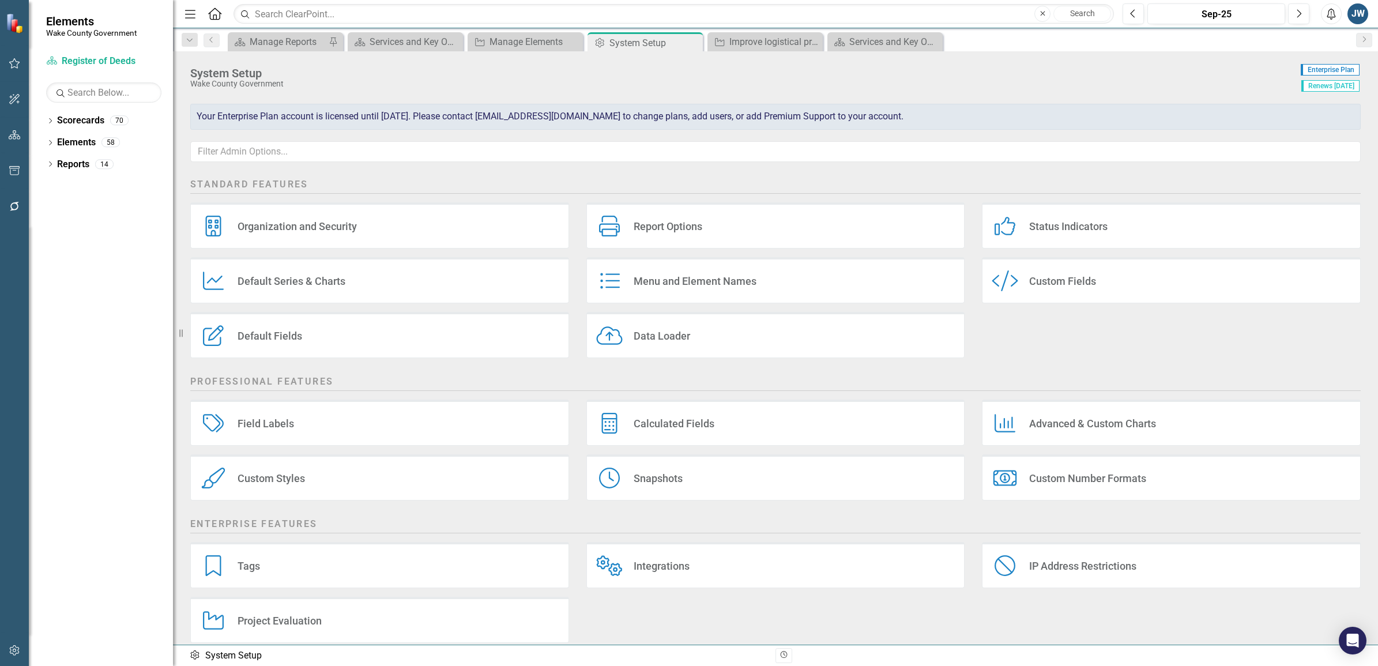
click at [1362, 12] on div "JW" at bounding box center [1358, 13] width 21 height 21
click at [1327, 35] on link "User Edit Profile" at bounding box center [1322, 35] width 91 height 21
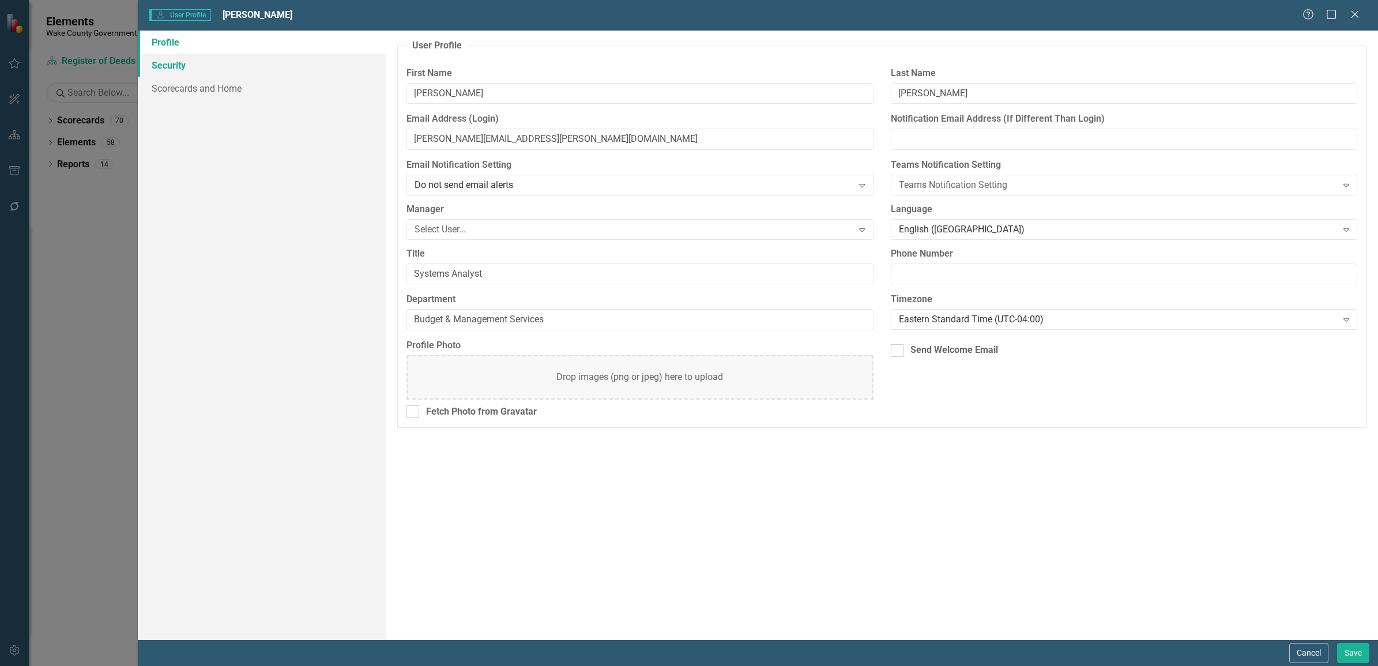
click at [186, 68] on link "Security" at bounding box center [262, 65] width 248 height 23
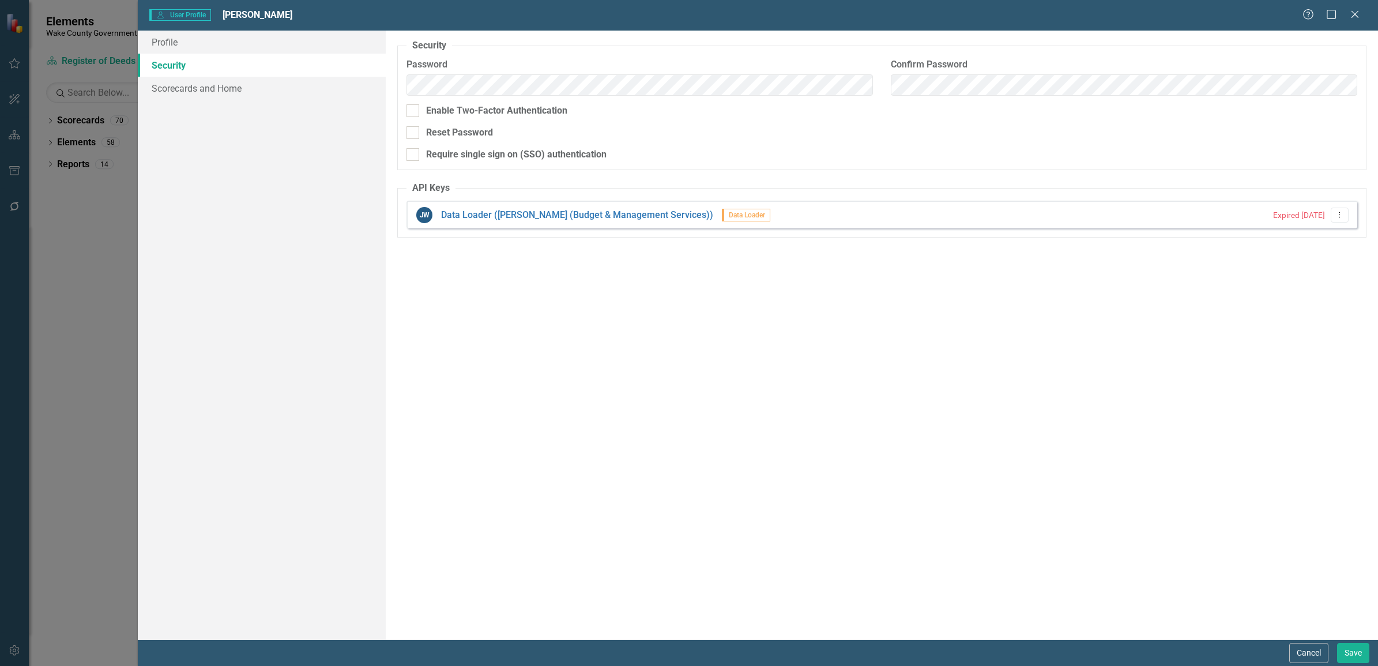
click at [989, 387] on div "Security As an administrator, you can use this page to set the user's password,…" at bounding box center [882, 335] width 992 height 609
click at [549, 212] on link "Data Loader (julie Waddle (Budget & Management Services))" at bounding box center [577, 215] width 272 height 13
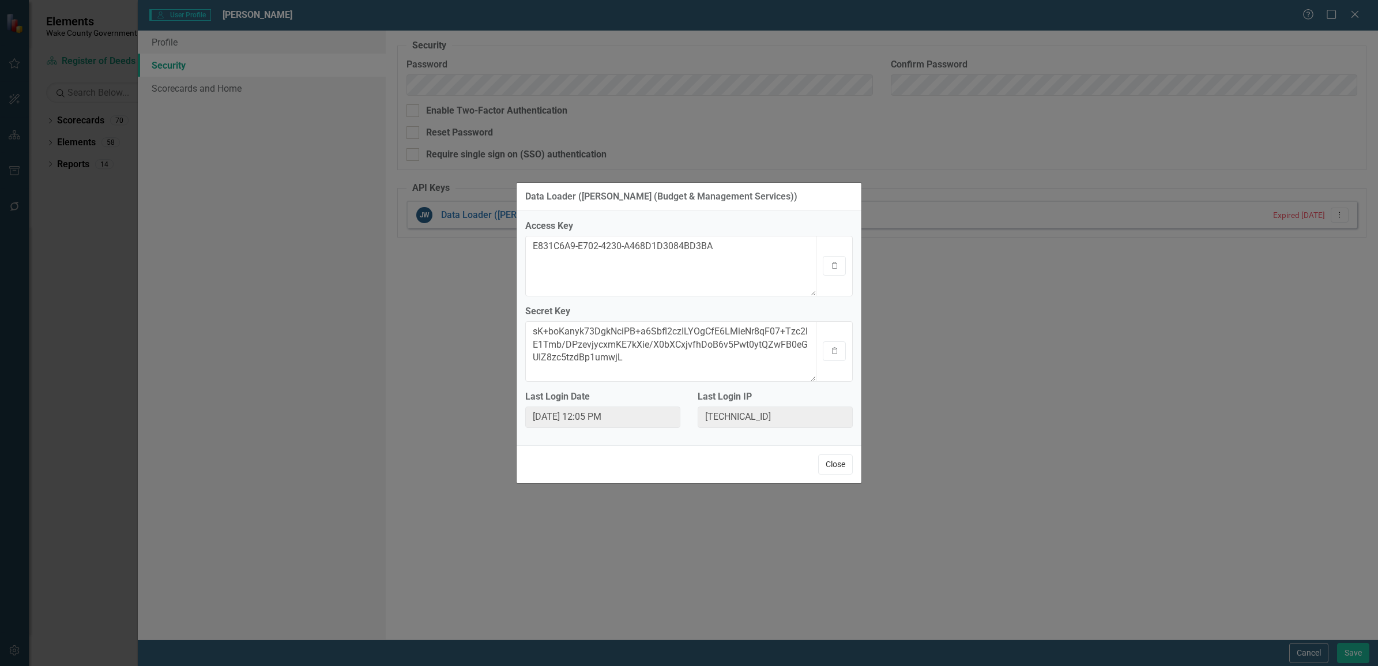
click at [846, 470] on button "Close" at bounding box center [835, 464] width 35 height 20
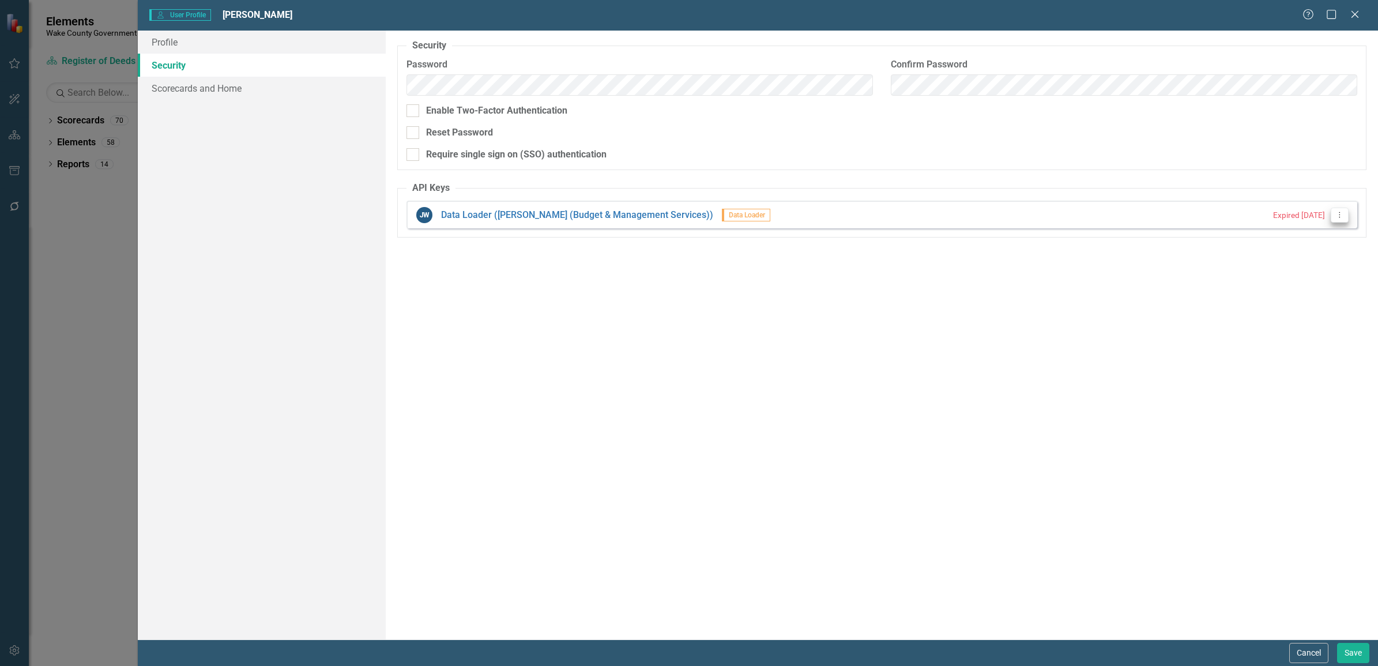
click at [1341, 212] on icon "Dropdown Menu" at bounding box center [1340, 214] width 10 height 7
click at [1302, 235] on link "API Key Edit API Key" at bounding box center [1302, 233] width 91 height 21
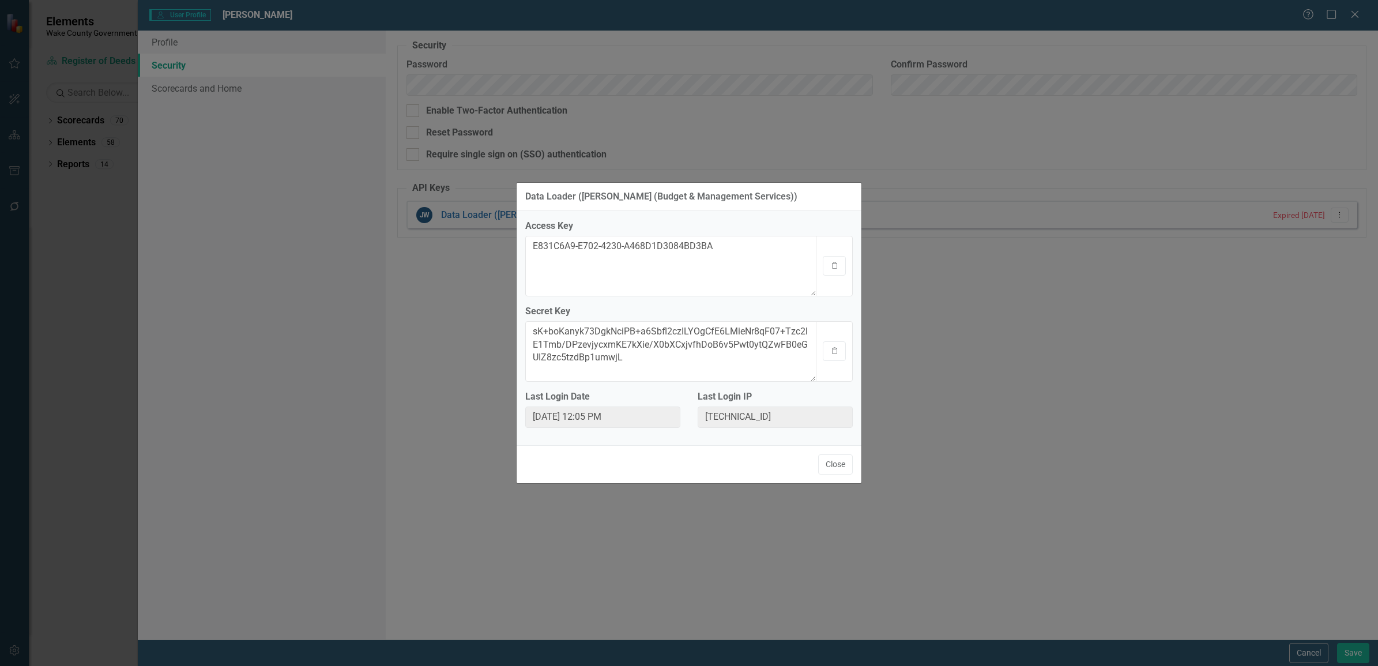
click at [829, 458] on button "Close" at bounding box center [835, 464] width 35 height 20
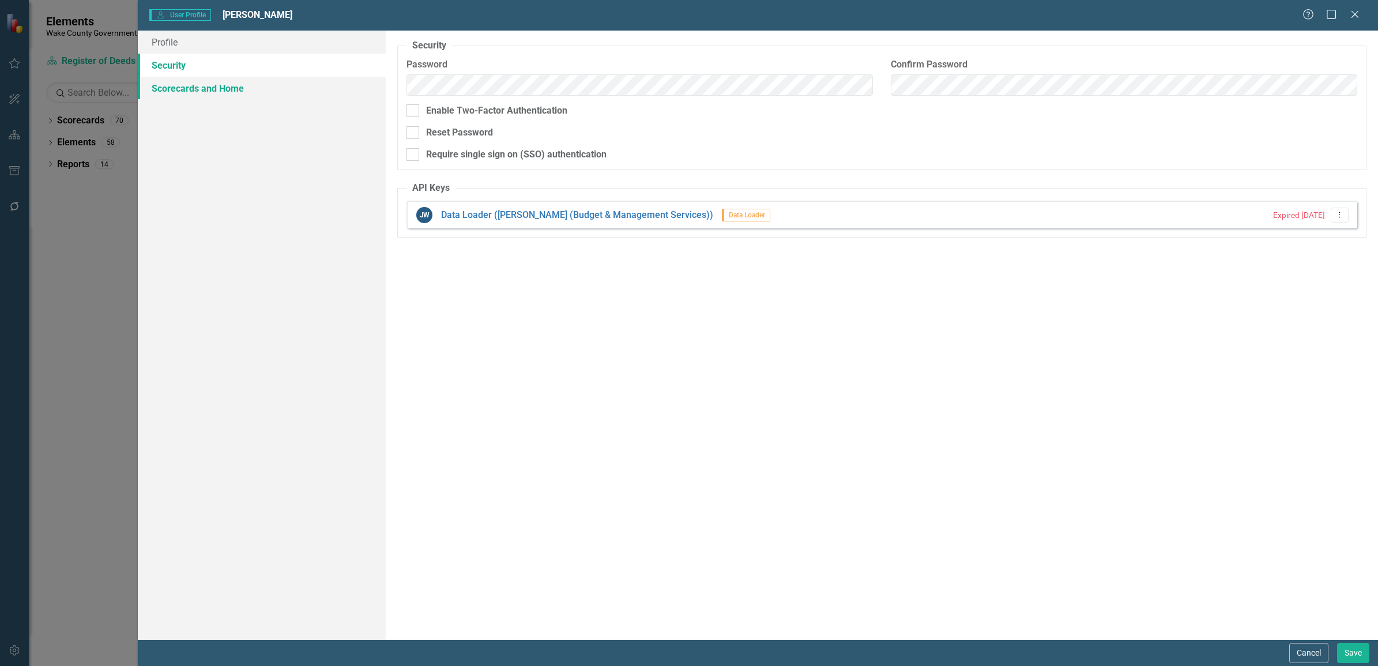
click at [211, 86] on link "Scorecards and Home" at bounding box center [262, 88] width 248 height 23
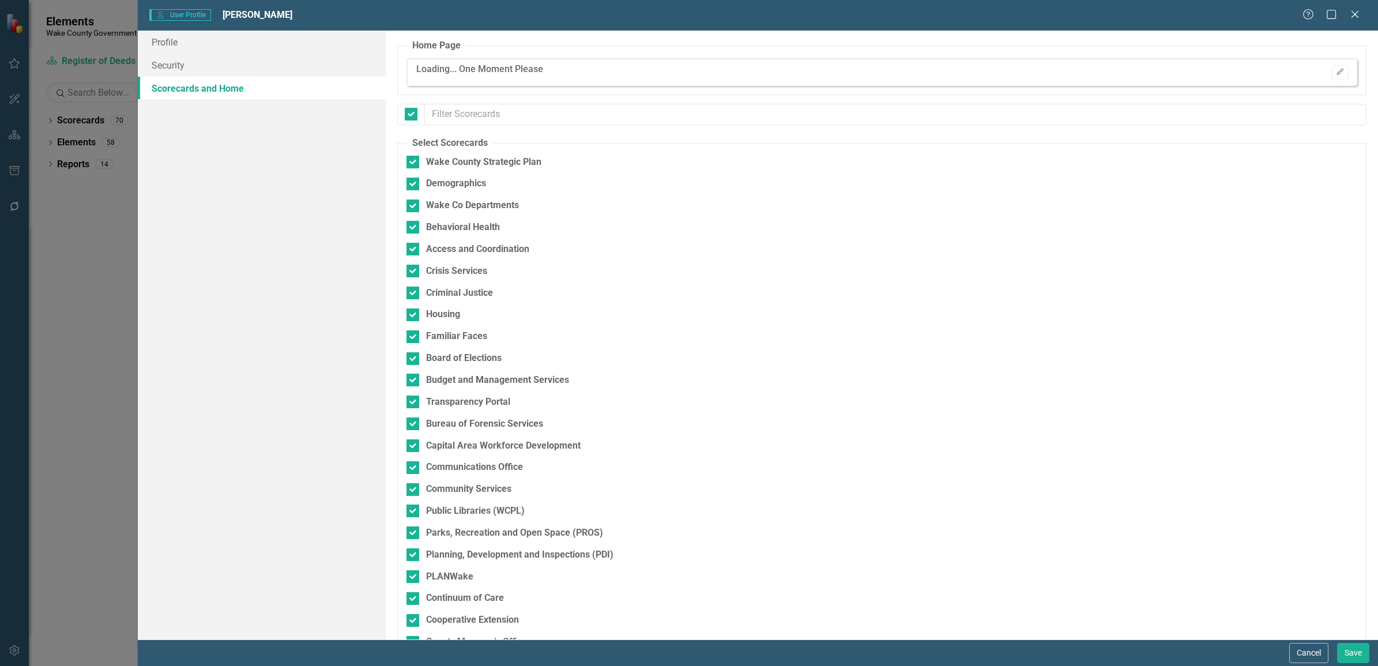
checkbox input "false"
click at [190, 73] on link "Security" at bounding box center [262, 65] width 248 height 23
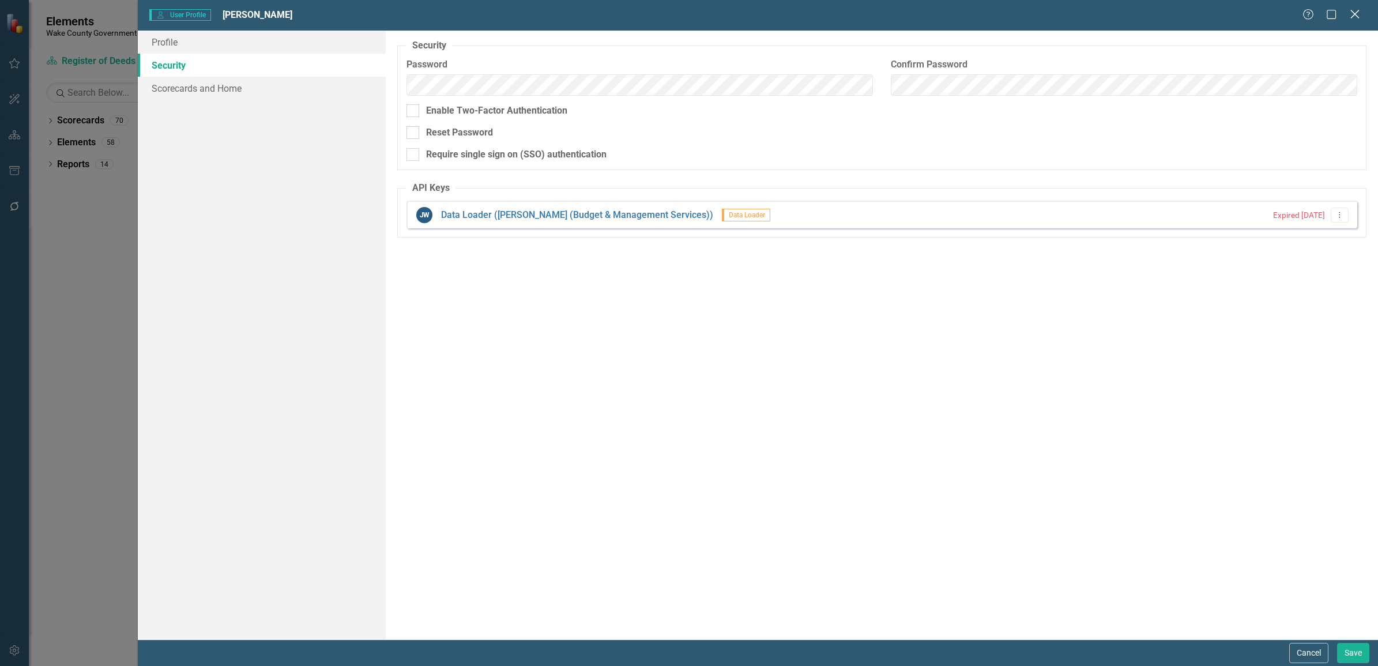
click at [1349, 14] on icon "Close" at bounding box center [1355, 14] width 14 height 11
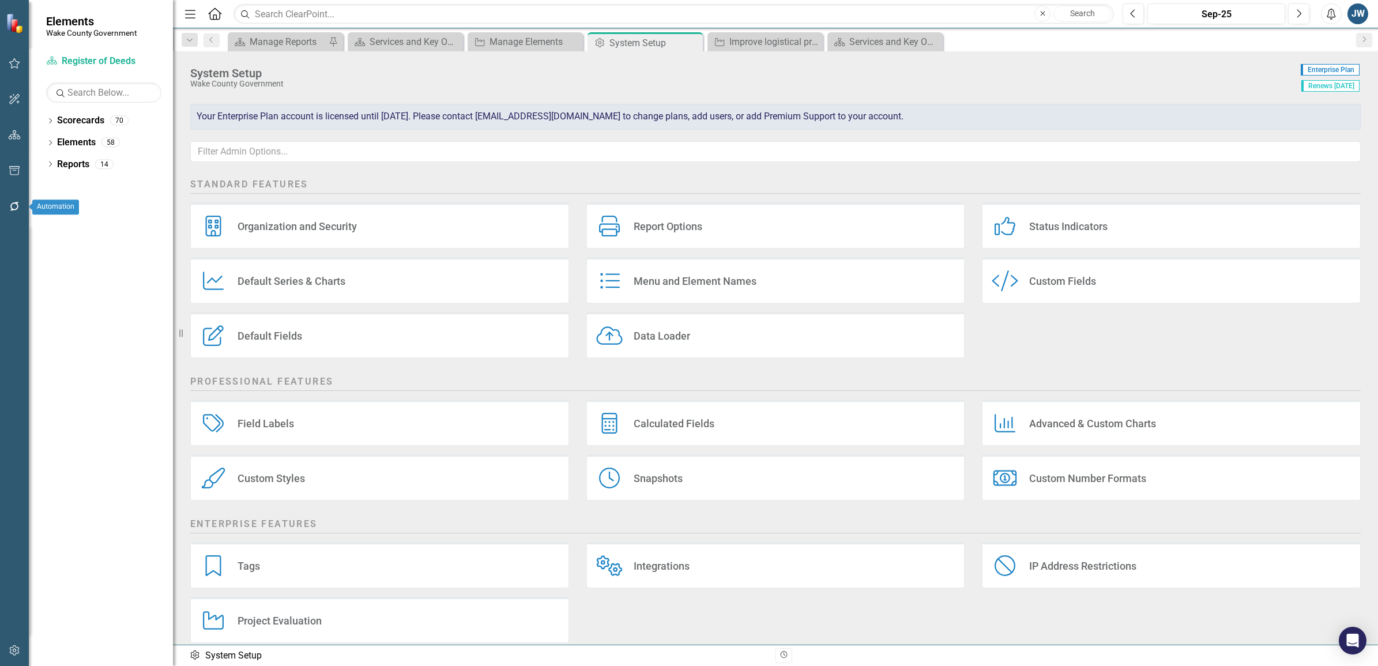
click at [15, 206] on icon "button" at bounding box center [15, 206] width 12 height 9
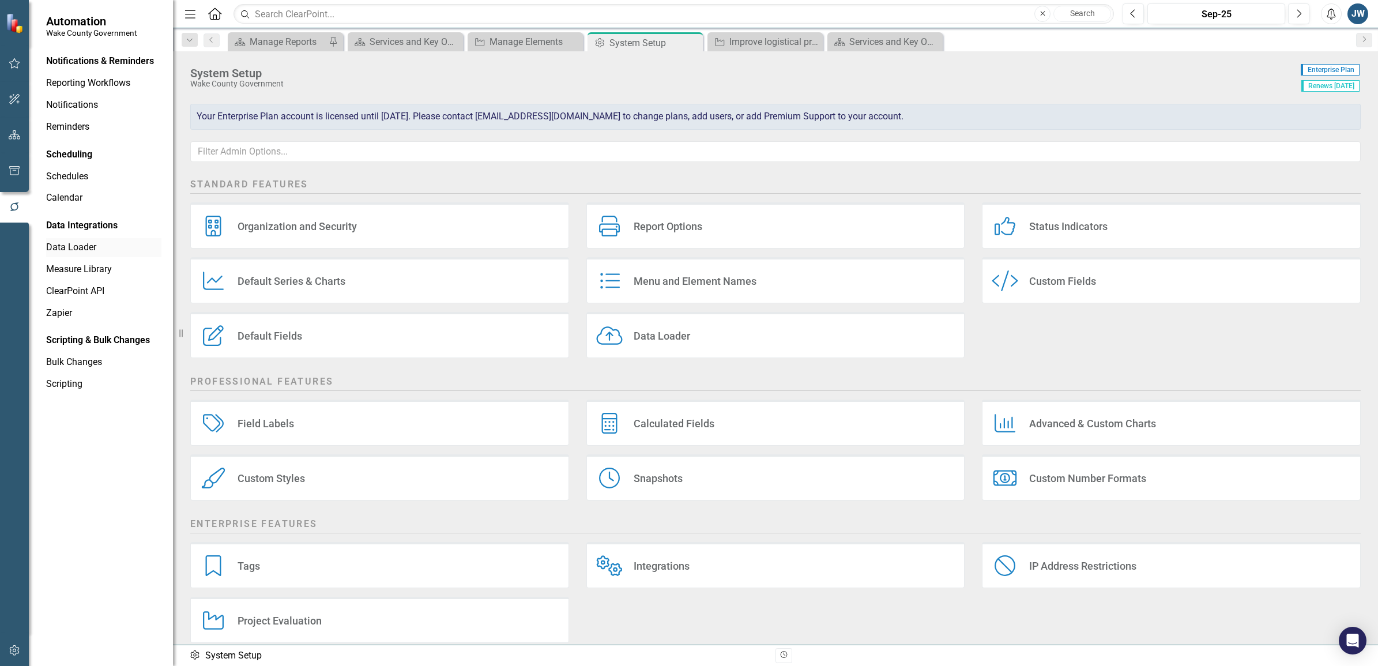
click at [81, 241] on link "Data Loader" at bounding box center [103, 247] width 115 height 13
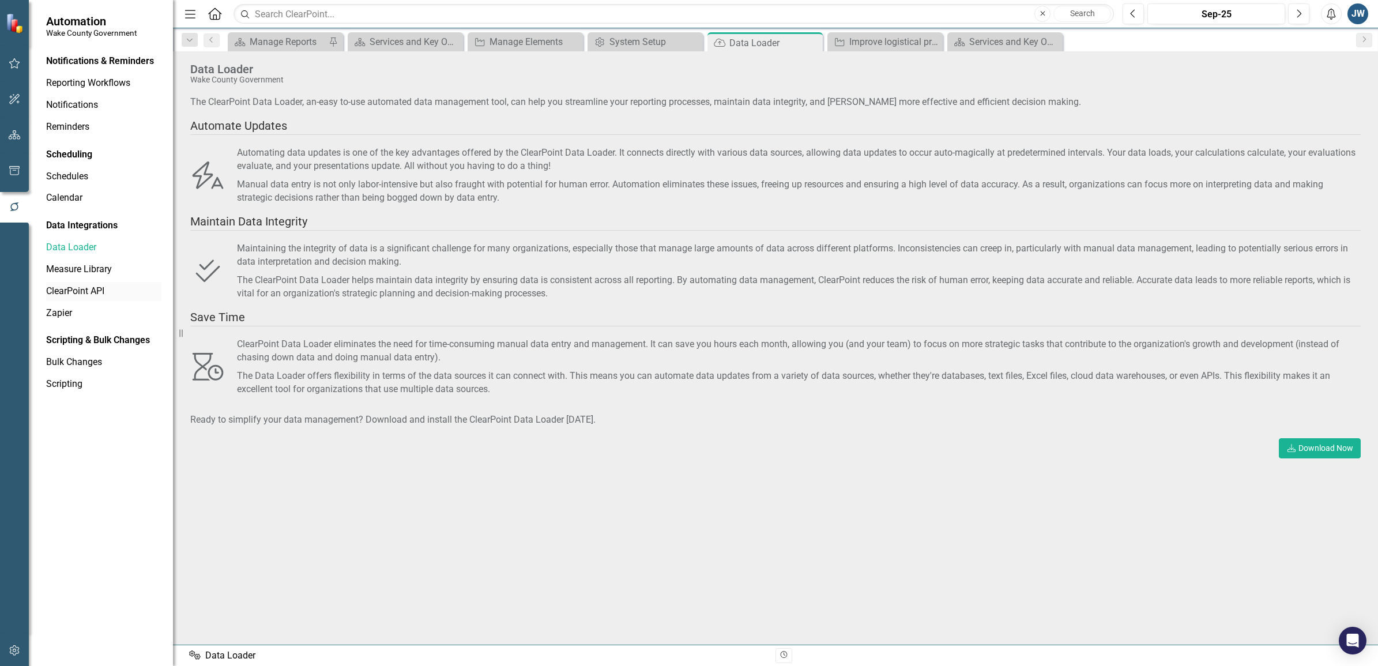
click at [73, 286] on link "ClearPoint API" at bounding box center [103, 291] width 115 height 13
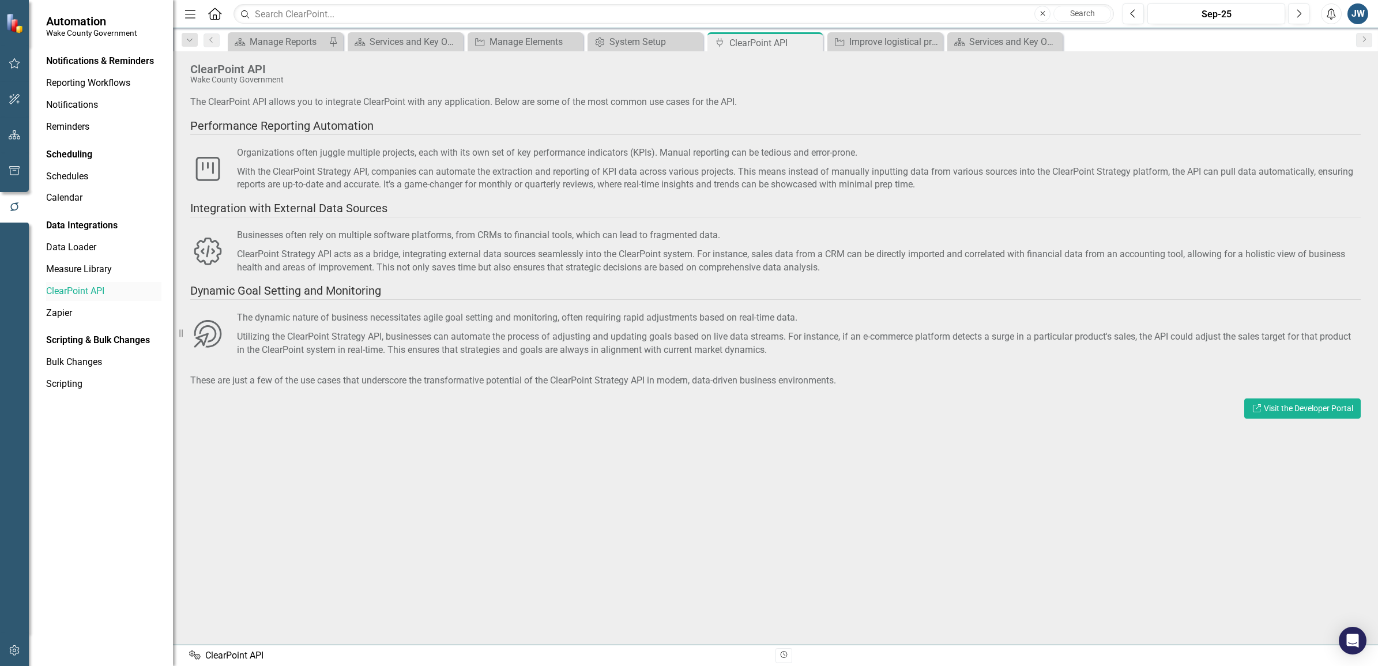
click at [71, 288] on link "ClearPoint API" at bounding box center [103, 291] width 115 height 13
click at [57, 307] on link "Zapier" at bounding box center [103, 313] width 115 height 13
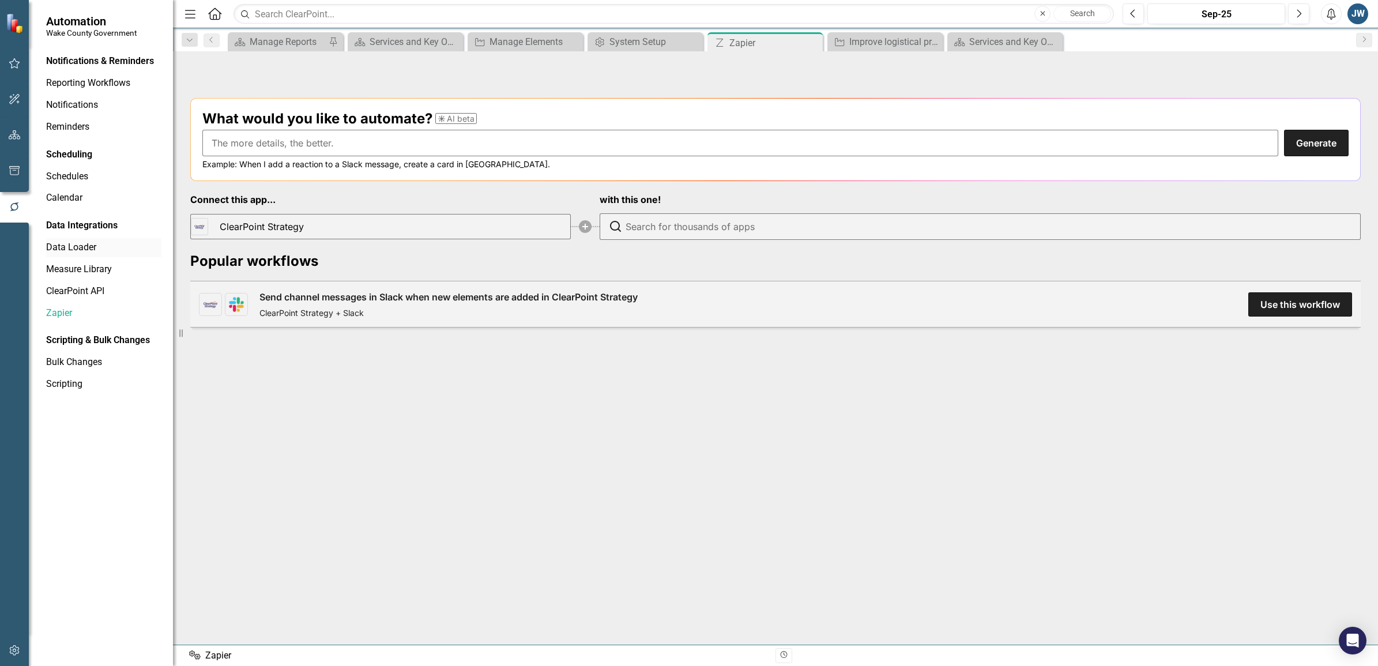
click at [71, 247] on link "Data Loader" at bounding box center [103, 247] width 115 height 13
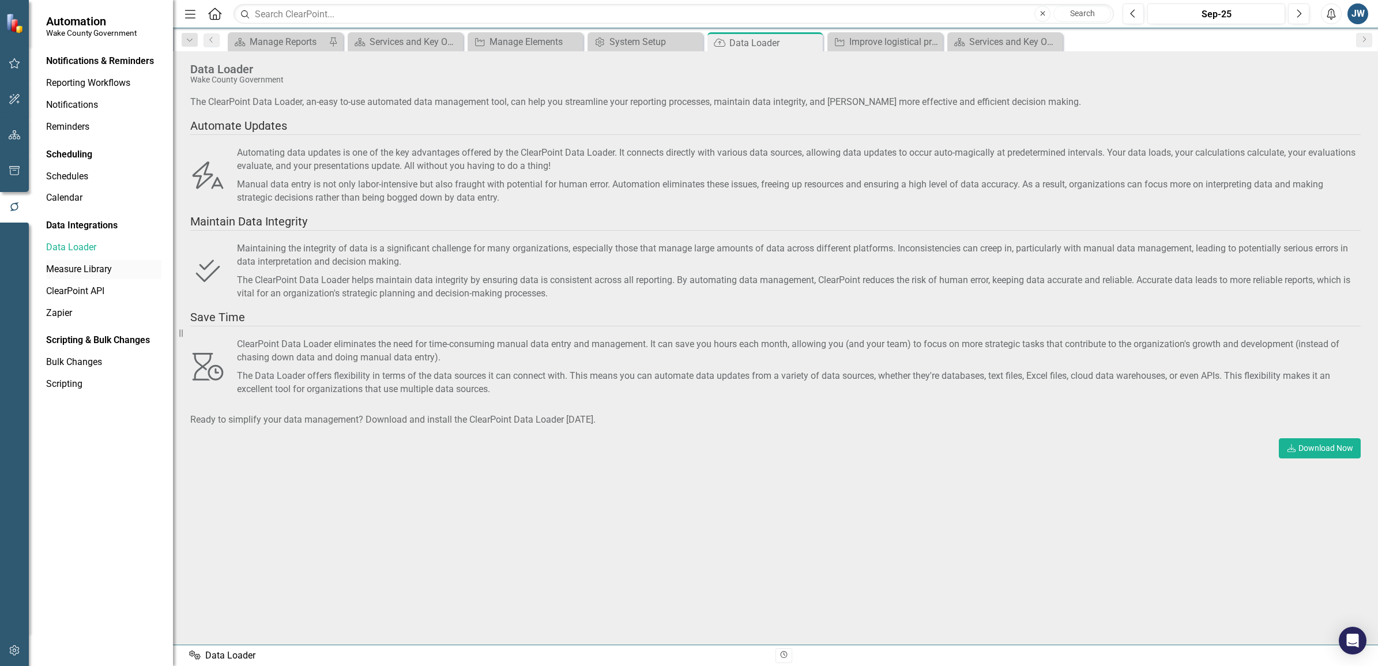
click at [70, 266] on link "Measure Library" at bounding box center [103, 269] width 115 height 13
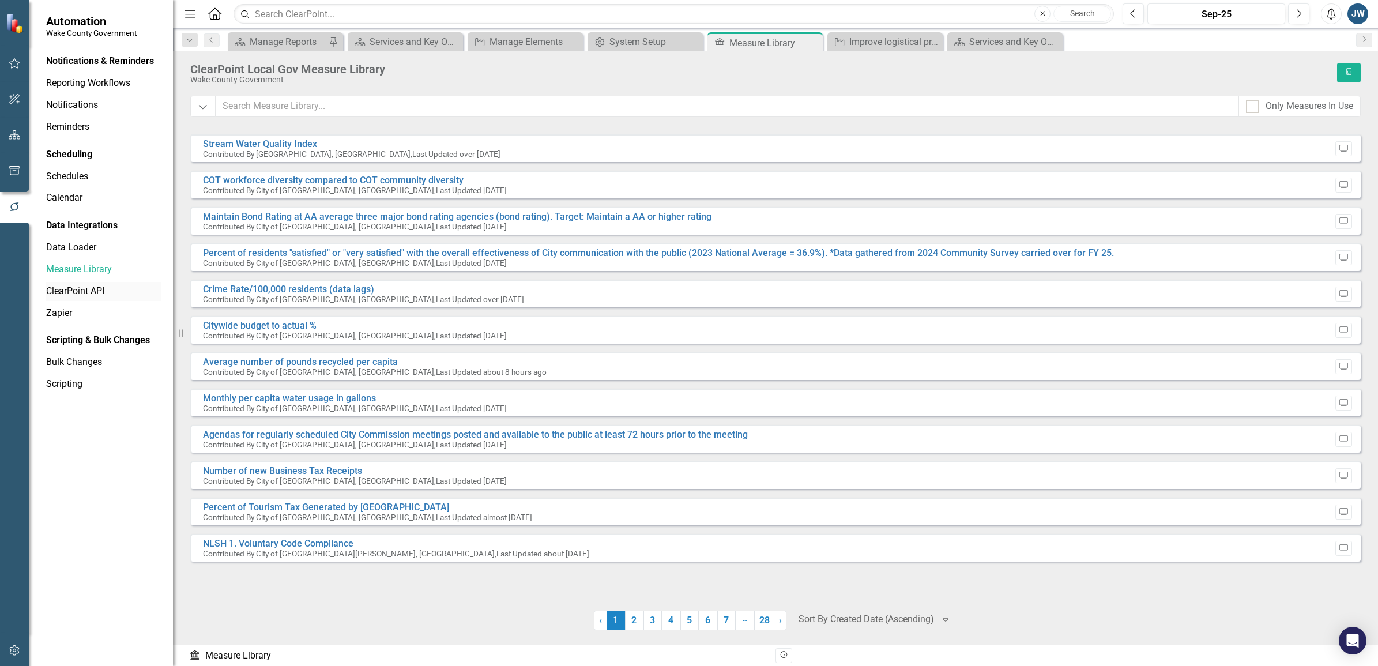
click at [70, 286] on link "ClearPoint API" at bounding box center [103, 291] width 115 height 13
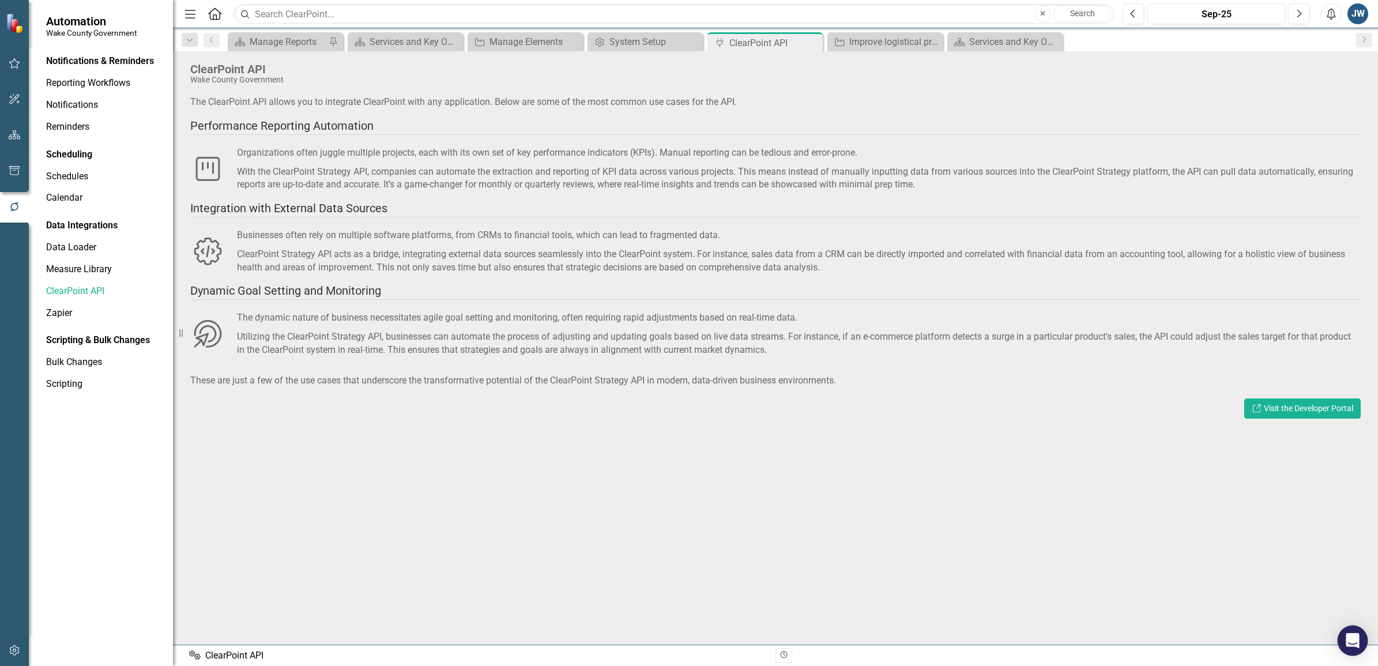
click at [1351, 635] on icon "Open Intercom Messenger" at bounding box center [1352, 640] width 13 height 15
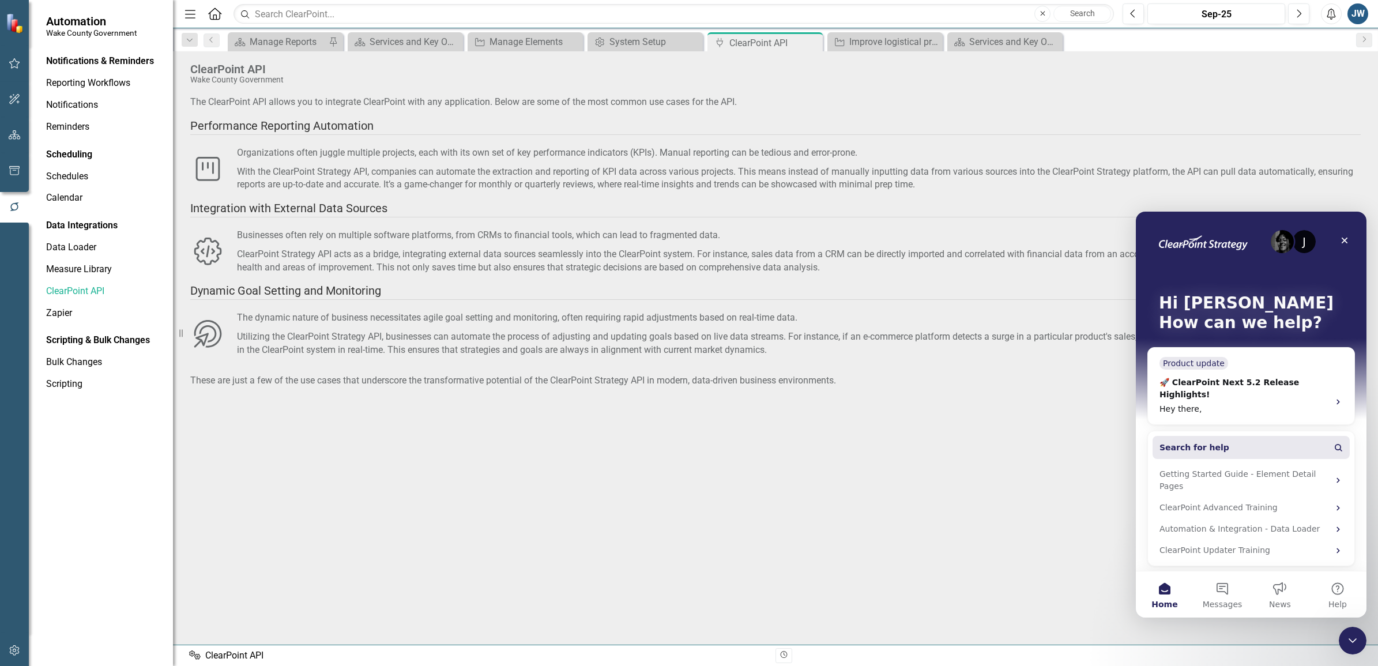
click at [1188, 436] on button "Search for help" at bounding box center [1251, 447] width 197 height 23
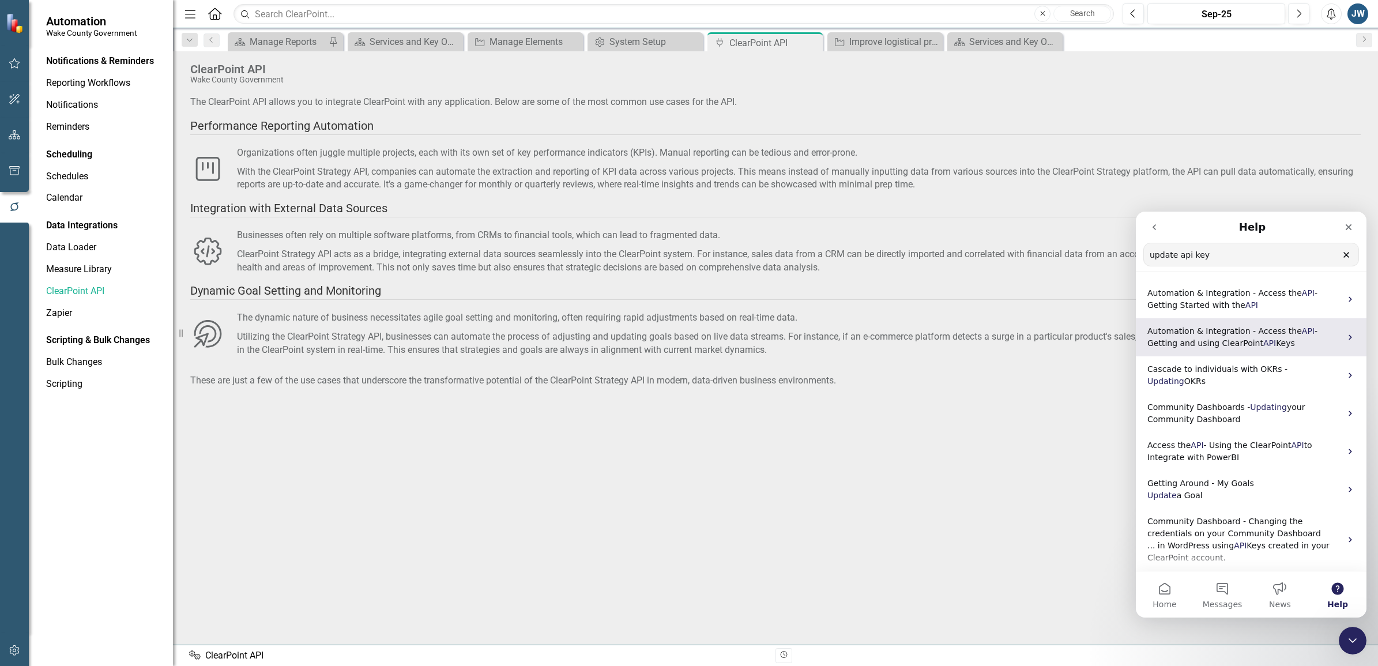
type input "update api key"
click at [1172, 333] on span "Automation & Integration - Access the" at bounding box center [1224, 330] width 155 height 9
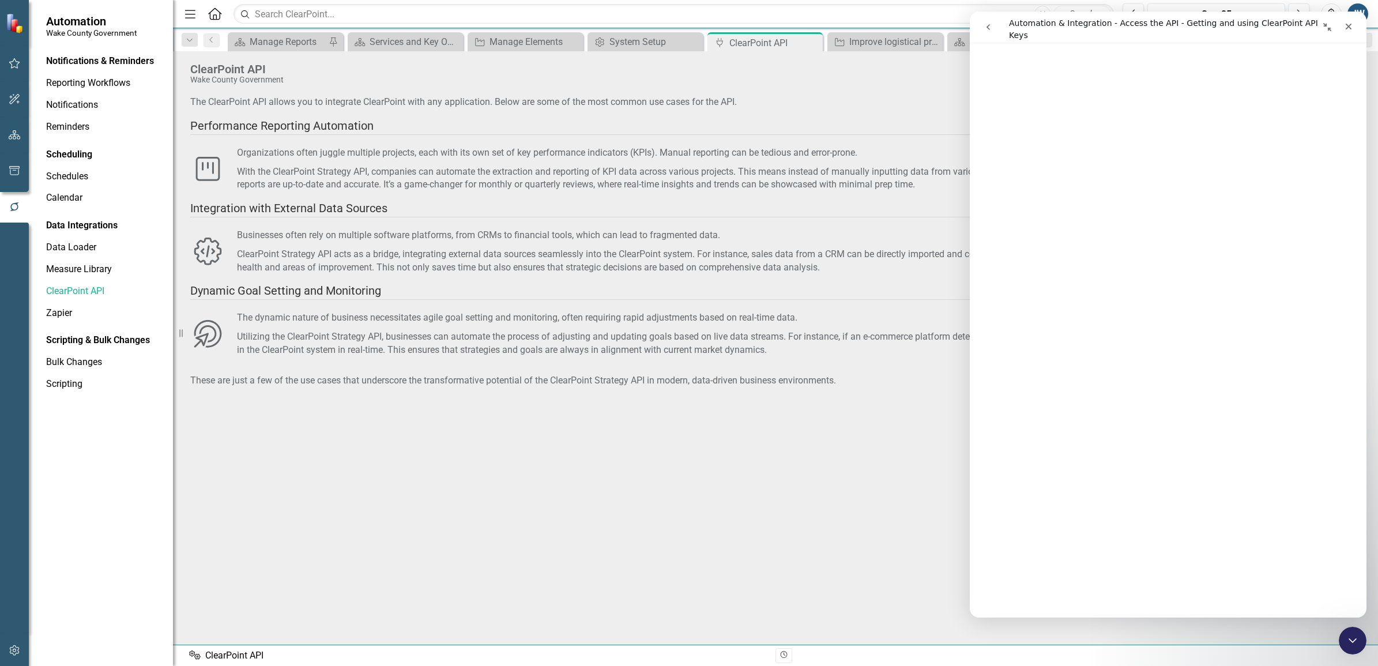
scroll to position [1586, 0]
click at [14, 652] on icon "button" at bounding box center [15, 650] width 12 height 9
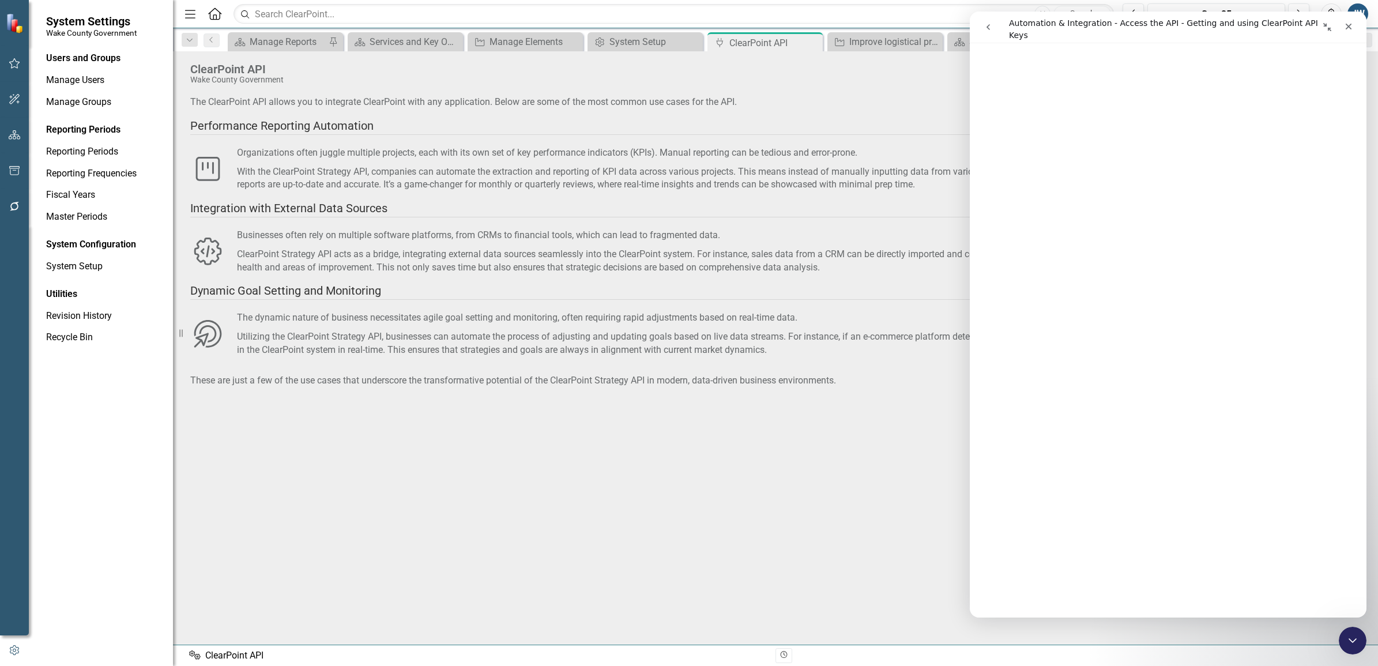
scroll to position [360, 0]
click at [85, 264] on link "System Setup" at bounding box center [103, 266] width 115 height 13
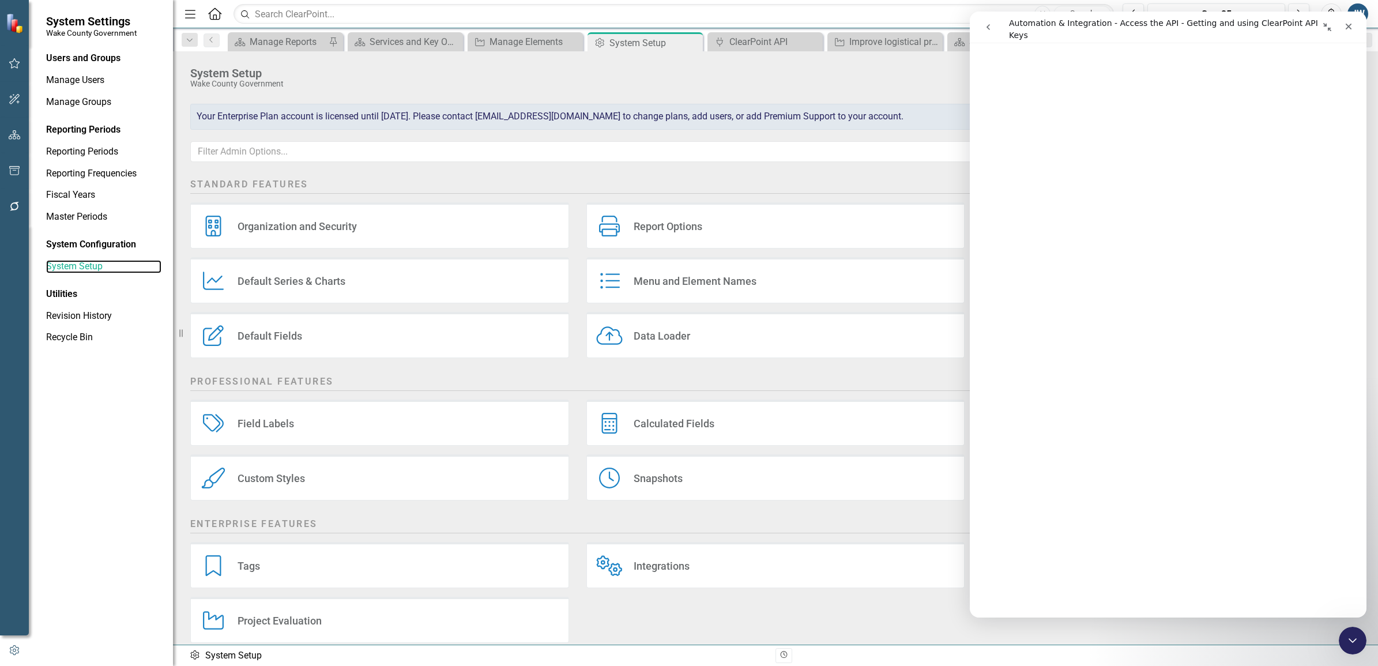
scroll to position [16, 0]
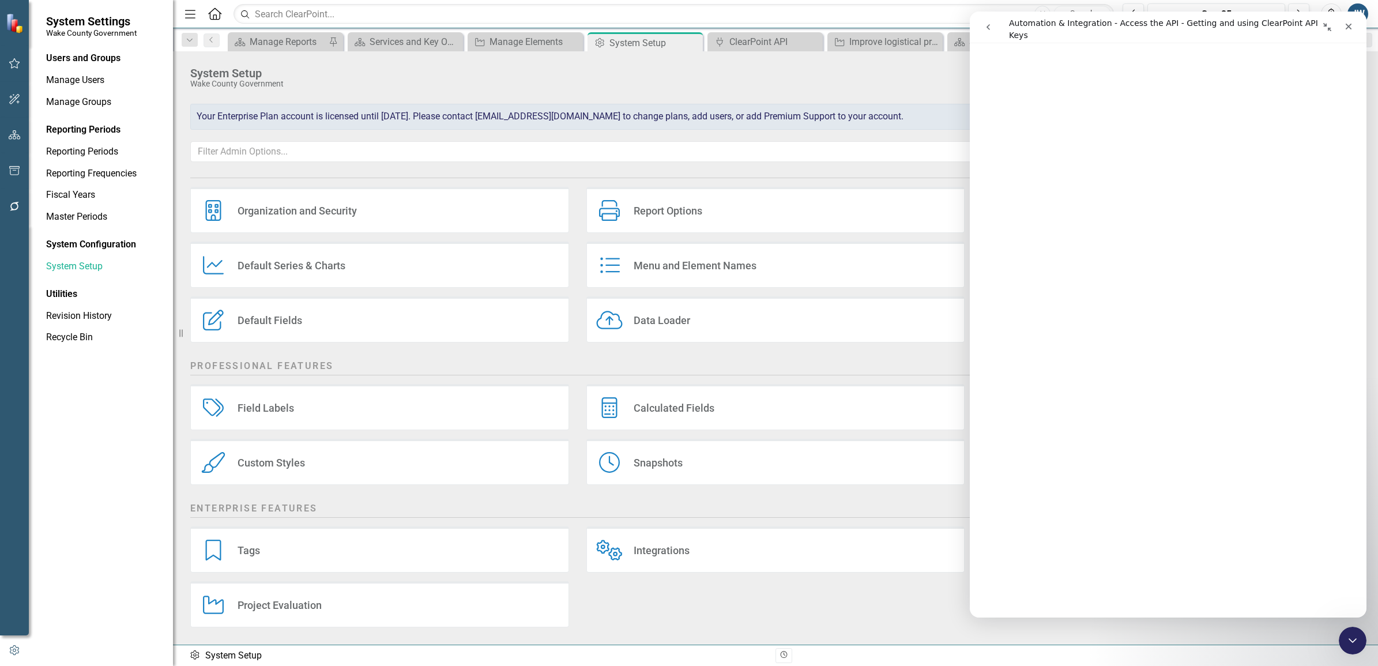
click at [682, 548] on div "Integrations" at bounding box center [662, 550] width 56 height 13
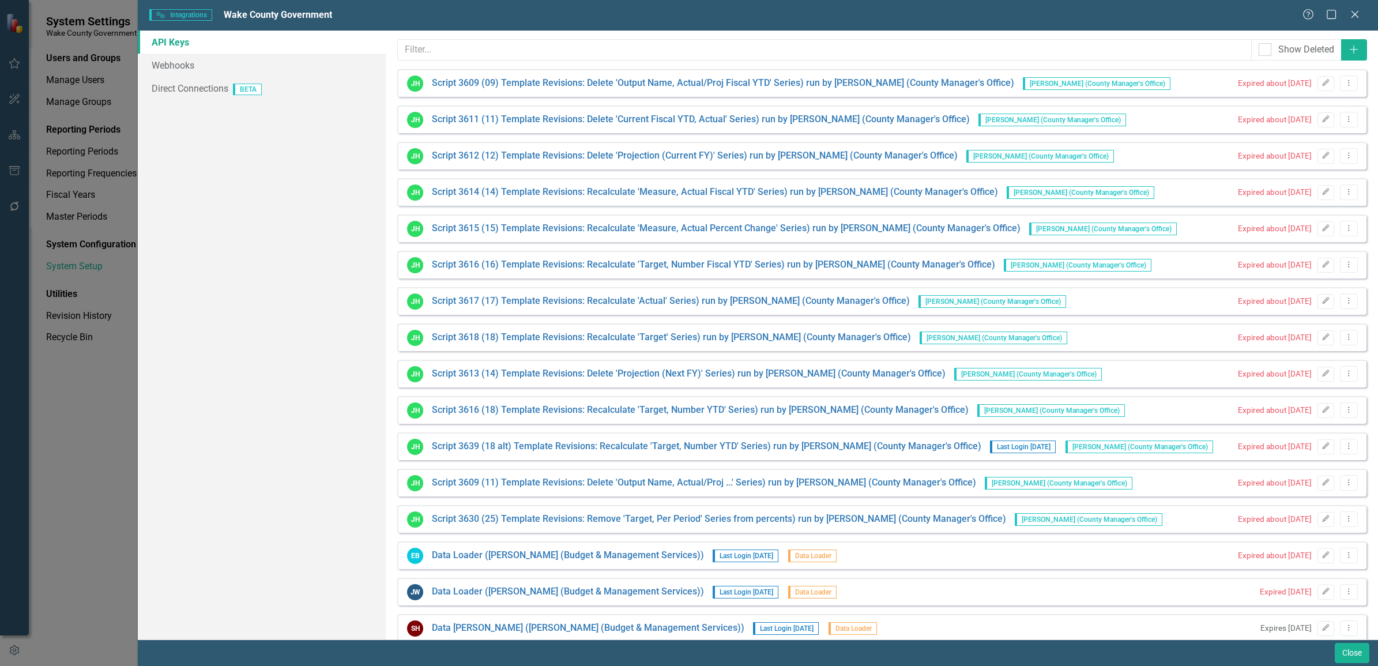
click at [182, 41] on link "API Keys" at bounding box center [262, 42] width 248 height 23
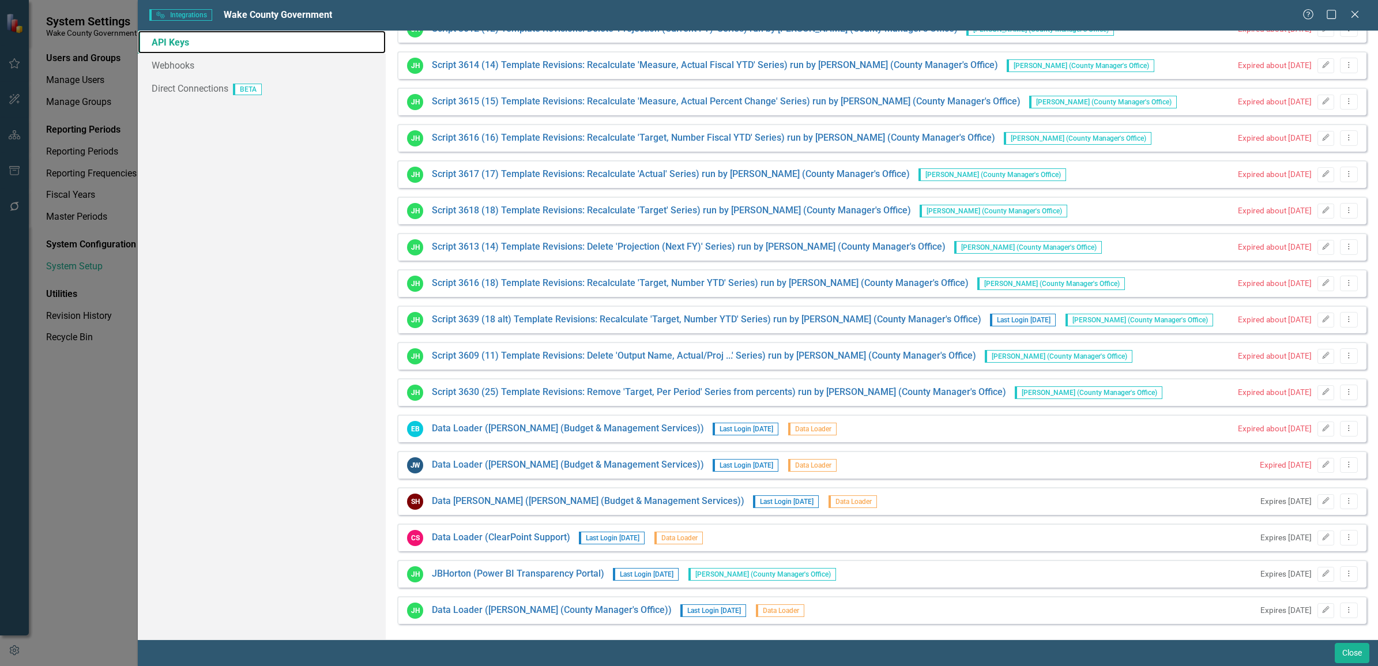
scroll to position [128, 0]
click at [1344, 460] on icon "Dropdown Menu" at bounding box center [1349, 463] width 10 height 7
click at [1323, 463] on icon "button" at bounding box center [1326, 463] width 7 height 7
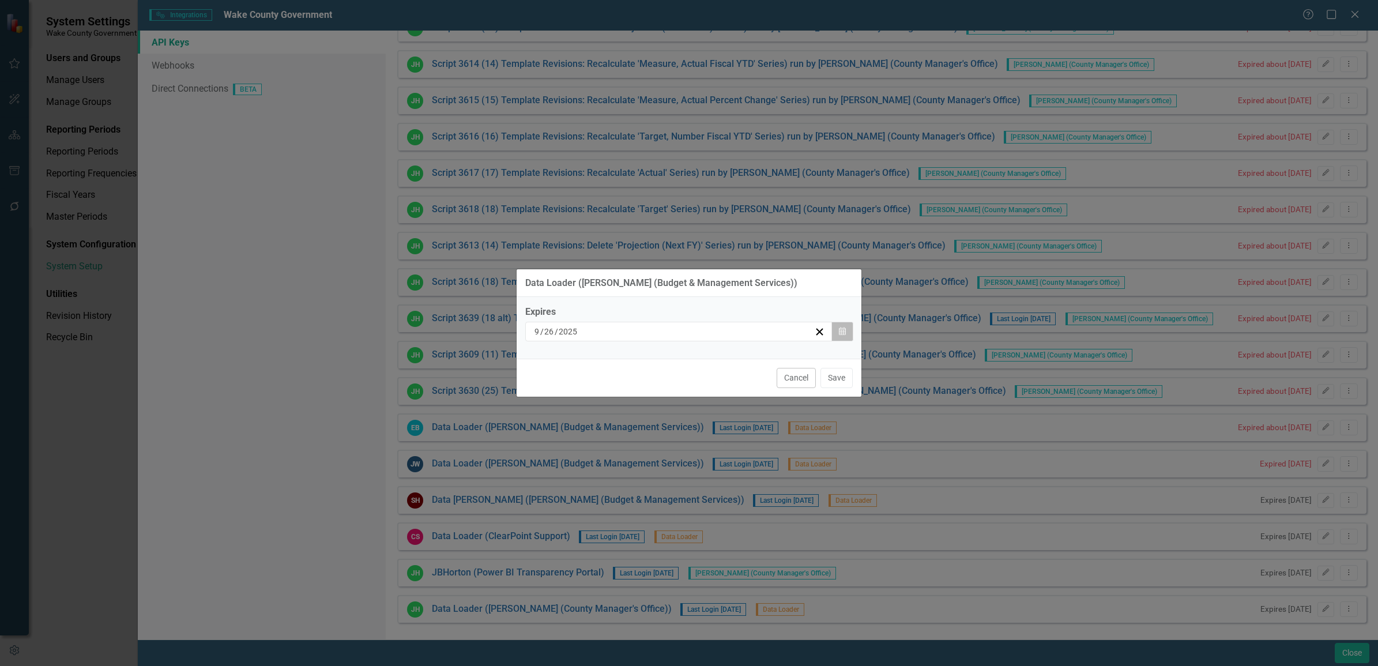
click at [843, 333] on icon "button" at bounding box center [842, 331] width 7 height 8
click at [627, 327] on div "9 / 26 / 2025" at bounding box center [673, 332] width 281 height 12
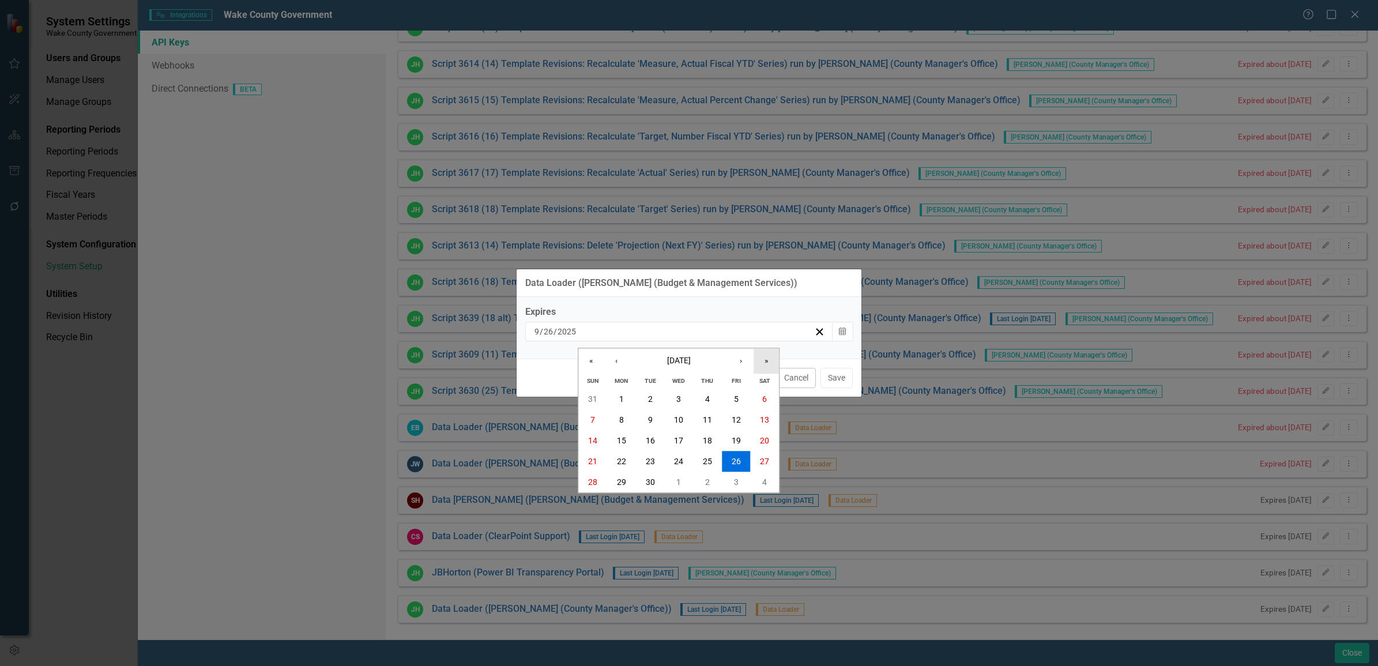
click at [770, 361] on button "»" at bounding box center [766, 360] width 25 height 25
click at [739, 479] on abbr "29" at bounding box center [736, 481] width 9 height 9
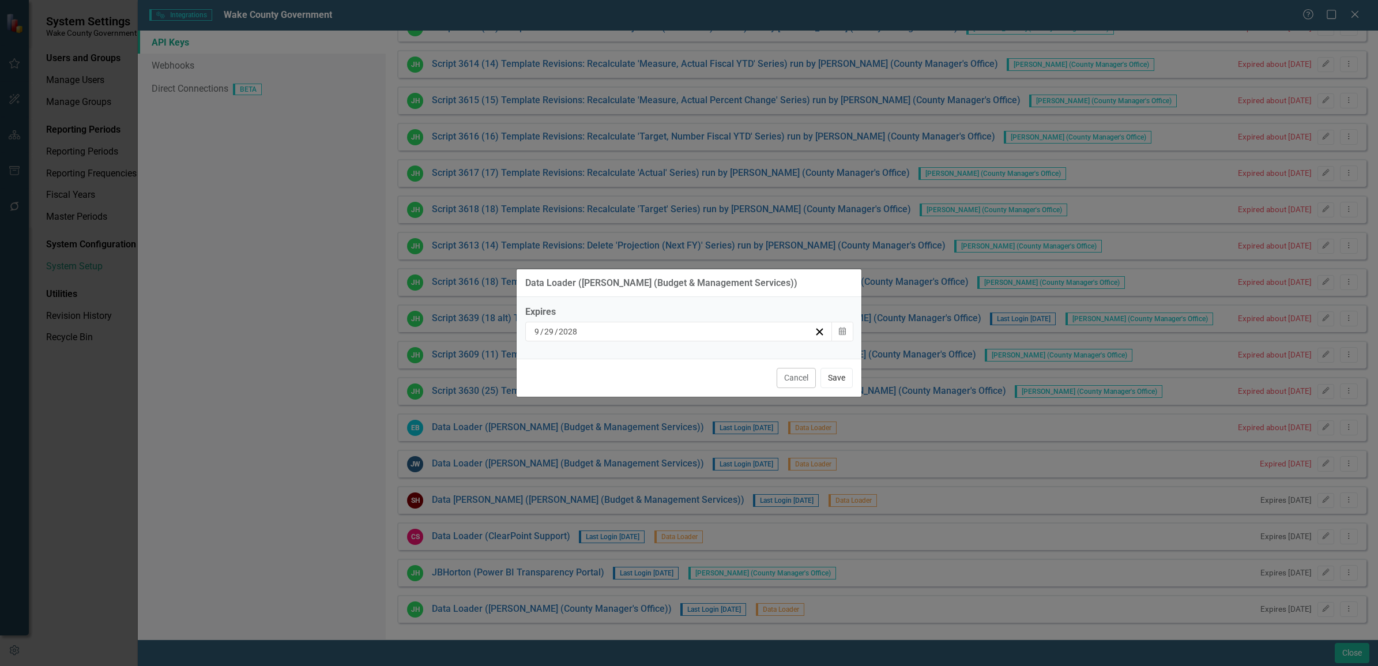
click at [835, 375] on button "Save" at bounding box center [837, 378] width 32 height 20
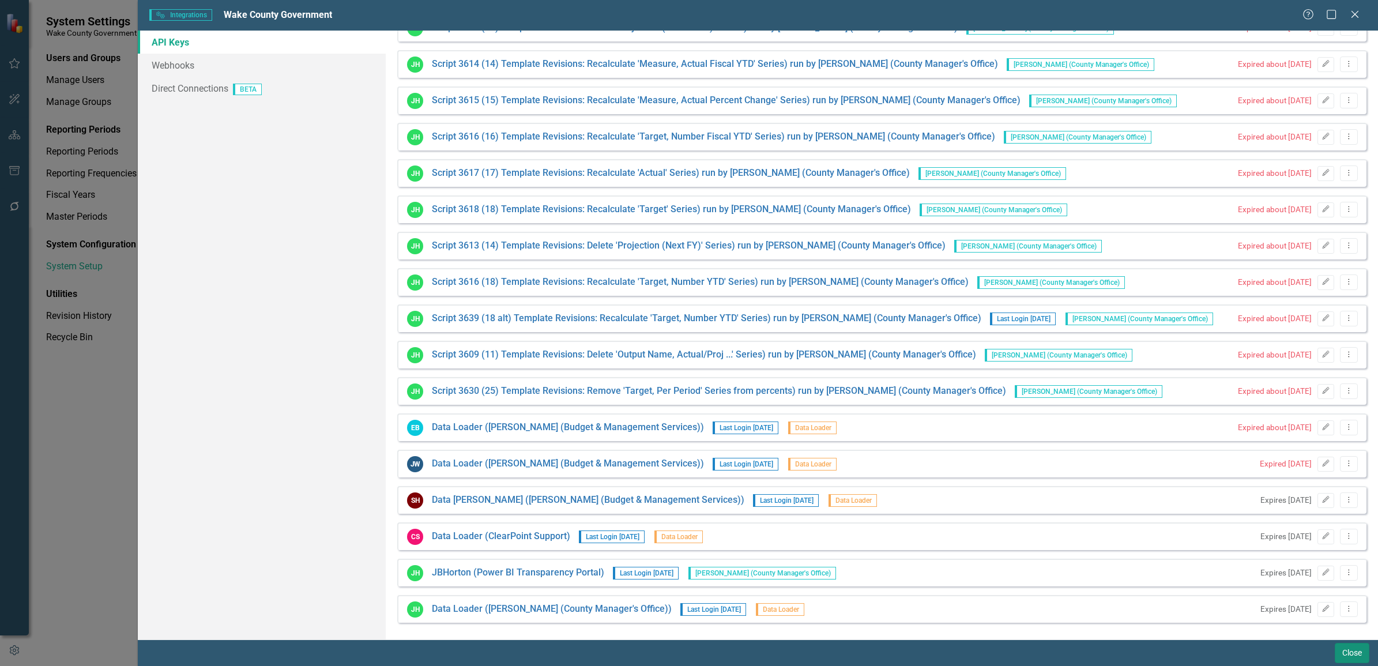
click at [1345, 649] on button "Close" at bounding box center [1352, 653] width 35 height 20
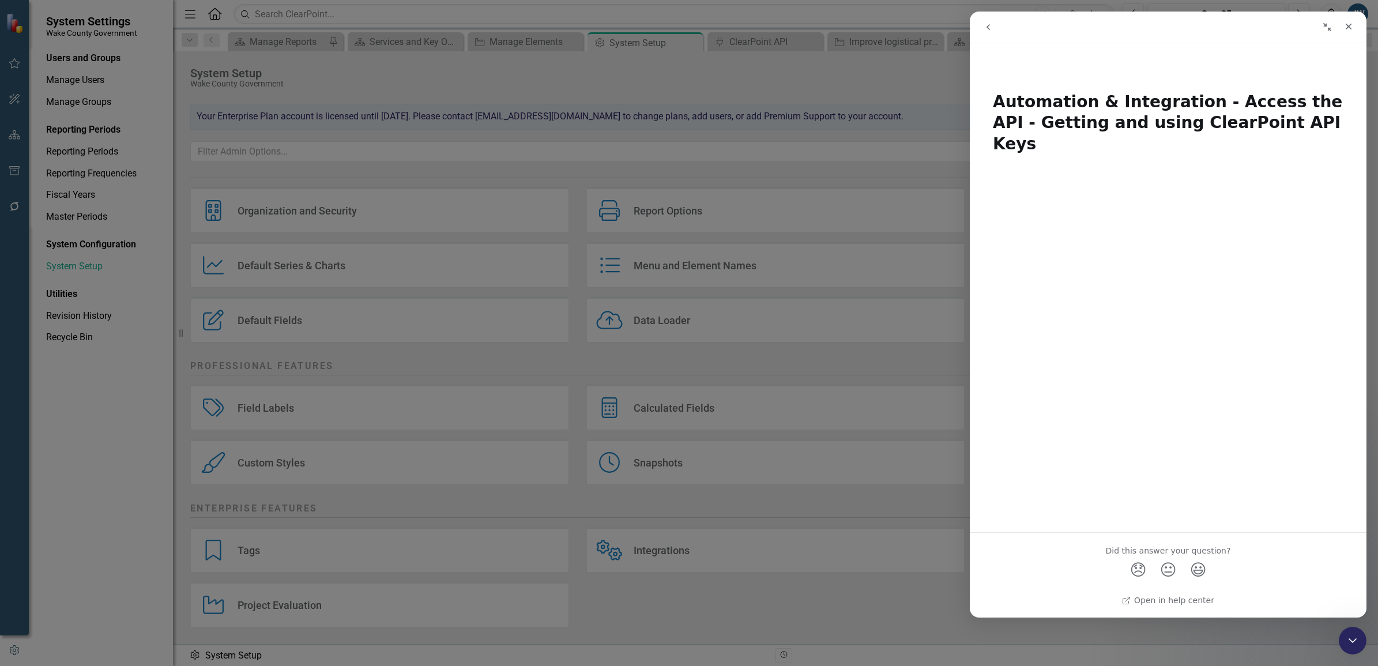
scroll to position [0, 0]
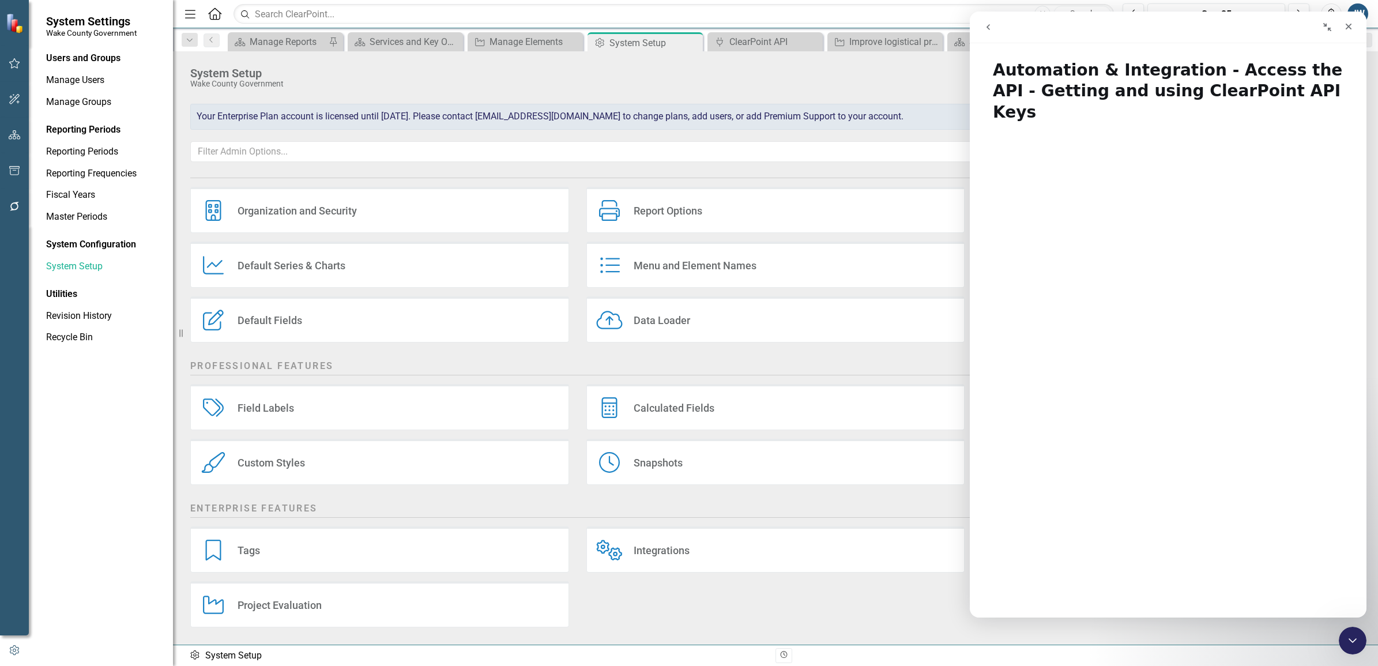
click at [668, 551] on div "Integrations" at bounding box center [662, 550] width 56 height 13
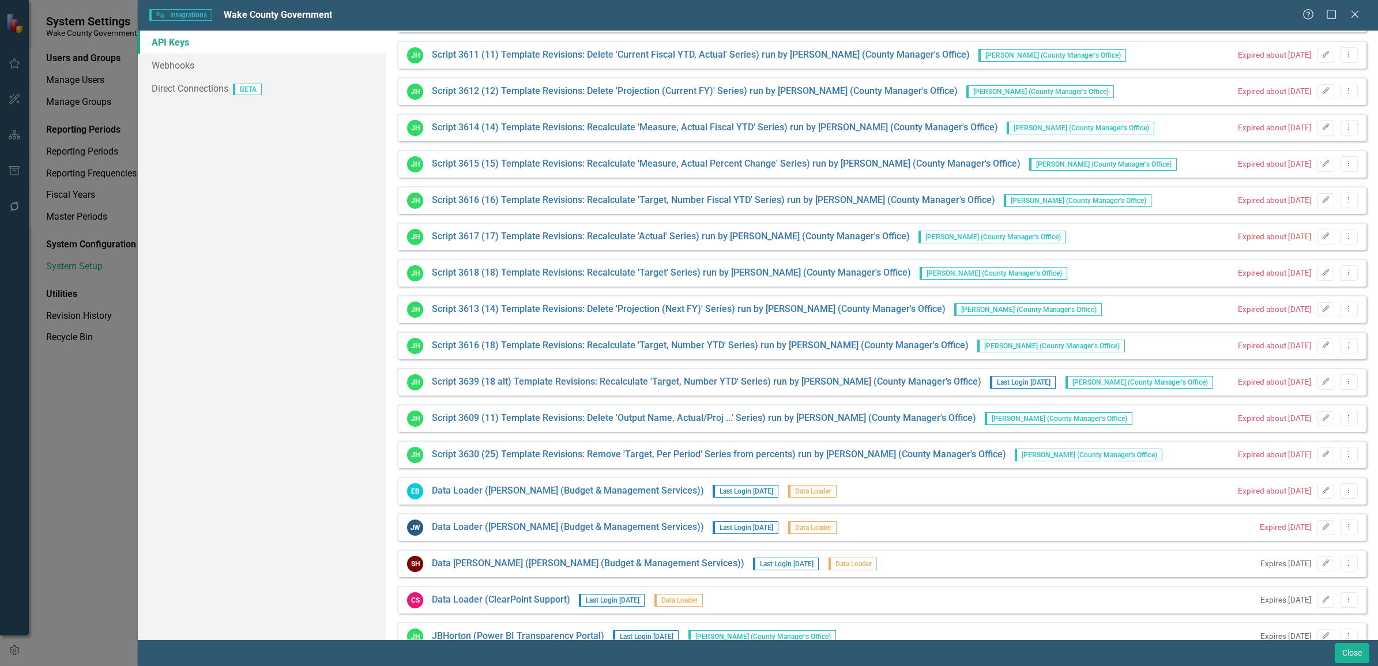
scroll to position [128, 0]
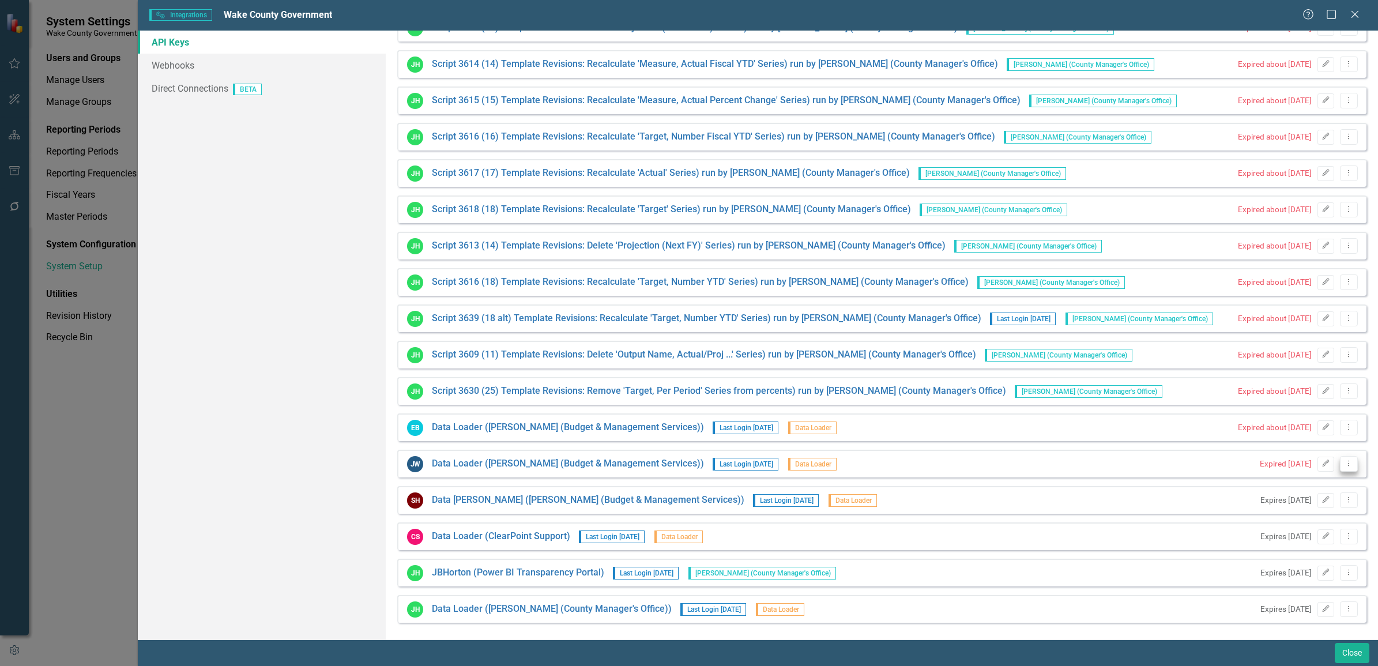
click at [1344, 462] on icon "Dropdown Menu" at bounding box center [1349, 463] width 10 height 7
click at [1296, 479] on link "Edit Edit API Key" at bounding box center [1303, 482] width 91 height 21
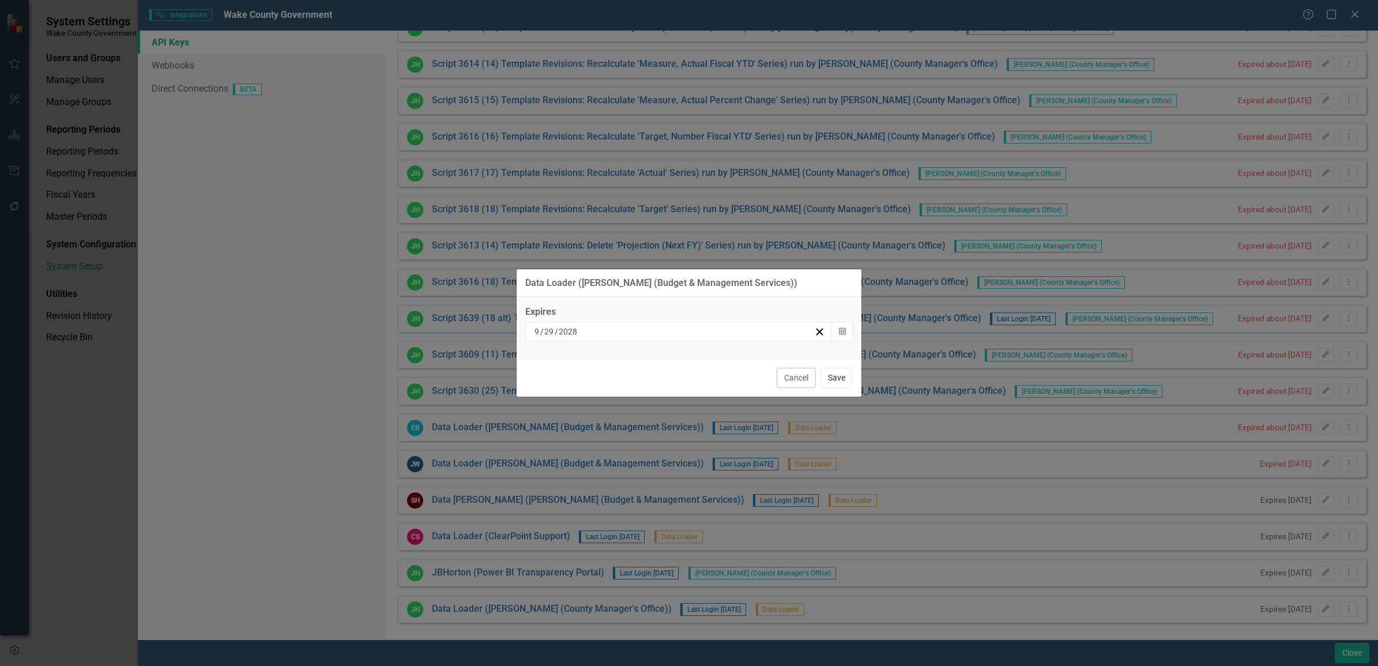
click at [831, 378] on button "Save" at bounding box center [837, 378] width 32 height 20
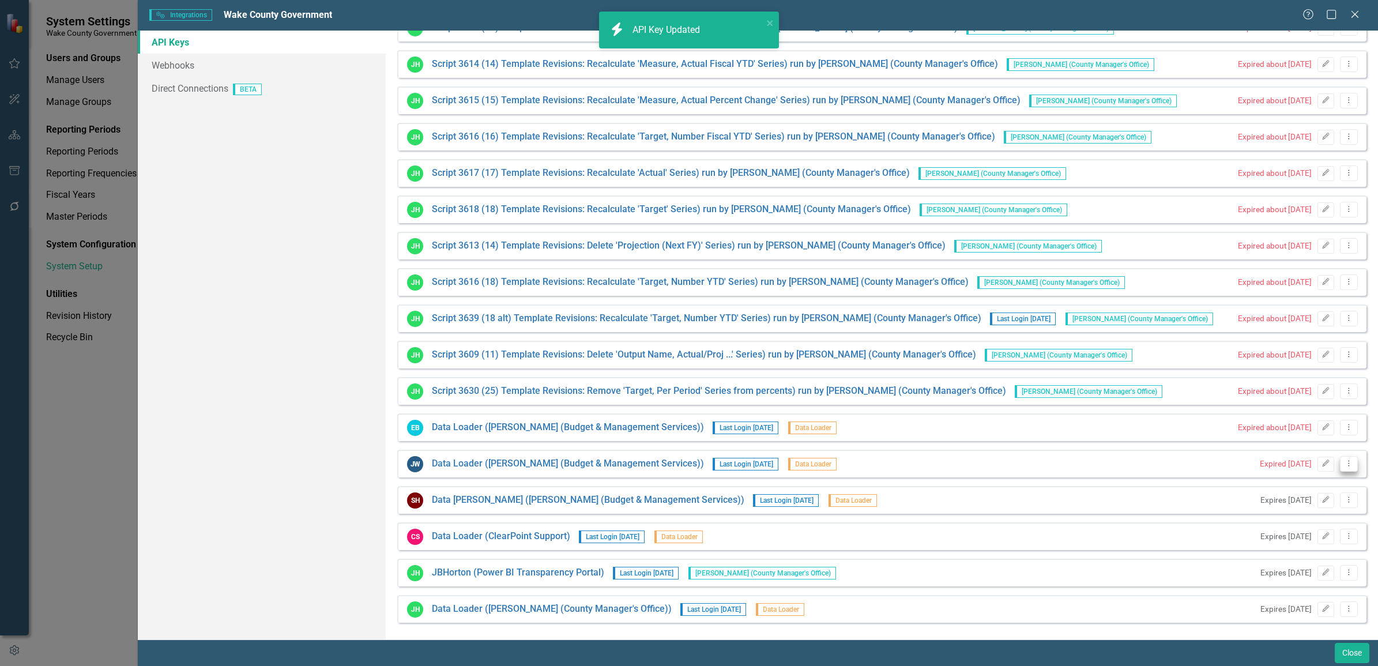
click at [1344, 465] on icon "Dropdown Menu" at bounding box center [1349, 463] width 10 height 7
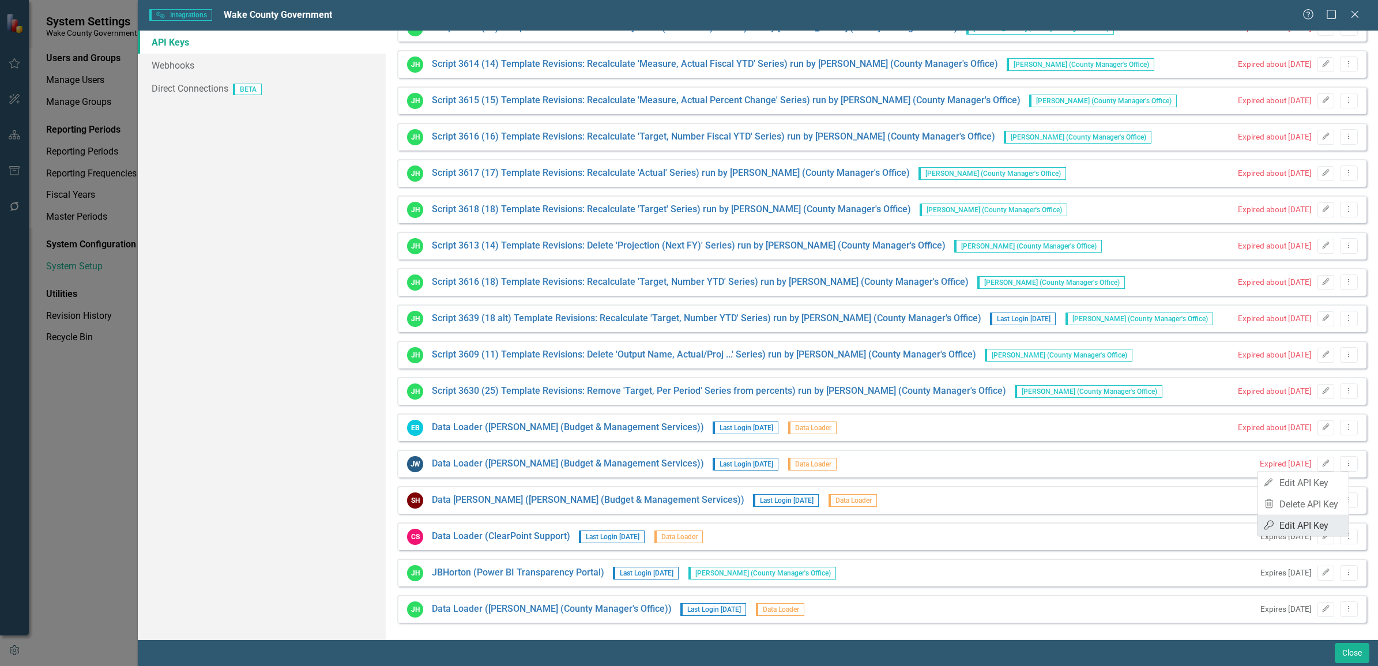
click at [1308, 525] on link "API Key Edit API Key" at bounding box center [1303, 525] width 91 height 21
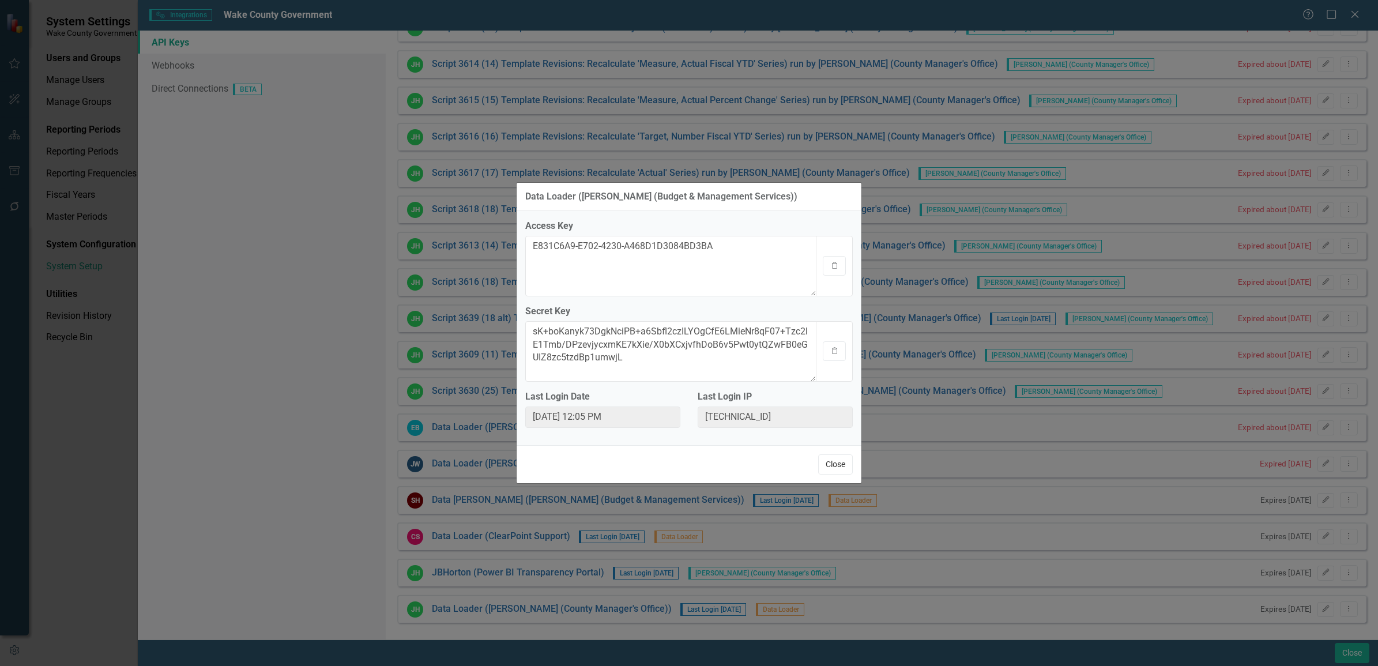
click at [830, 457] on button "Close" at bounding box center [835, 464] width 35 height 20
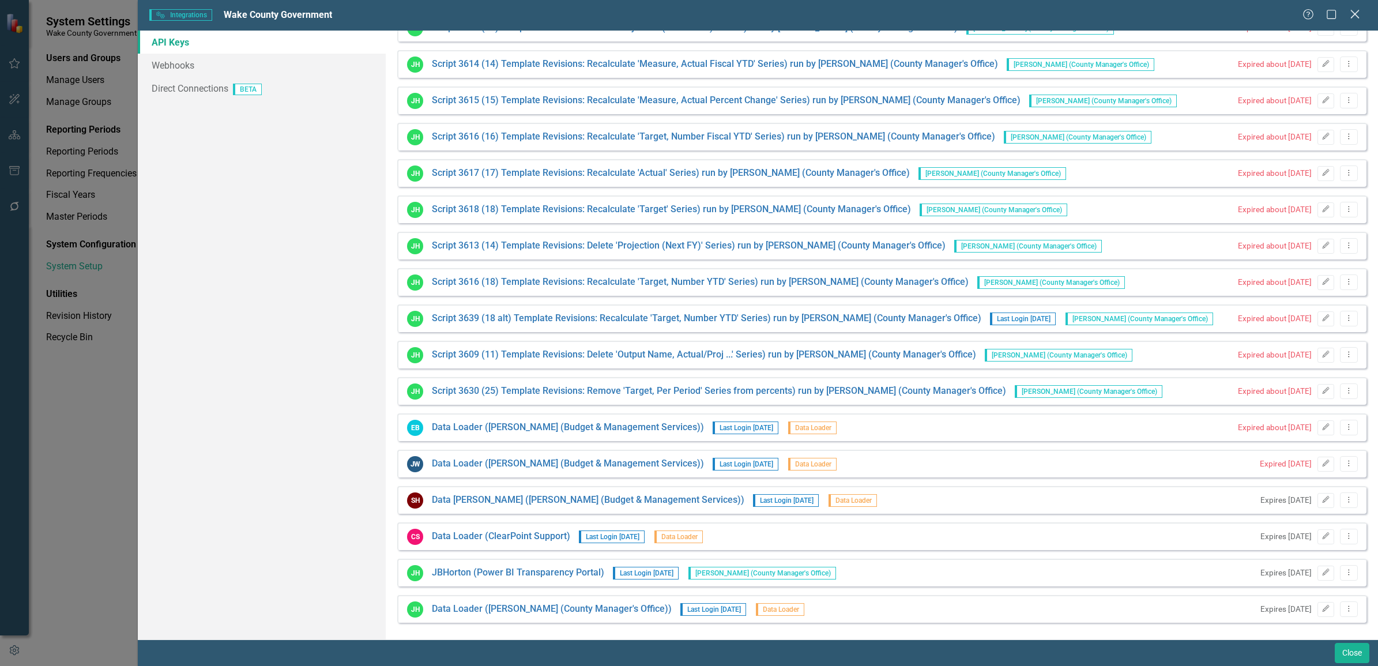
click at [1353, 16] on icon at bounding box center [1354, 14] width 9 height 9
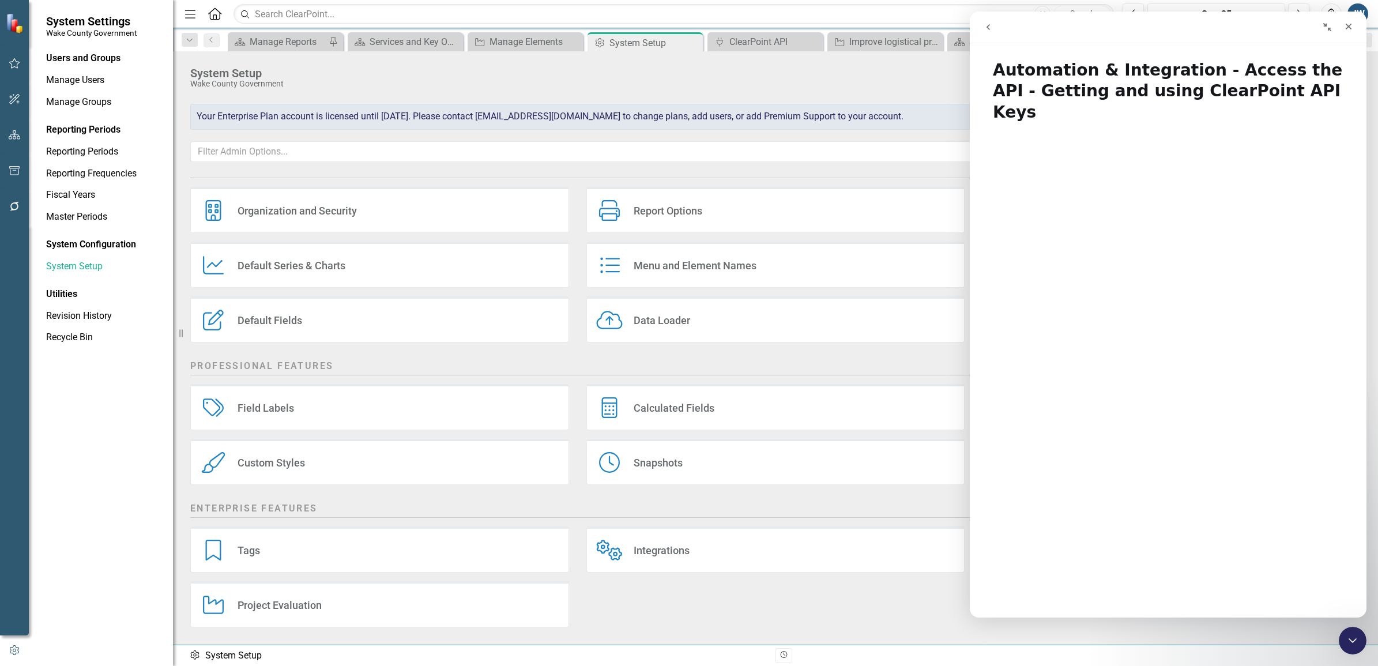
click at [690, 544] on div "Integrations Integrations" at bounding box center [775, 549] width 379 height 46
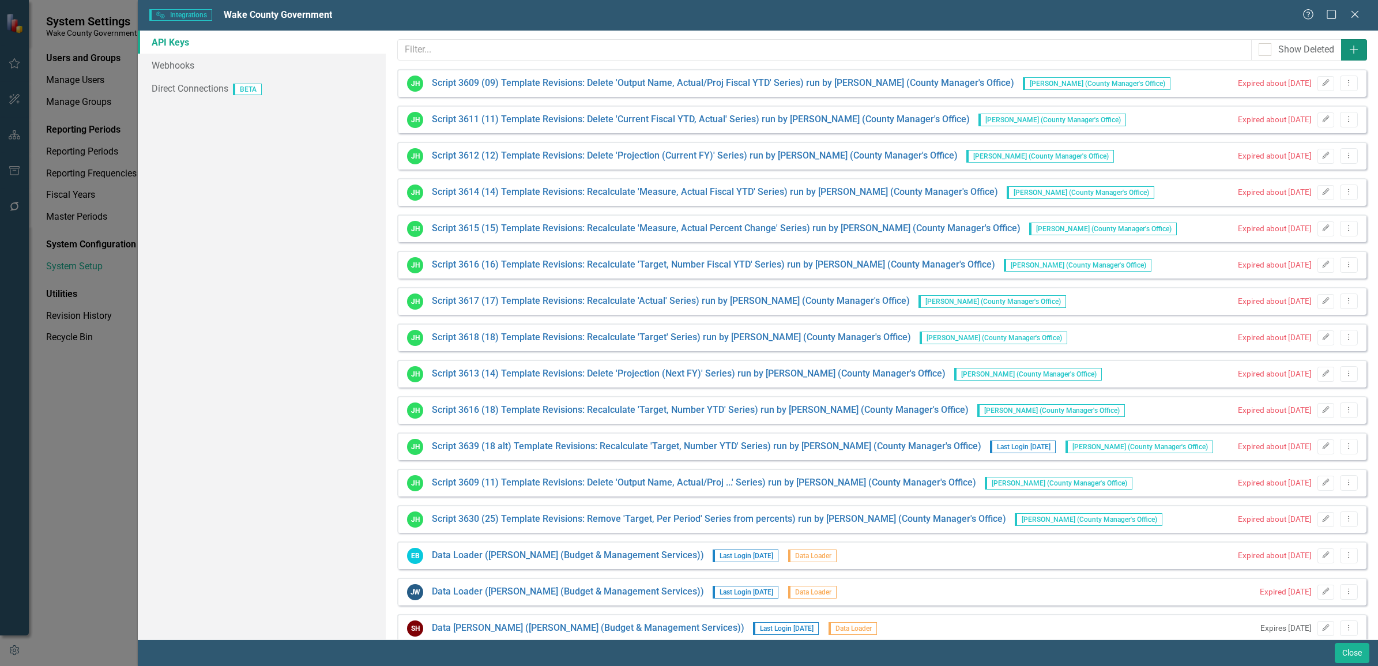
click at [1348, 47] on icon "Add" at bounding box center [1354, 49] width 12 height 9
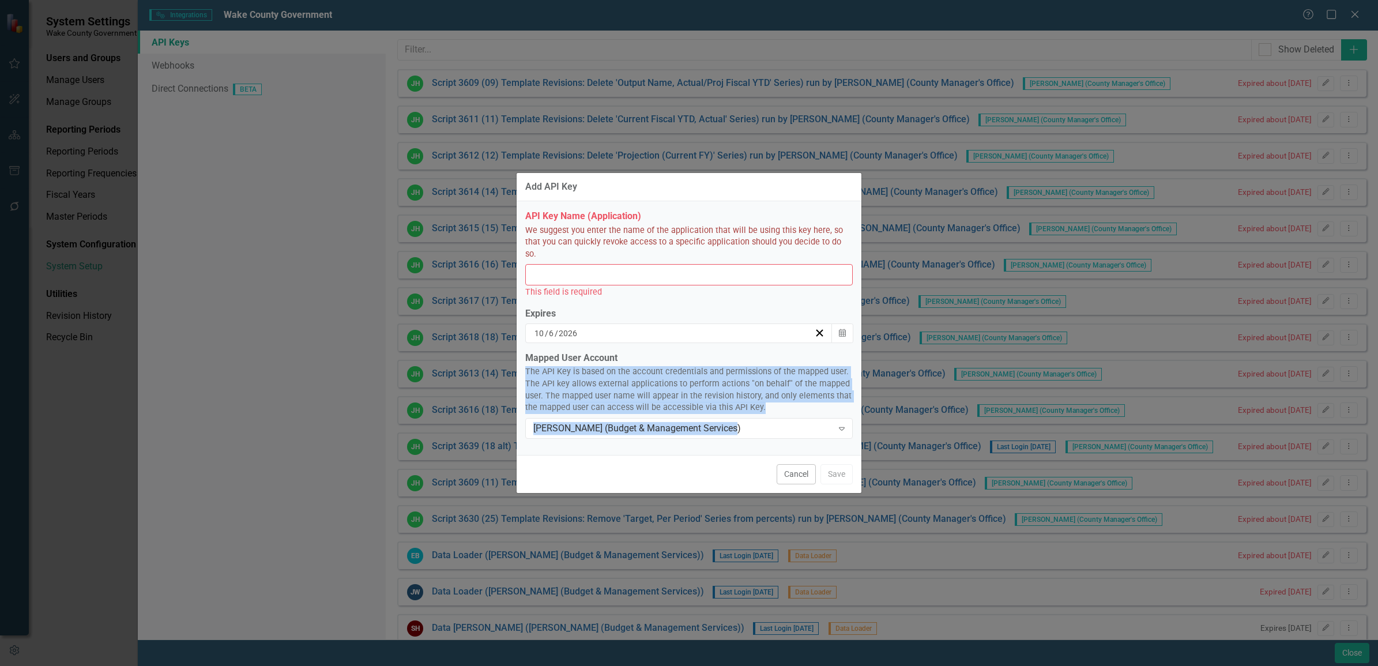
drag, startPoint x: 788, startPoint y: 479, endPoint x: 762, endPoint y: 336, distance: 145.2
click at [762, 336] on form "Add API Key API Key Name (Application) We suggest you enter the name of the app…" at bounding box center [689, 333] width 345 height 320
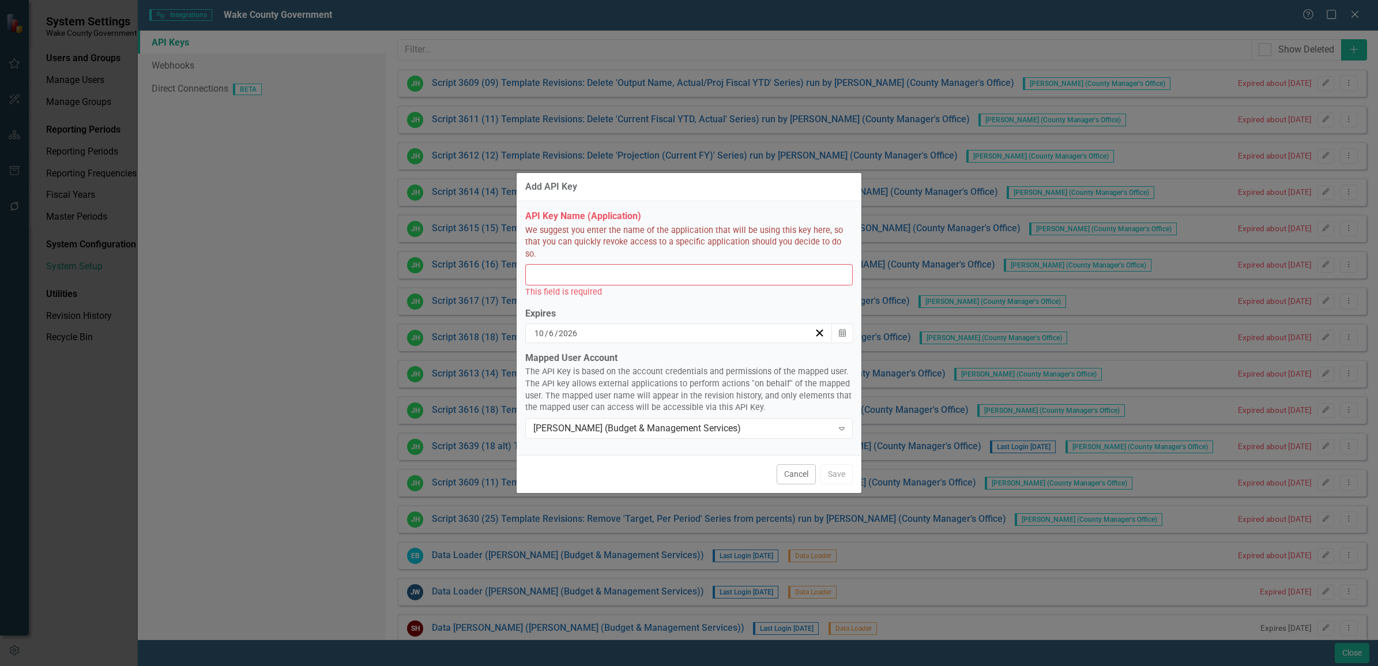
drag, startPoint x: 762, startPoint y: 336, endPoint x: 757, endPoint y: 288, distance: 48.2
click at [760, 290] on div "This field is required" at bounding box center [689, 291] width 328 height 13
click at [701, 265] on input "API Key Name (Application)" at bounding box center [689, 274] width 328 height 21
click at [660, 265] on input "API Key Name (Application)" at bounding box center [689, 274] width 328 height 21
click at [797, 473] on button "Cancel" at bounding box center [796, 474] width 39 height 20
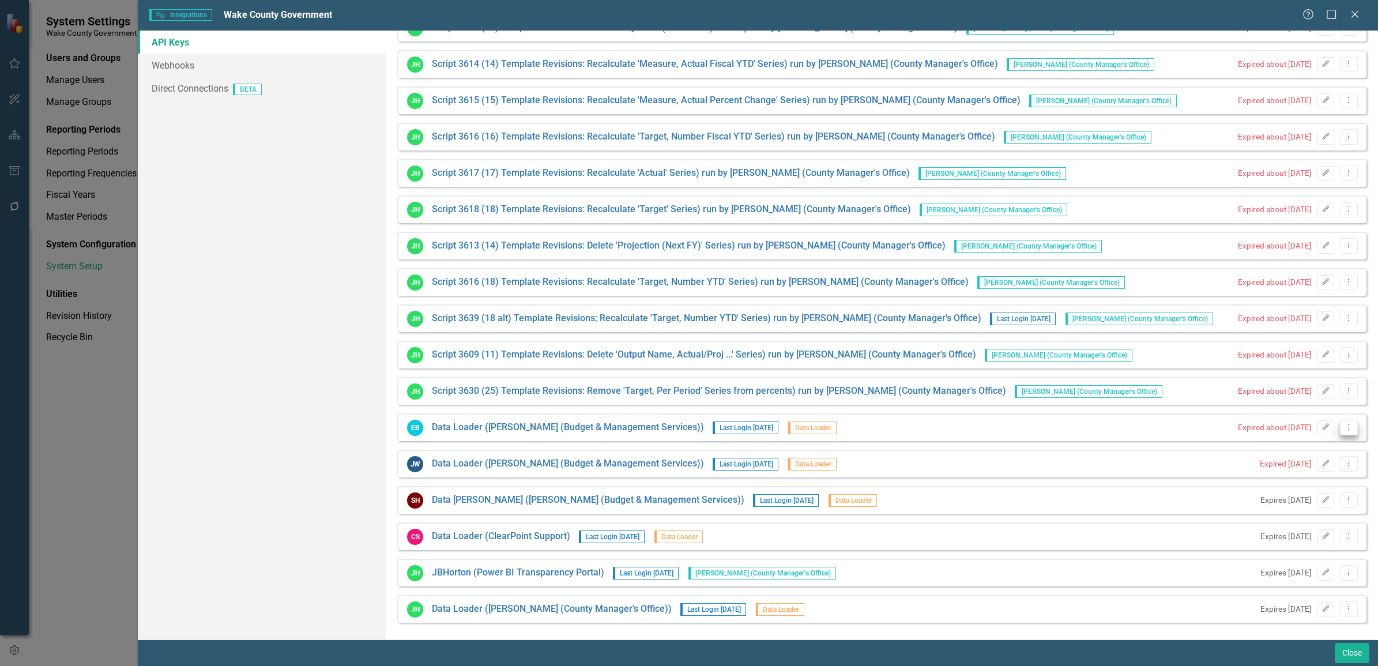
click at [1344, 427] on icon "Dropdown Menu" at bounding box center [1349, 426] width 10 height 7
click at [1300, 465] on link "Trash Delete API Key" at bounding box center [1303, 467] width 91 height 21
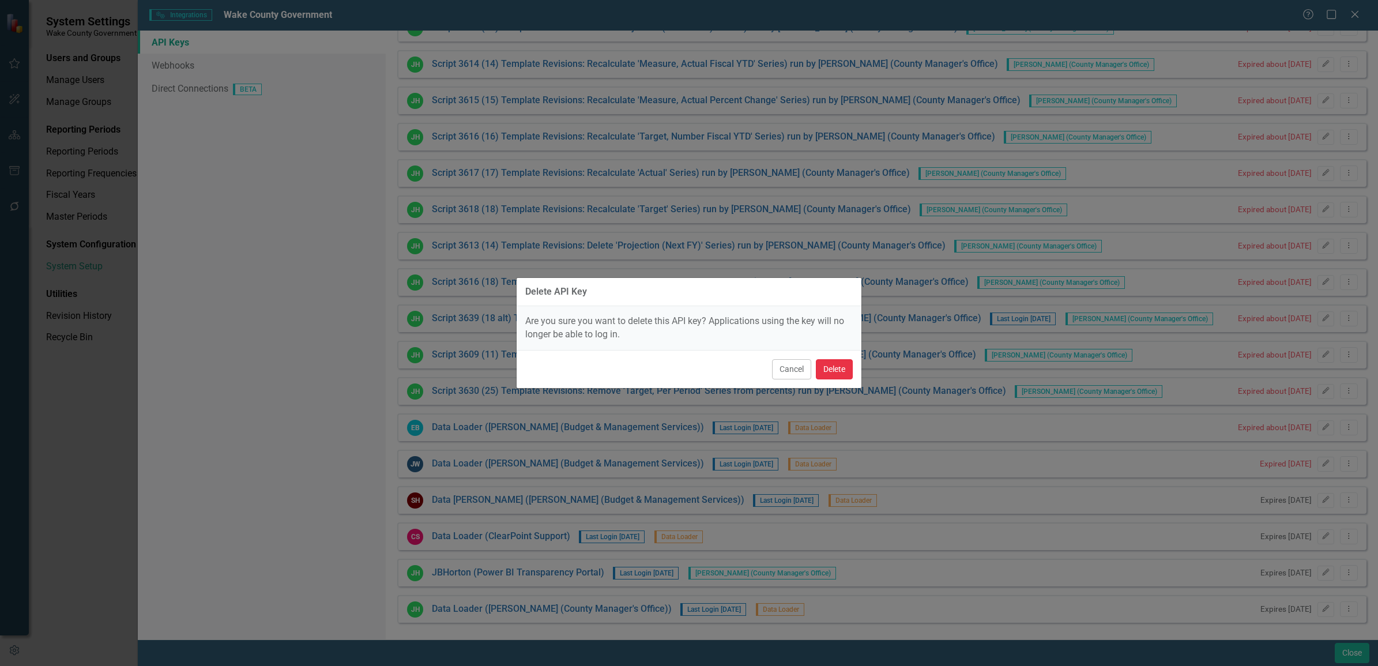
click at [832, 371] on button "Delete" at bounding box center [834, 369] width 37 height 20
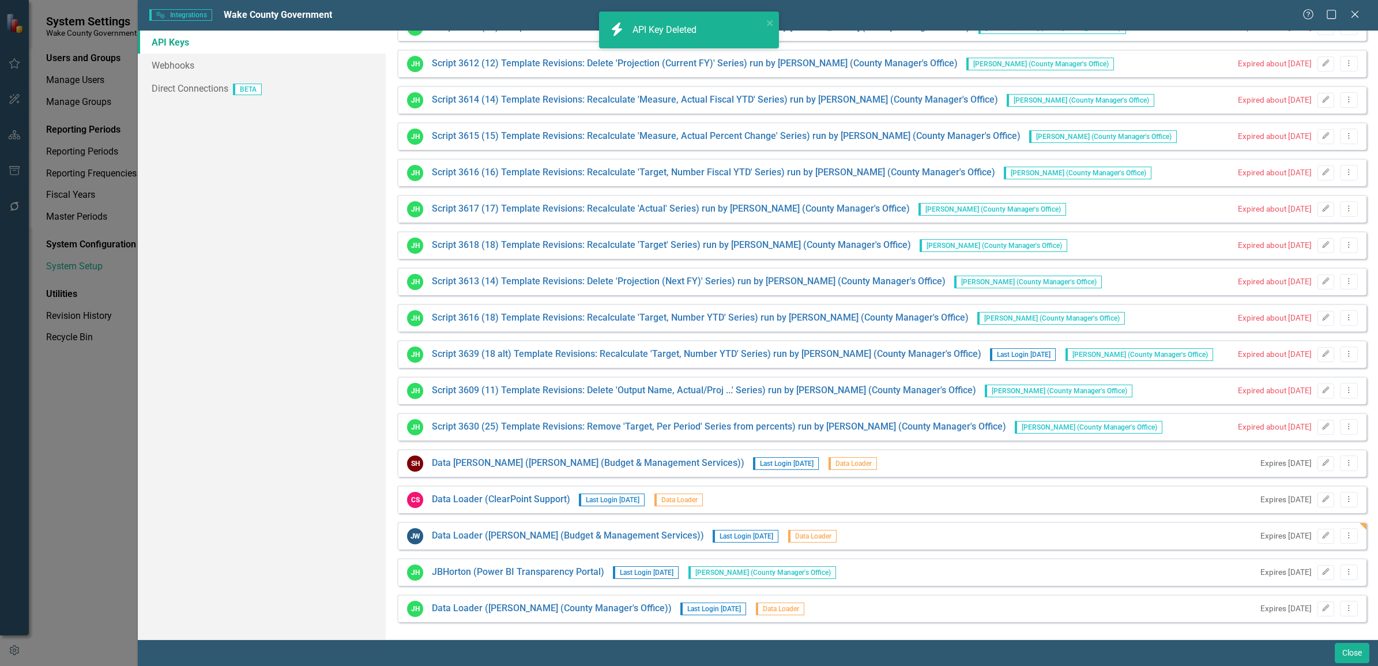
scroll to position [92, 0]
click at [1360, 13] on icon "Close" at bounding box center [1355, 14] width 14 height 11
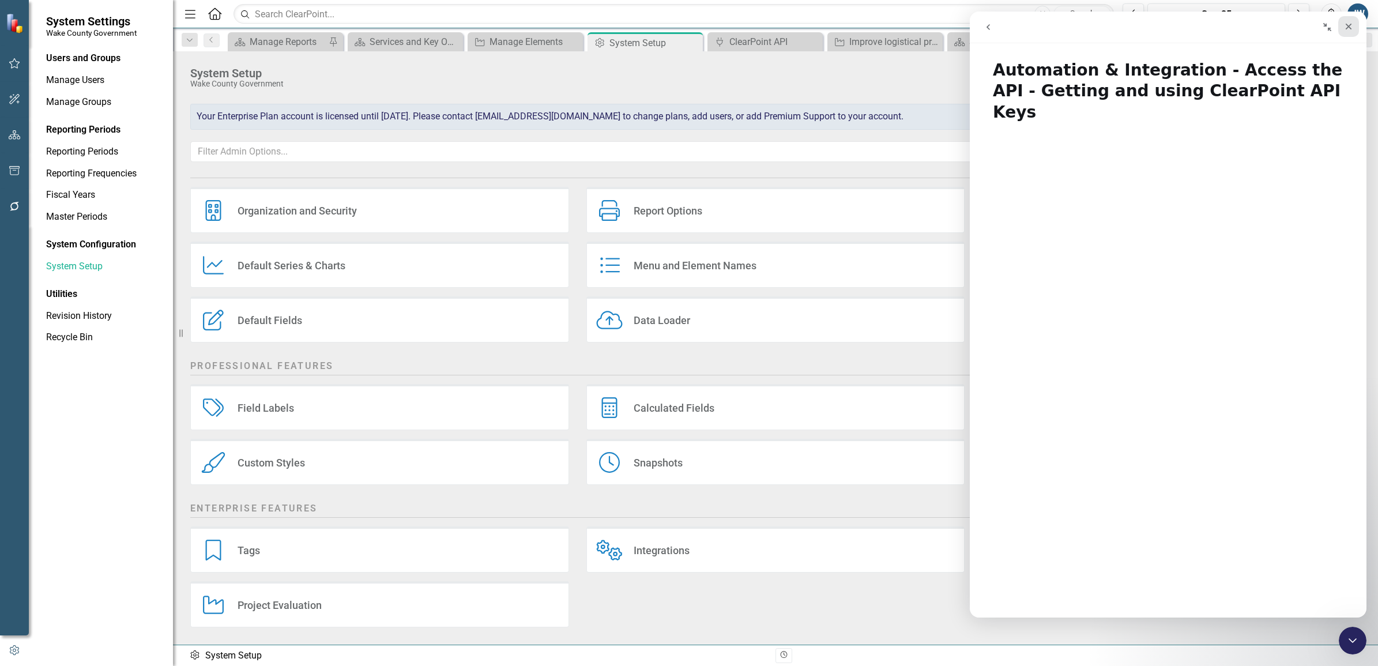
click at [1350, 24] on icon "Close" at bounding box center [1348, 26] width 9 height 9
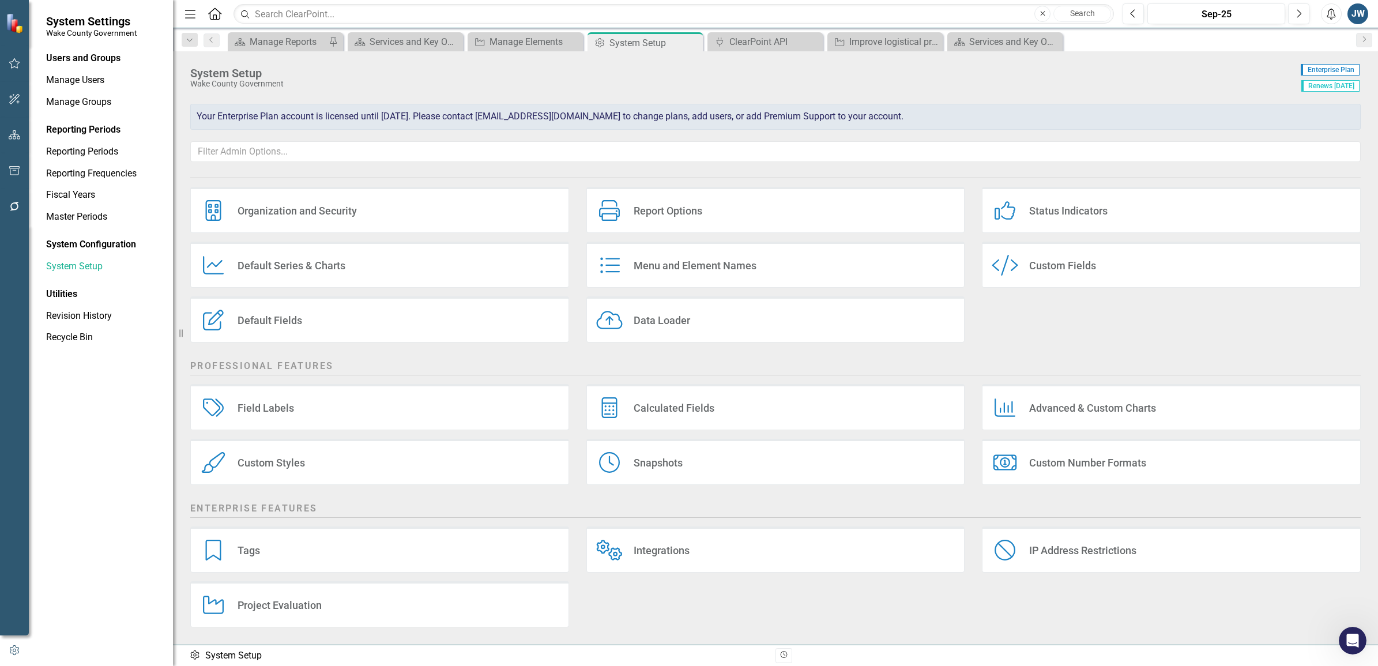
scroll to position [0, 0]
click at [0, 0] on icon "Close" at bounding box center [0, 0] width 0 height 0
click at [930, 39] on icon "Close" at bounding box center [933, 41] width 12 height 9
click at [814, 42] on icon "Close" at bounding box center [813, 41] width 12 height 9
click at [0, 0] on icon "Close" at bounding box center [0, 0] width 0 height 0
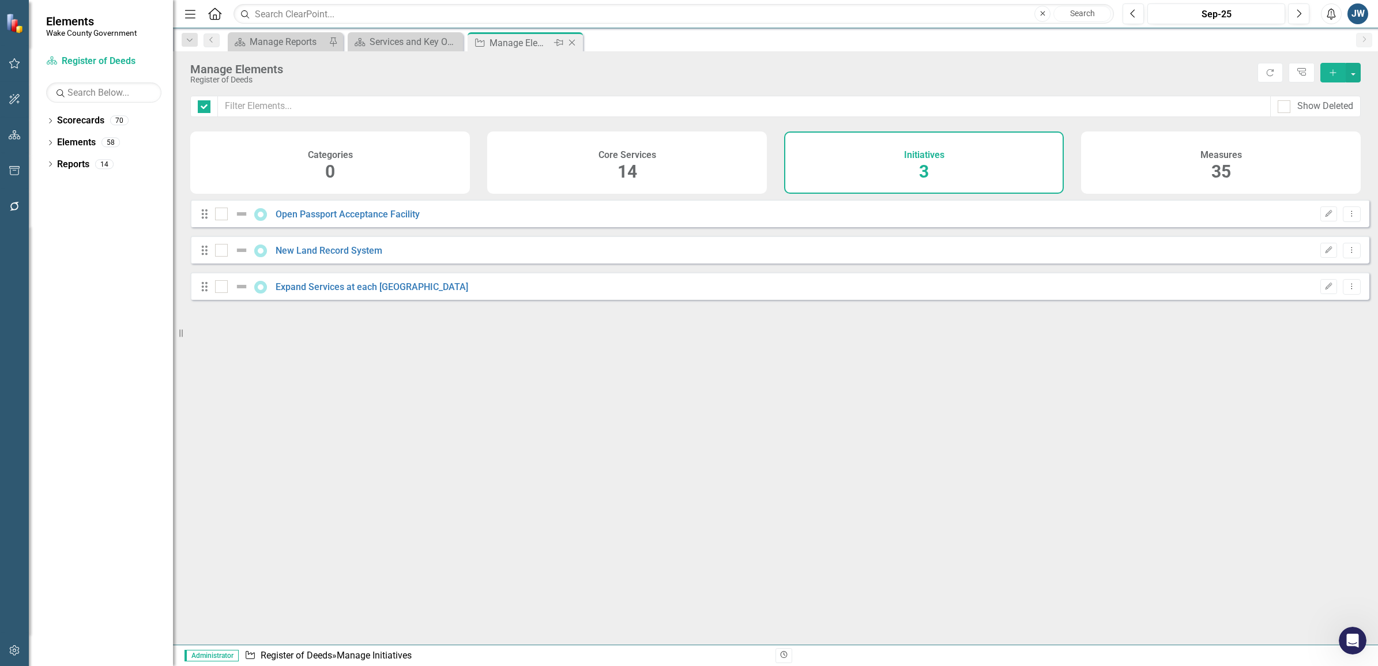
checkbox input "false"
click at [572, 43] on icon at bounding box center [572, 43] width 6 height 6
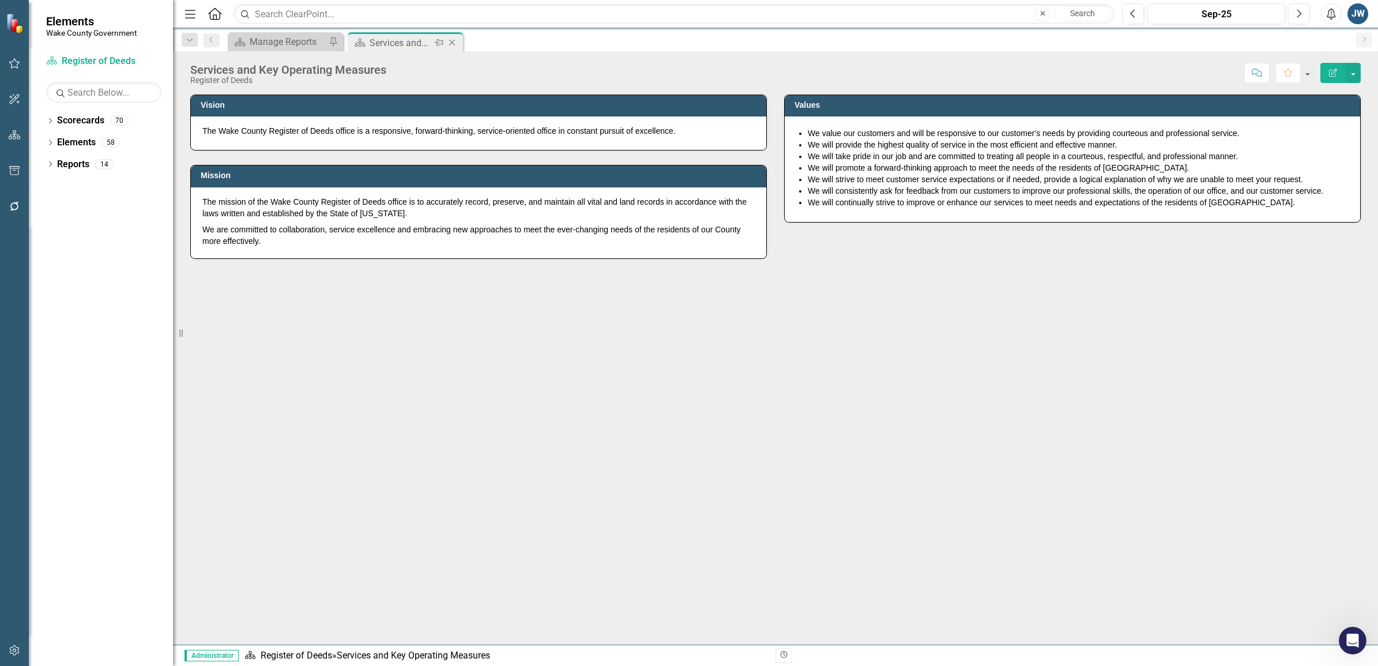
click at [454, 39] on icon "Close" at bounding box center [452, 42] width 12 height 9
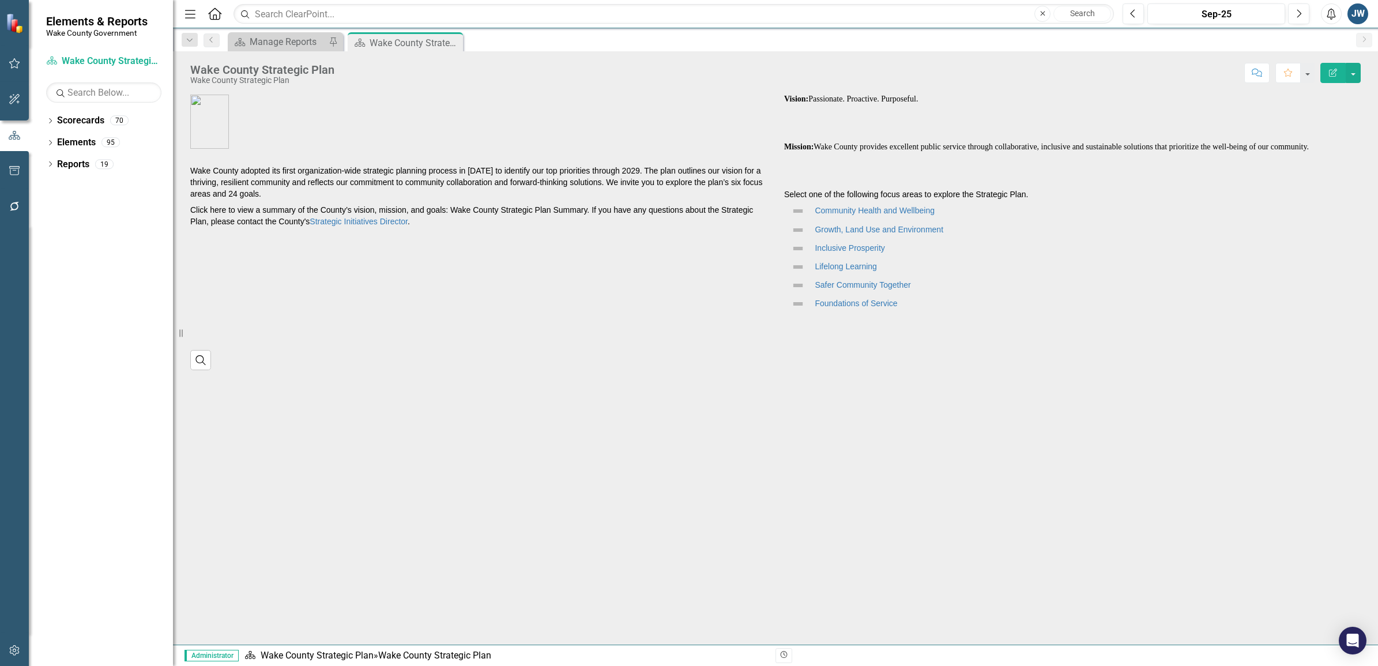
click at [1362, 10] on div "JW" at bounding box center [1358, 13] width 21 height 21
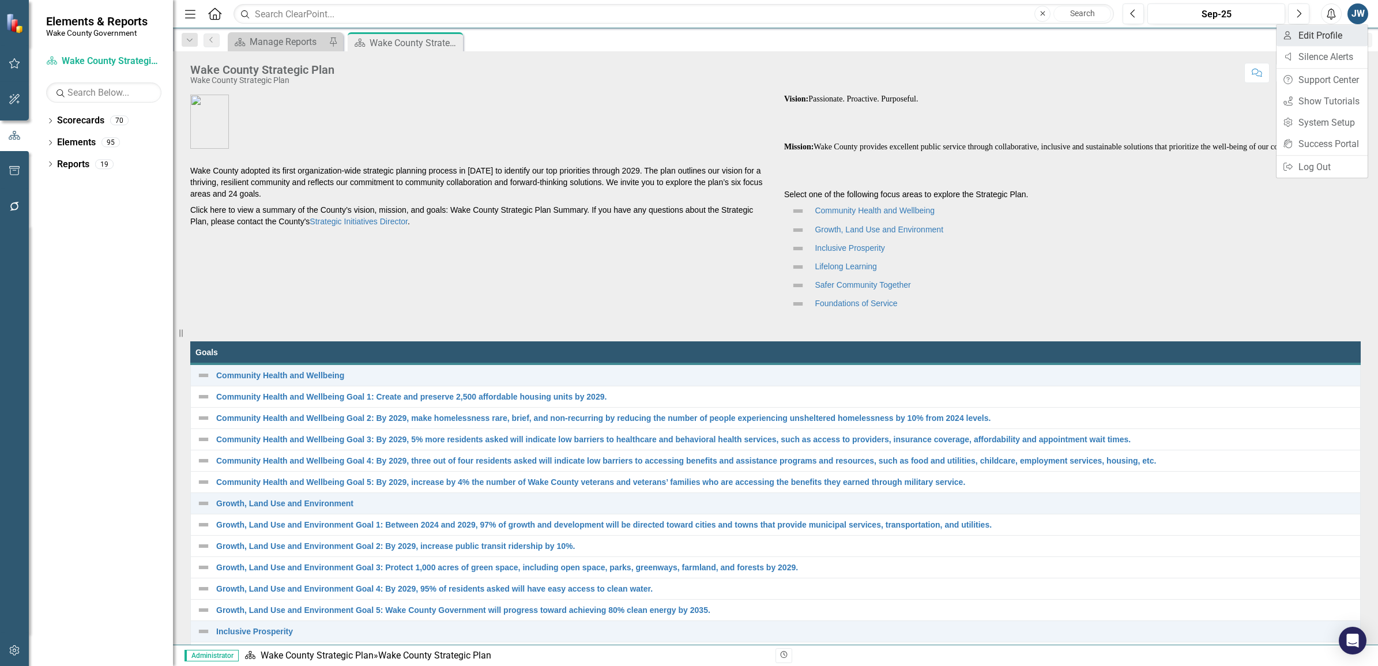
click at [1340, 32] on link "User Edit Profile" at bounding box center [1322, 35] width 91 height 21
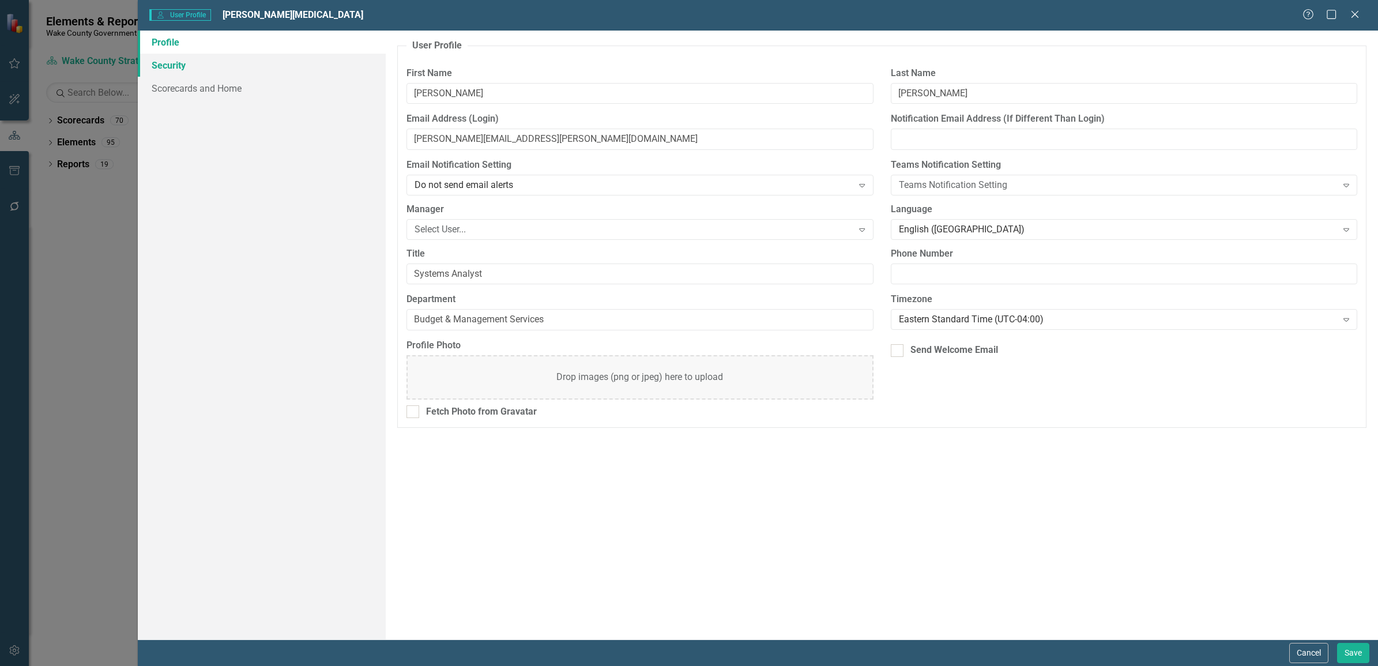
click at [170, 64] on link "Security" at bounding box center [262, 65] width 248 height 23
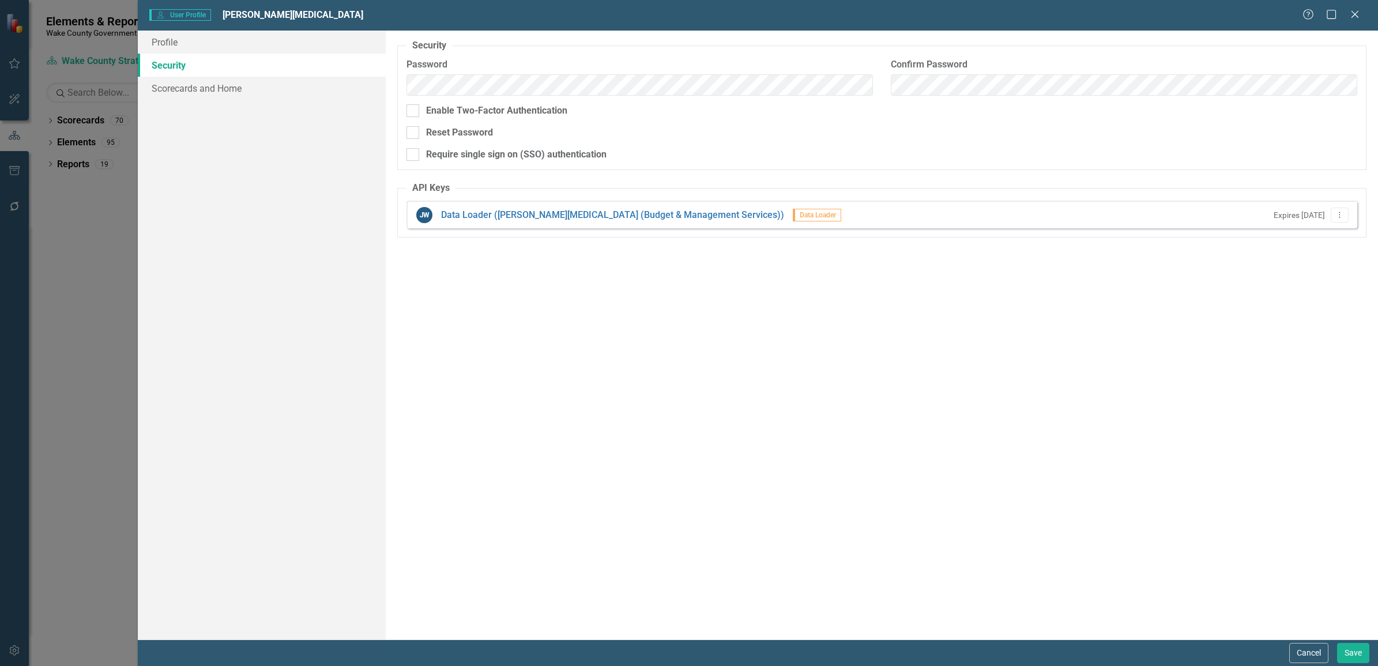
click at [842, 125] on fieldset "Security As an administrator, you can use this page to set the user's password,…" at bounding box center [881, 104] width 969 height 131
click at [637, 212] on link "Data Loader (julie Waddle (Budget & Management Services))" at bounding box center [612, 215] width 343 height 13
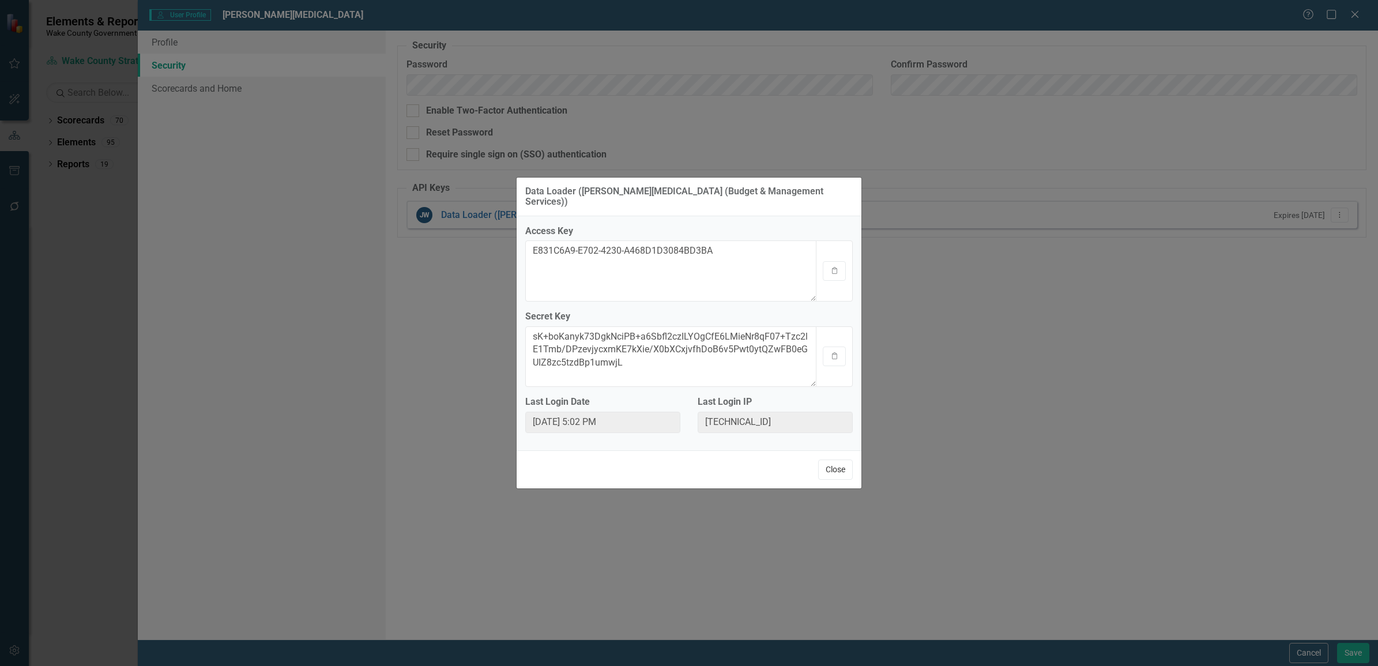
click at [826, 475] on button "Close" at bounding box center [835, 470] width 35 height 20
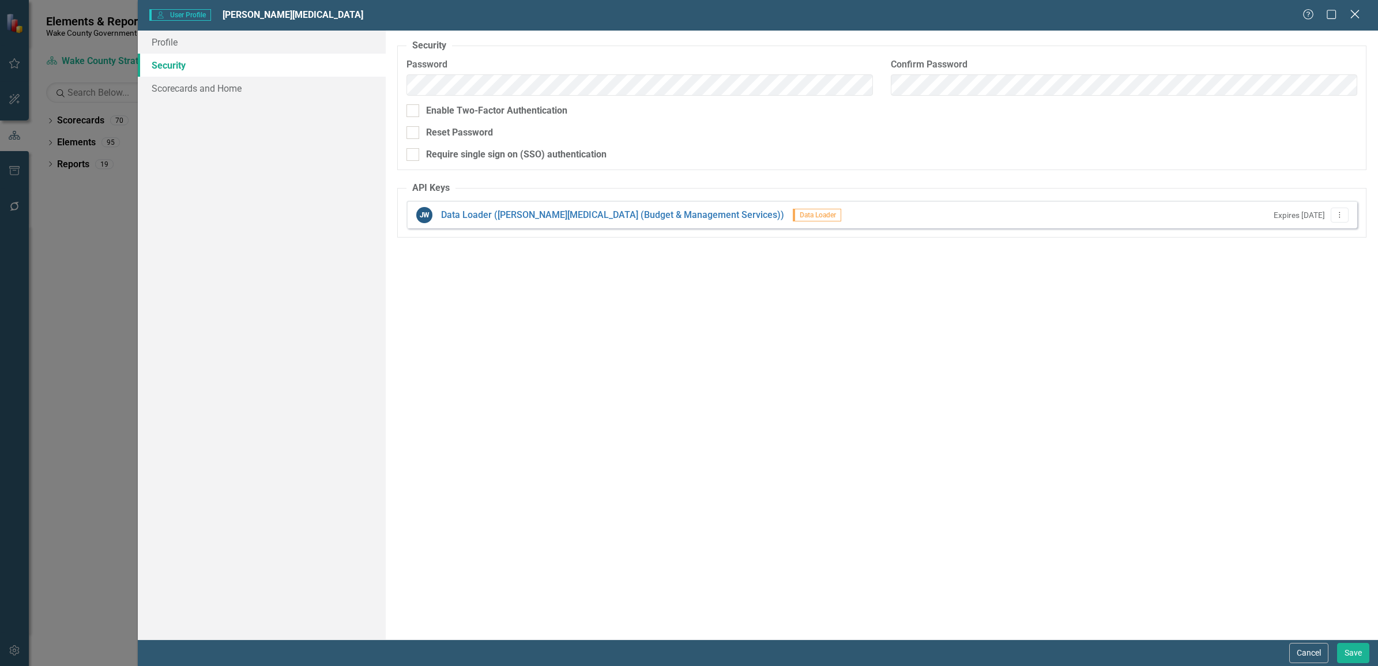
click at [1349, 18] on icon "Close" at bounding box center [1355, 14] width 14 height 11
